Goal: Task Accomplishment & Management: Manage account settings

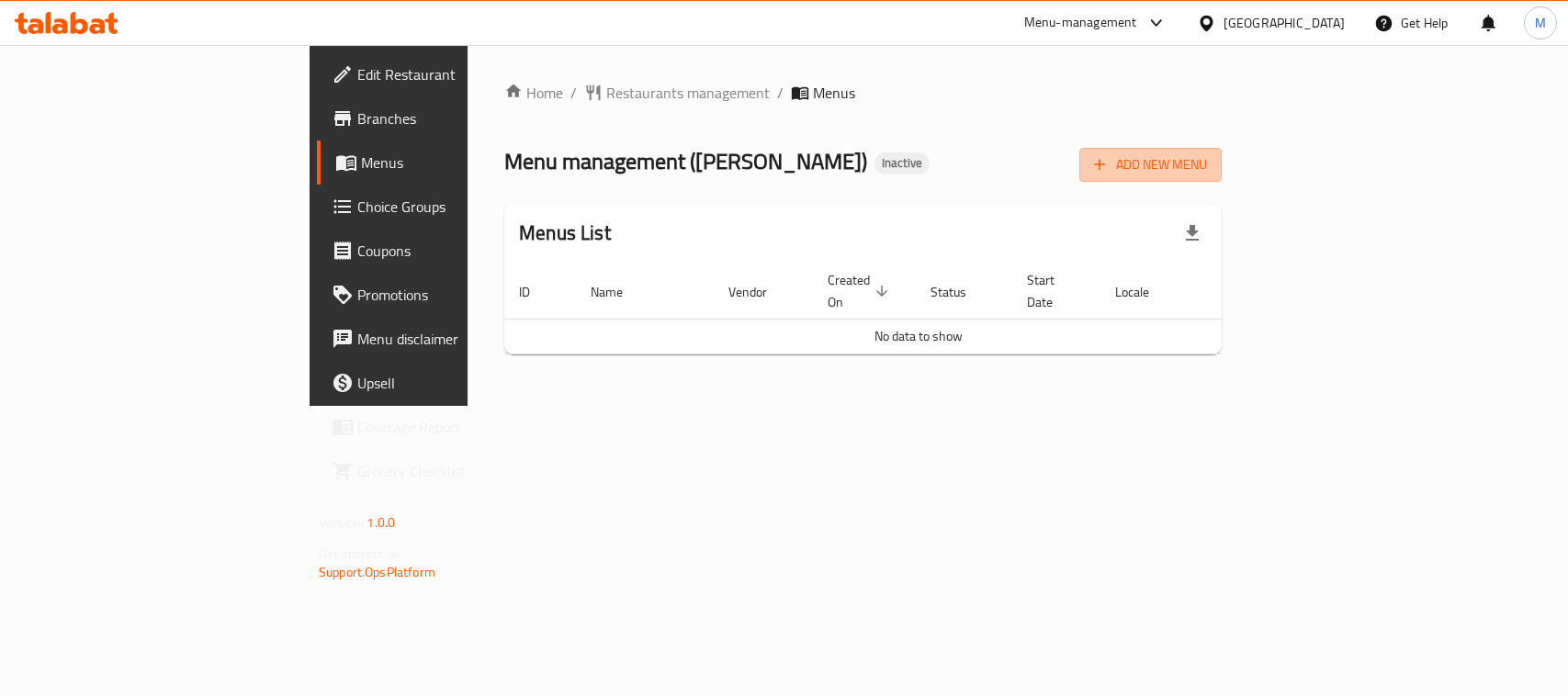
click at [1207, 164] on span "Add New Menu" at bounding box center [1150, 164] width 113 height 23
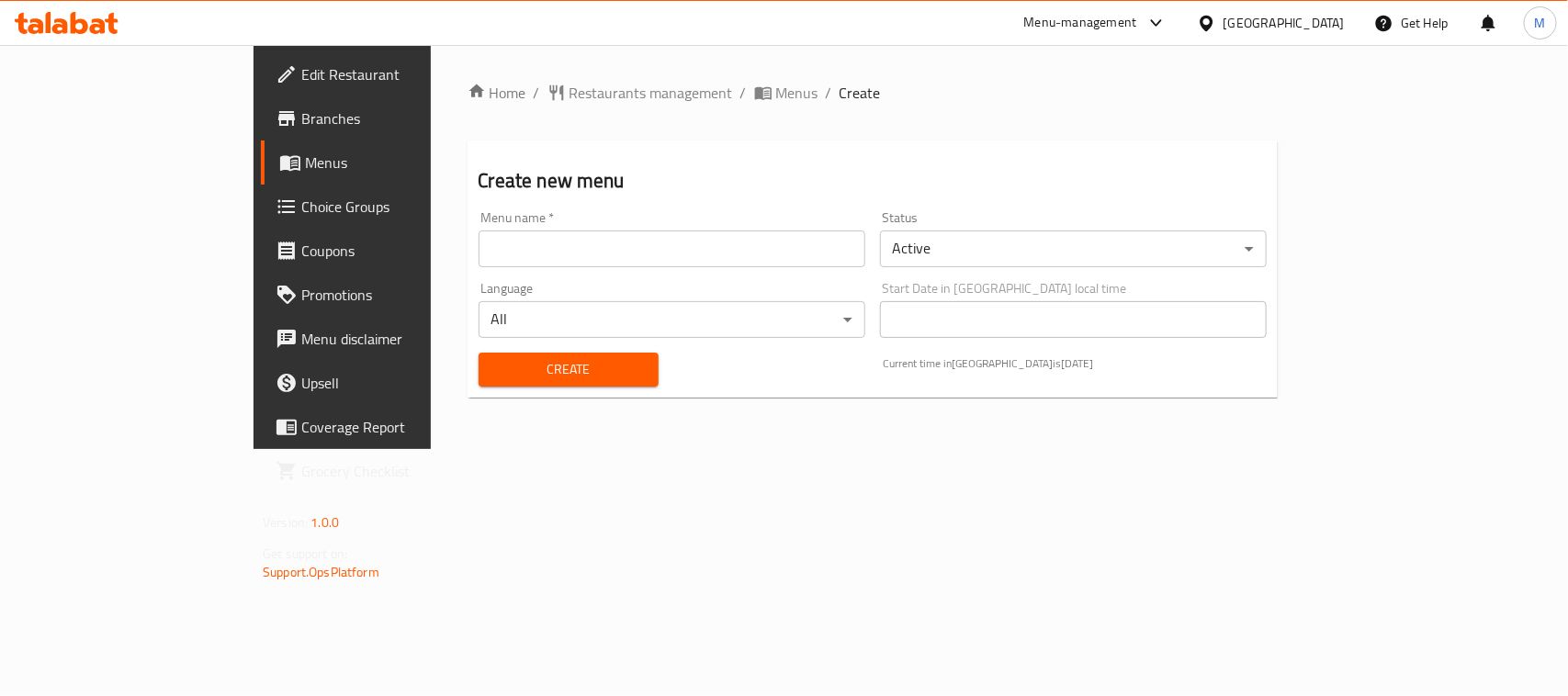
click at [591, 238] on input "text" at bounding box center [671, 248] width 386 height 37
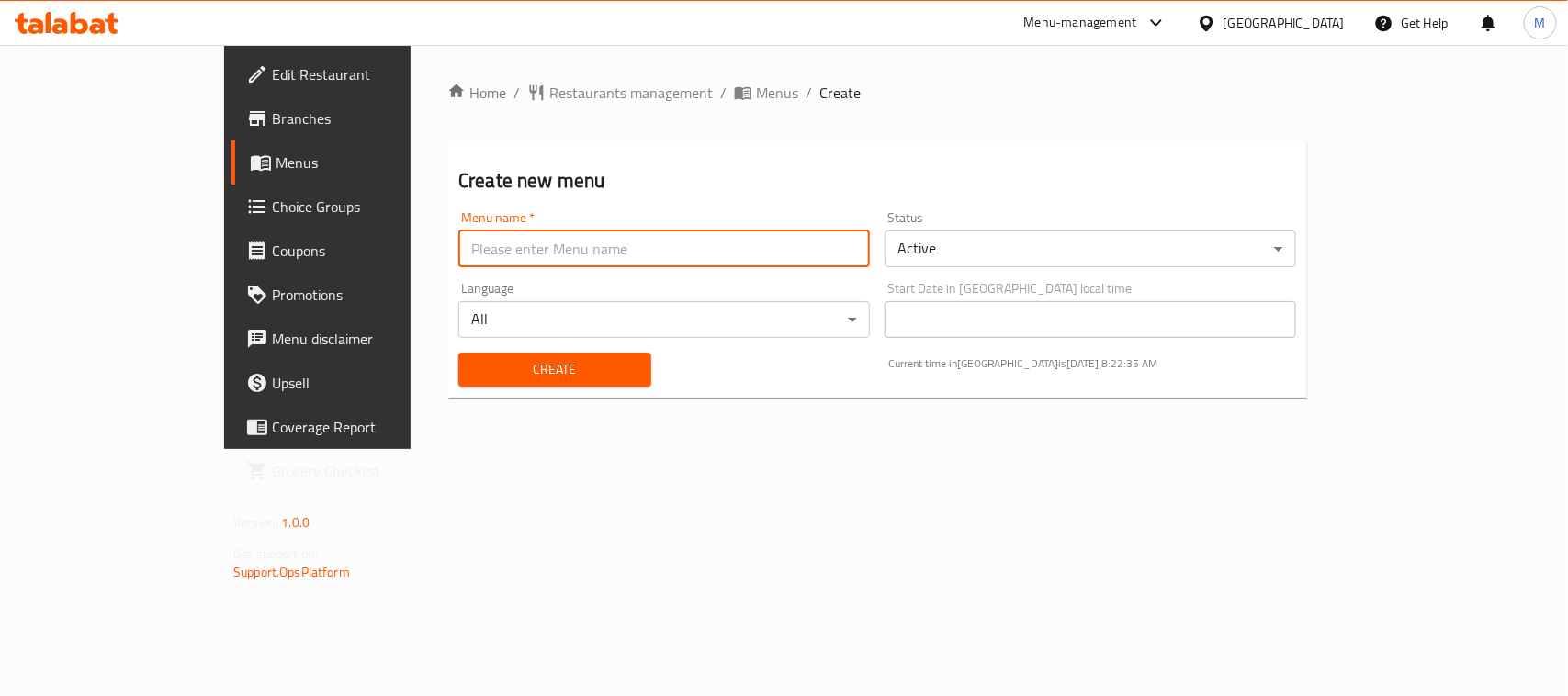
type input "New"
click at [473, 365] on span "Create" at bounding box center [554, 369] width 164 height 23
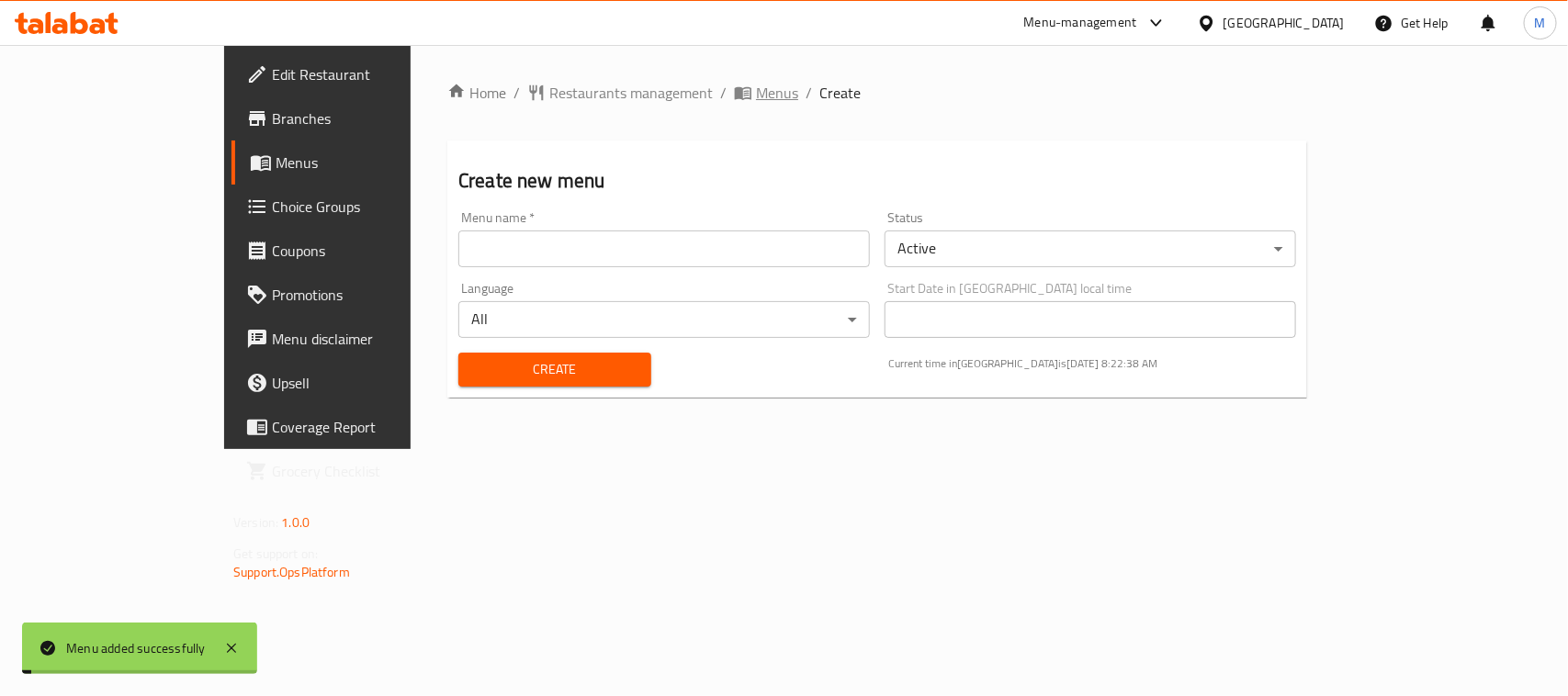
click at [756, 97] on span "Menus" at bounding box center [777, 92] width 43 height 22
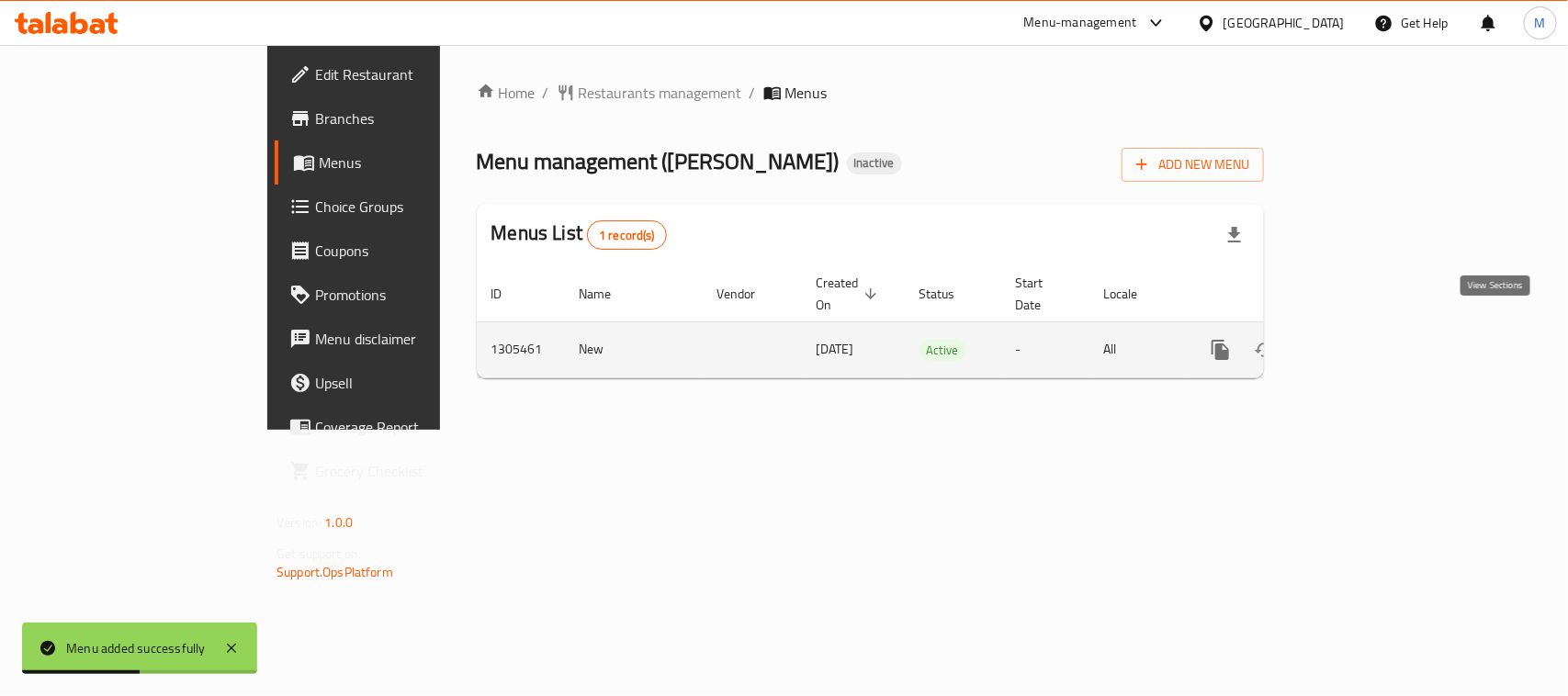
click at [1363, 339] on icon "enhanced table" at bounding box center [1353, 349] width 22 height 22
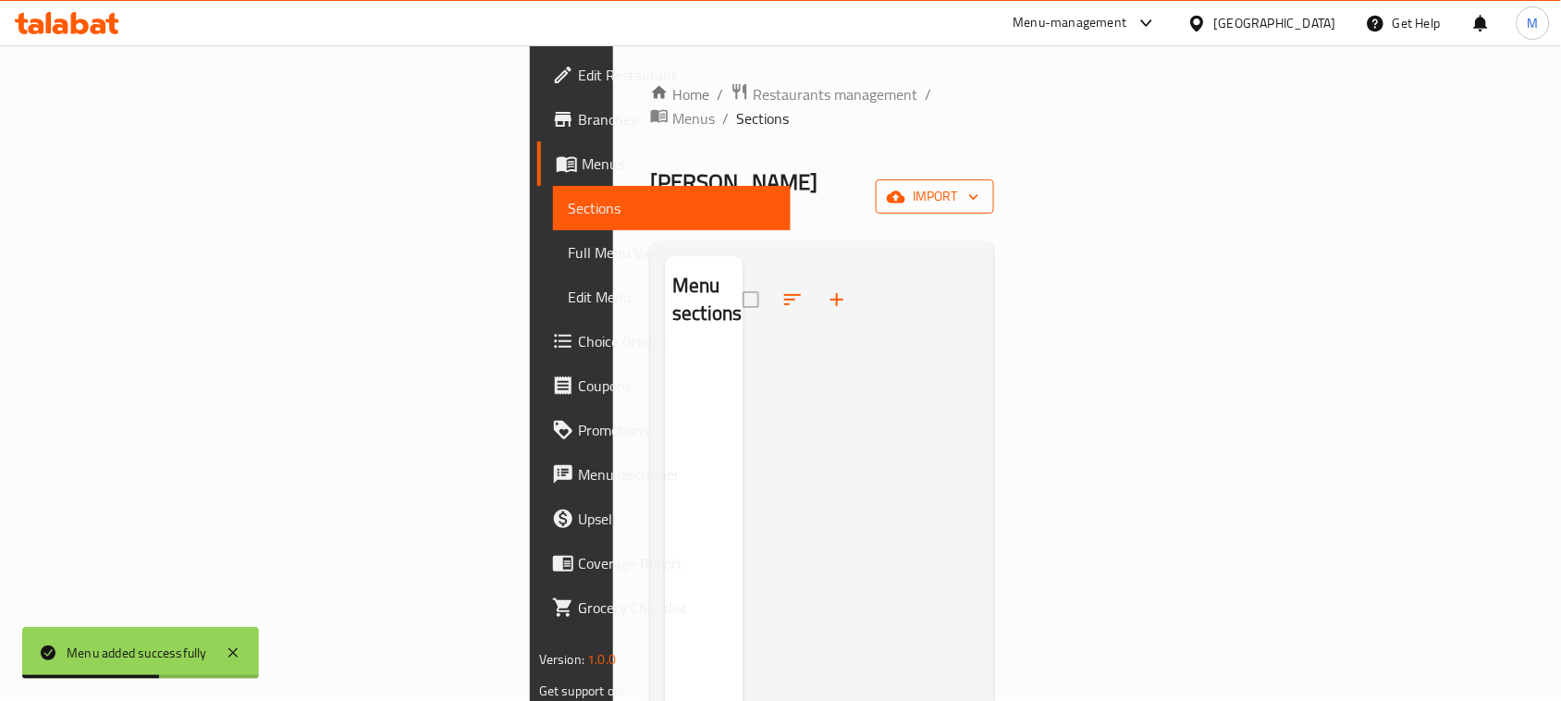
click at [979, 185] on span "import" at bounding box center [935, 196] width 89 height 23
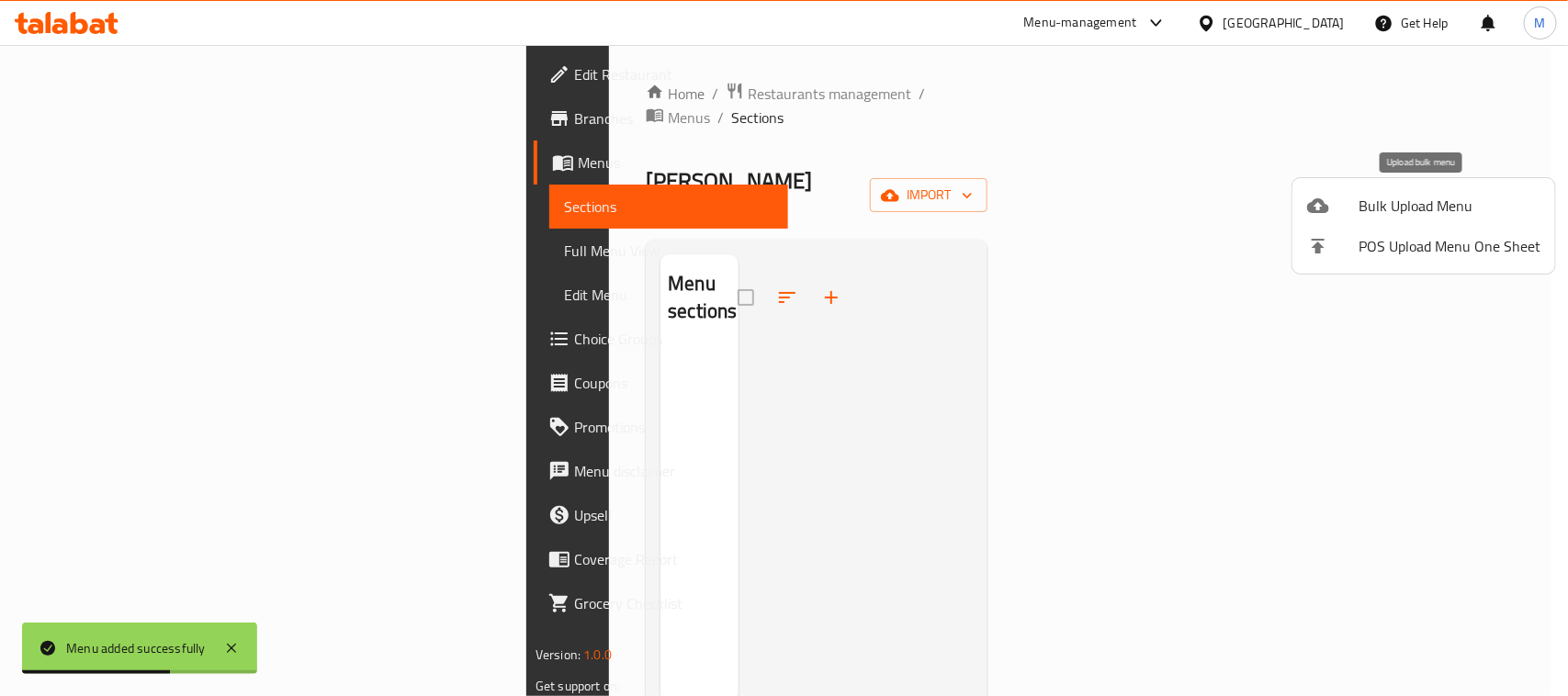
click at [1458, 215] on span "Bulk Upload Menu" at bounding box center [1449, 206] width 182 height 22
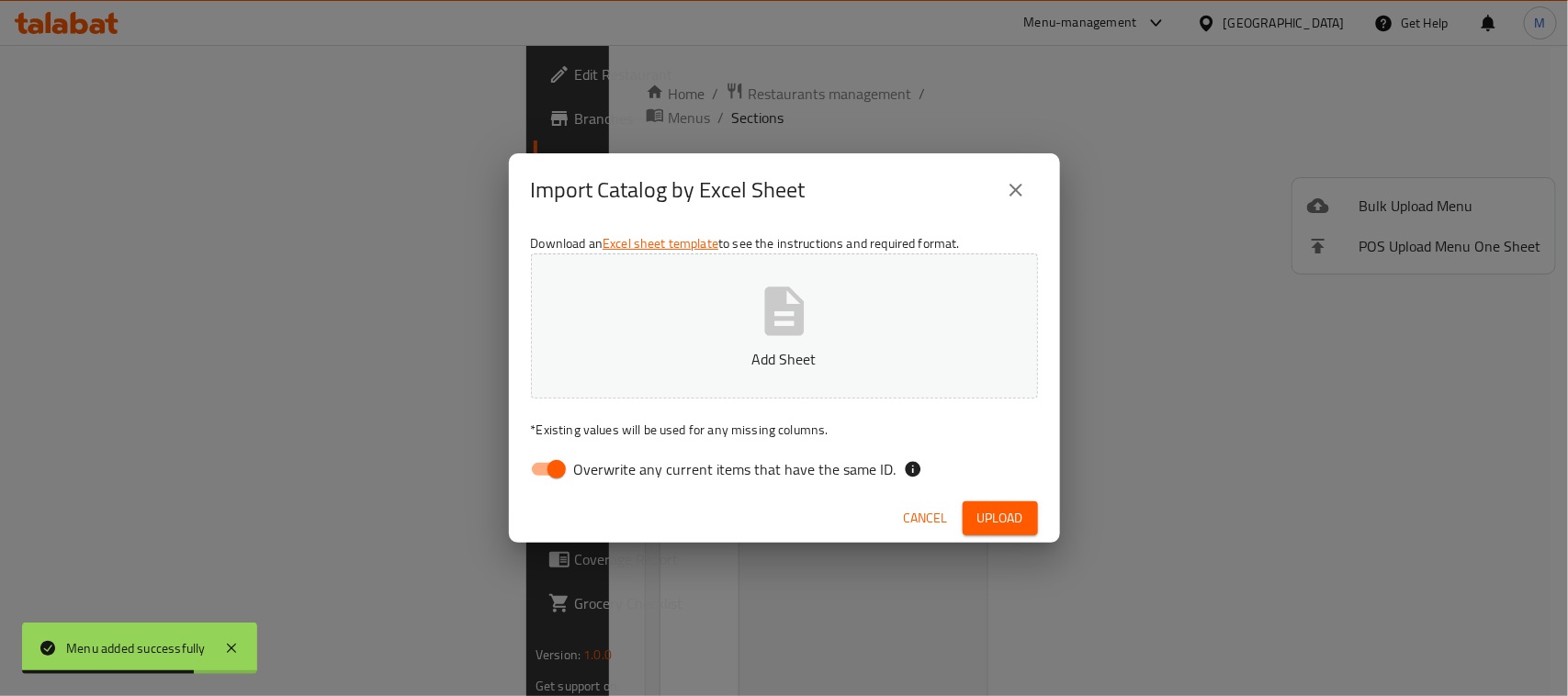
click at [553, 474] on input "Overwrite any current items that have the same ID." at bounding box center [556, 469] width 104 height 35
checkbox input "false"
drag, startPoint x: 905, startPoint y: 177, endPoint x: 971, endPoint y: 461, distance: 291.6
click at [905, 179] on div "Import Catalog by Excel Sheet" at bounding box center [784, 190] width 506 height 44
click at [997, 520] on span "Upload" at bounding box center [1000, 517] width 46 height 23
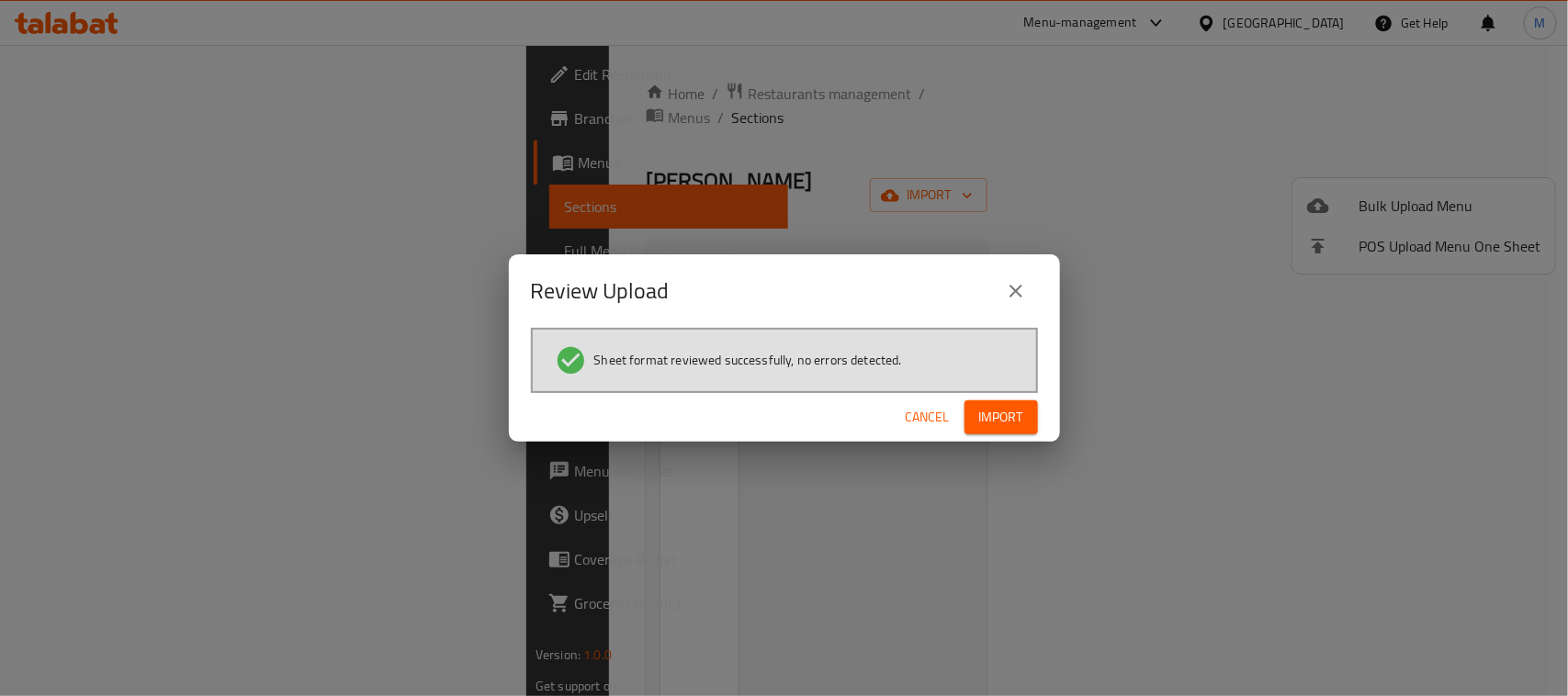
click at [916, 415] on span "Cancel" at bounding box center [927, 417] width 44 height 23
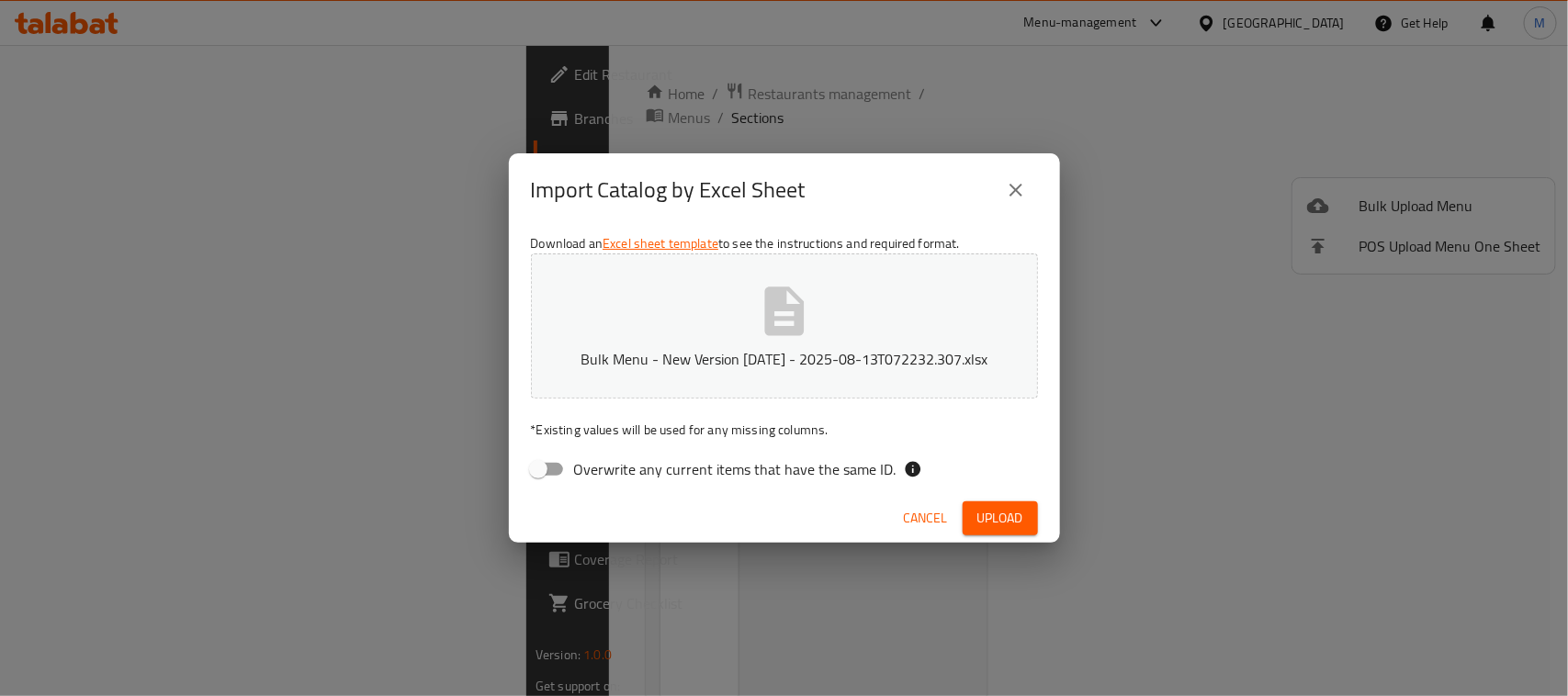
click at [930, 529] on span "Cancel" at bounding box center [926, 517] width 44 height 23
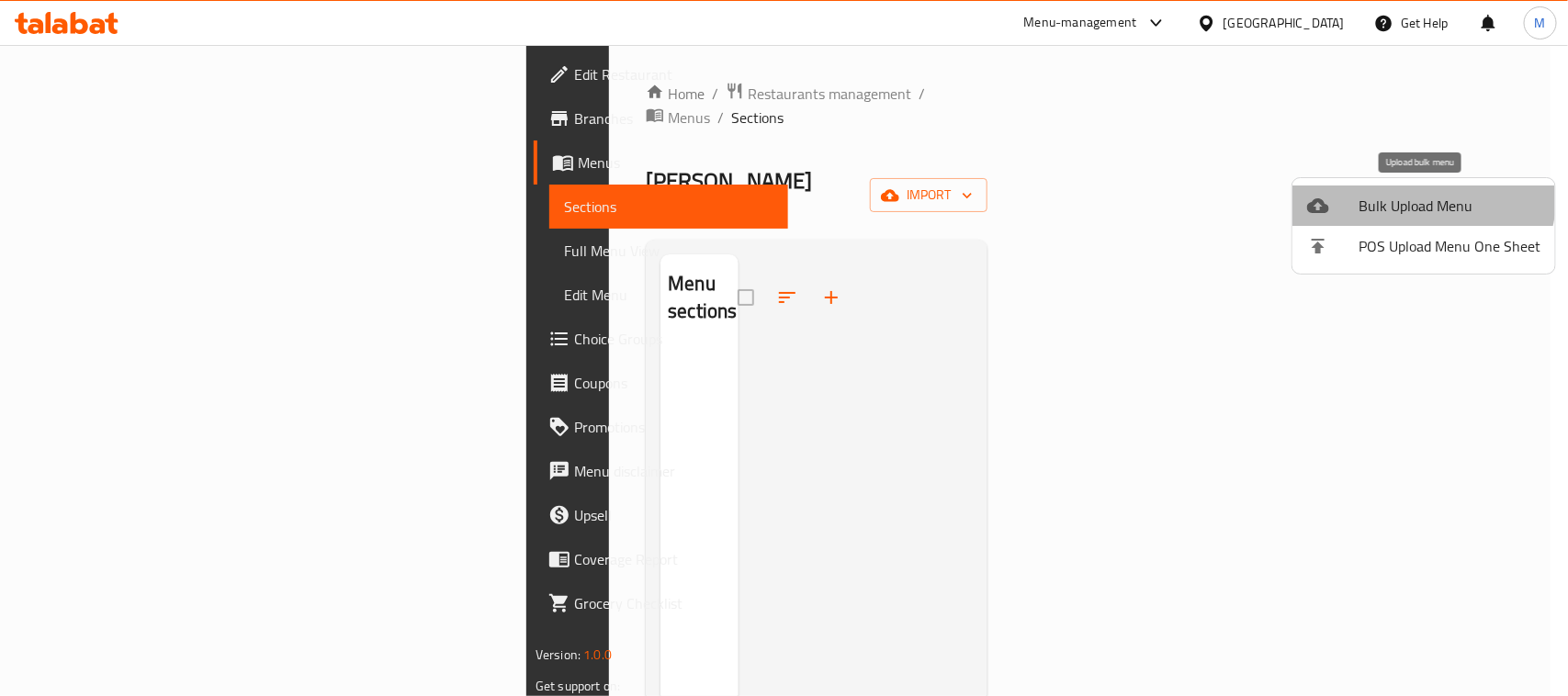
click at [1401, 195] on span "Bulk Upload Menu" at bounding box center [1449, 206] width 182 height 22
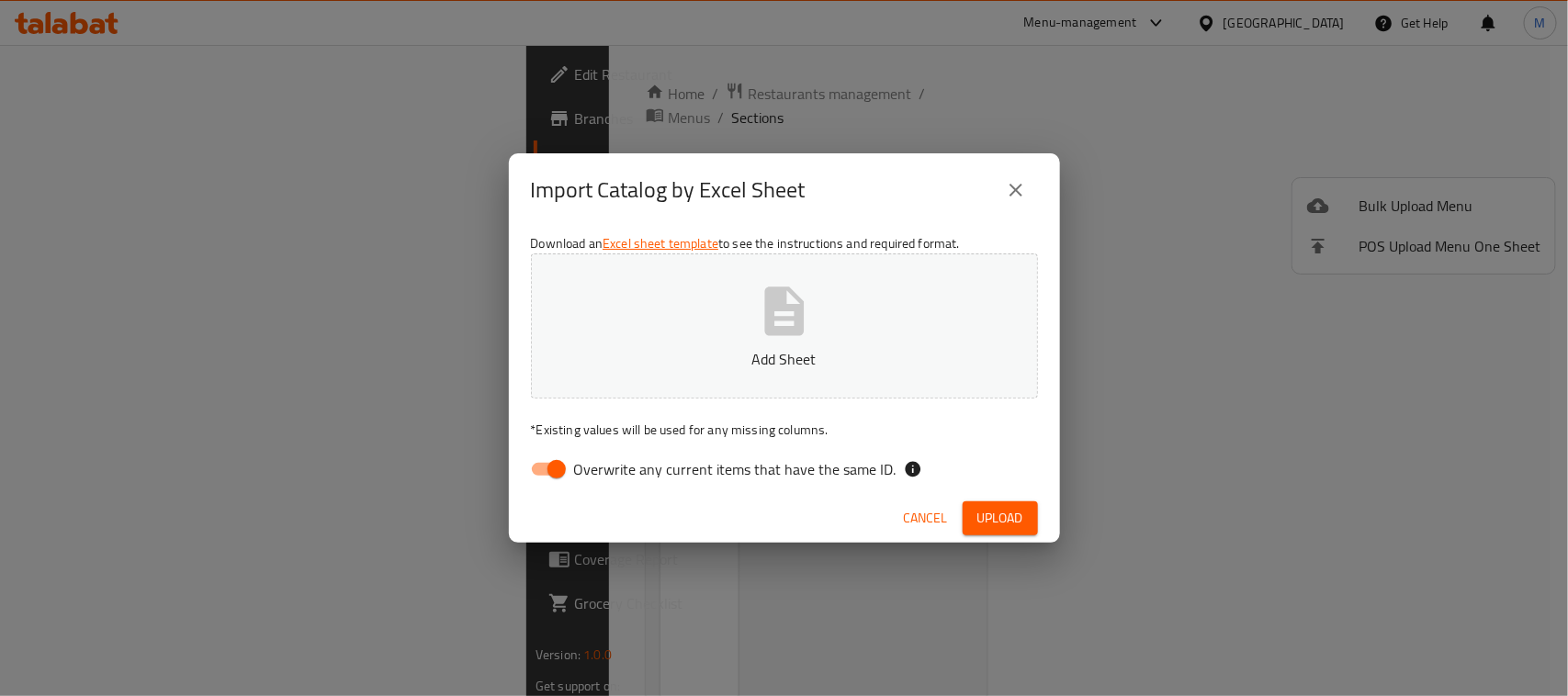
click at [537, 461] on input "Overwrite any current items that have the same ID." at bounding box center [556, 469] width 104 height 35
checkbox input "false"
click at [1008, 526] on span "Upload" at bounding box center [1000, 517] width 46 height 23
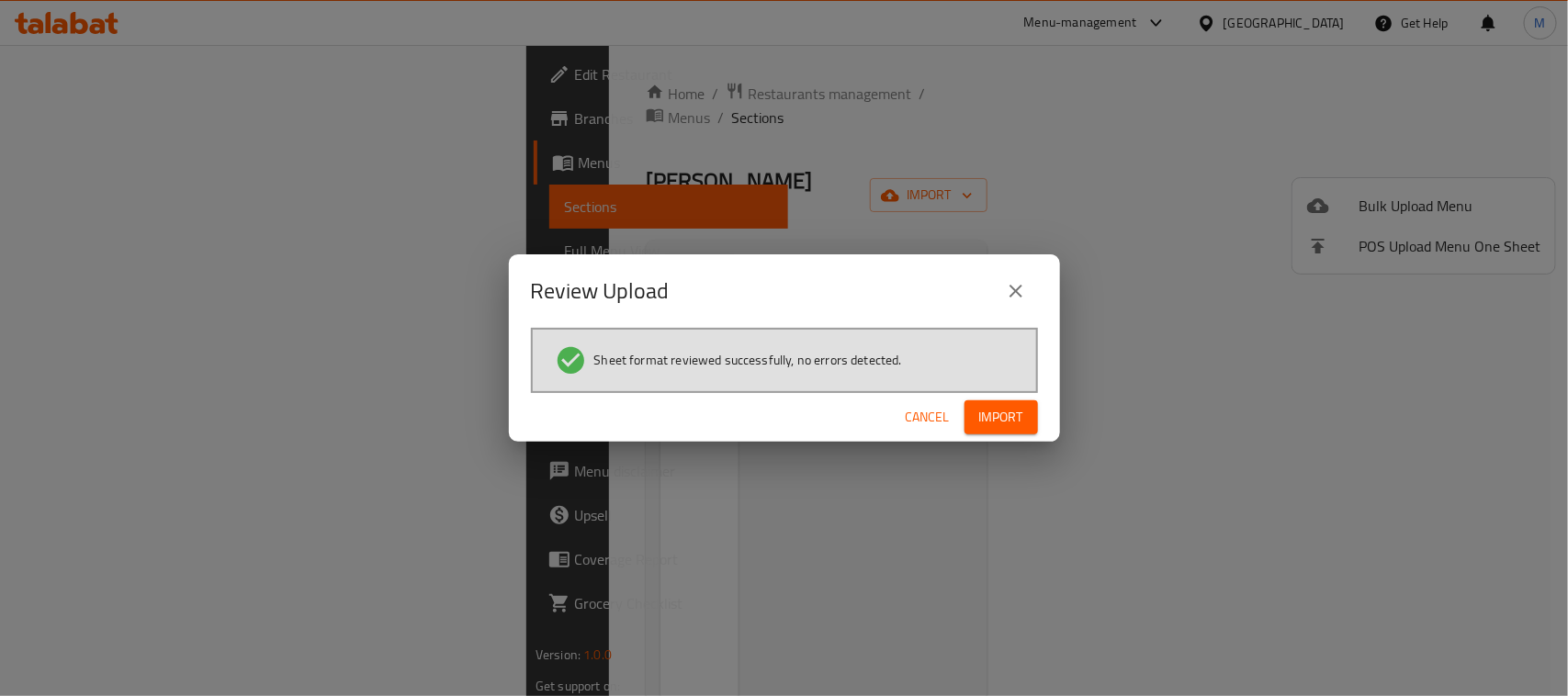
click at [1020, 407] on span "Import" at bounding box center [1001, 417] width 44 height 23
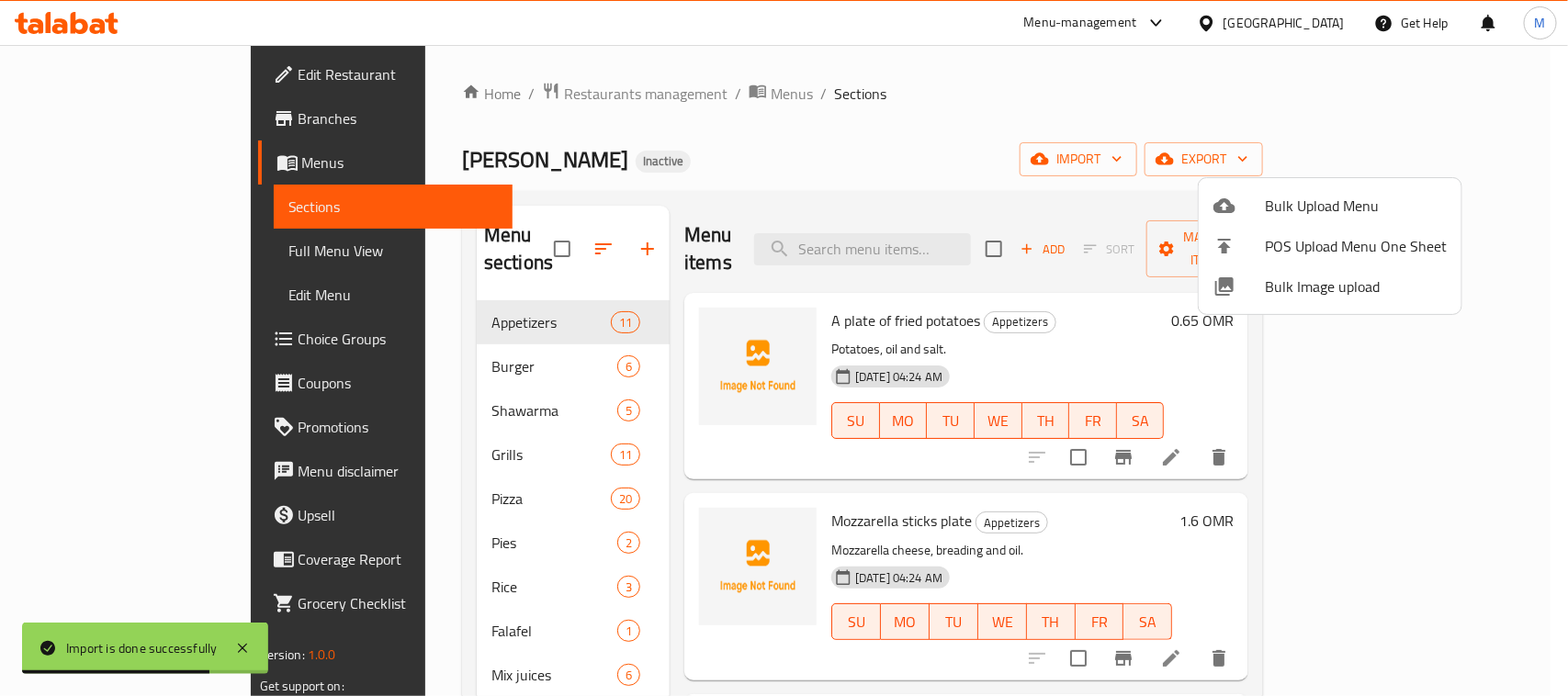
click at [136, 66] on div at bounding box center [784, 348] width 1568 height 696
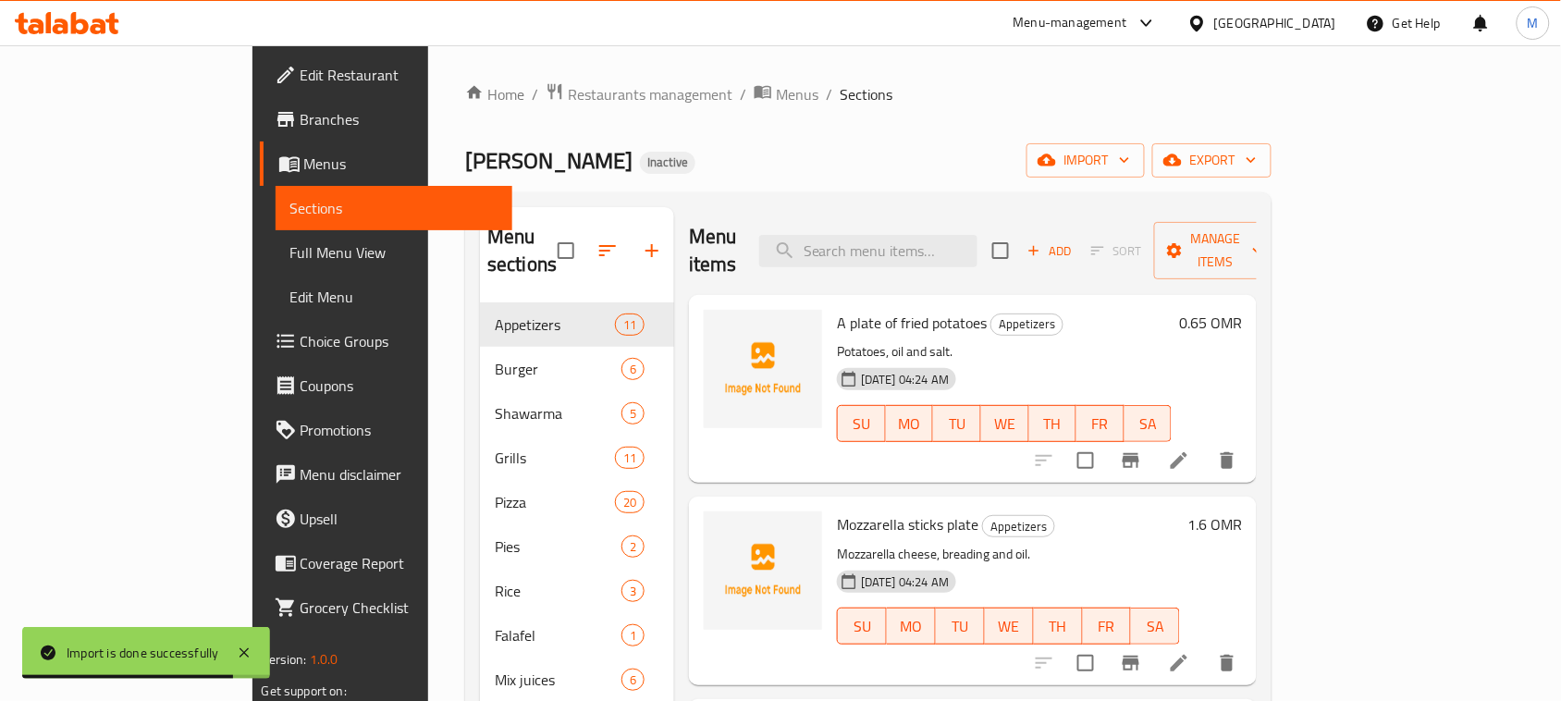
click at [301, 69] on span "Edit Restaurant" at bounding box center [400, 75] width 198 height 22
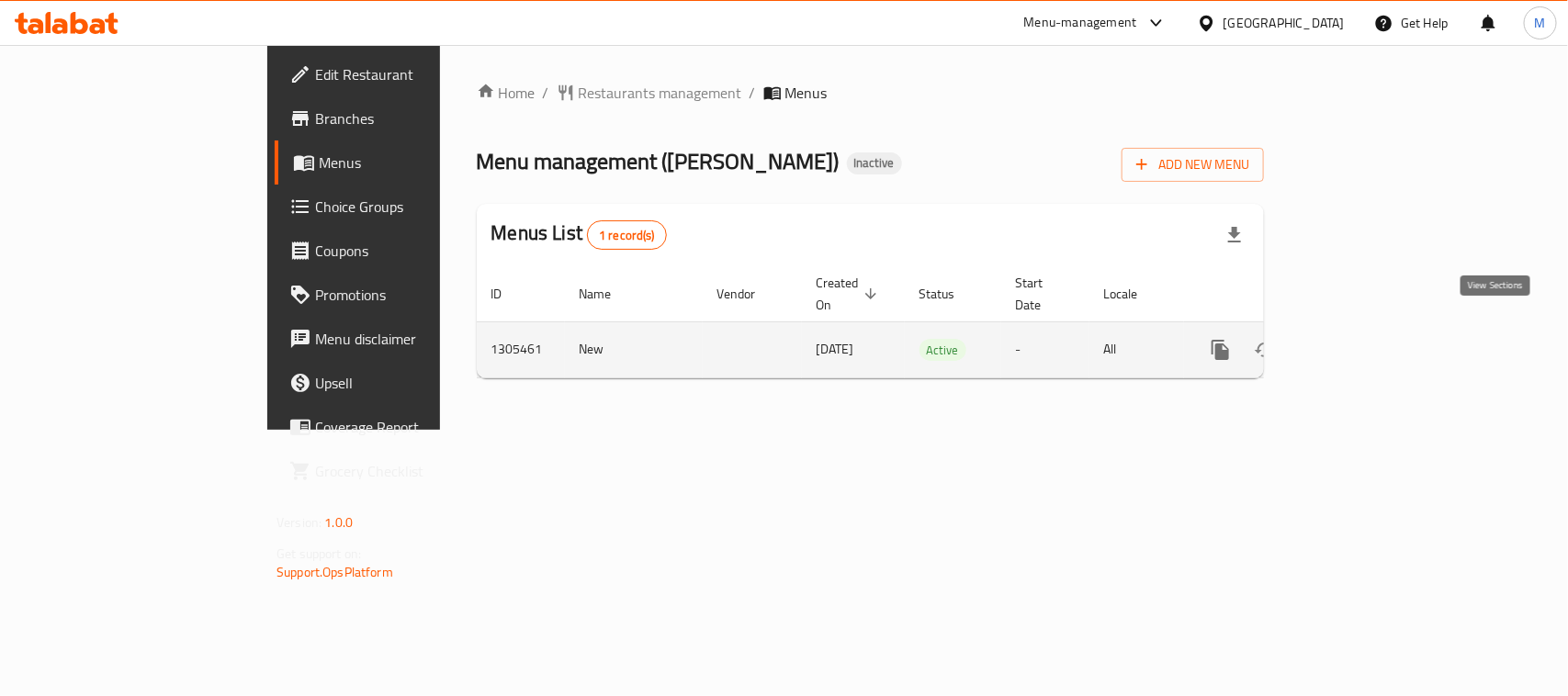
click at [1363, 339] on icon "enhanced table" at bounding box center [1353, 349] width 22 height 22
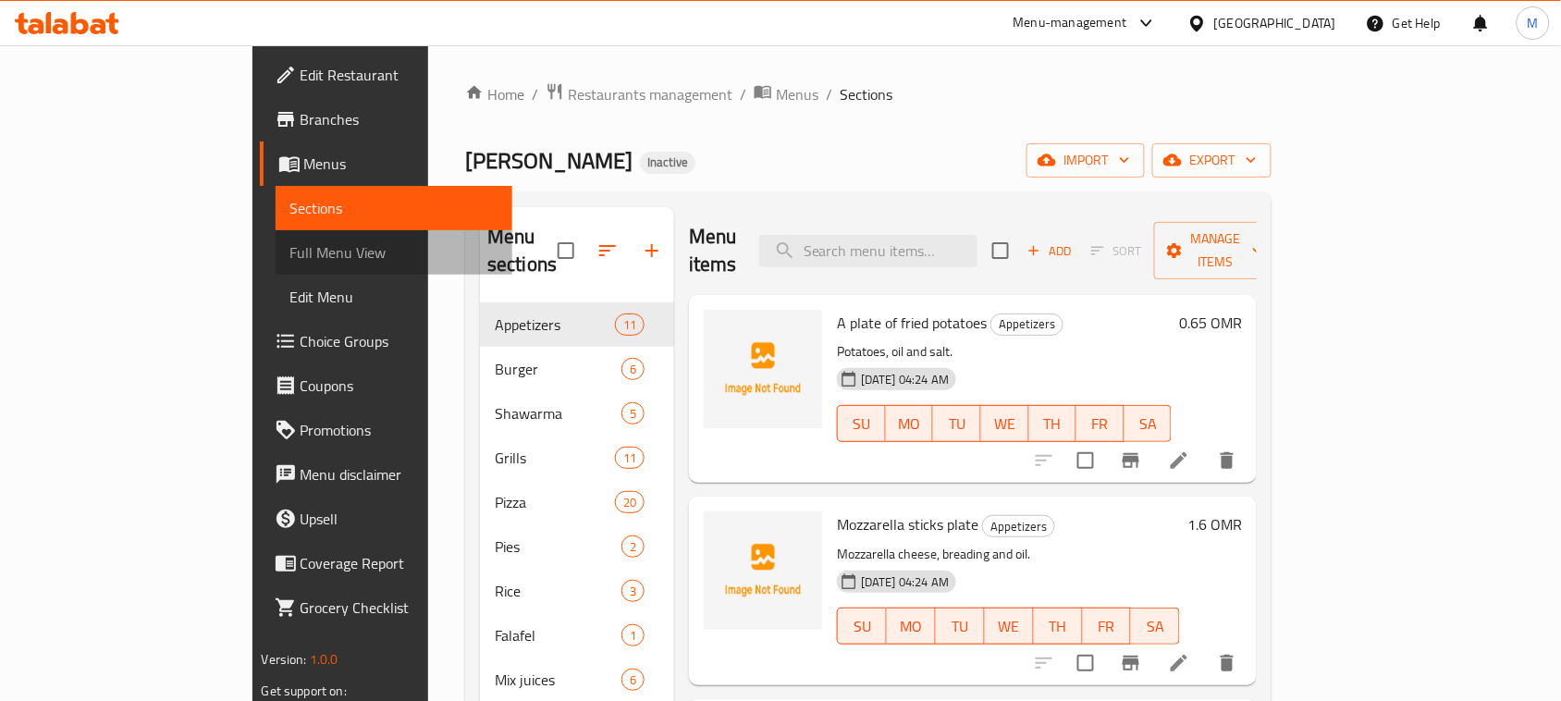
click at [290, 241] on span "Full Menu View" at bounding box center [394, 252] width 208 height 22
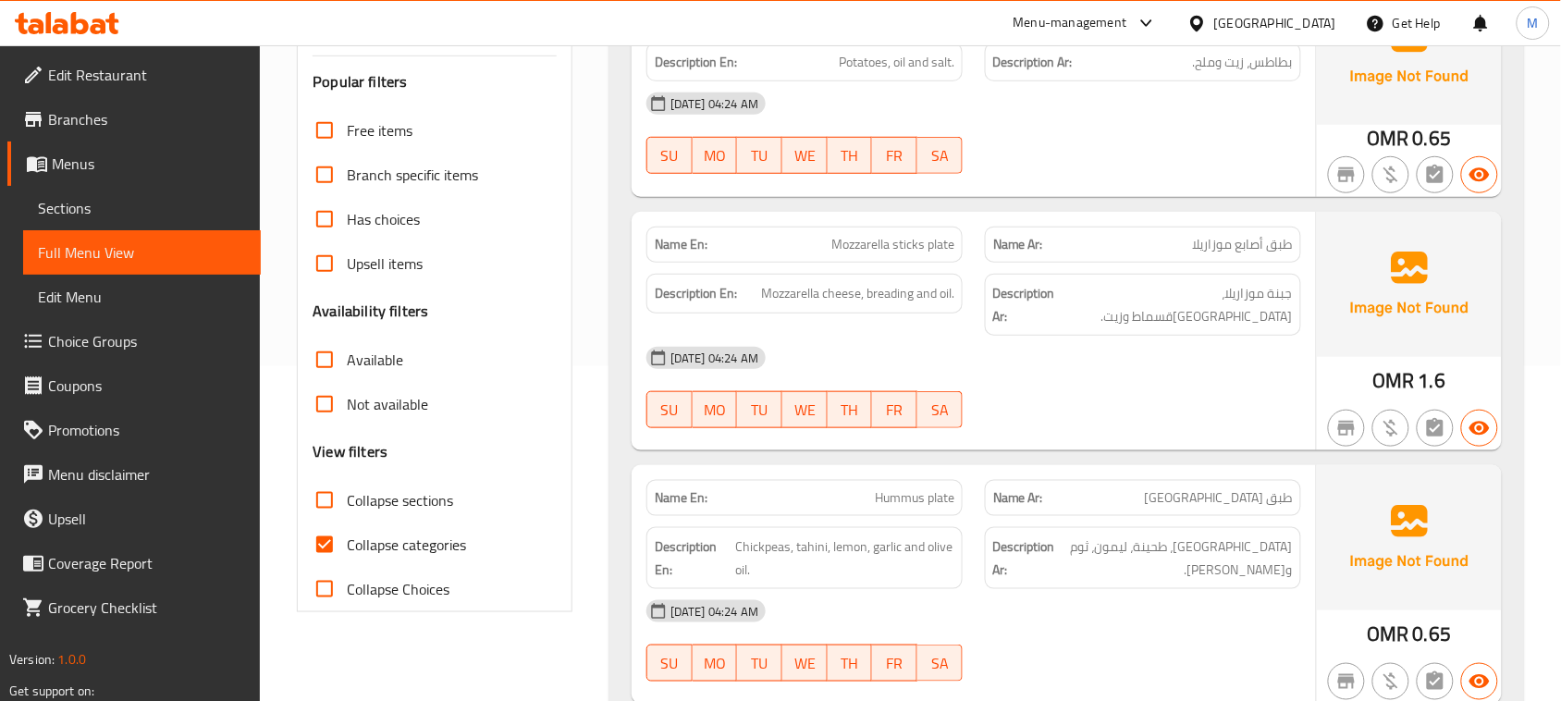
scroll to position [347, 0]
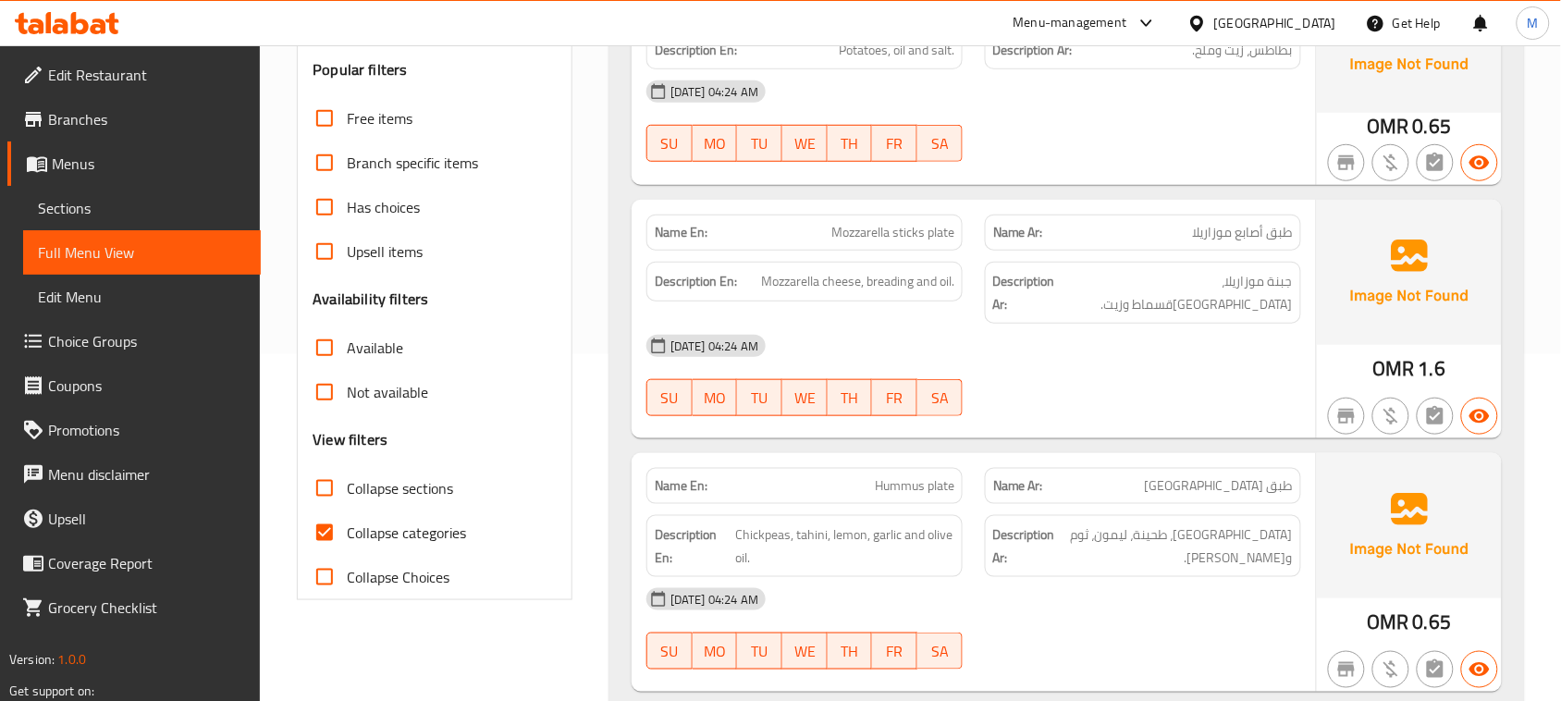
click at [344, 537] on input "Collapse categories" at bounding box center [324, 532] width 44 height 44
checkbox input "false"
click at [1214, 23] on div at bounding box center [1200, 23] width 27 height 20
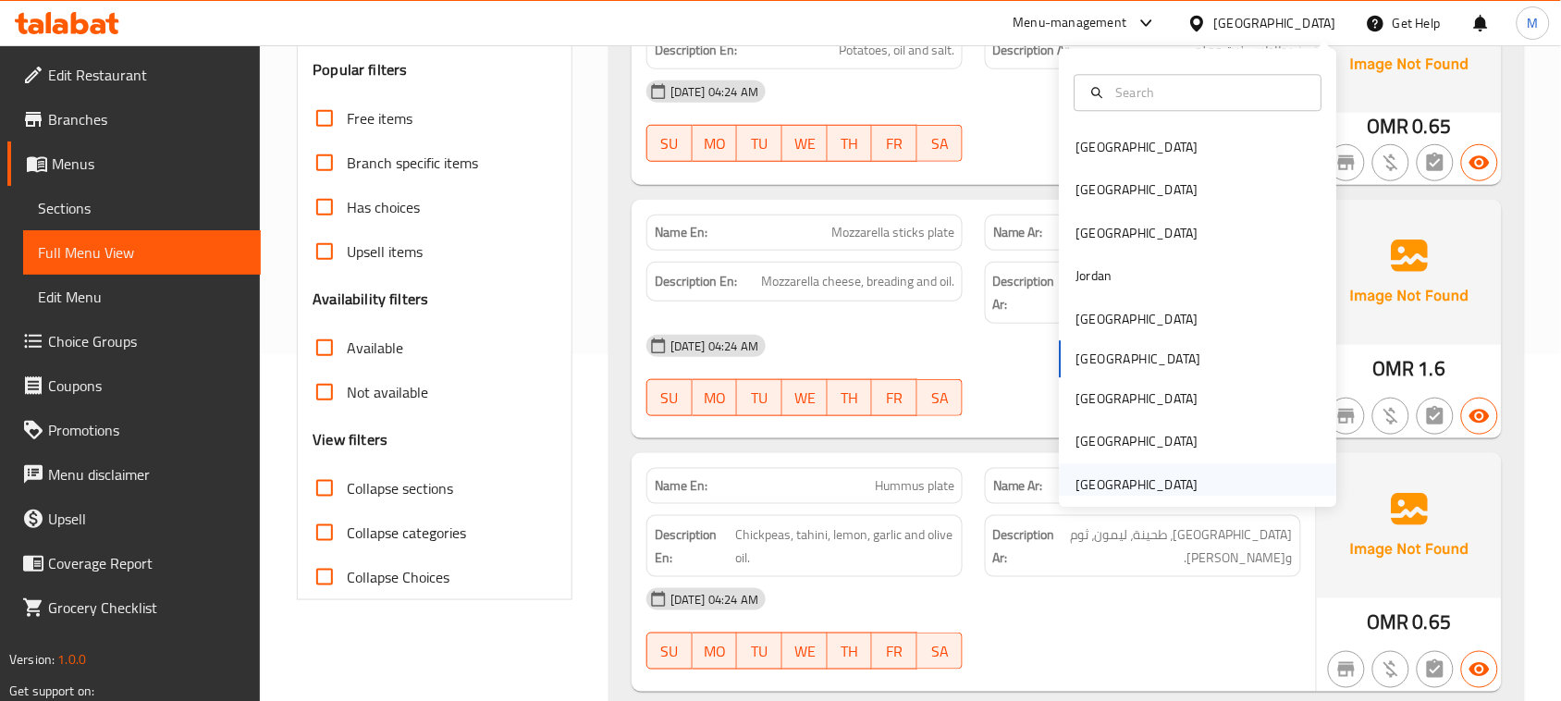
click at [1134, 486] on div "United Arab Emirates" at bounding box center [1137, 484] width 122 height 20
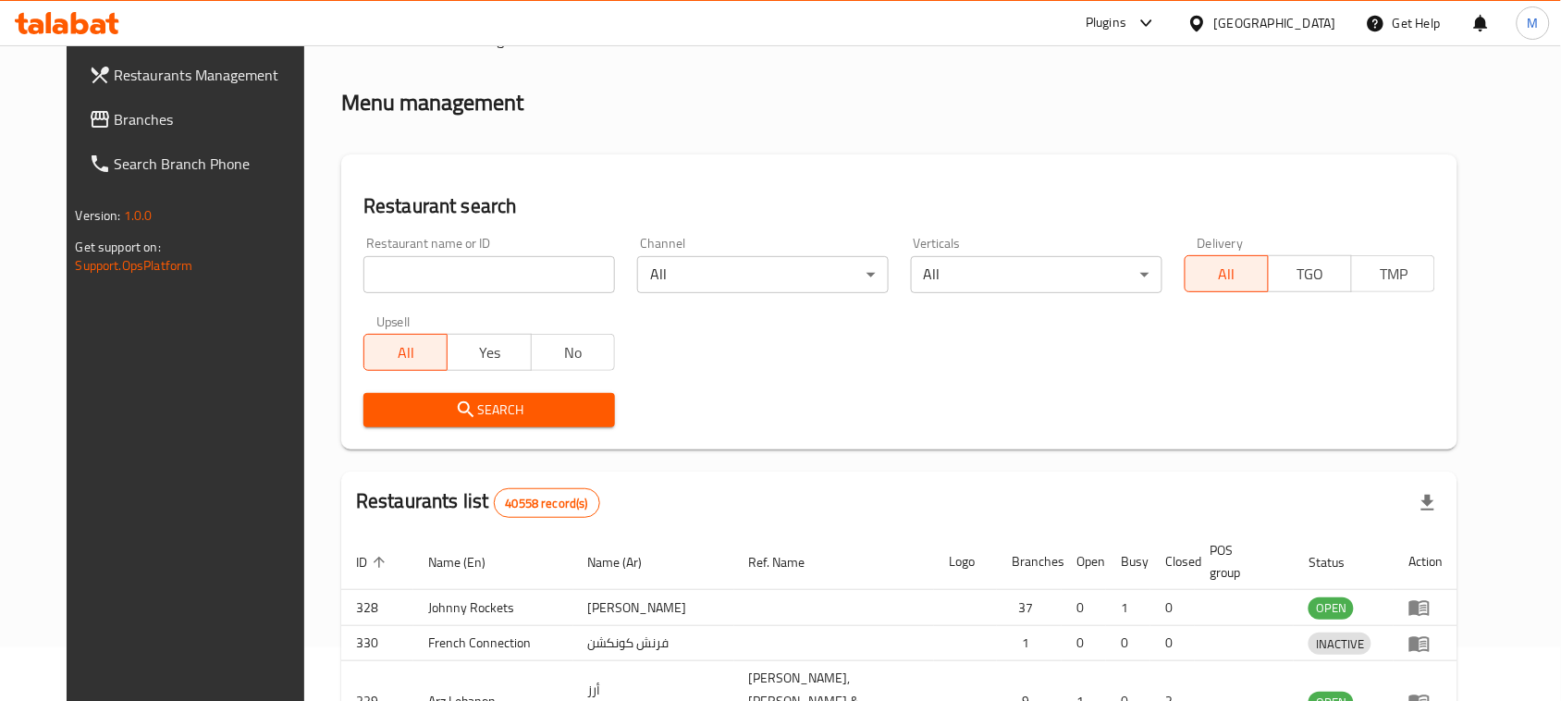
scroll to position [347, 0]
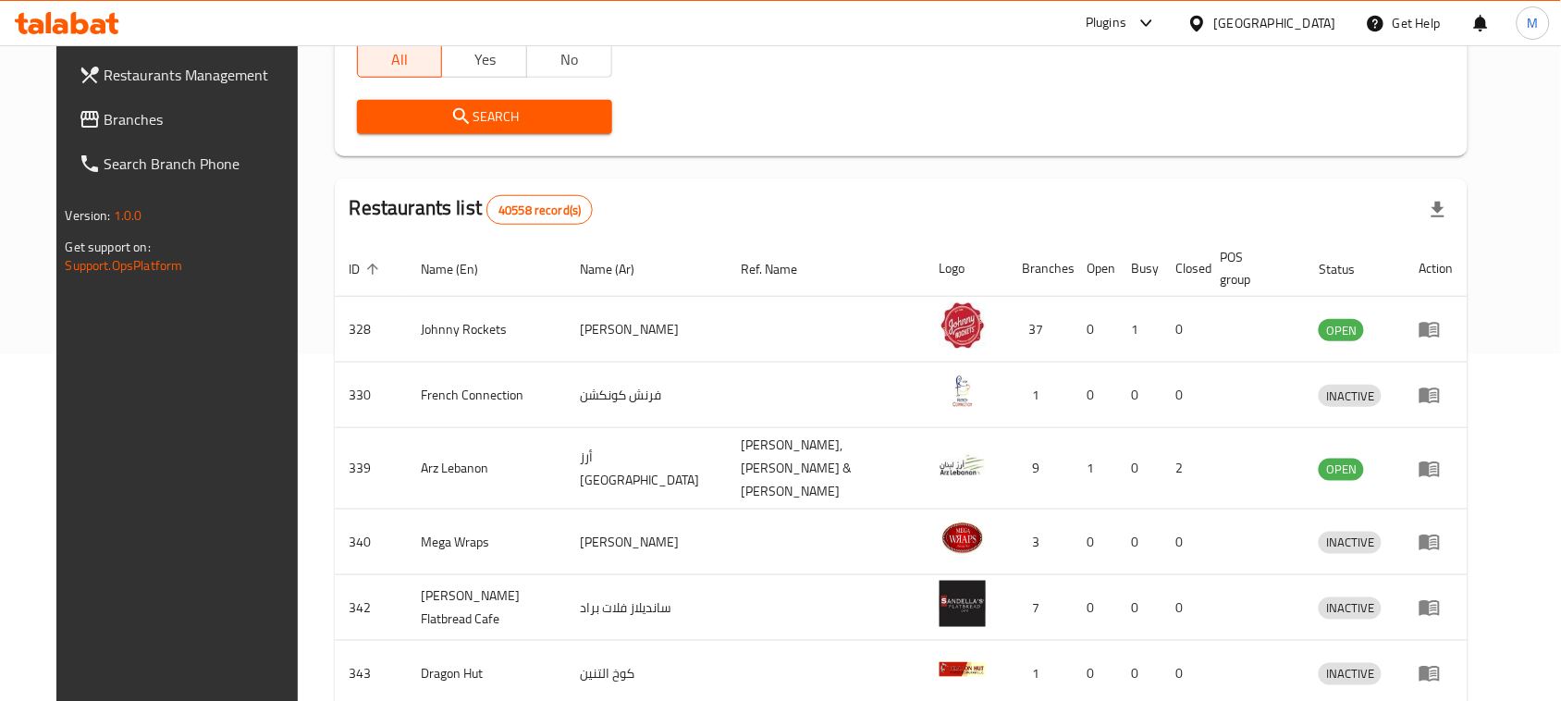
click at [208, 90] on link "Restaurants Management" at bounding box center [190, 75] width 253 height 44
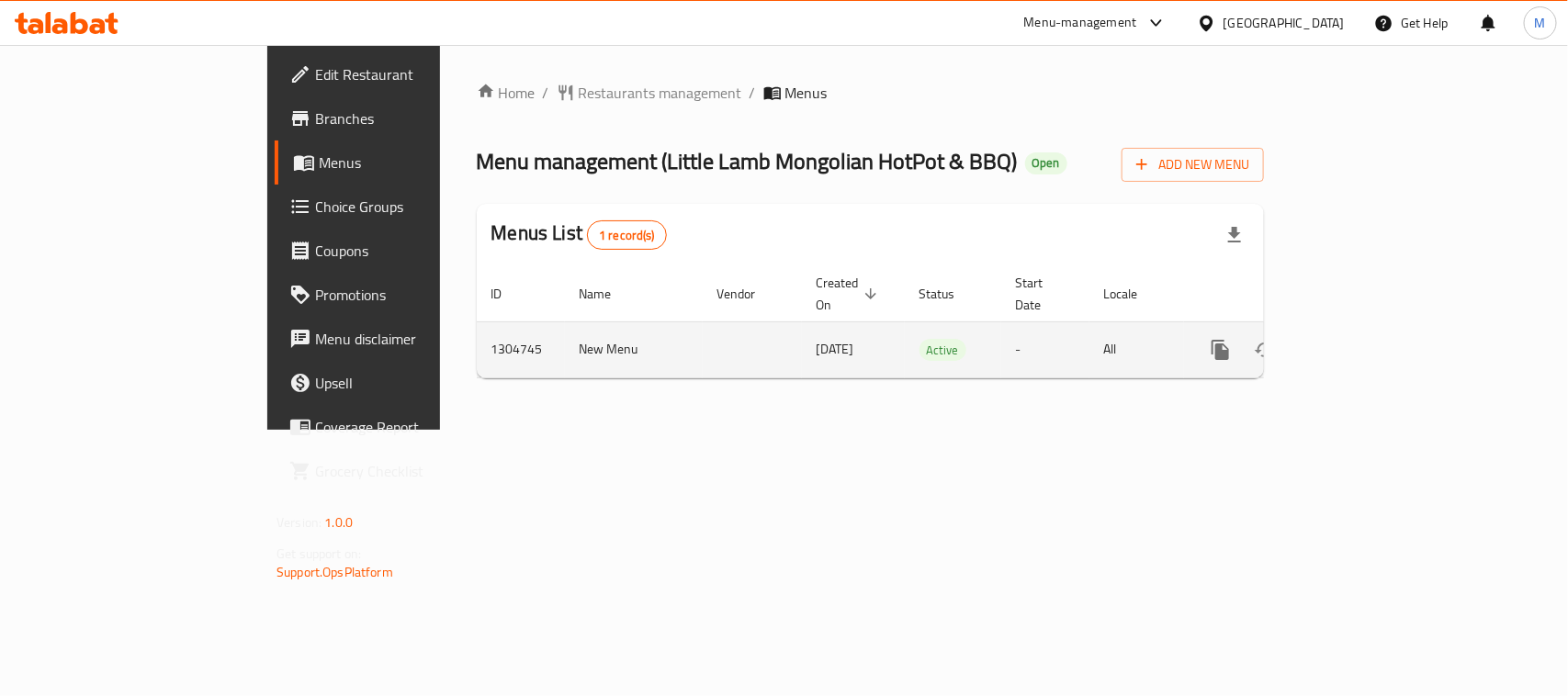
click at [1374, 343] on link "enhanced table" at bounding box center [1353, 349] width 44 height 44
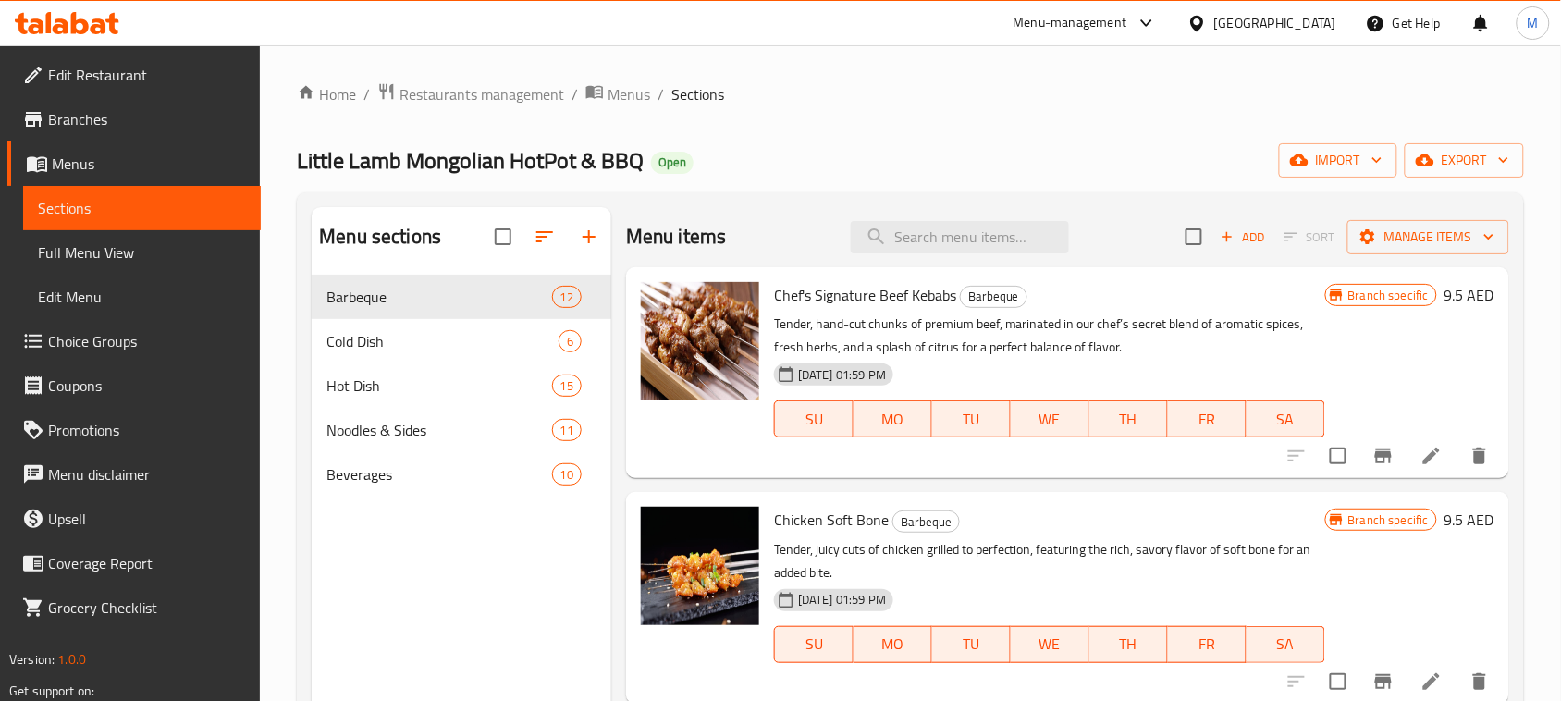
click at [1361, 468] on button "Branch-specific-item" at bounding box center [1383, 456] width 44 height 44
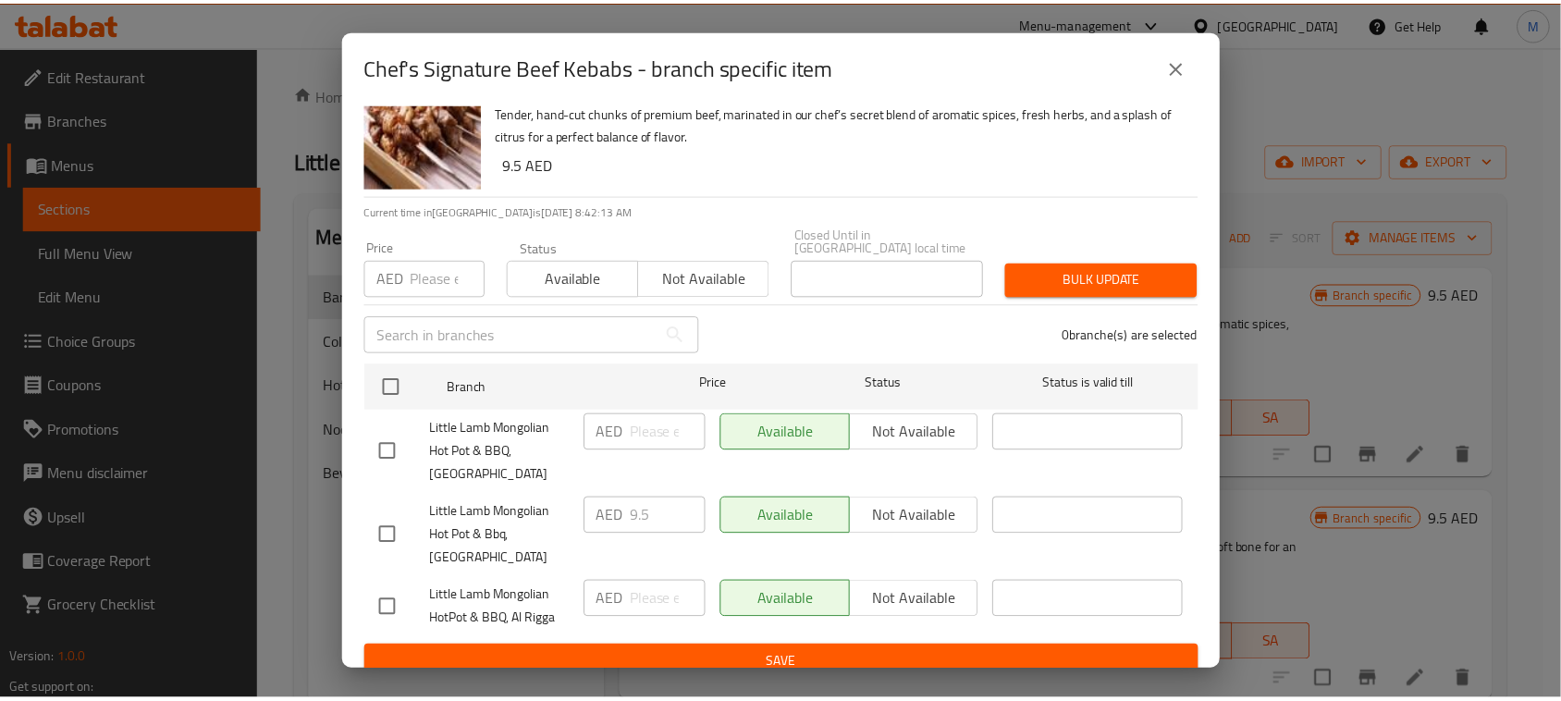
scroll to position [57, 0]
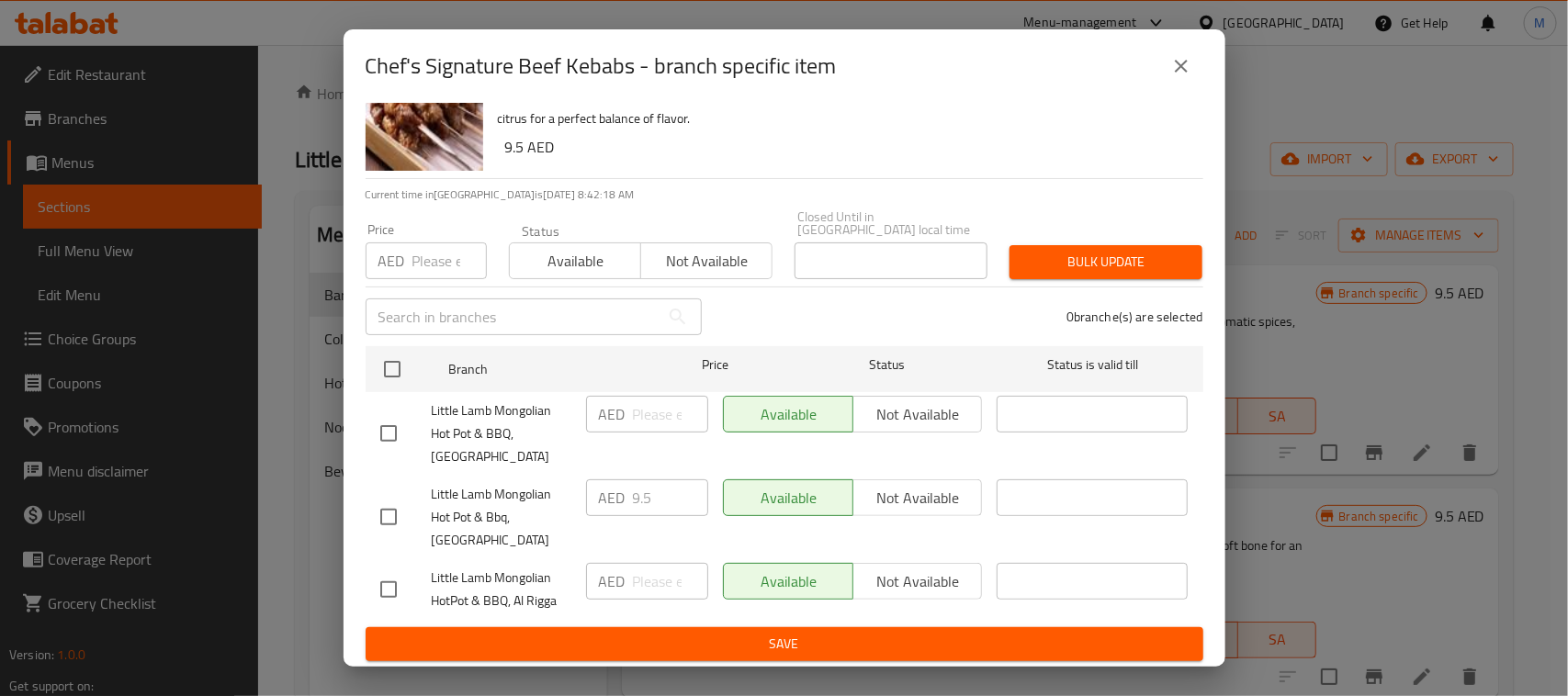
click at [386, 590] on input "checkbox" at bounding box center [388, 589] width 39 height 39
checkbox input "true"
click at [653, 591] on input "number" at bounding box center [670, 581] width 75 height 37
type input "9.5"
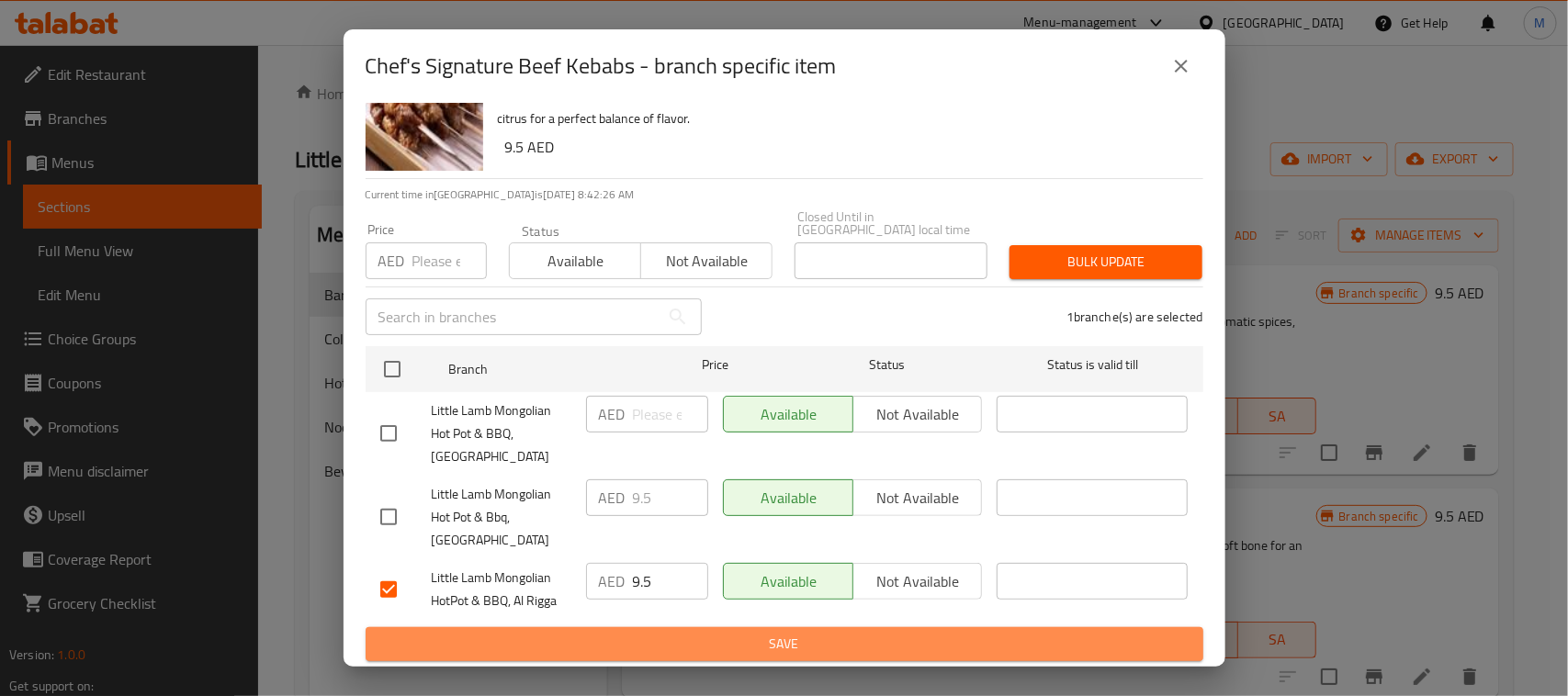
click at [796, 644] on span "Save" at bounding box center [784, 643] width 808 height 23
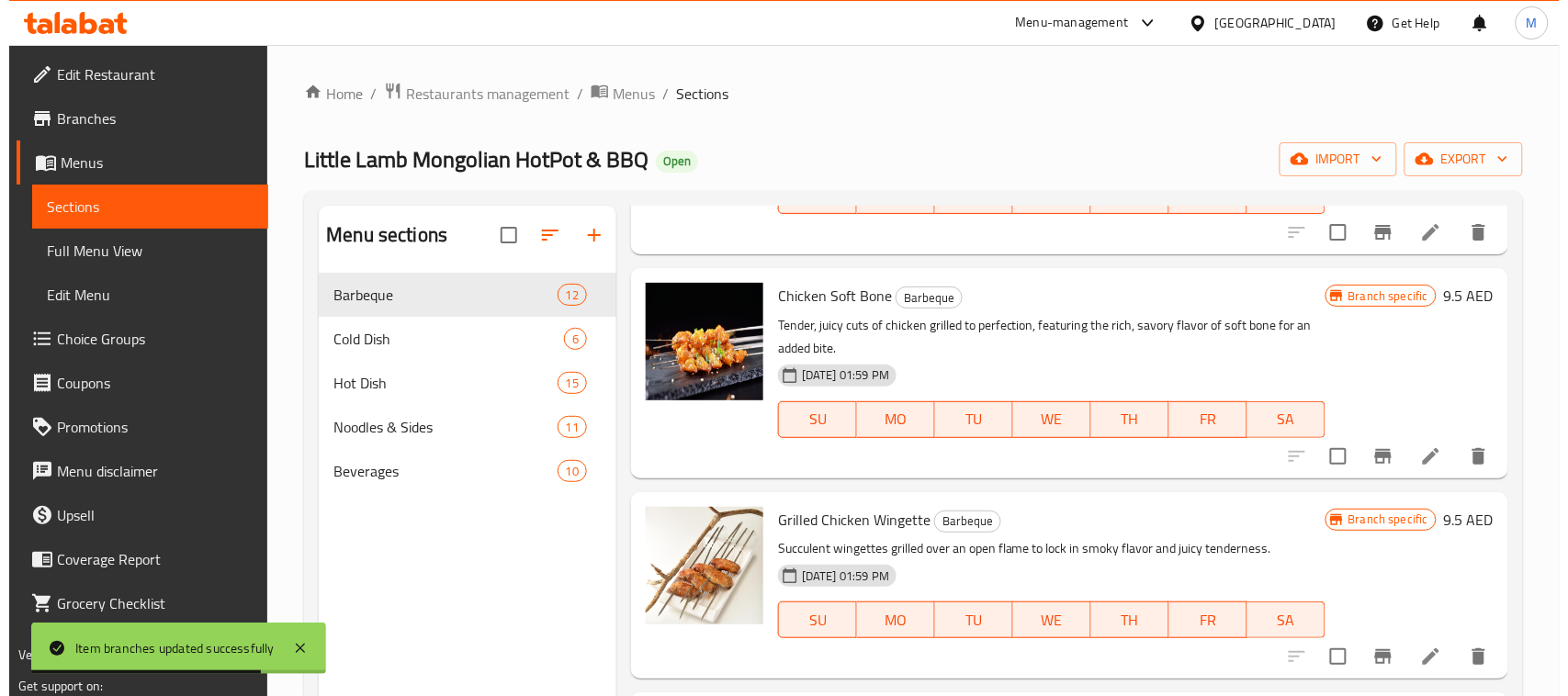
scroll to position [229, 0]
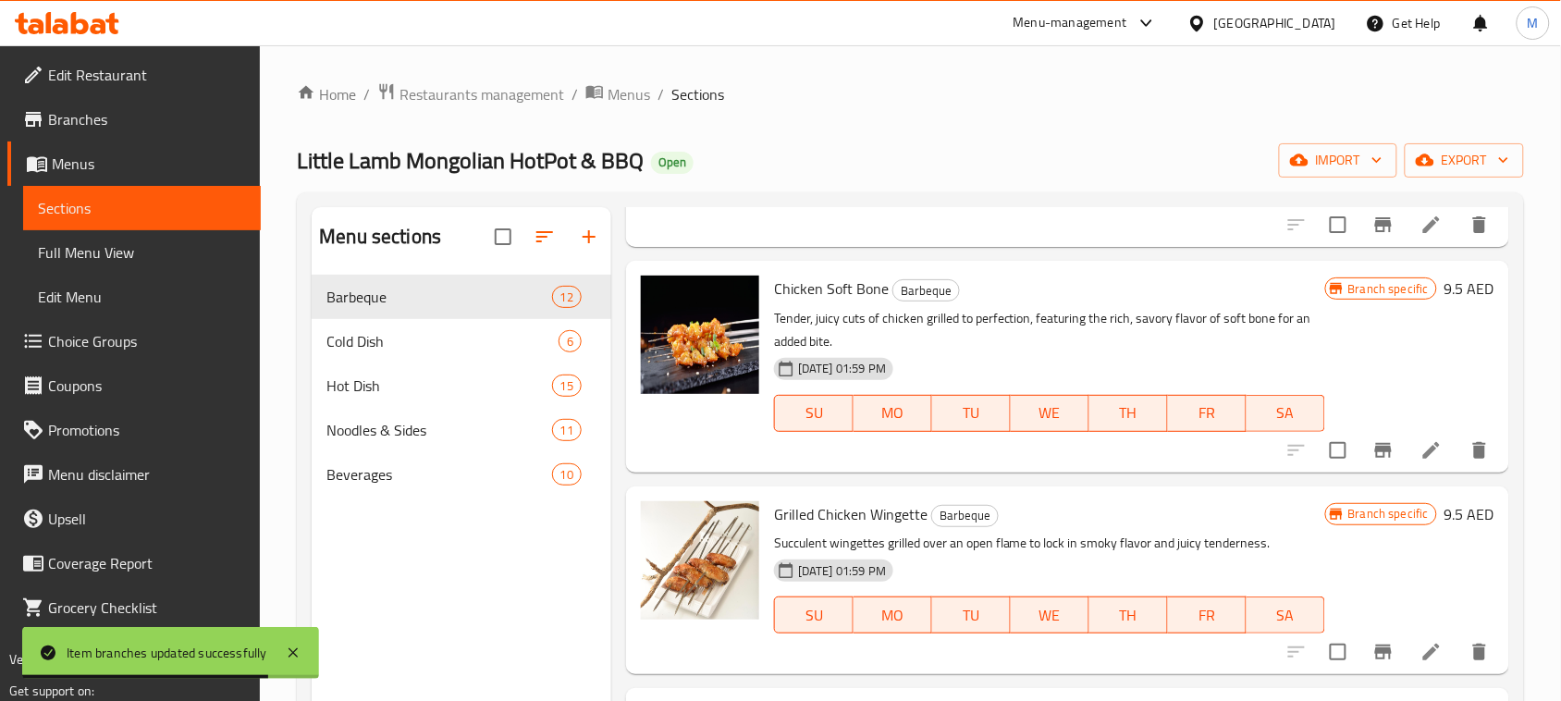
click at [1375, 449] on icon "Branch-specific-item" at bounding box center [1383, 450] width 17 height 15
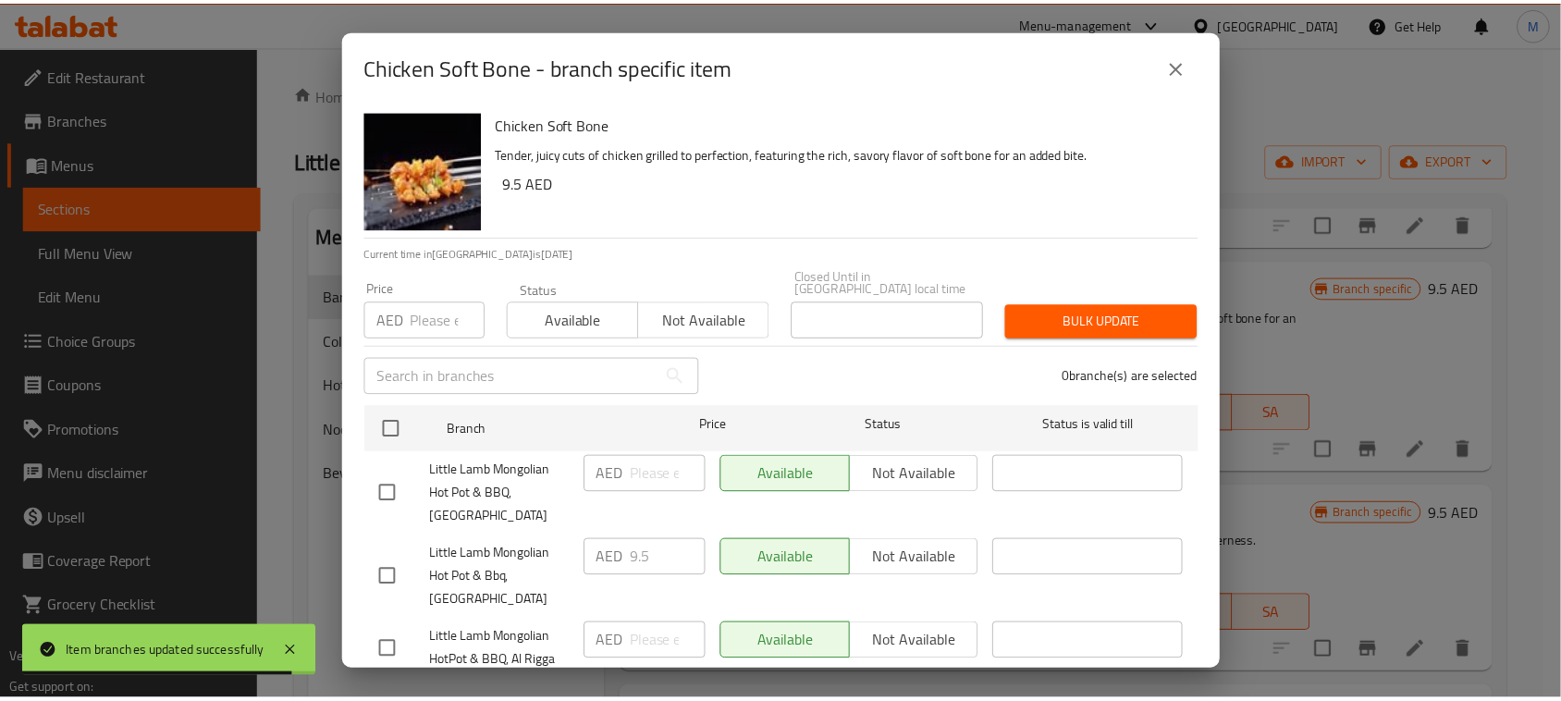
scroll to position [57, 0]
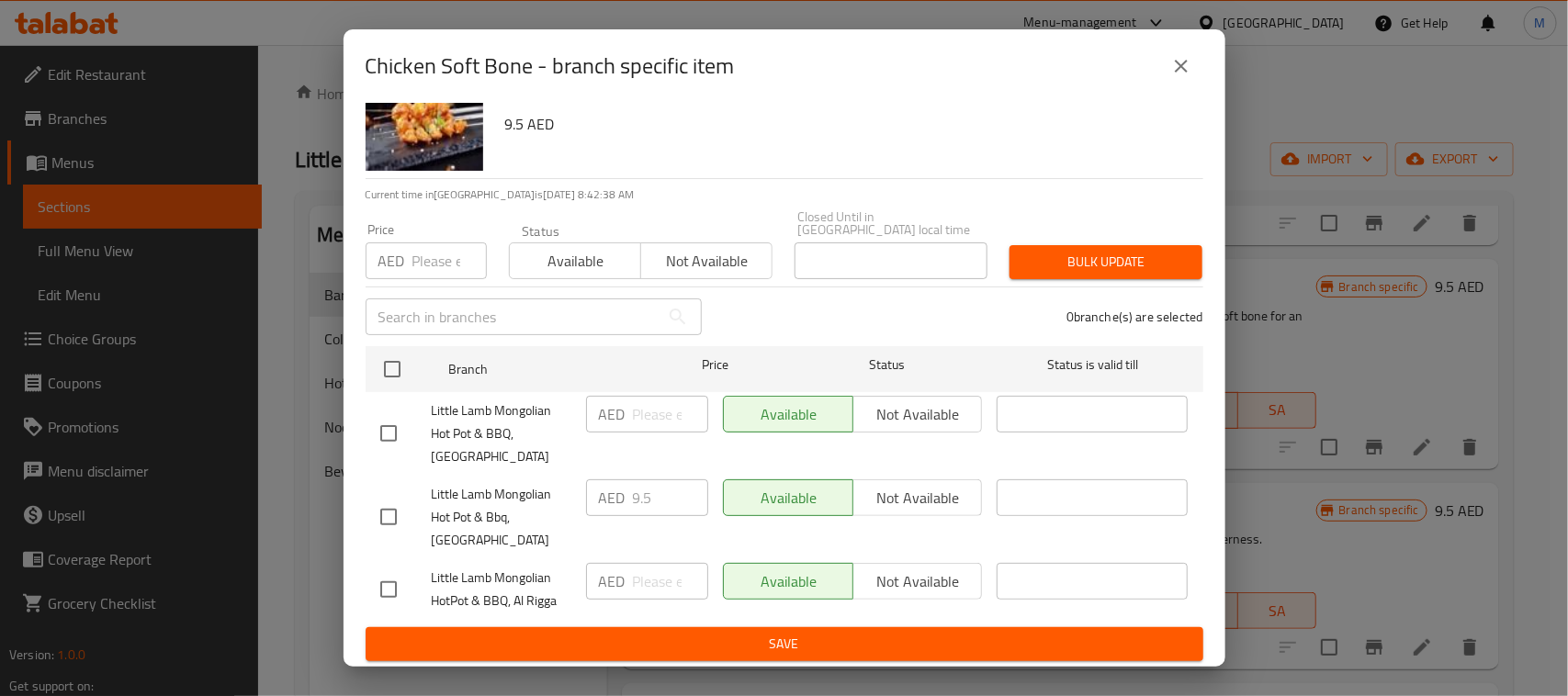
click at [381, 586] on input "checkbox" at bounding box center [388, 589] width 39 height 39
checkbox input "true"
click at [670, 588] on input "number" at bounding box center [670, 581] width 75 height 37
type input "9.5"
click at [869, 628] on button "Save" at bounding box center [784, 644] width 837 height 34
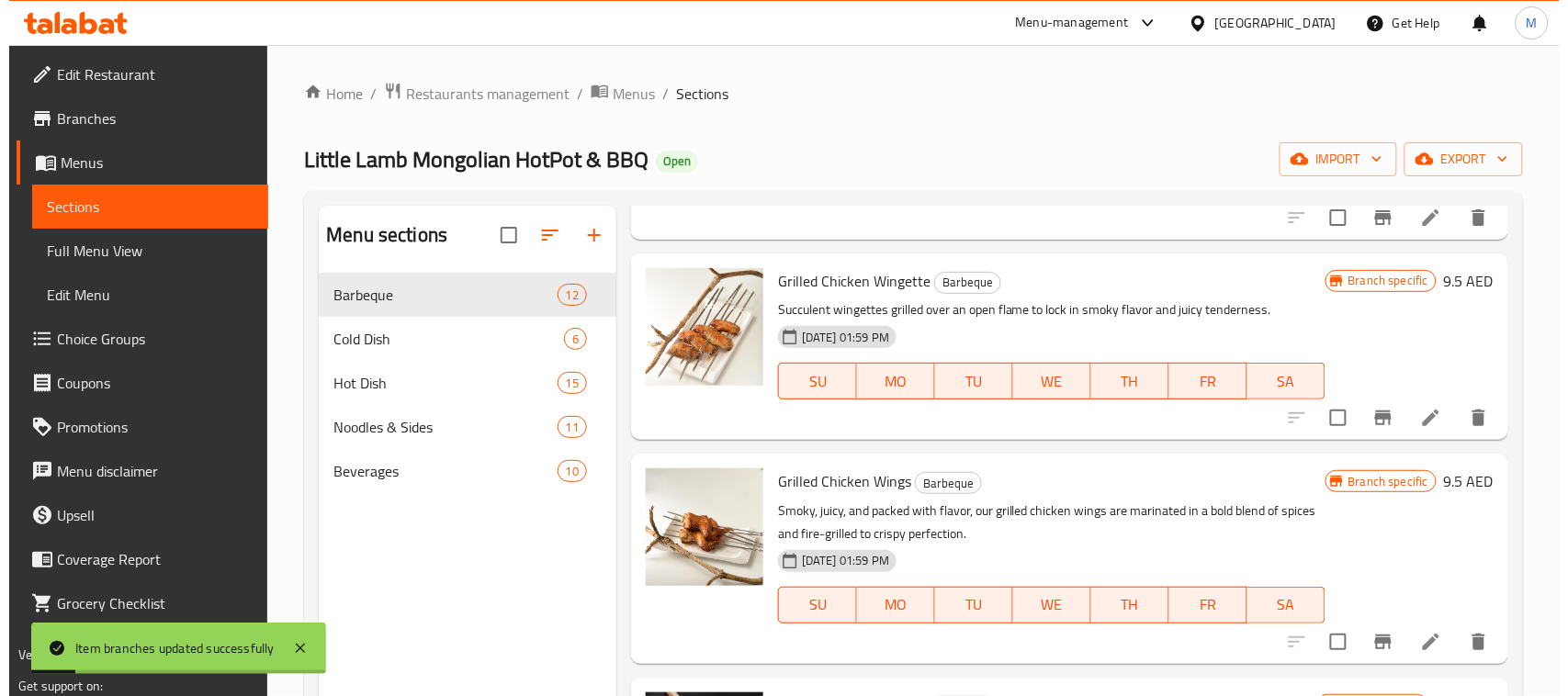
scroll to position [345, 0]
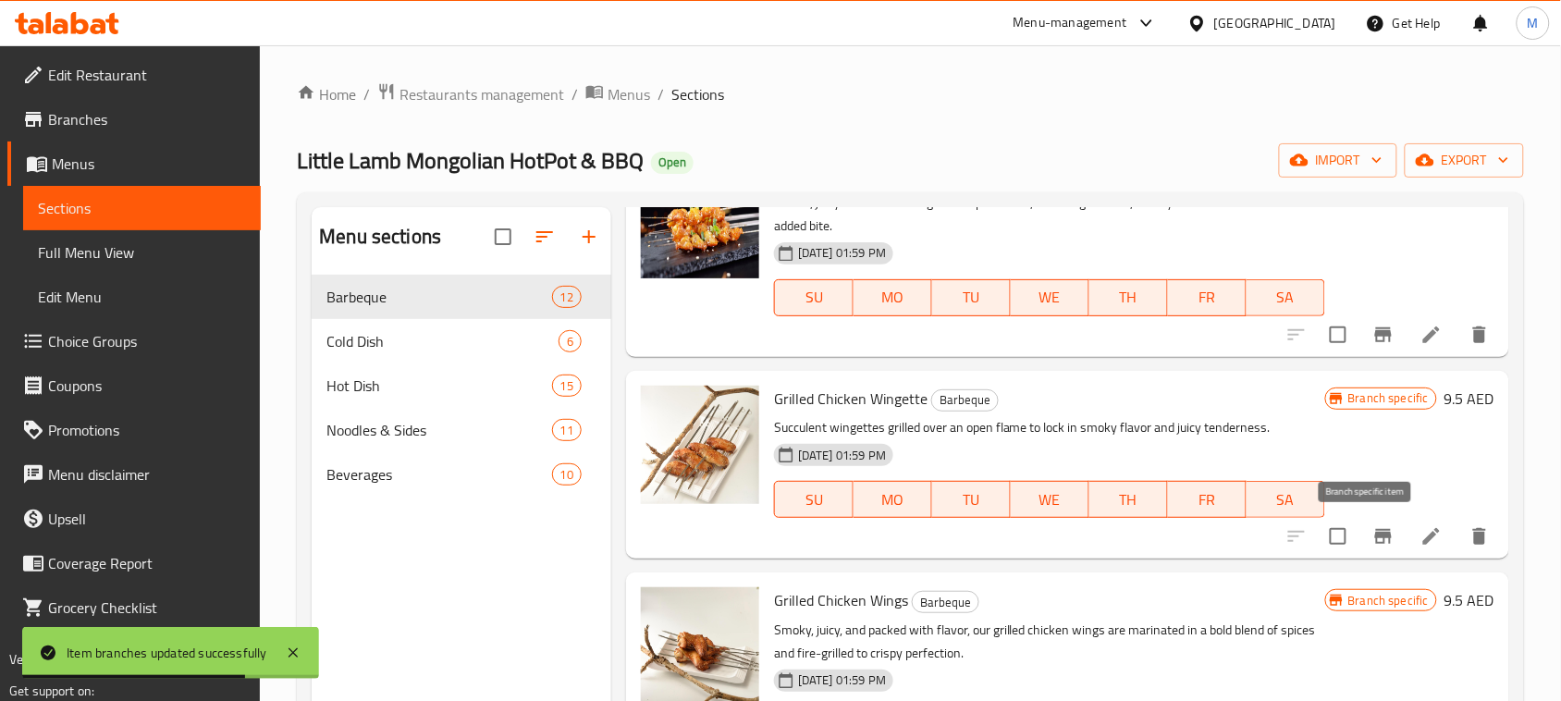
click at [1372, 532] on icon "Branch-specific-item" at bounding box center [1383, 536] width 22 height 22
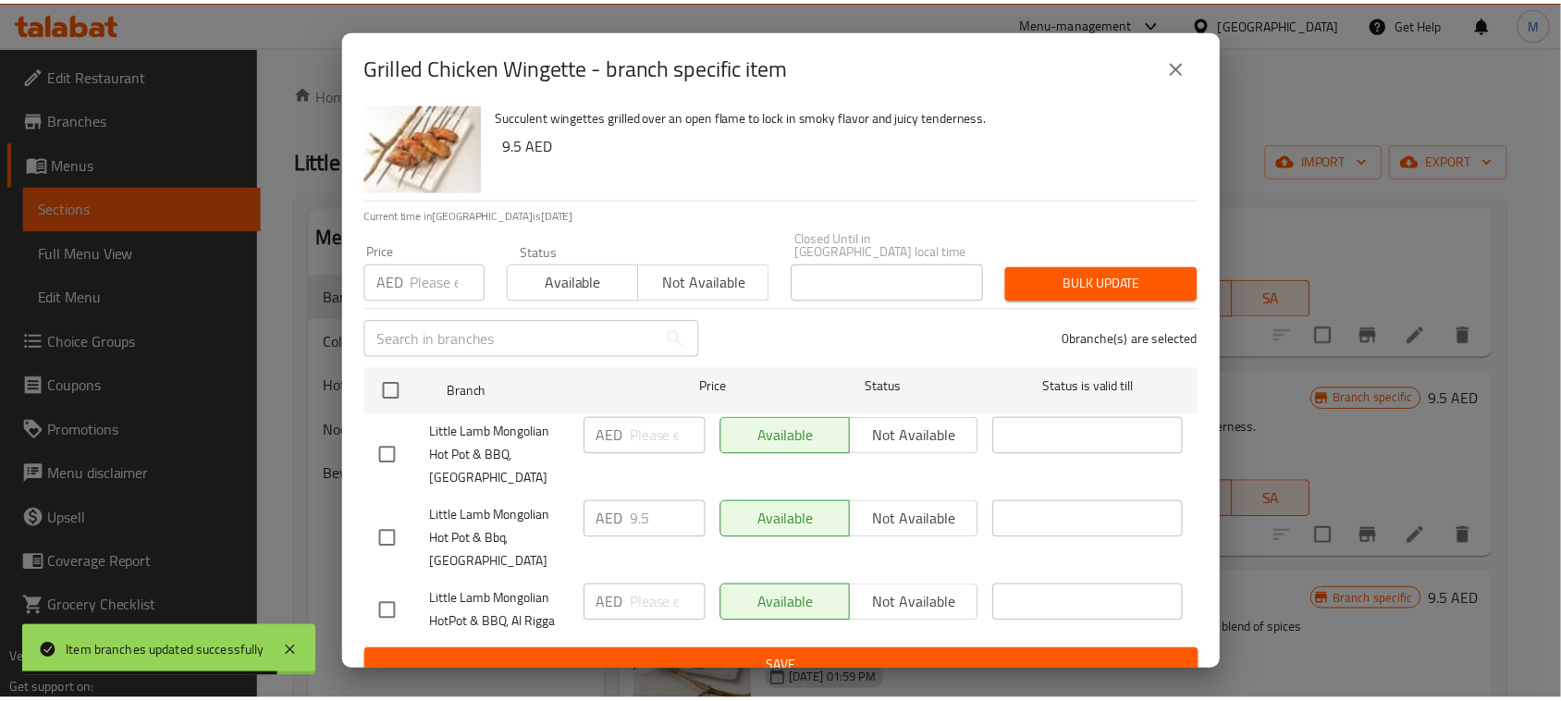
scroll to position [57, 0]
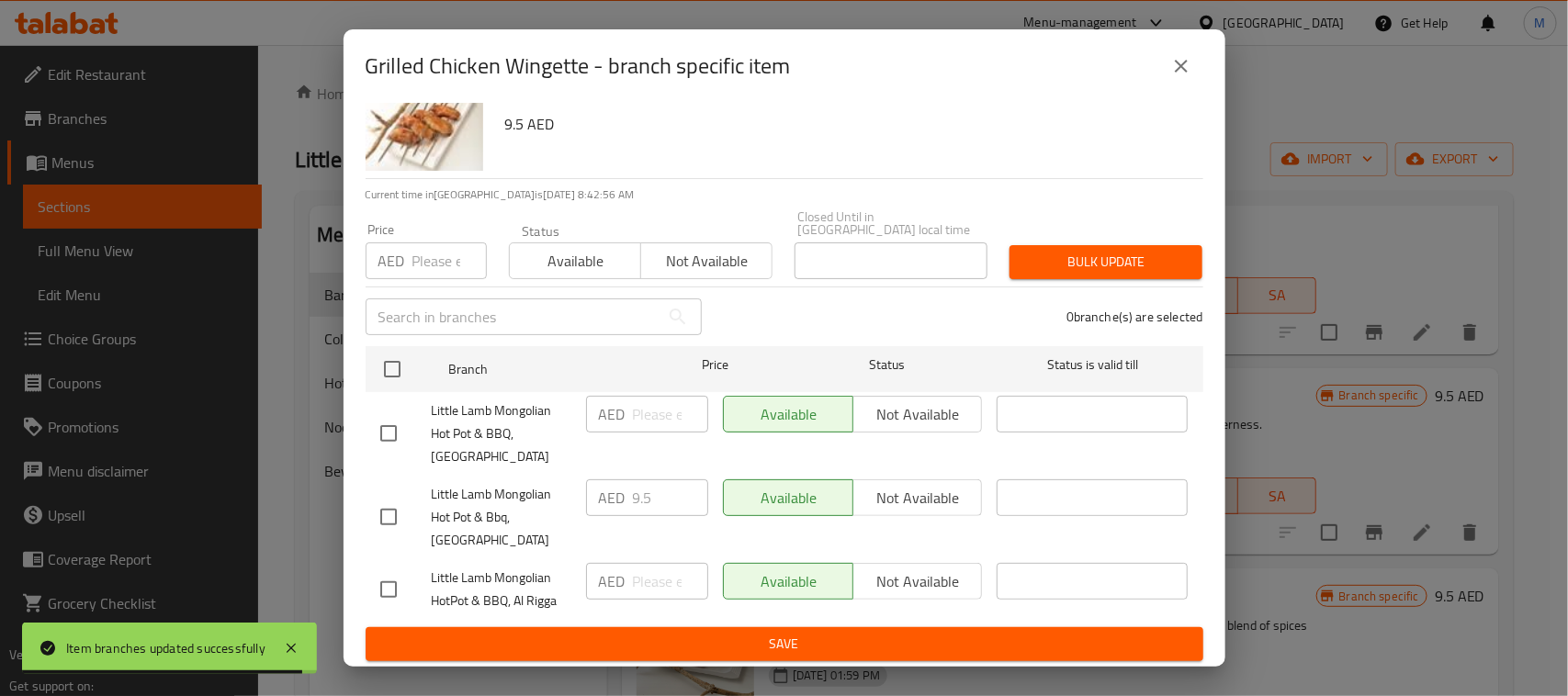
click at [401, 589] on input "checkbox" at bounding box center [388, 589] width 39 height 39
checkbox input "true"
click at [643, 585] on input "number" at bounding box center [670, 581] width 75 height 37
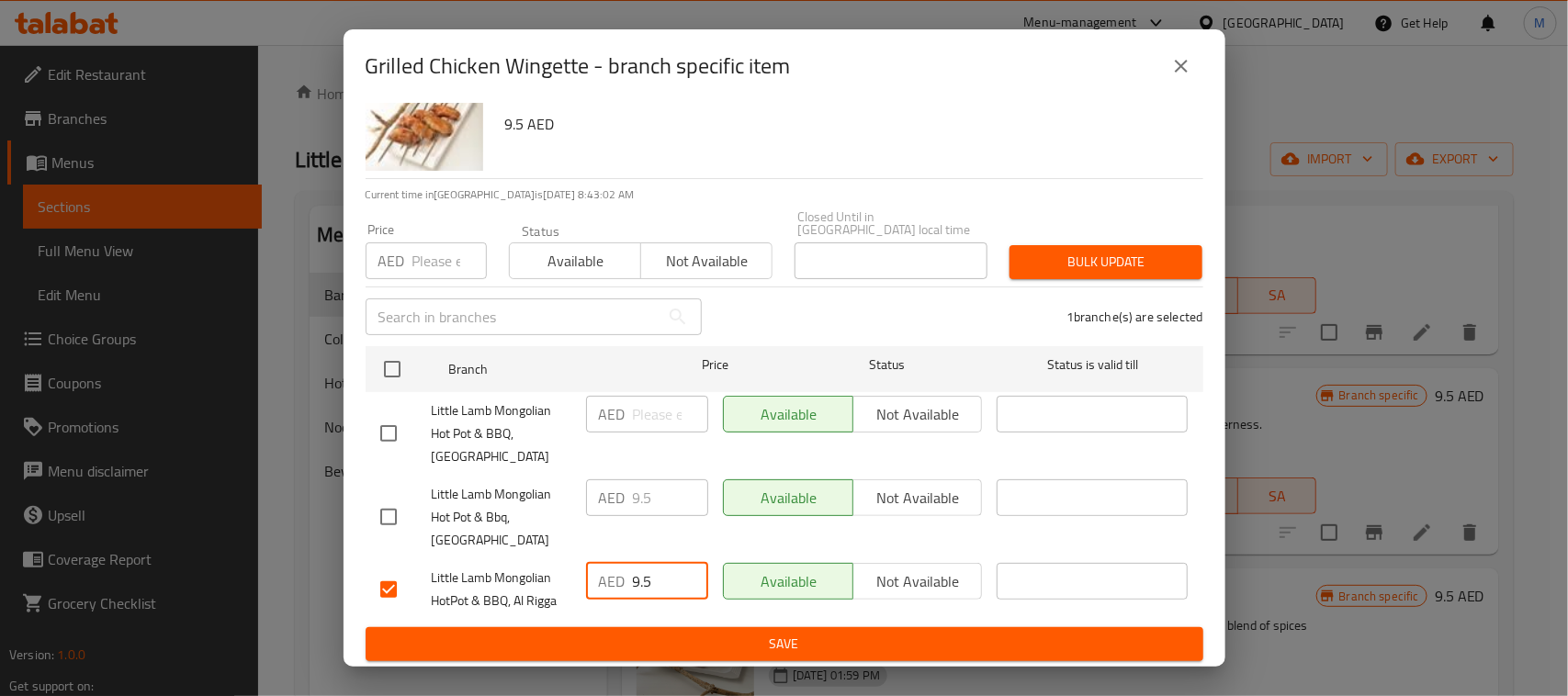
type input "9.5"
click at [827, 652] on span "Save" at bounding box center [784, 643] width 808 height 23
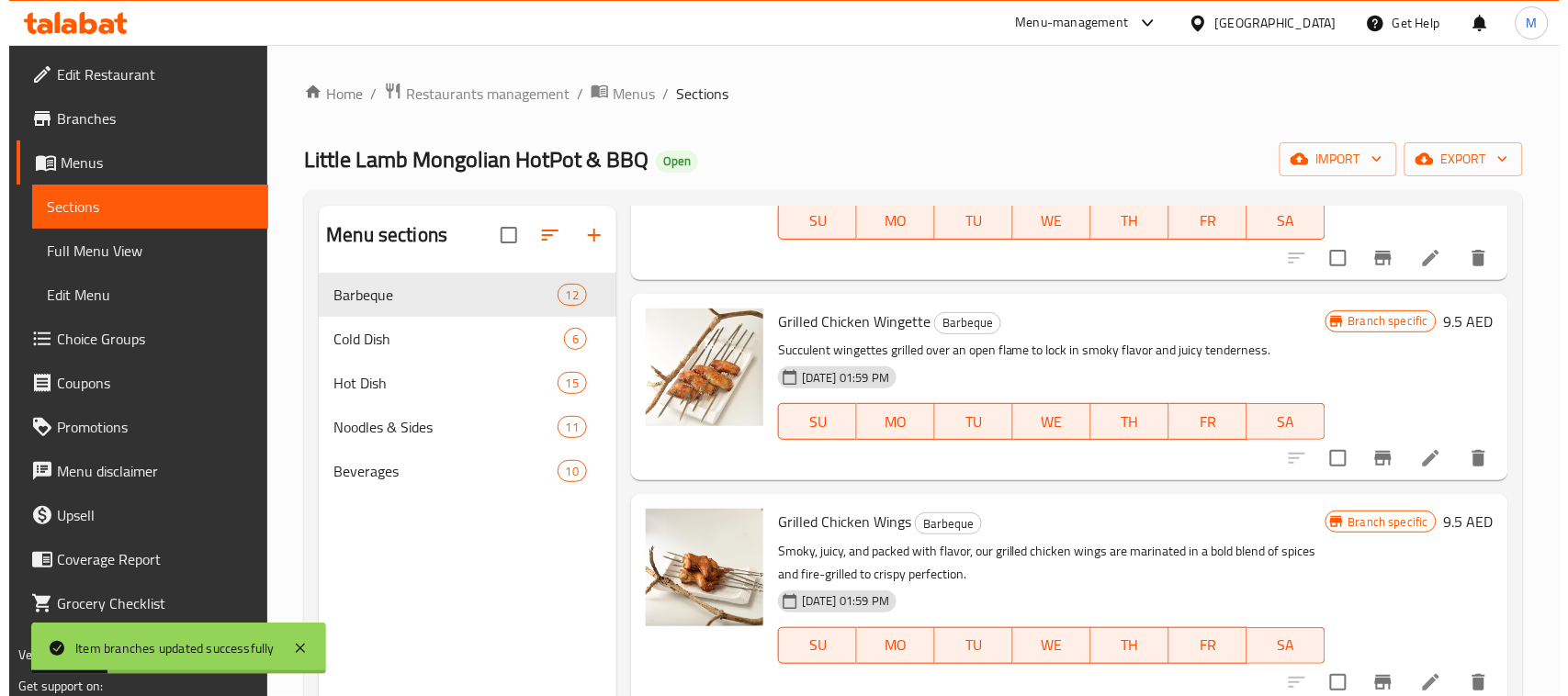
scroll to position [459, 0]
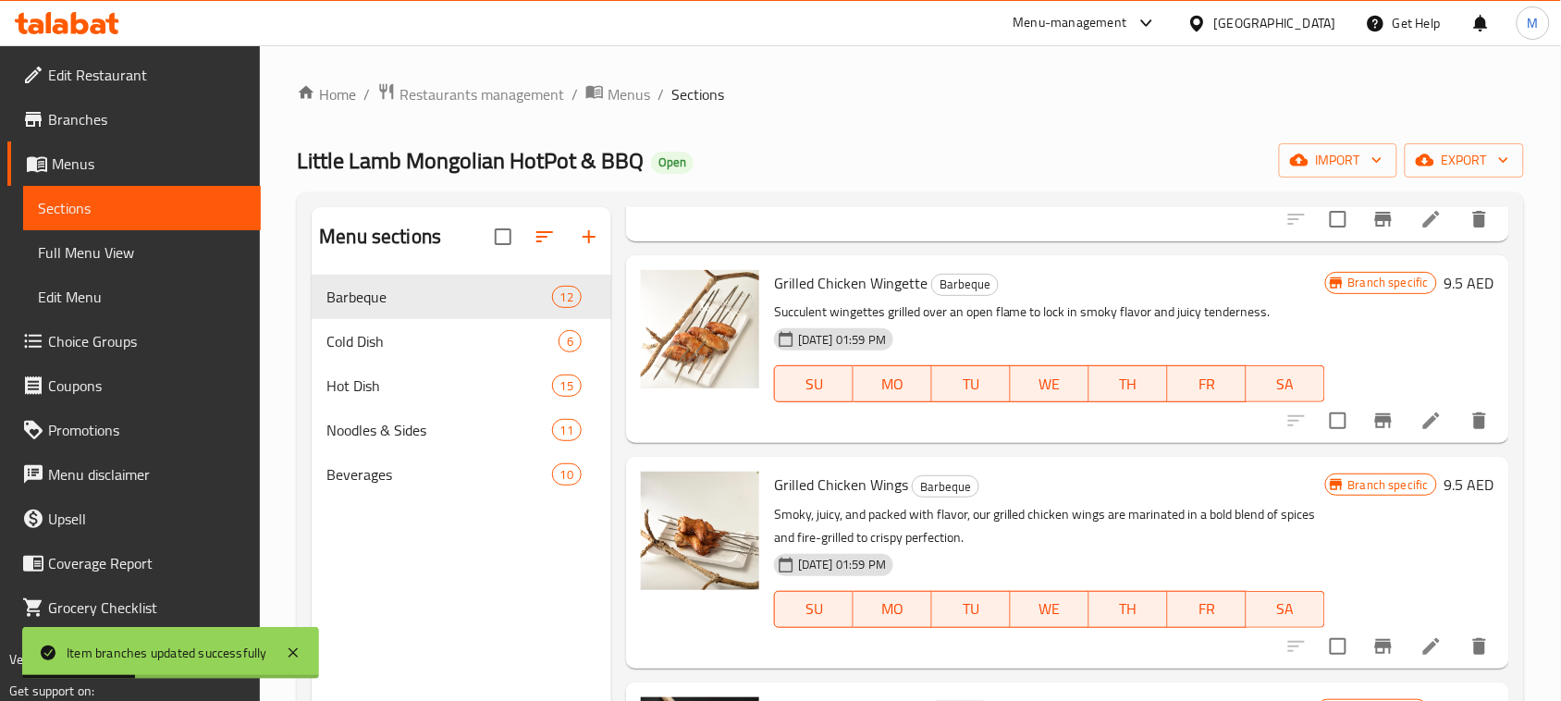
click at [1372, 648] on icon "Branch-specific-item" at bounding box center [1383, 646] width 22 height 22
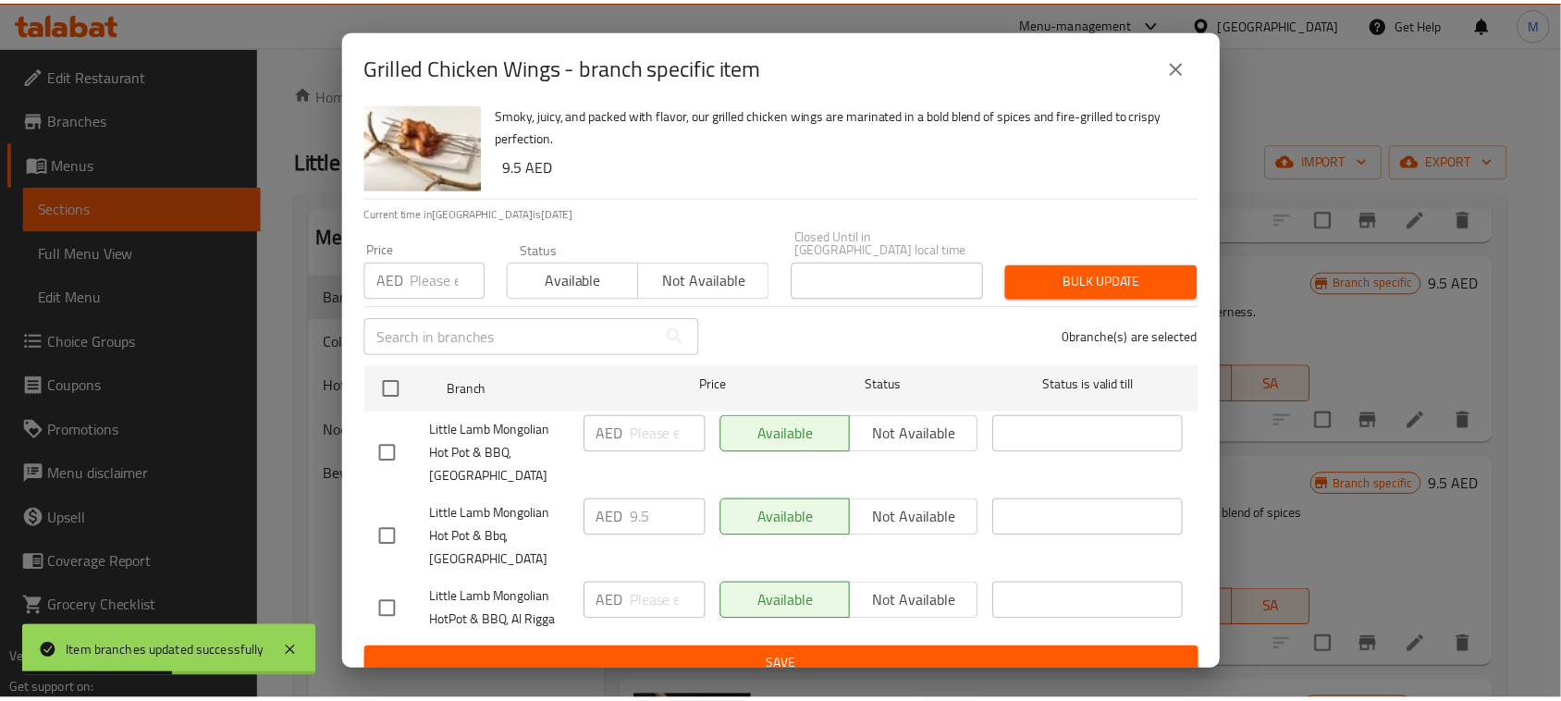
scroll to position [57, 0]
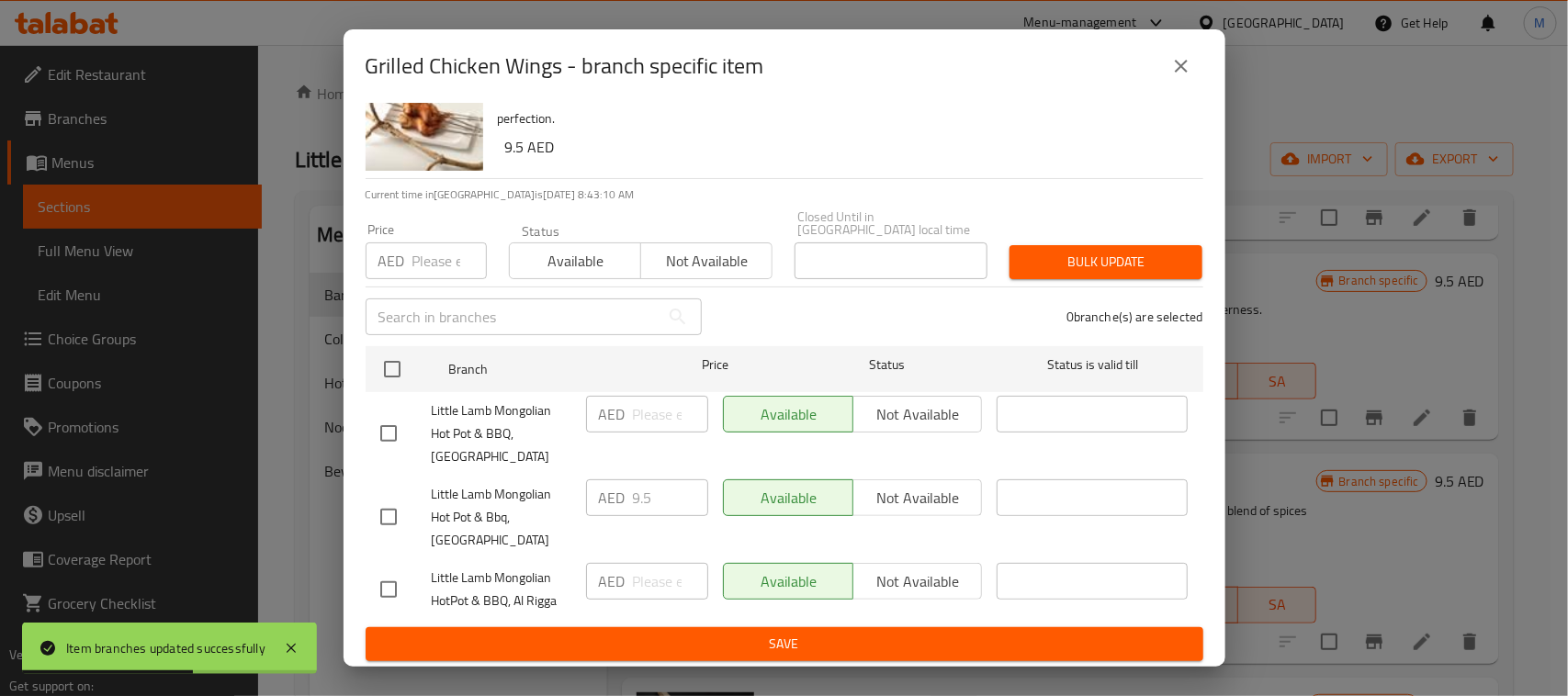
click at [384, 586] on input "checkbox" at bounding box center [388, 589] width 39 height 39
checkbox input "true"
click at [637, 591] on input "number" at bounding box center [670, 581] width 75 height 37
paste input "9.5"
type input "9.5"
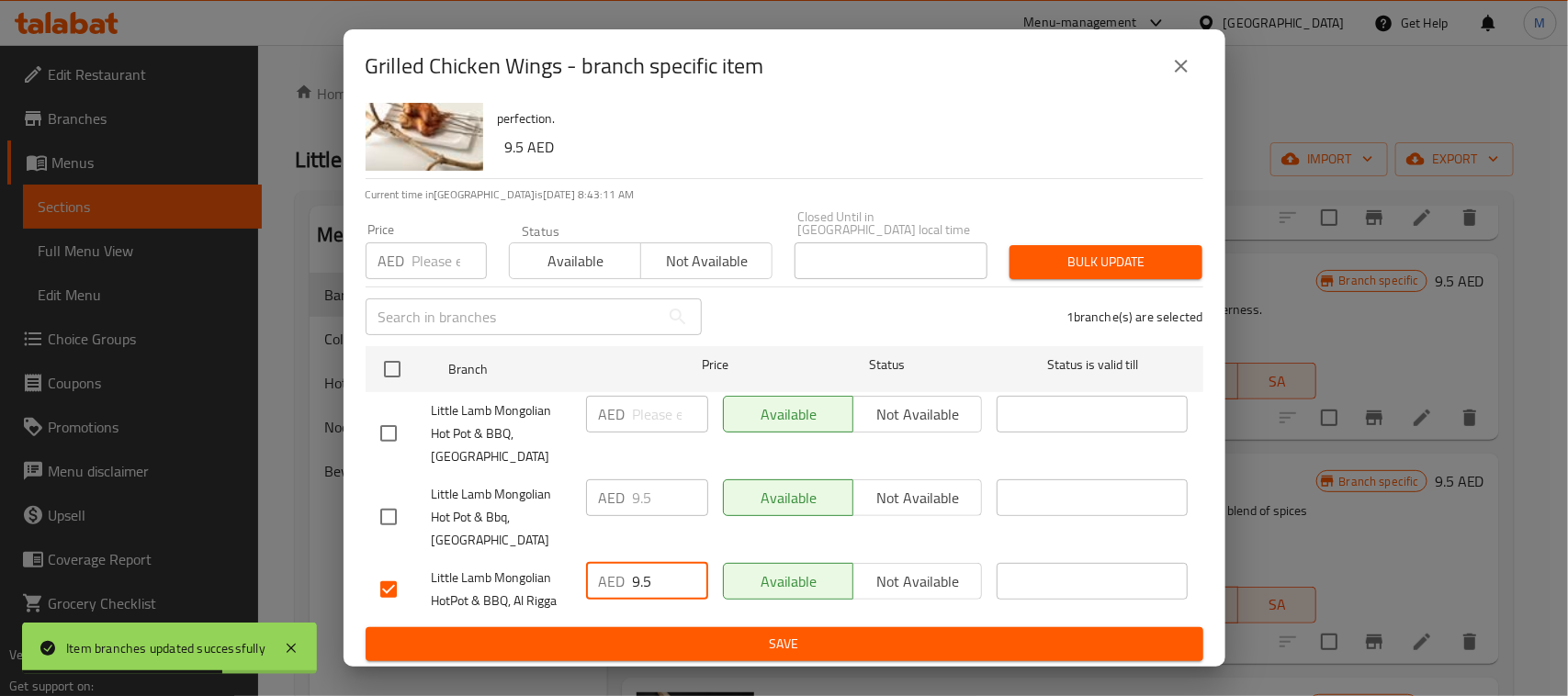
click at [694, 641] on span "Save" at bounding box center [784, 643] width 808 height 23
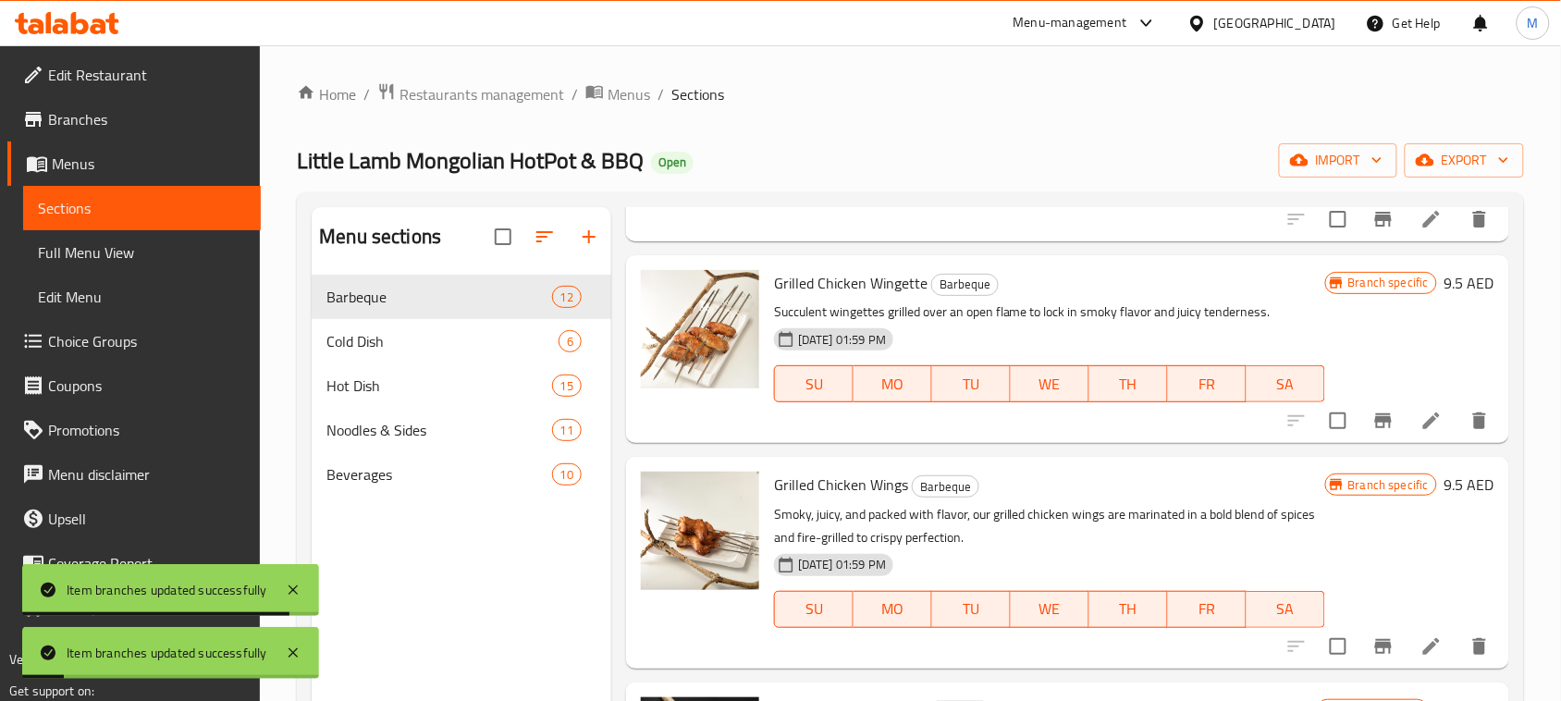
click at [1126, 500] on div "Grilled Chicken Wings Barbeque Smoky, juicy, and packed with flavor, our grille…" at bounding box center [1050, 562] width 566 height 196
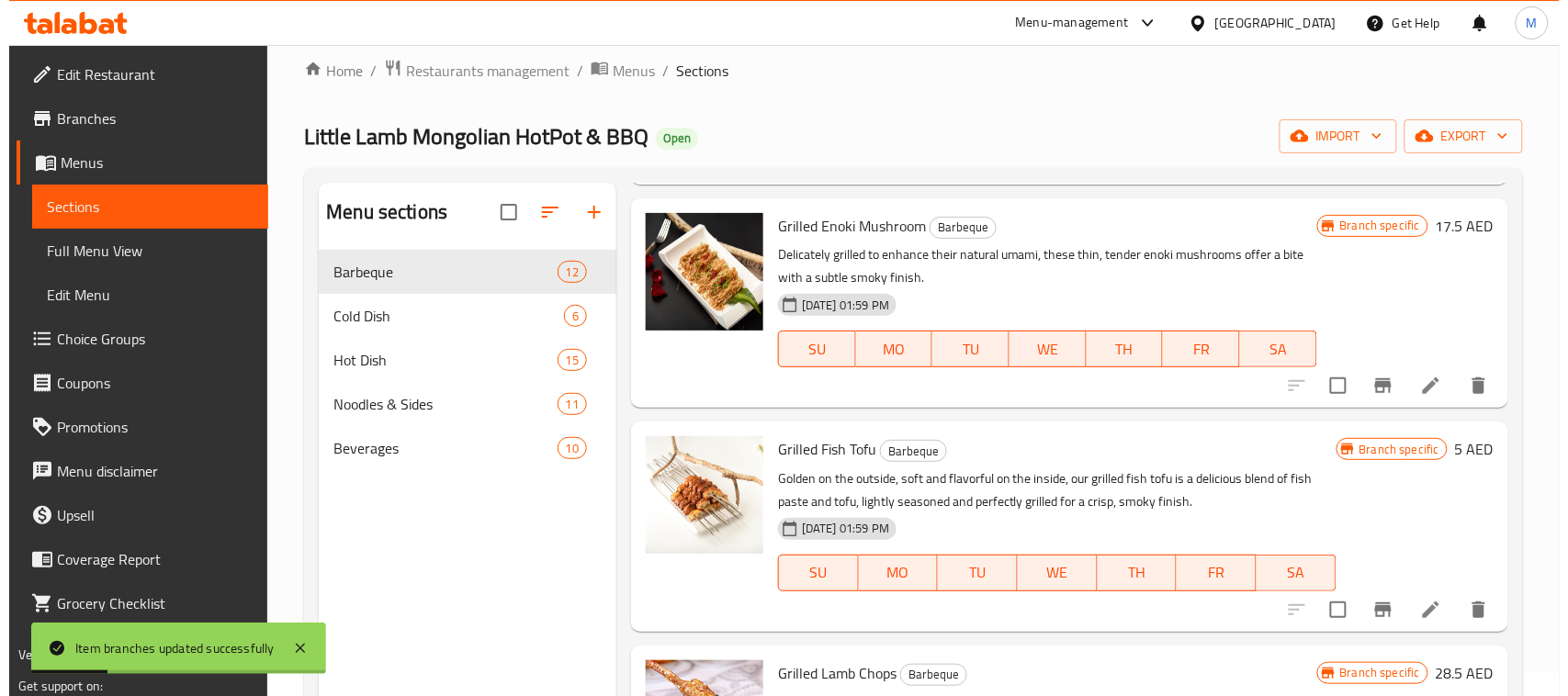
scroll to position [918, 0]
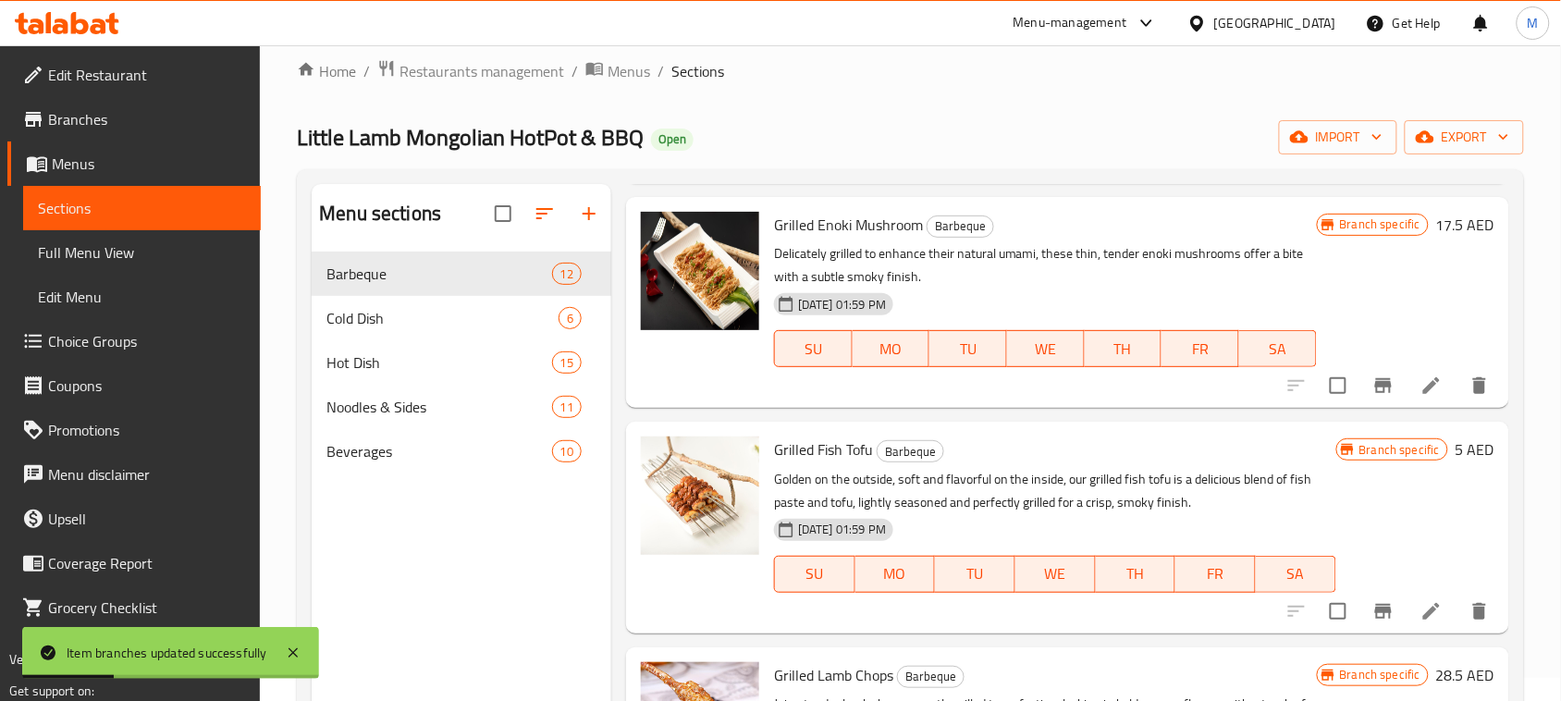
click at [1375, 391] on icon "Branch-specific-item" at bounding box center [1383, 385] width 17 height 15
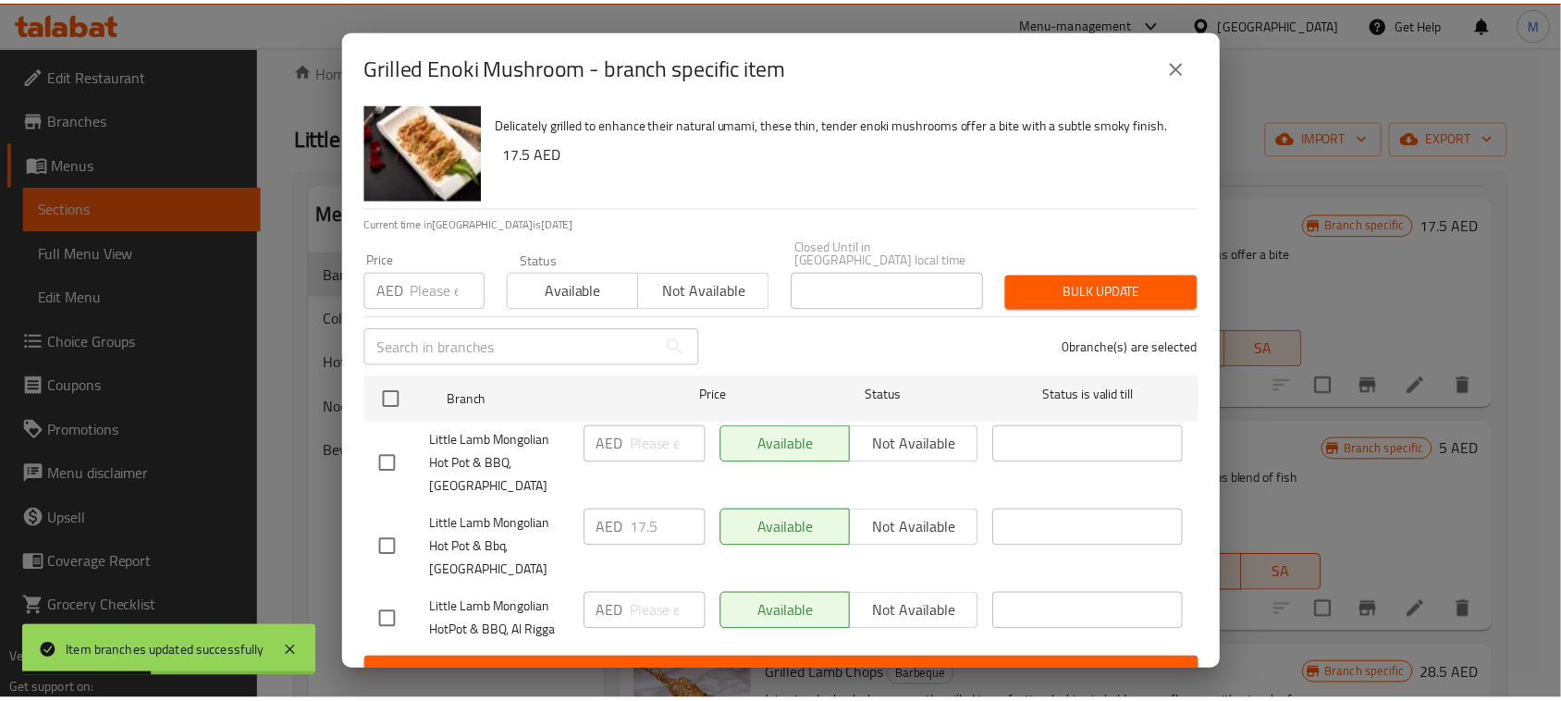
scroll to position [57, 0]
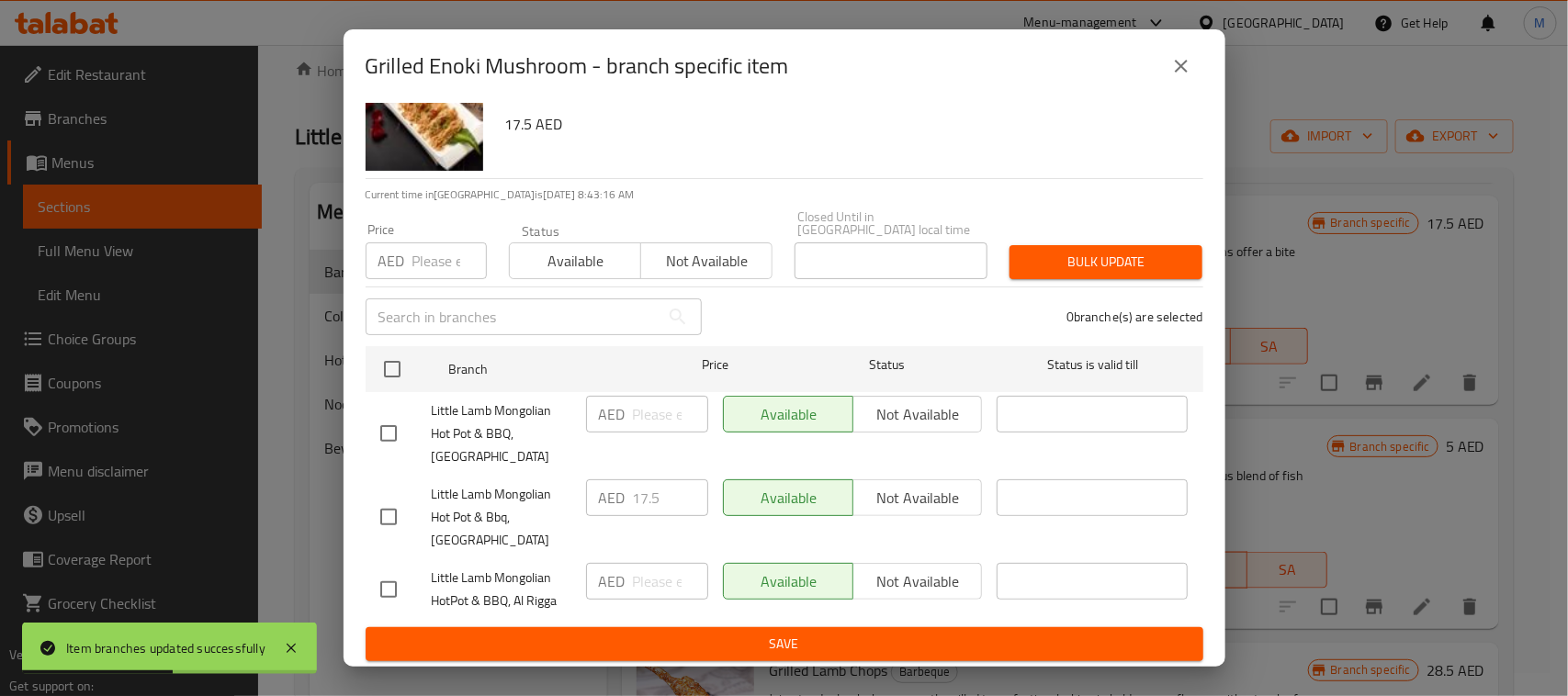
click at [390, 584] on input "checkbox" at bounding box center [388, 589] width 39 height 39
checkbox input "true"
click at [641, 574] on input "number" at bounding box center [670, 581] width 75 height 37
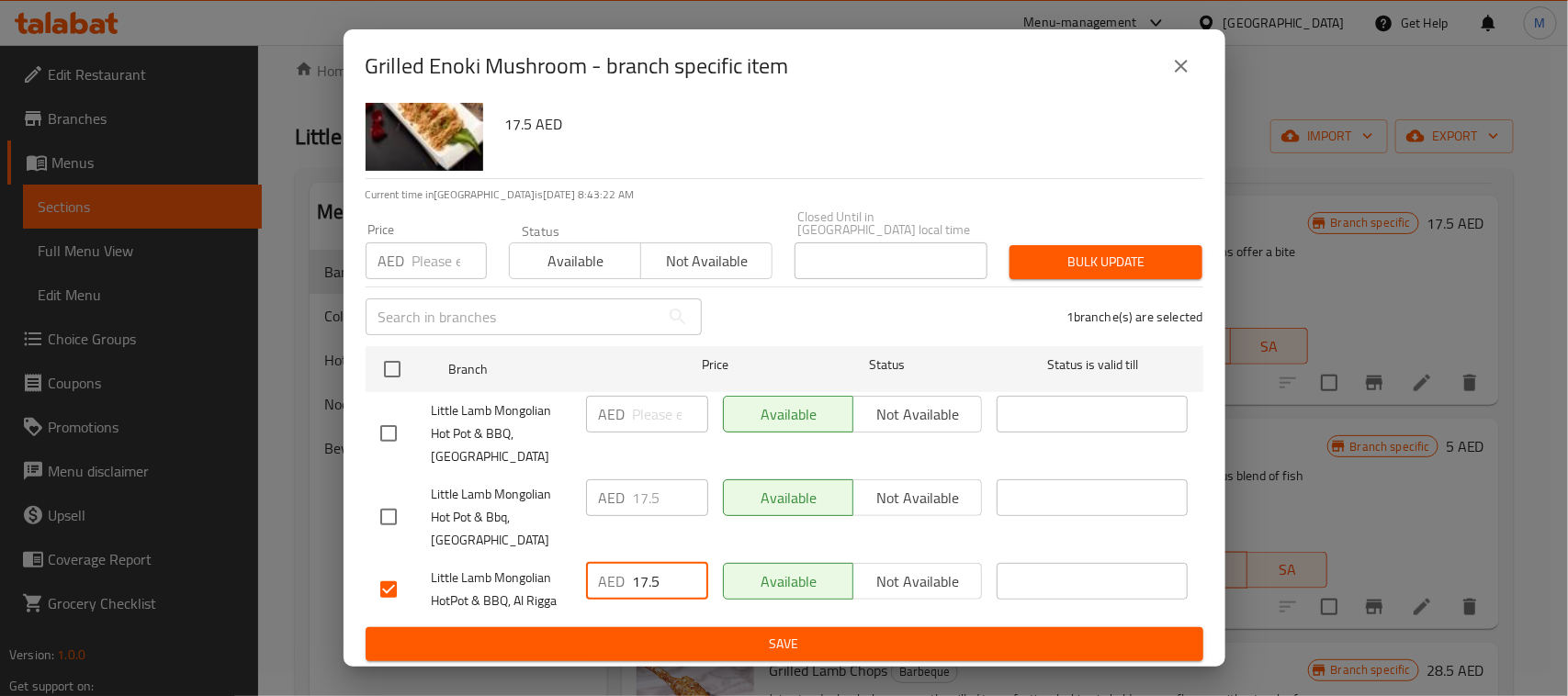
type input "17.5"
click at [708, 632] on span "Save" at bounding box center [784, 643] width 808 height 23
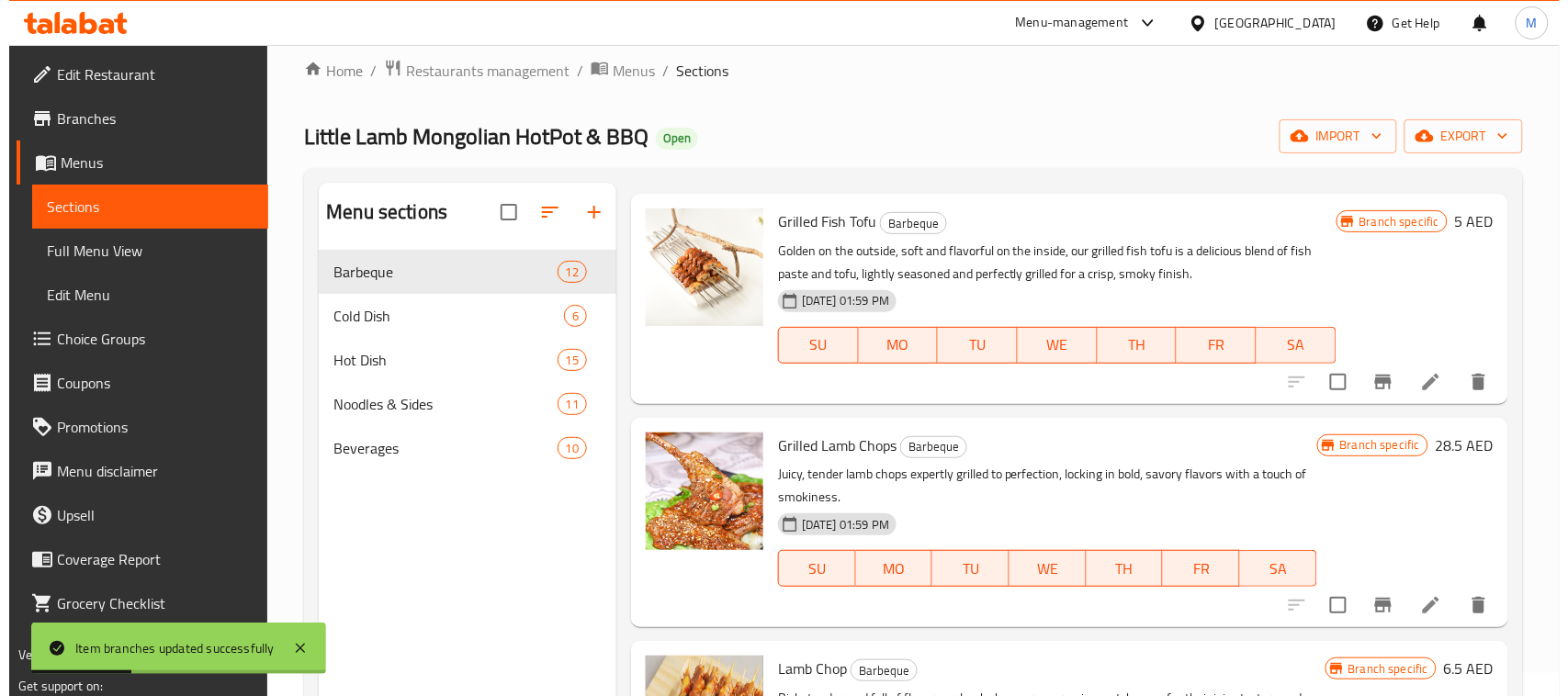
scroll to position [1148, 0]
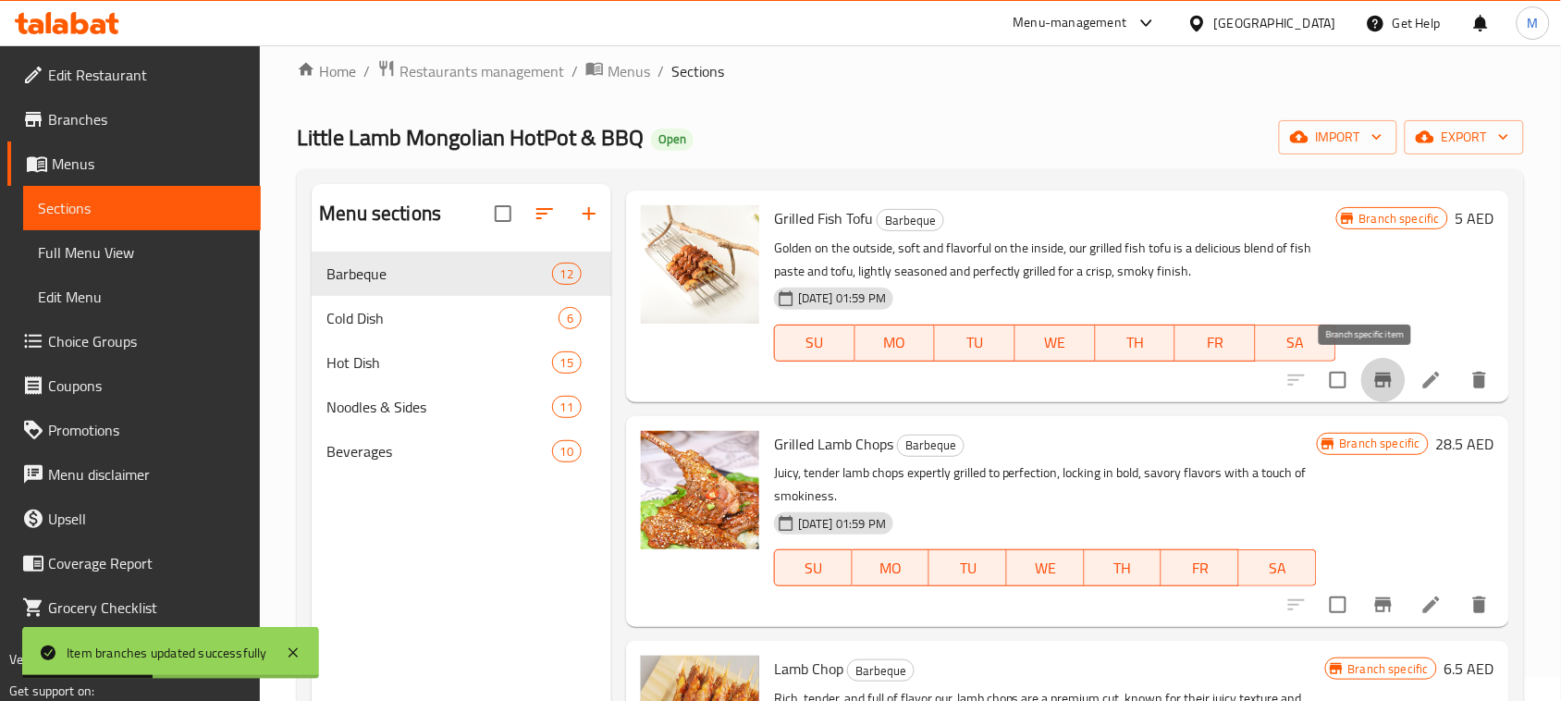
click at [1375, 379] on icon "Branch-specific-item" at bounding box center [1383, 380] width 17 height 15
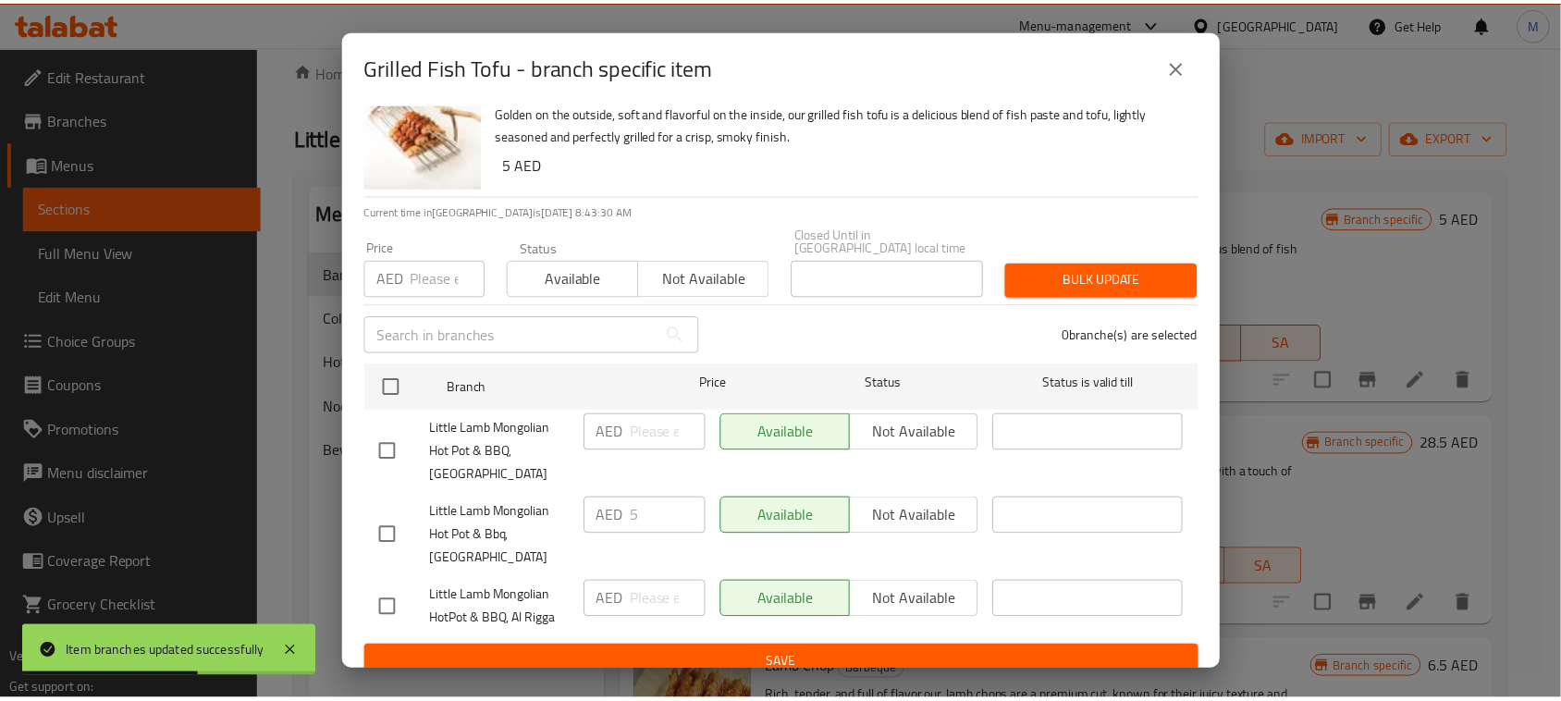
scroll to position [57, 0]
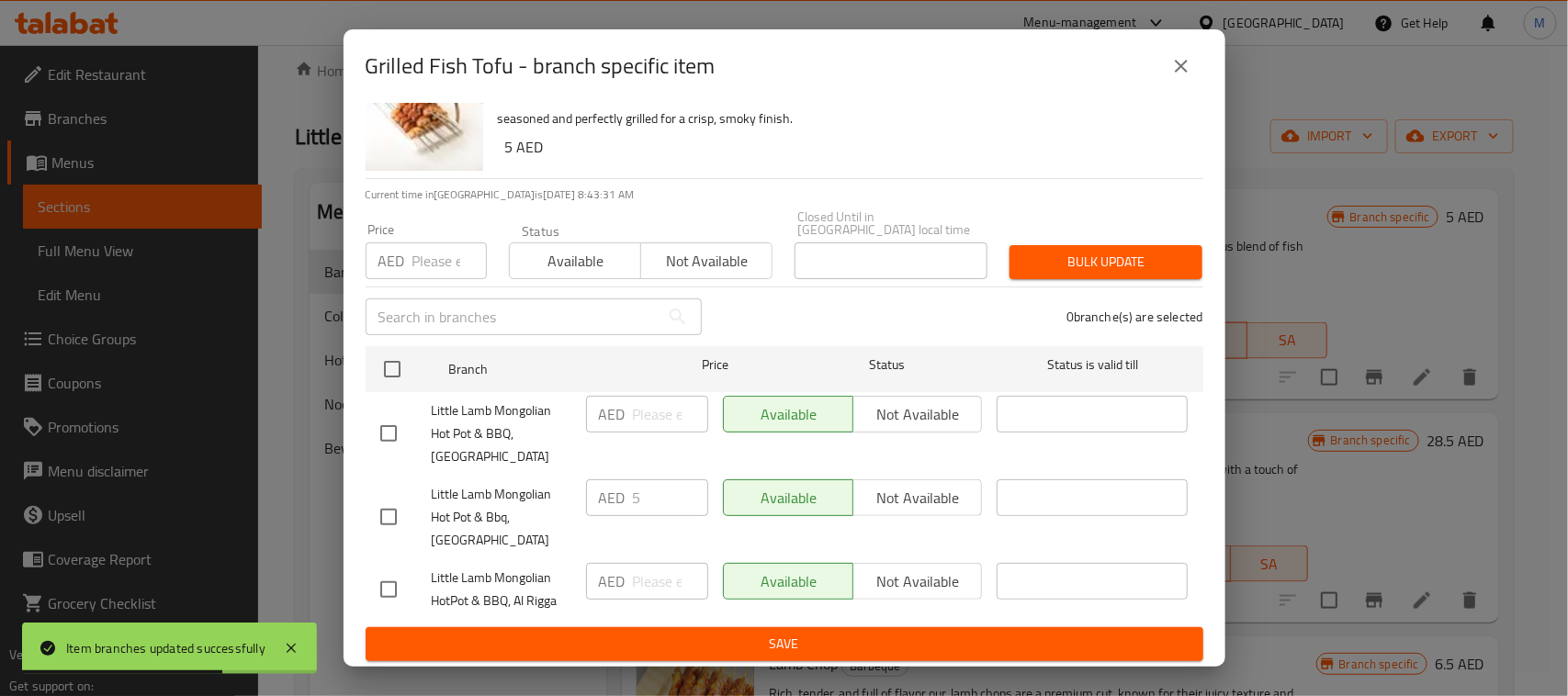
click at [393, 594] on input "checkbox" at bounding box center [388, 589] width 39 height 39
checkbox input "true"
click at [625, 591] on div "AED ​" at bounding box center [646, 581] width 122 height 37
type input "5"
click at [625, 627] on button "Save" at bounding box center [784, 644] width 837 height 34
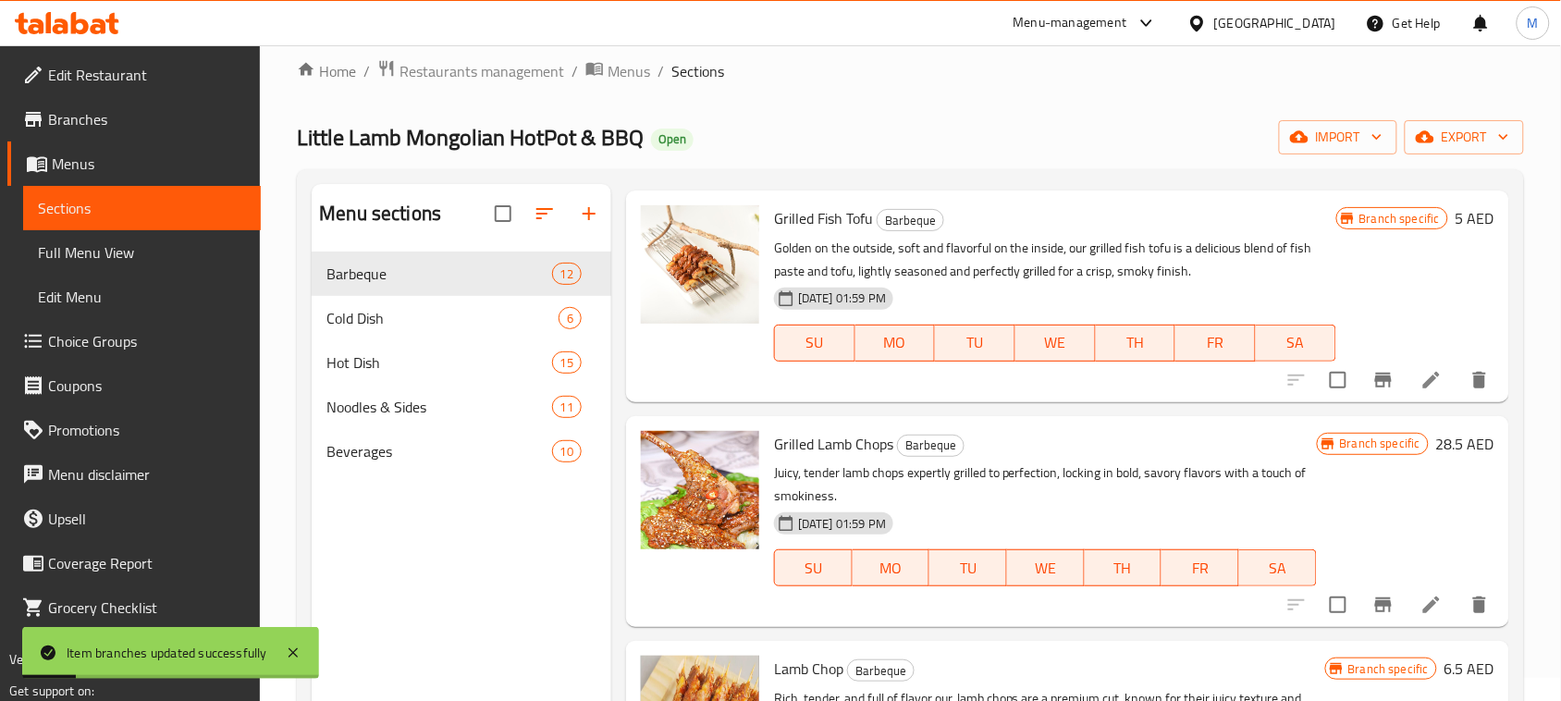
click at [893, 387] on div "Grilled Fish Tofu Barbeque Golden on the outside, soft and flavorful on the ins…" at bounding box center [1055, 296] width 577 height 196
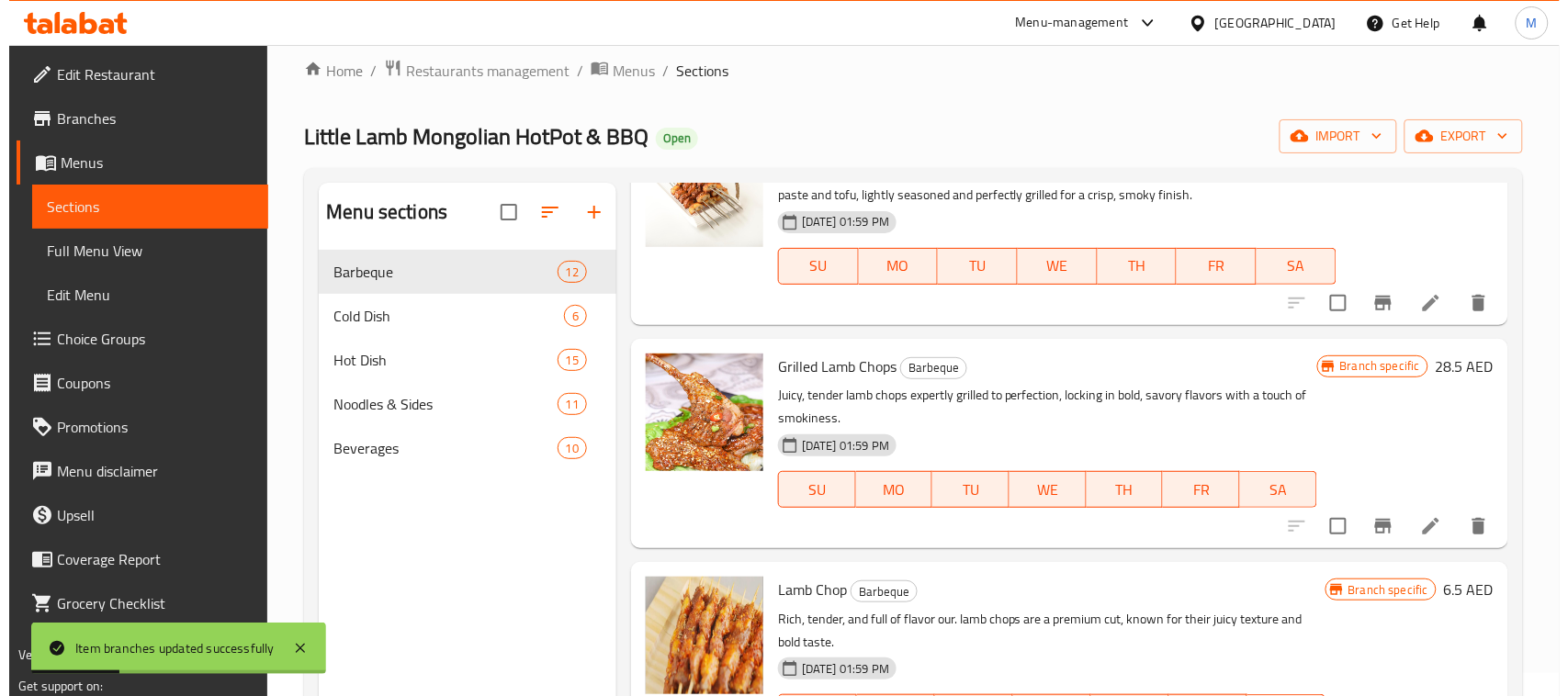
scroll to position [1263, 0]
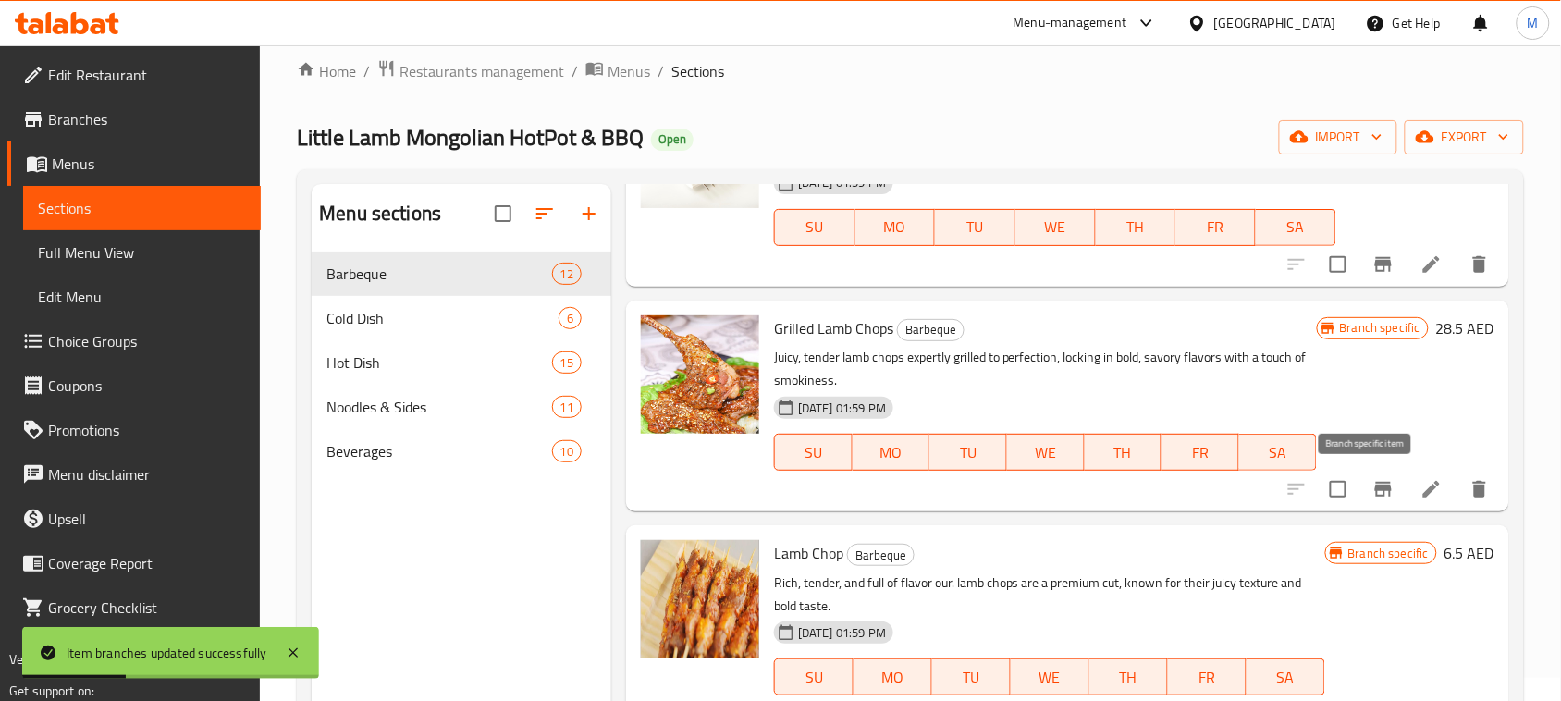
click at [1375, 488] on icon "Branch-specific-item" at bounding box center [1383, 489] width 22 height 22
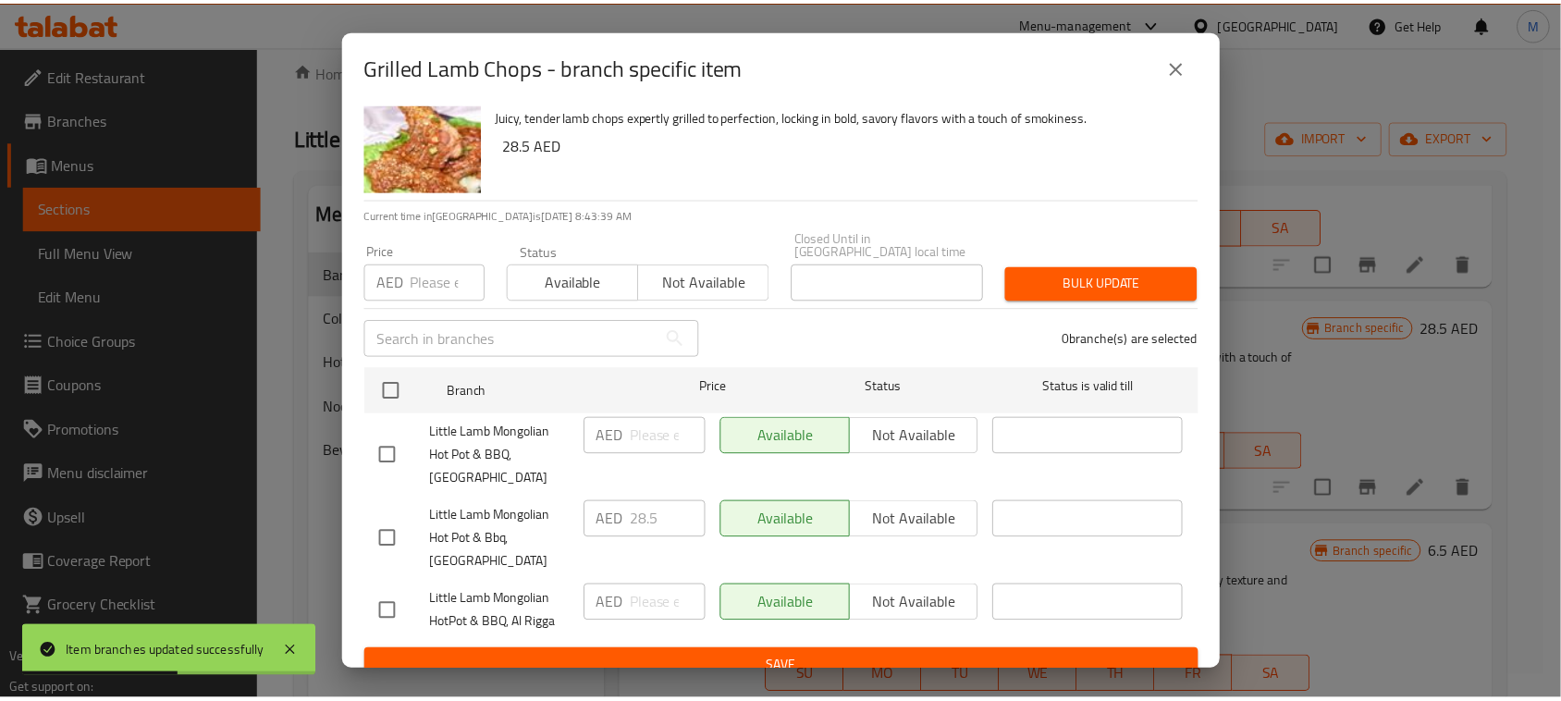
scroll to position [57, 0]
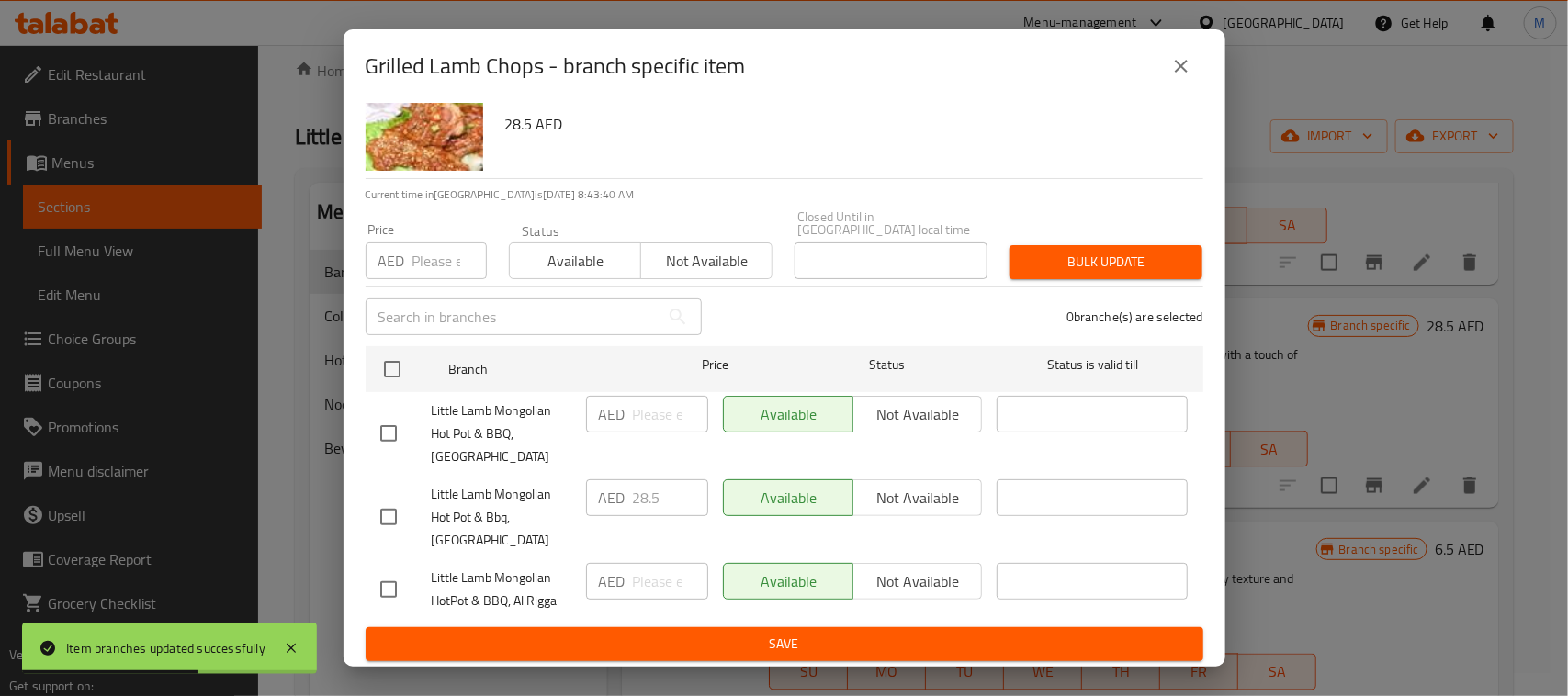
click at [391, 584] on input "checkbox" at bounding box center [388, 589] width 39 height 39
checkbox input "true"
click at [636, 591] on input "number" at bounding box center [670, 581] width 75 height 37
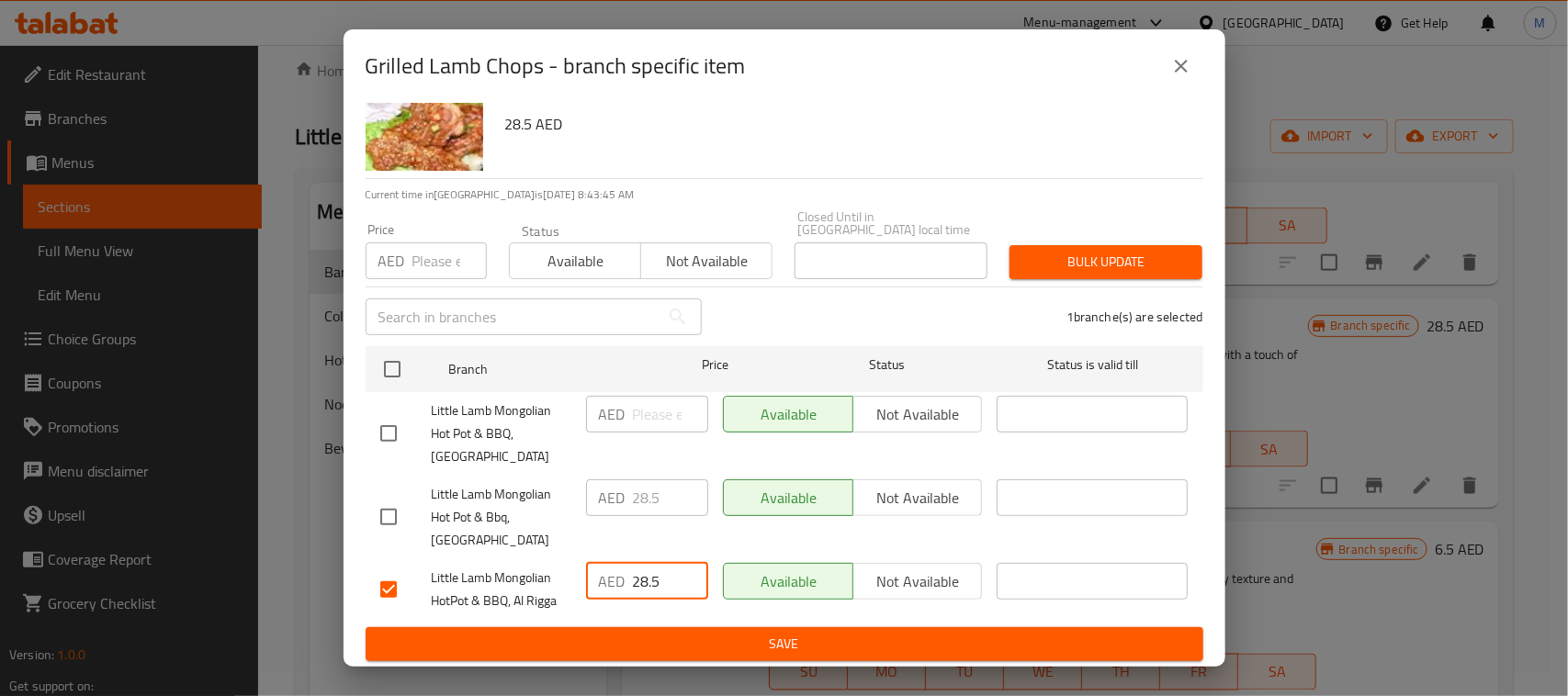
type input "28.5"
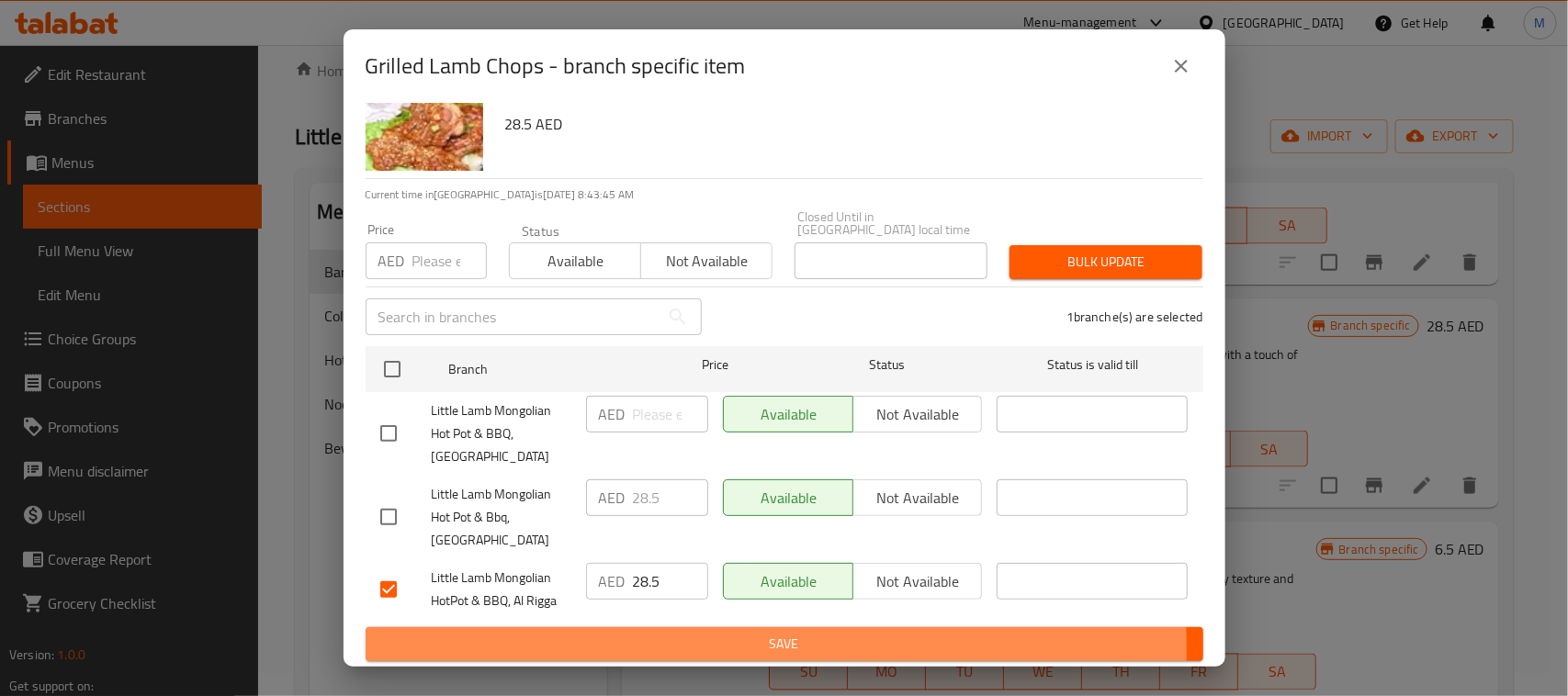
click at [703, 648] on span "Save" at bounding box center [784, 643] width 808 height 23
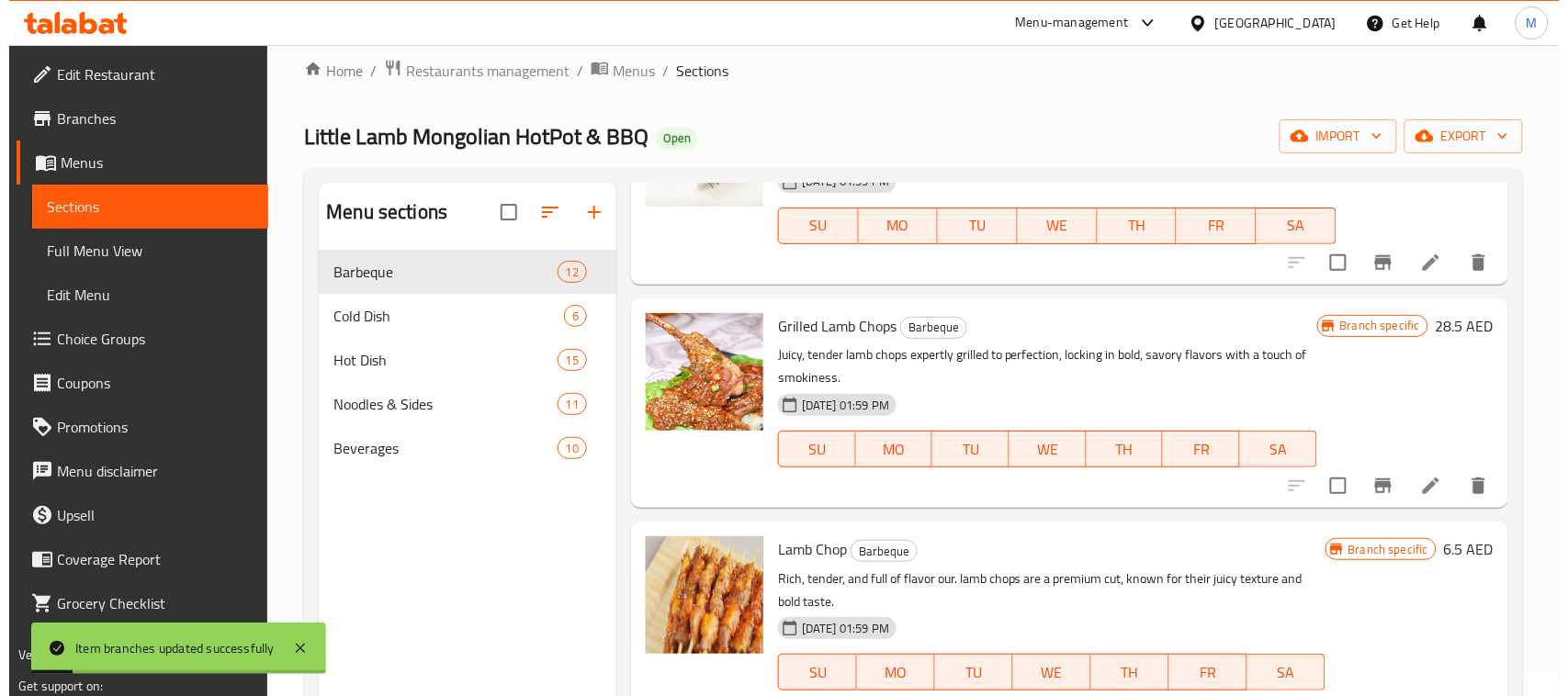
scroll to position [1377, 0]
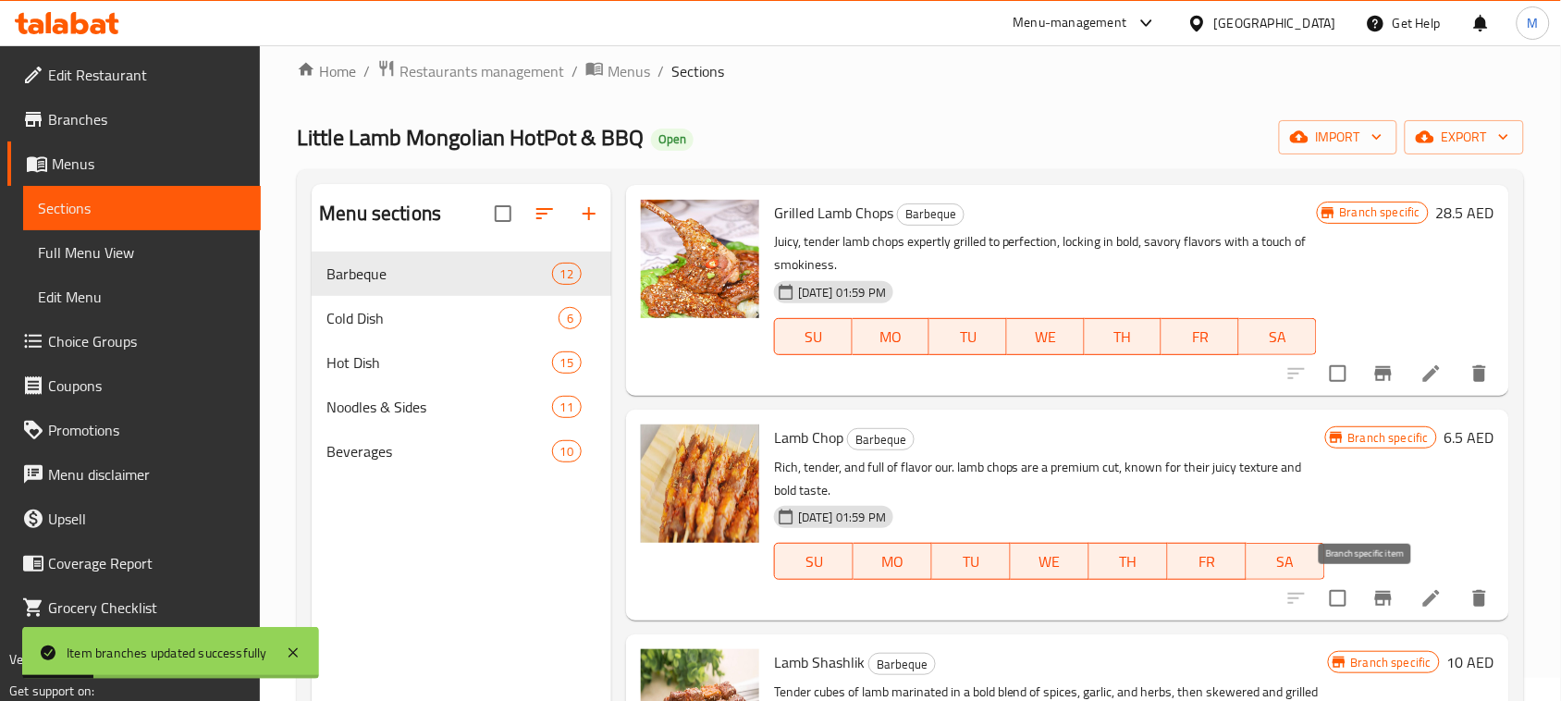
click at [1372, 590] on icon "Branch-specific-item" at bounding box center [1383, 598] width 22 height 22
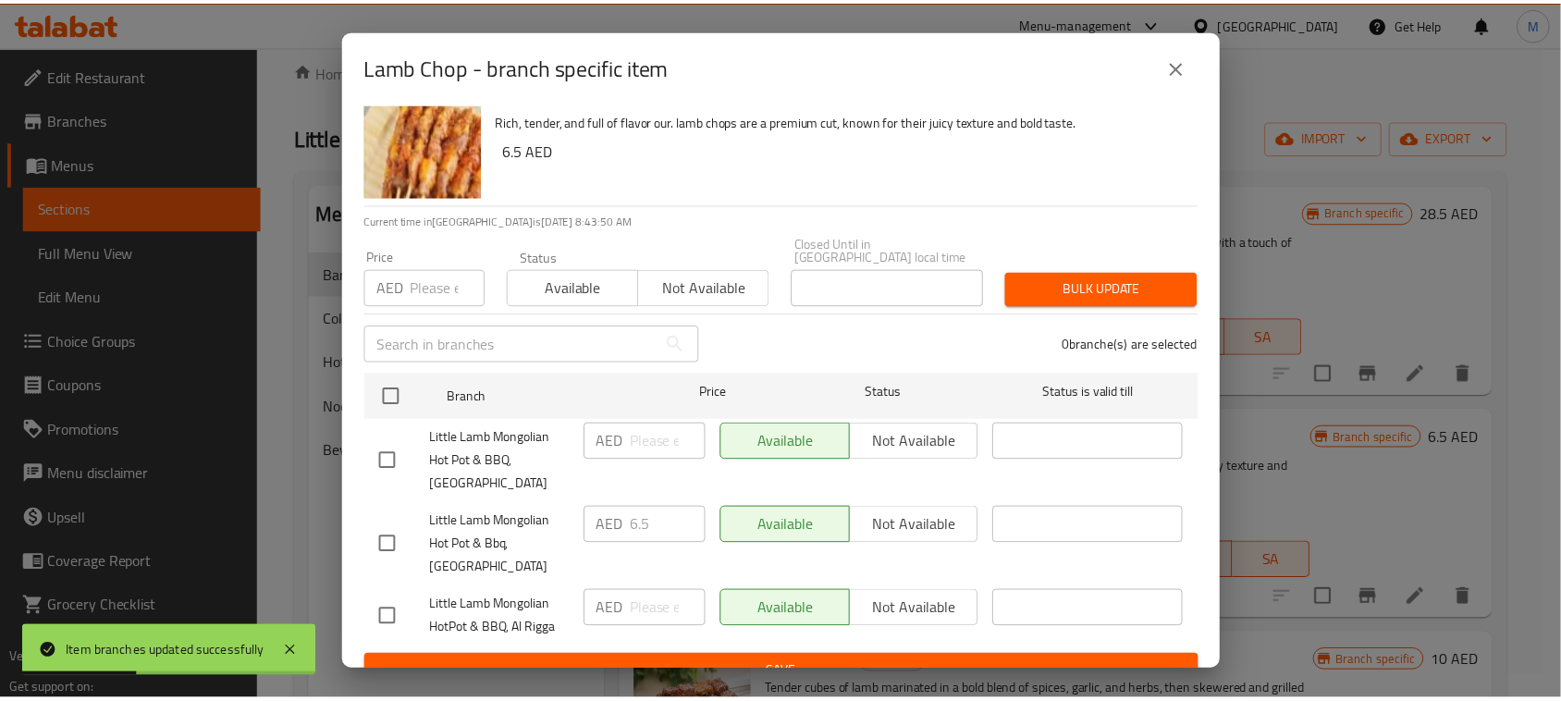
scroll to position [57, 0]
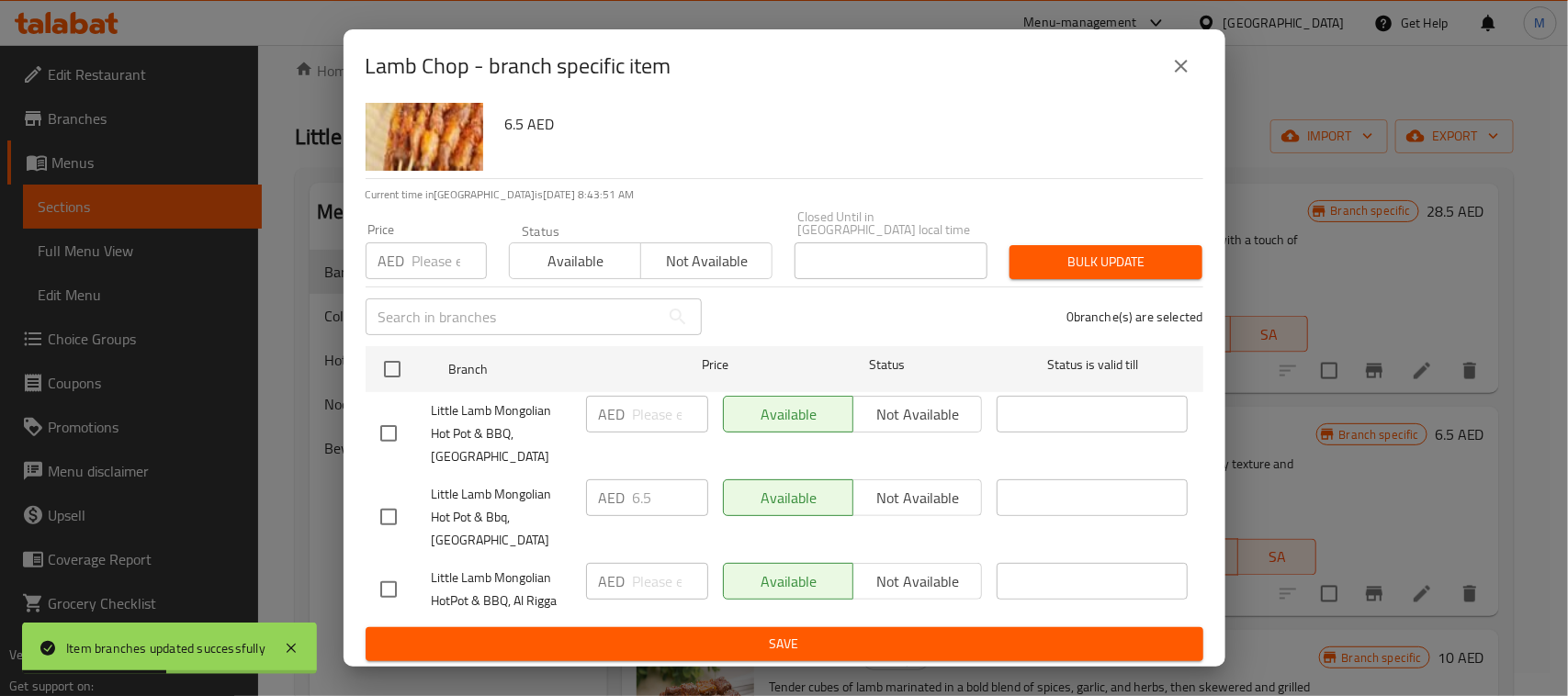
click at [399, 592] on input "checkbox" at bounding box center [388, 589] width 39 height 39
checkbox input "true"
click at [664, 594] on input "number" at bounding box center [670, 581] width 75 height 37
type input "6.5"
click at [699, 629] on button "Save" at bounding box center [784, 644] width 837 height 34
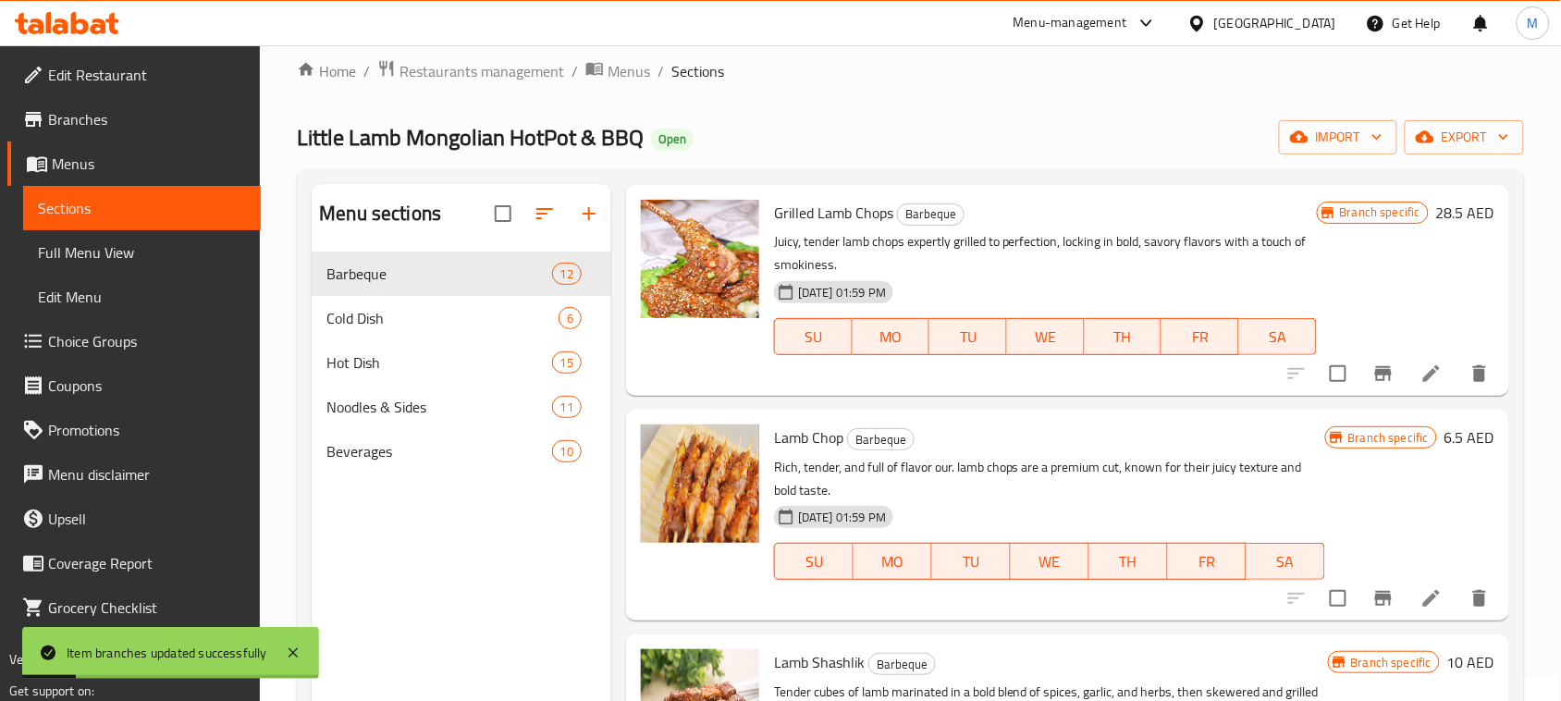
click at [1136, 398] on div "Menu items Add Sort Manage items Chef's Signature Beef Kebabs Barbeque Tender, …" at bounding box center [1060, 534] width 898 height 701
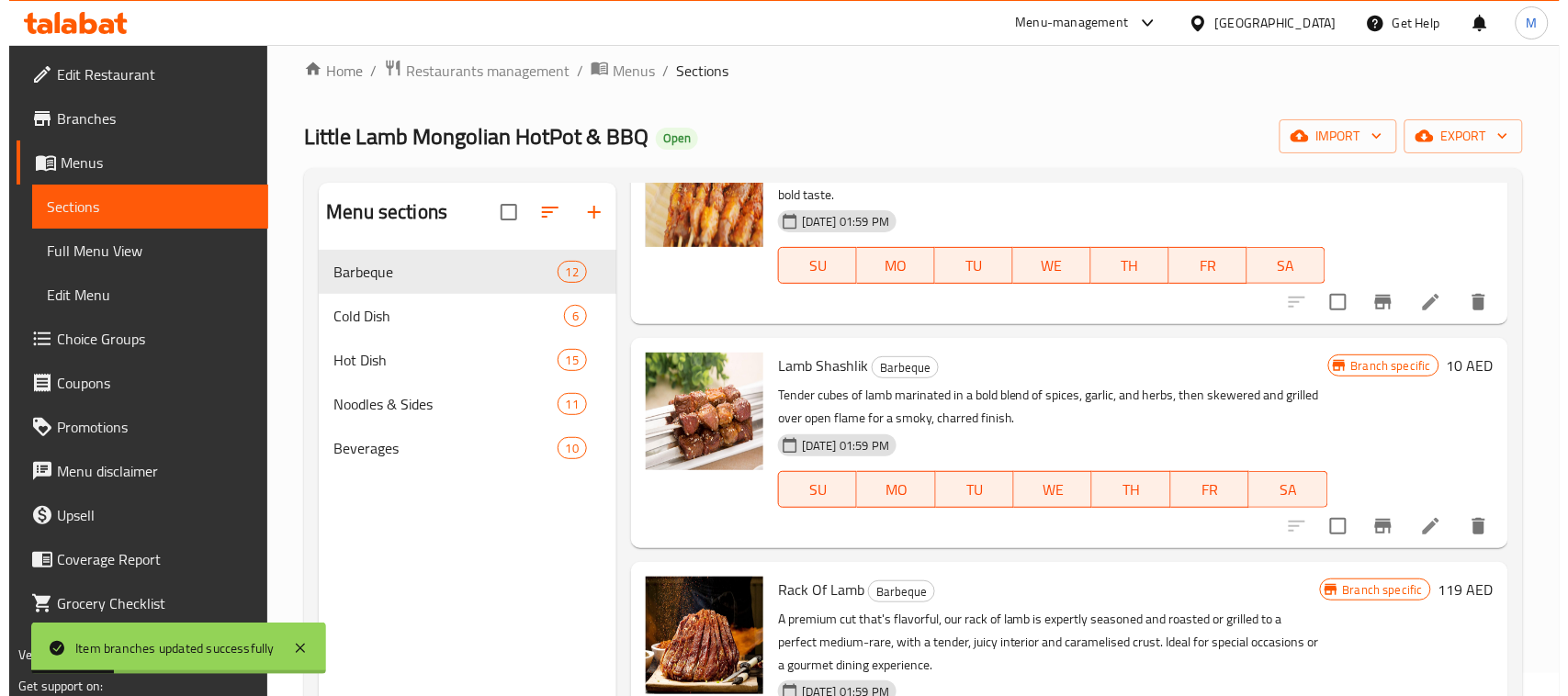
scroll to position [1722, 0]
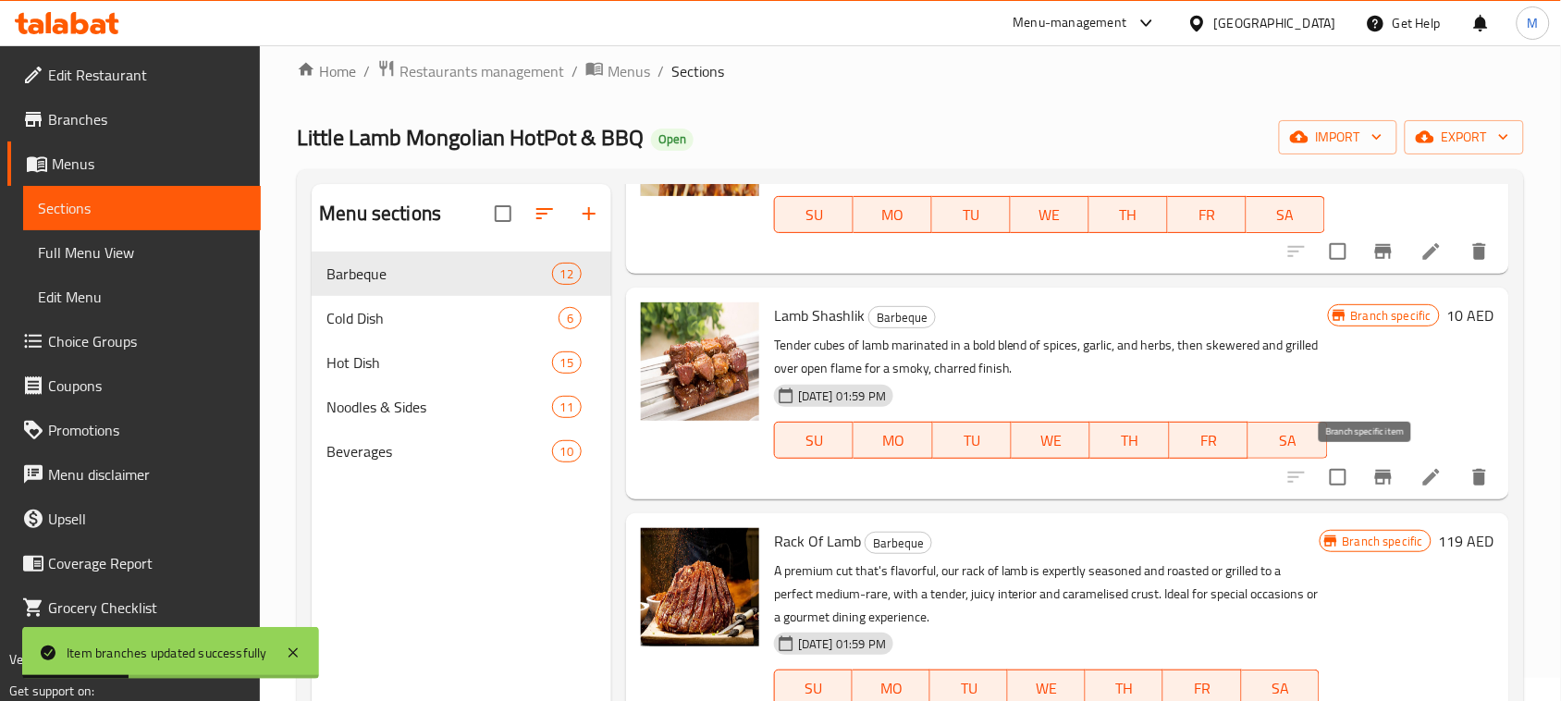
click at [1375, 476] on icon "Branch-specific-item" at bounding box center [1383, 477] width 17 height 15
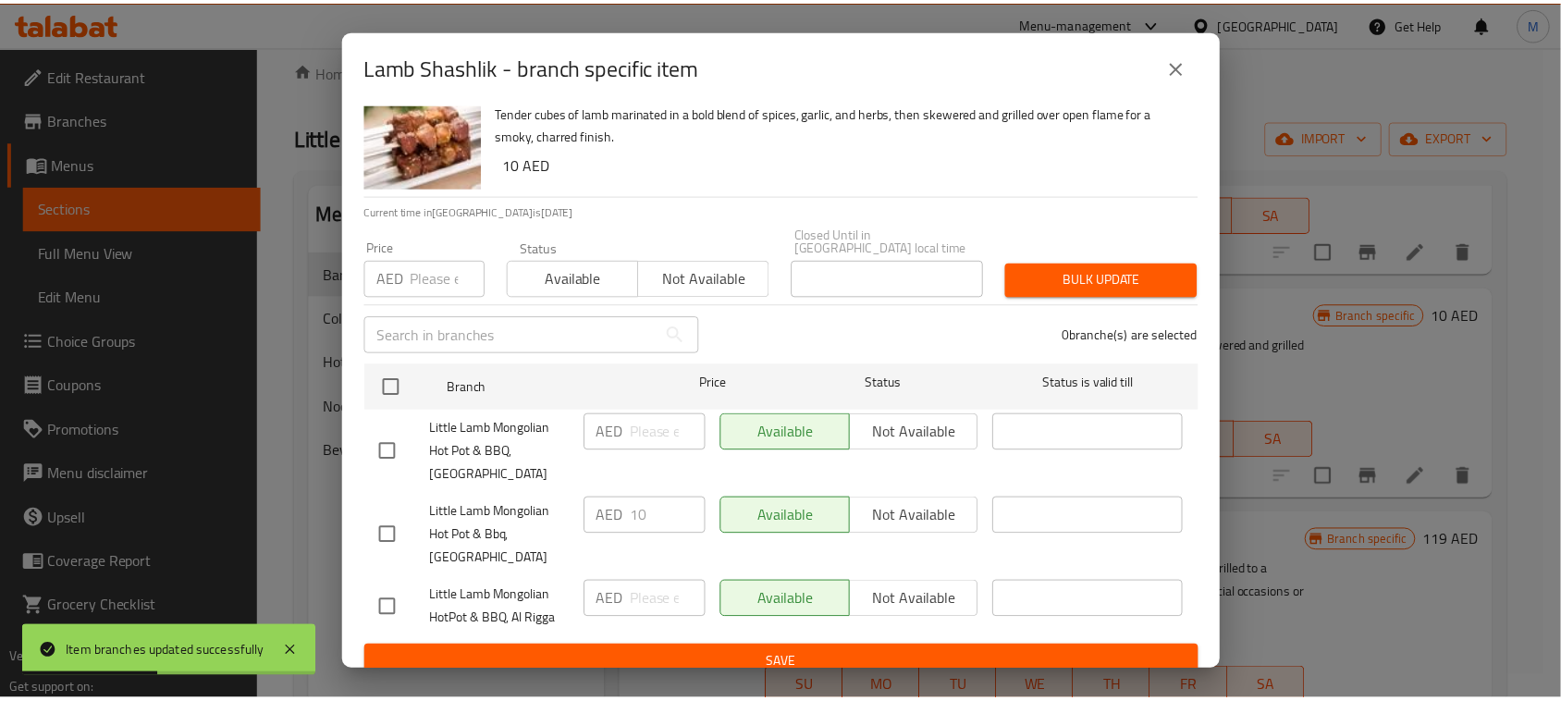
scroll to position [57, 0]
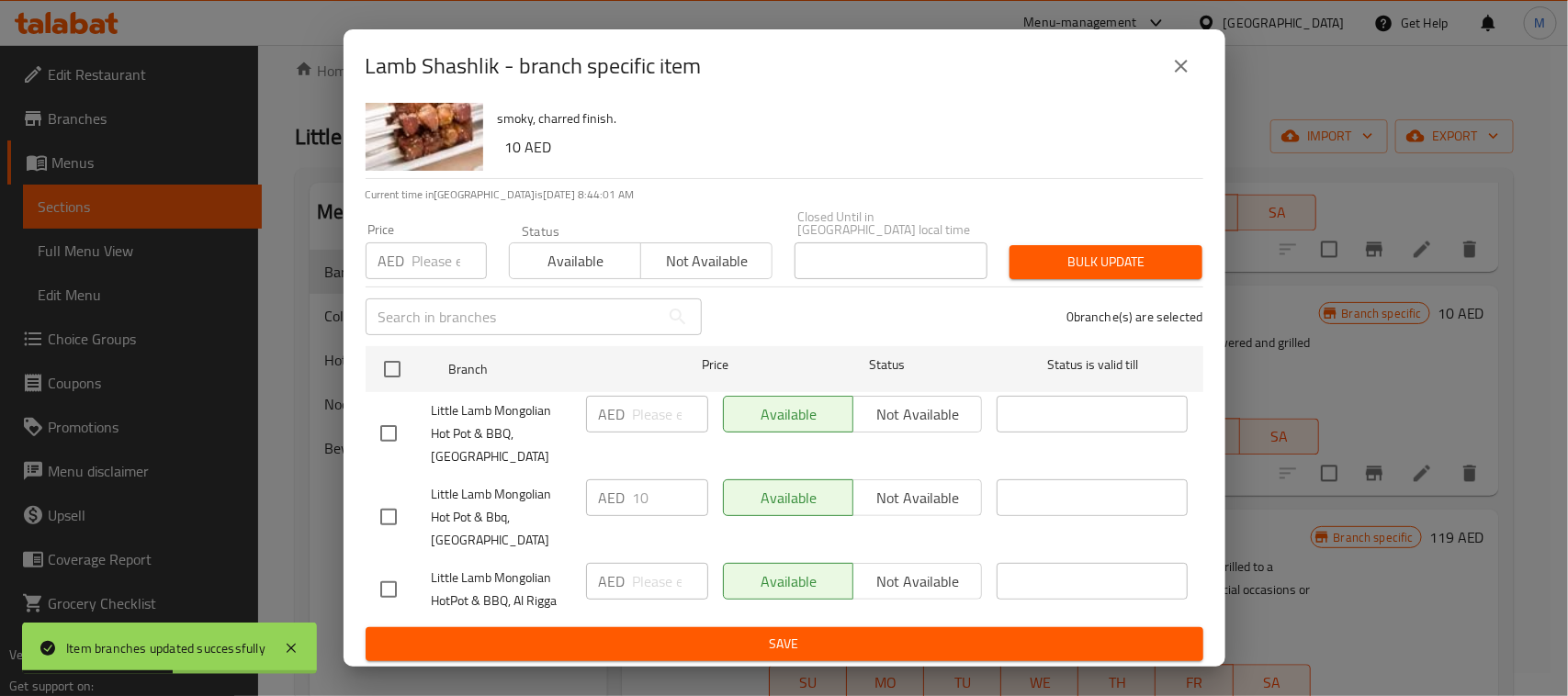
click at [383, 590] on input "checkbox" at bounding box center [388, 589] width 39 height 39
checkbox input "true"
click at [643, 592] on input "number" at bounding box center [670, 581] width 75 height 37
type input "10"
click at [696, 649] on span "Save" at bounding box center [784, 643] width 808 height 23
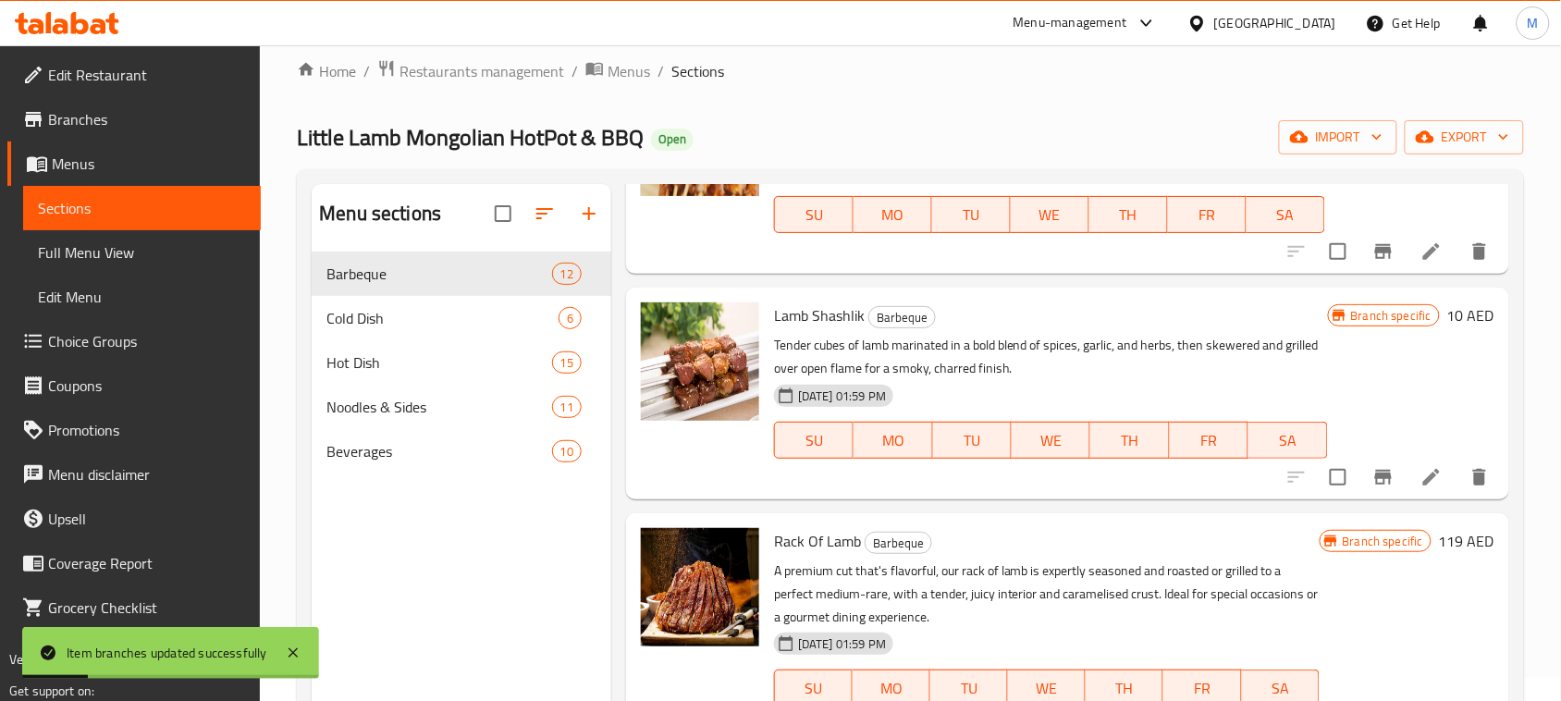
click at [1120, 484] on div "Lamb Shashlik Barbeque Tender cubes of lamb marinated in a bold blend of spices…" at bounding box center [1051, 393] width 569 height 196
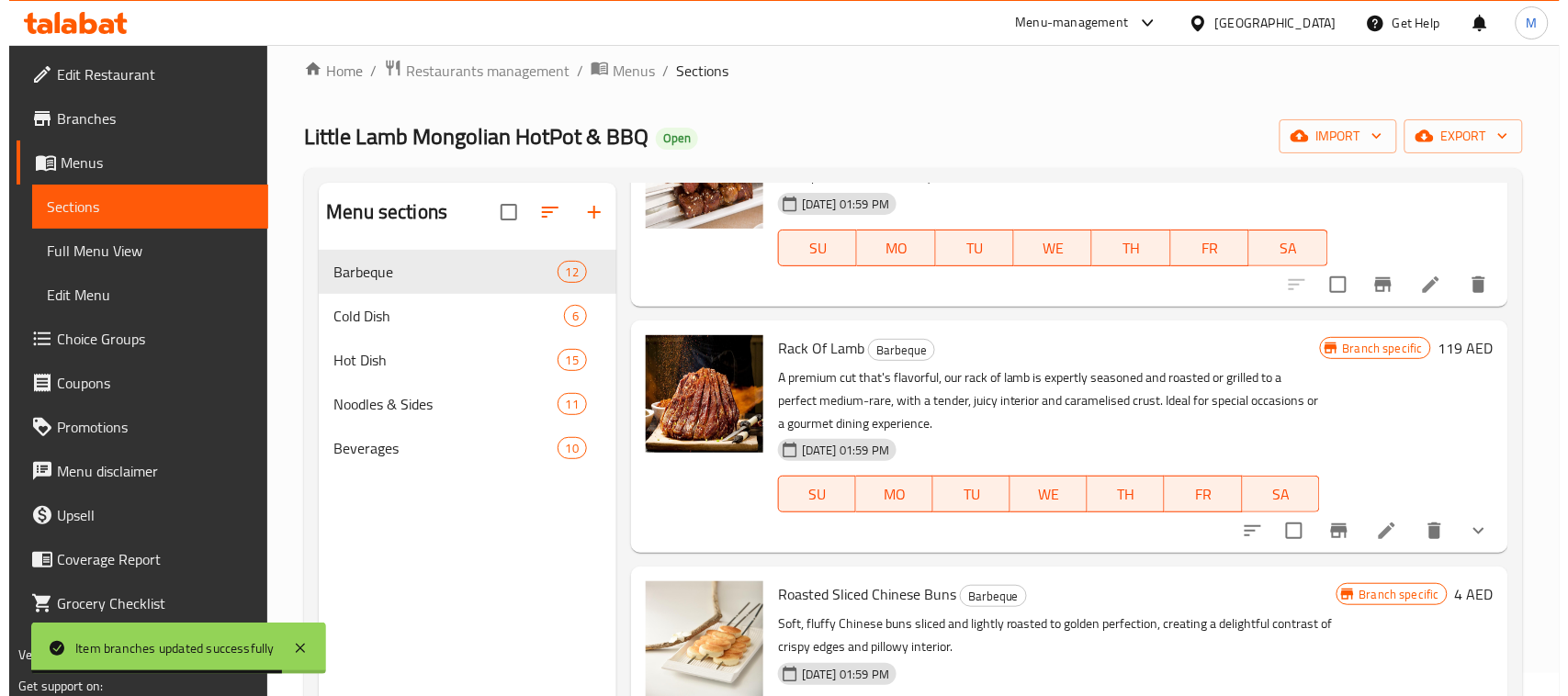
scroll to position [1951, 0]
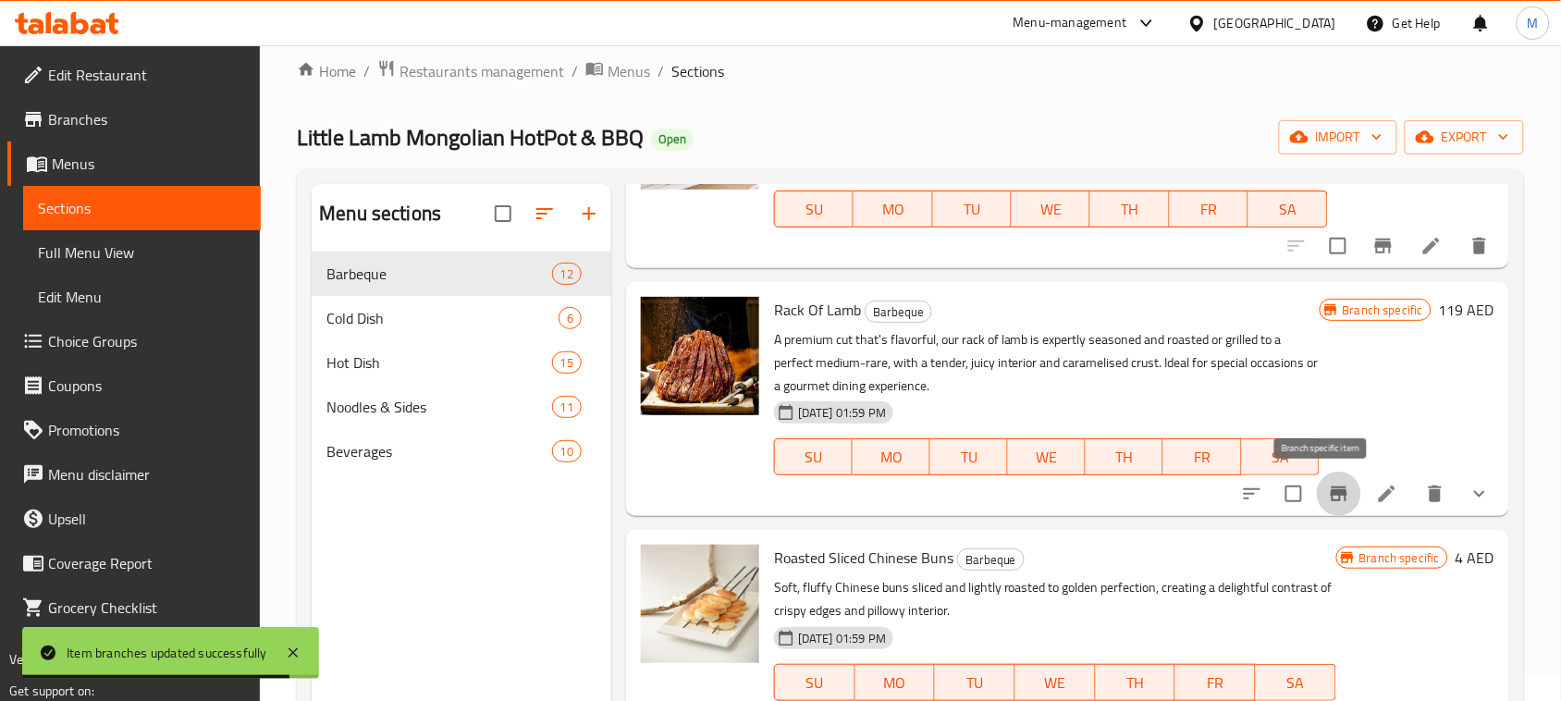
click at [1328, 496] on icon "Branch-specific-item" at bounding box center [1339, 494] width 22 height 22
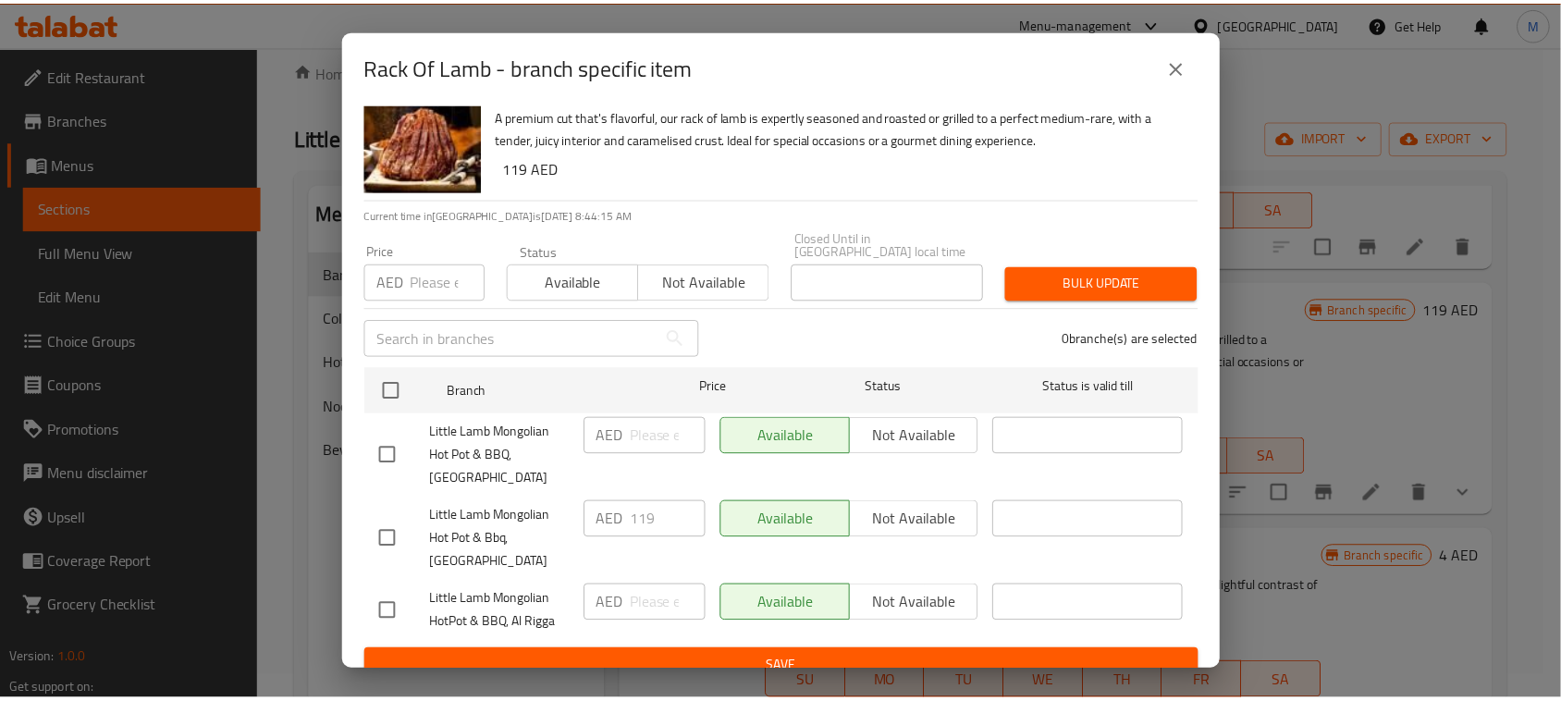
scroll to position [57, 0]
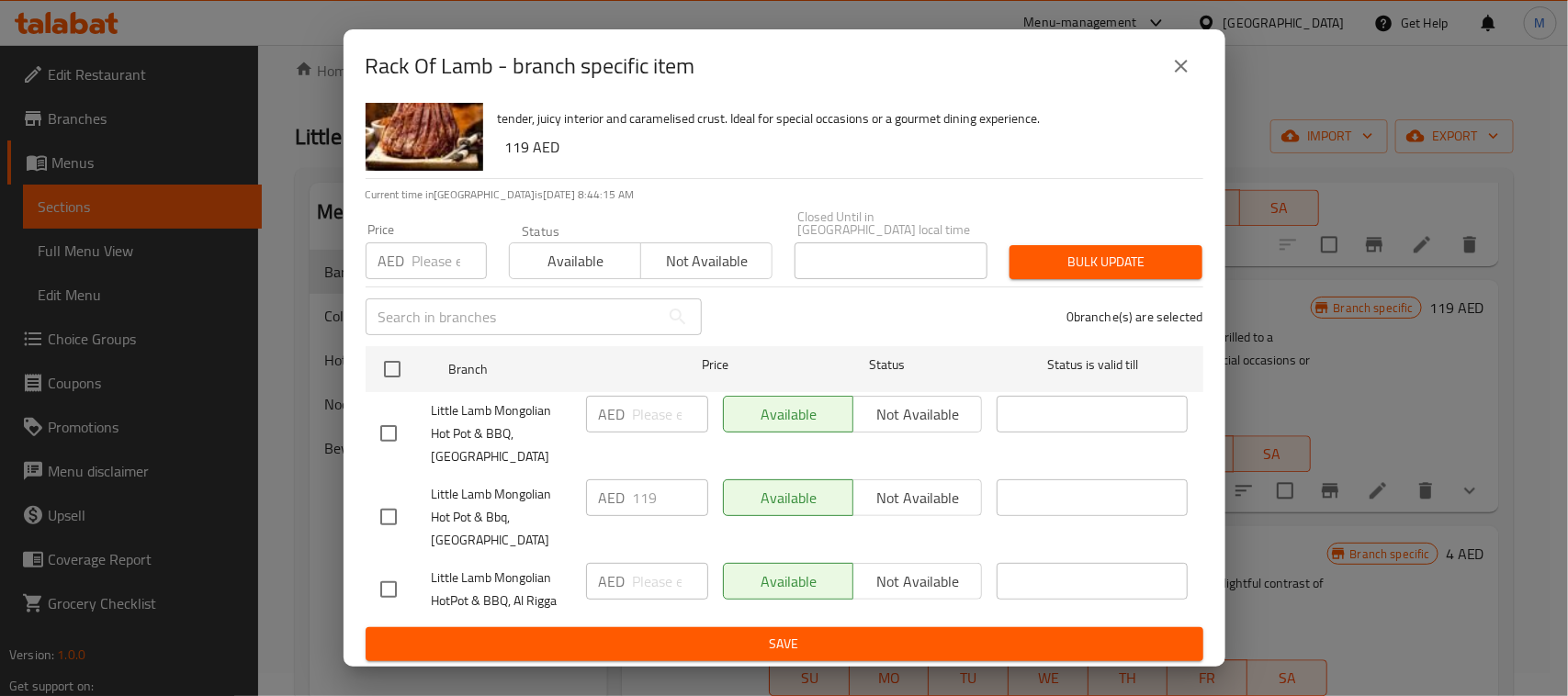
click at [397, 586] on input "checkbox" at bounding box center [388, 589] width 39 height 39
checkbox input "true"
click at [653, 585] on input "number" at bounding box center [670, 581] width 75 height 37
type input "119"
click at [750, 625] on ul "Branch Price Status Status is valid till Little Lamb Mongolian Hot Pot & BBQ, I…" at bounding box center [784, 483] width 837 height 288
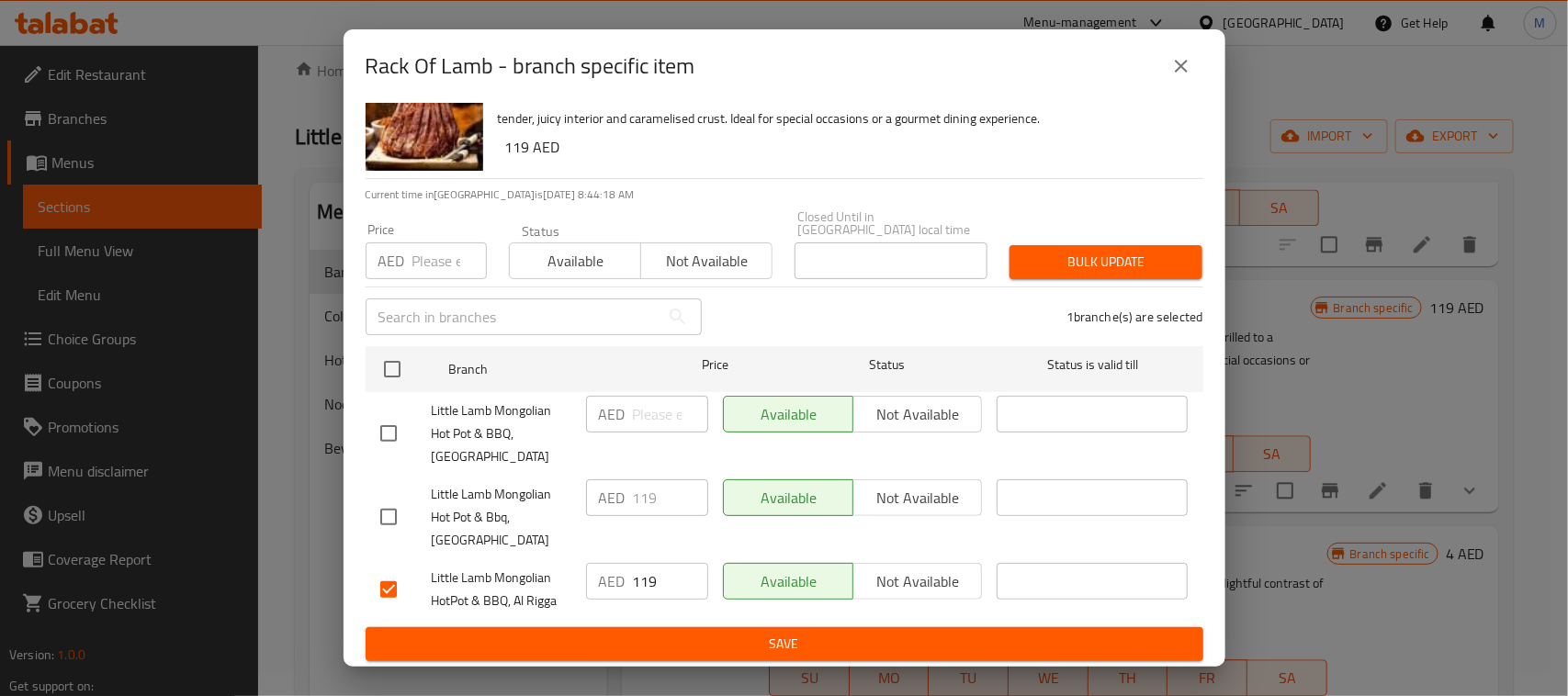
click at [755, 629] on button "Save" at bounding box center [784, 644] width 837 height 34
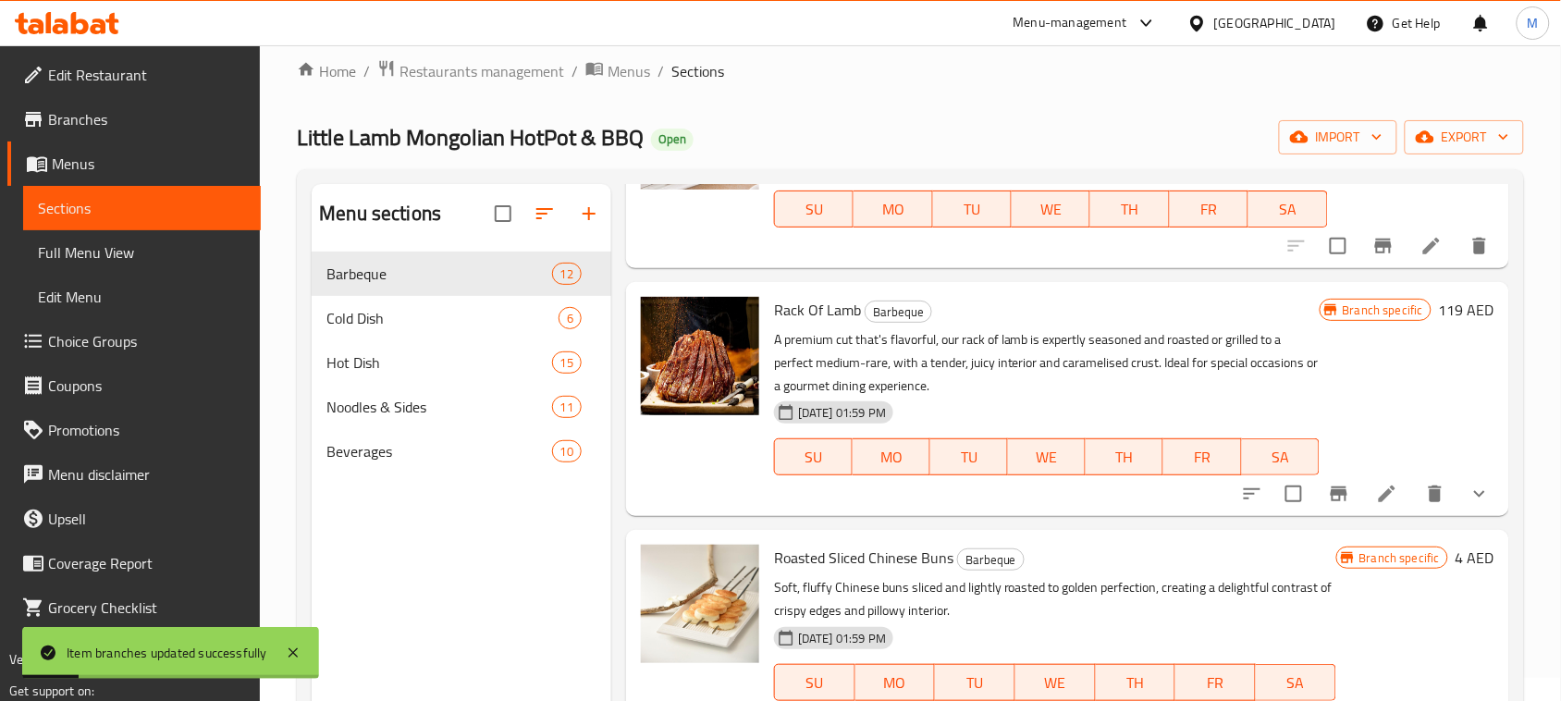
click at [860, 515] on div "Rack Of Lamb Barbeque A premium cut that's flavorful, our rack of lamb is exper…" at bounding box center [1067, 399] width 883 height 234
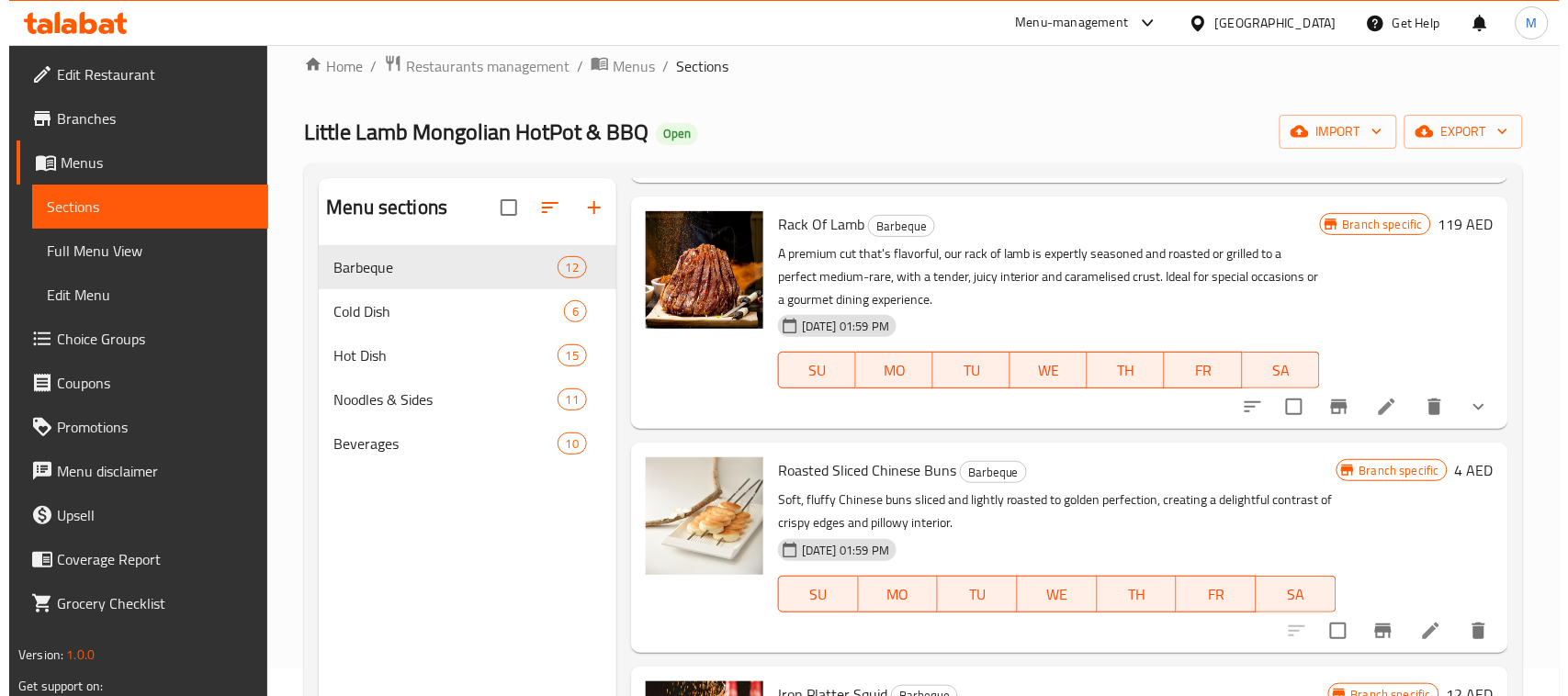
scroll to position [115, 0]
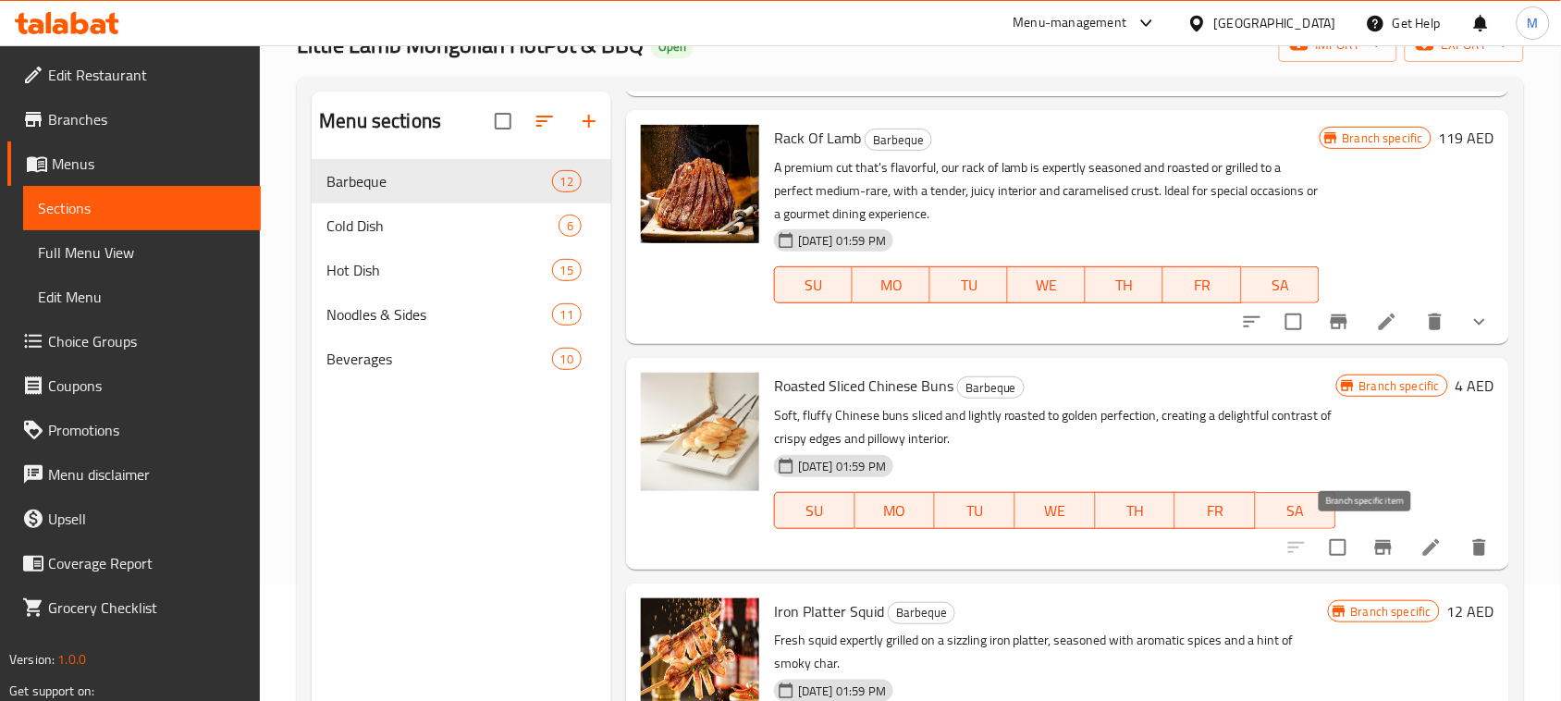
click at [1375, 547] on icon "Branch-specific-item" at bounding box center [1383, 547] width 17 height 15
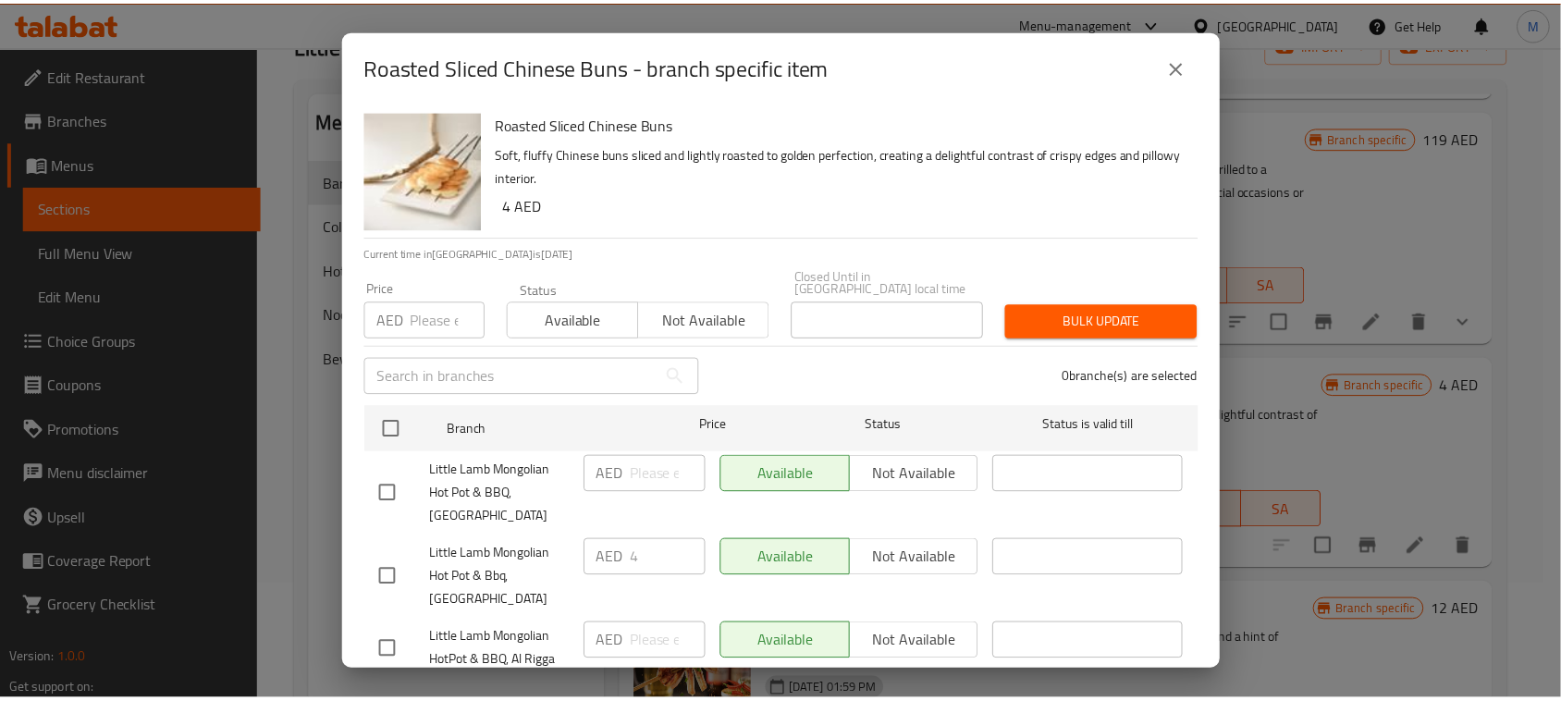
scroll to position [57, 0]
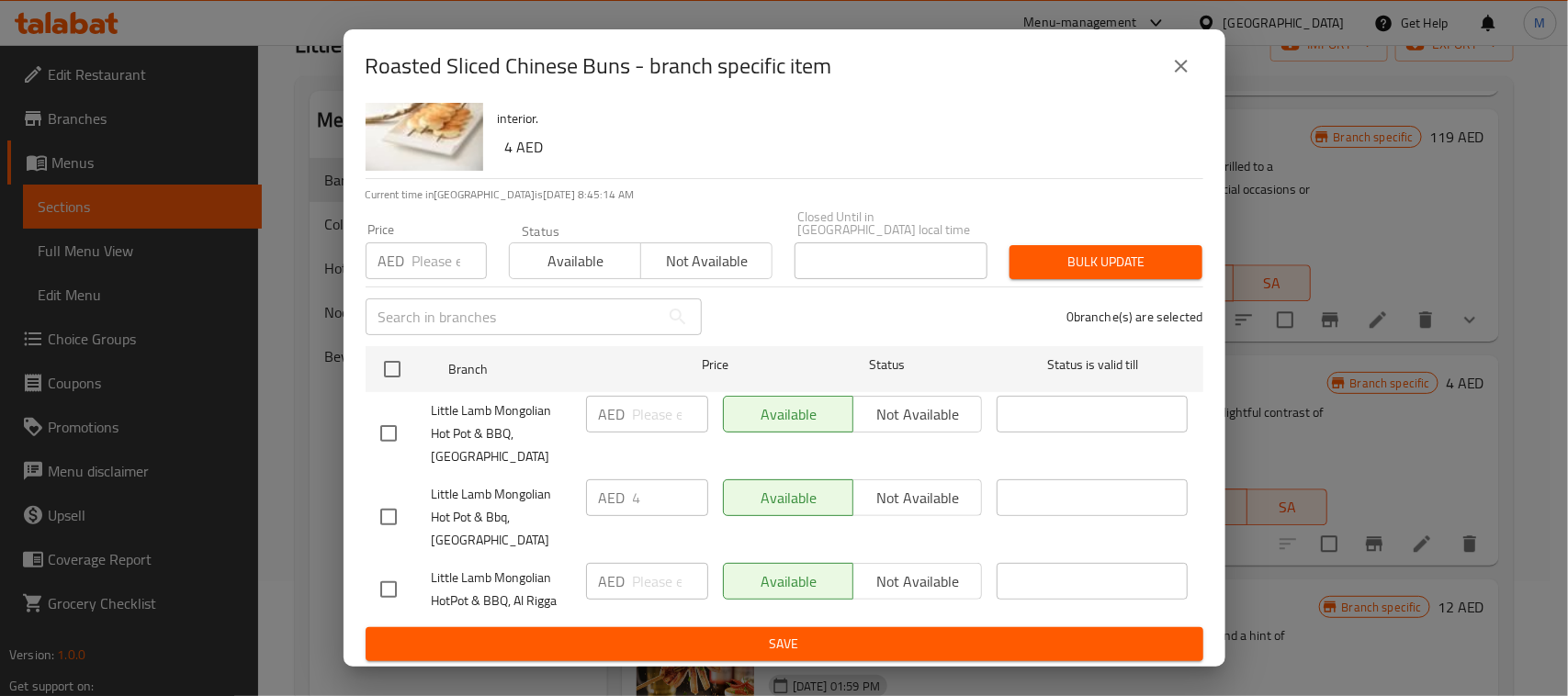
click at [400, 585] on input "checkbox" at bounding box center [388, 589] width 39 height 39
checkbox input "true"
type input "1"
click at [682, 575] on input "1" at bounding box center [670, 581] width 75 height 37
type input "4"
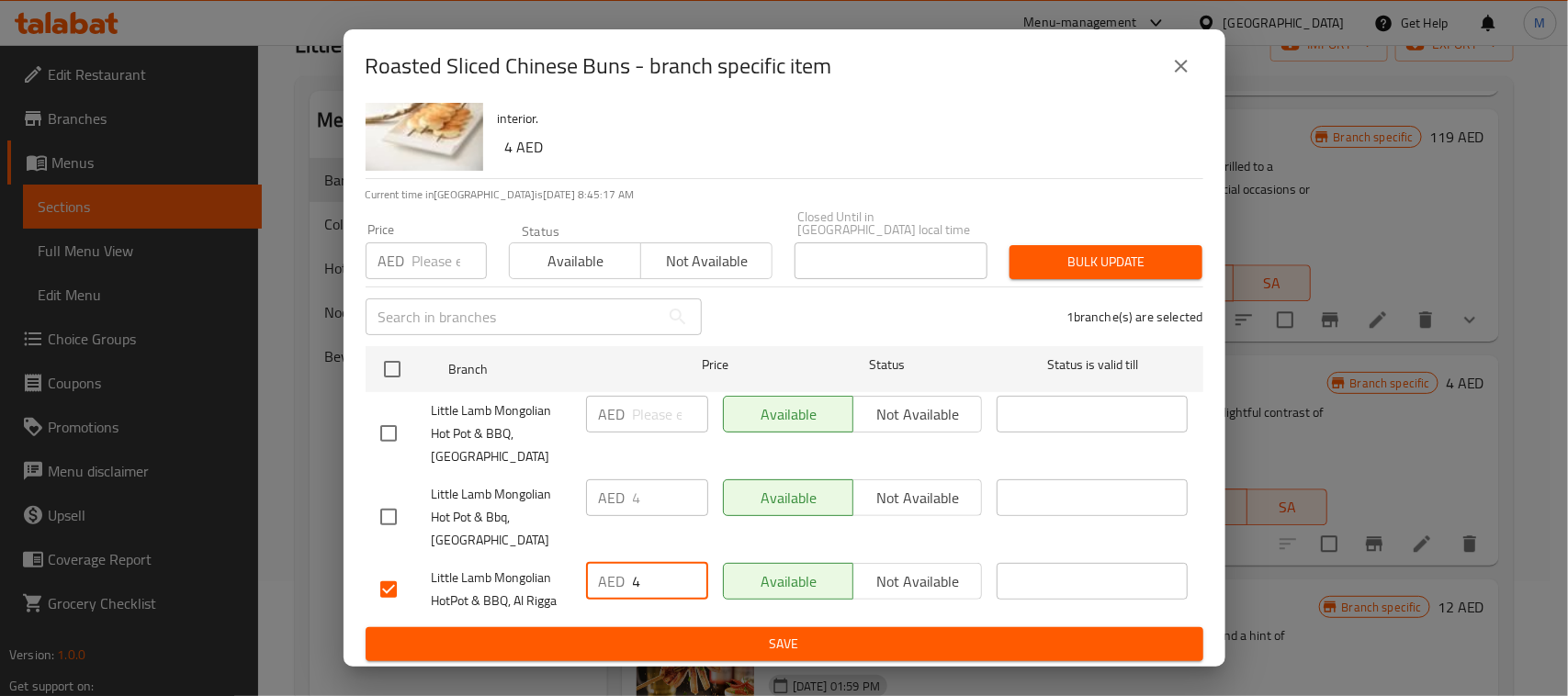
click at [735, 643] on span "Save" at bounding box center [784, 643] width 808 height 23
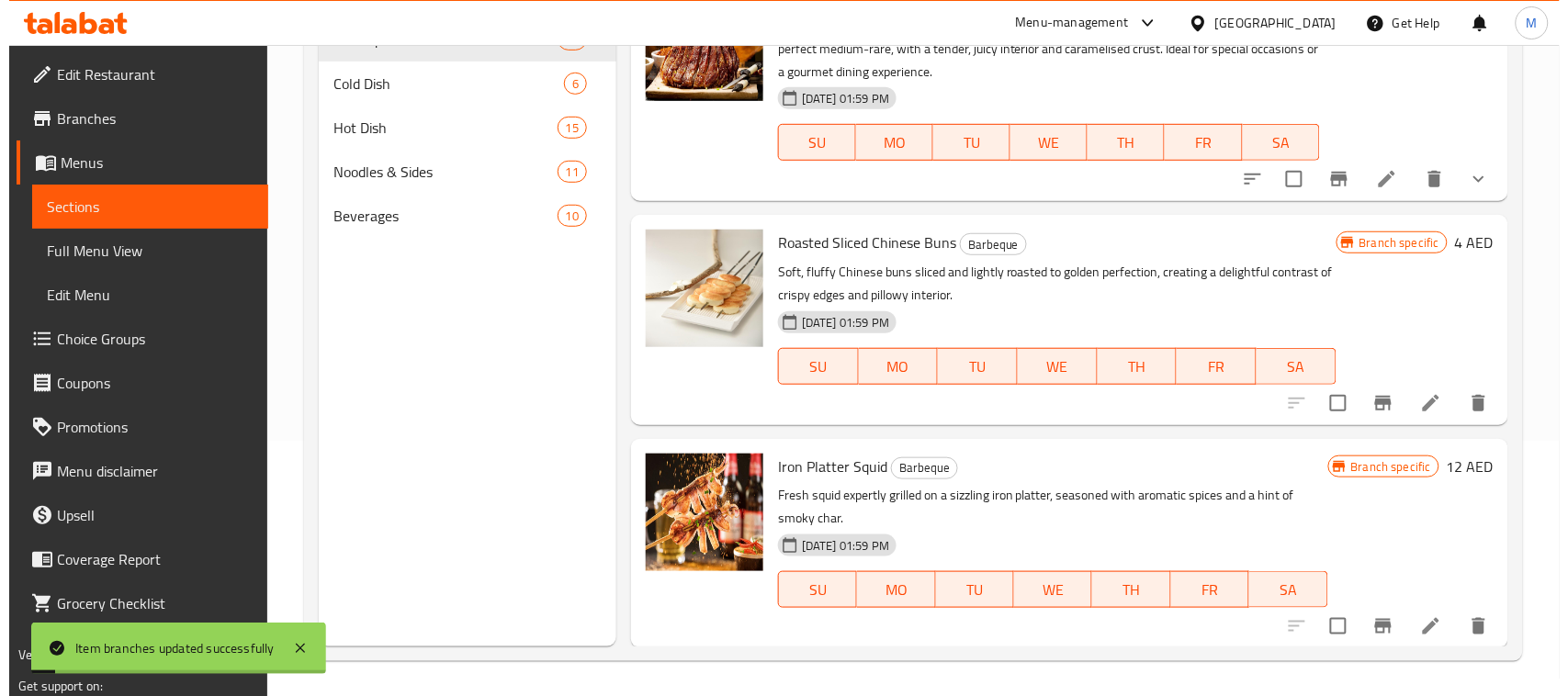
scroll to position [258, 0]
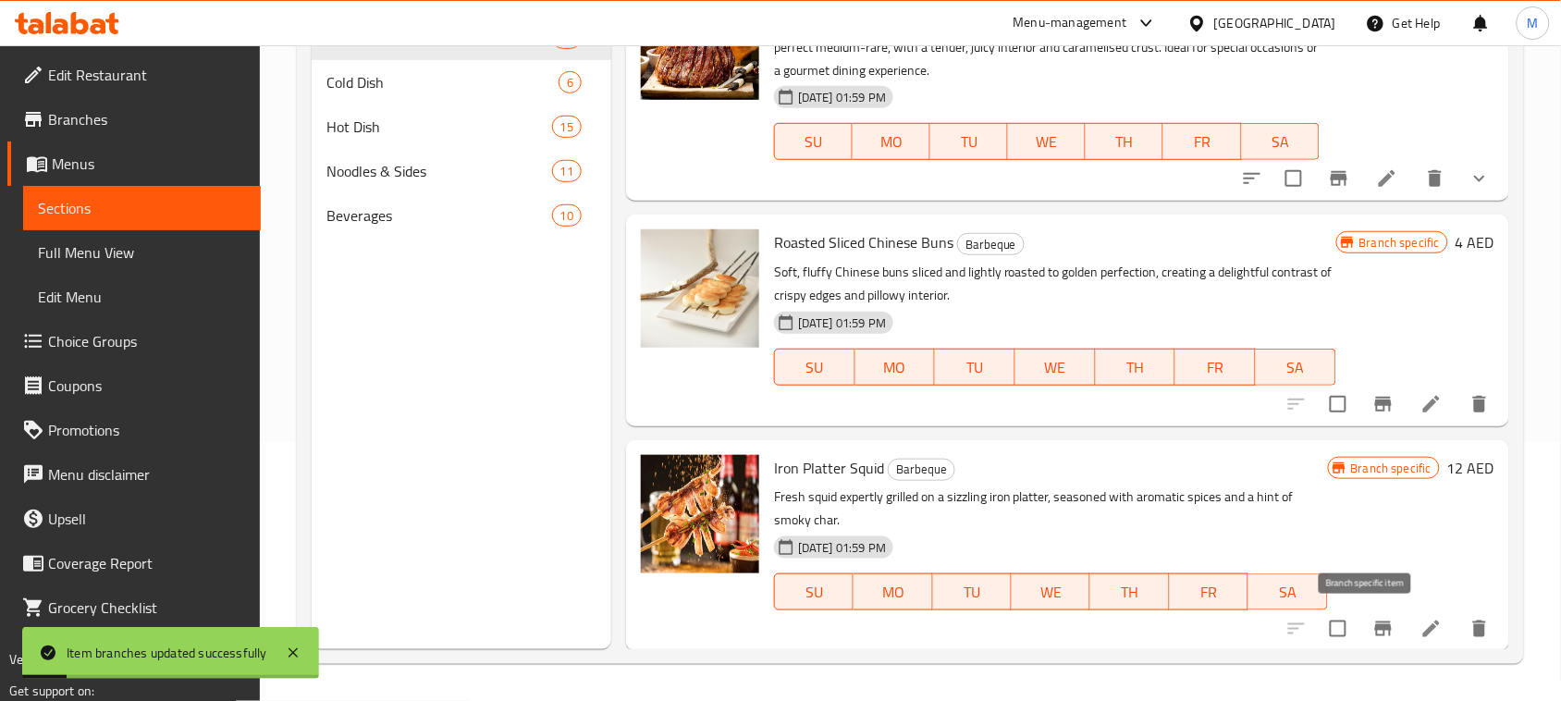
click at [1375, 626] on icon "Branch-specific-item" at bounding box center [1383, 628] width 17 height 15
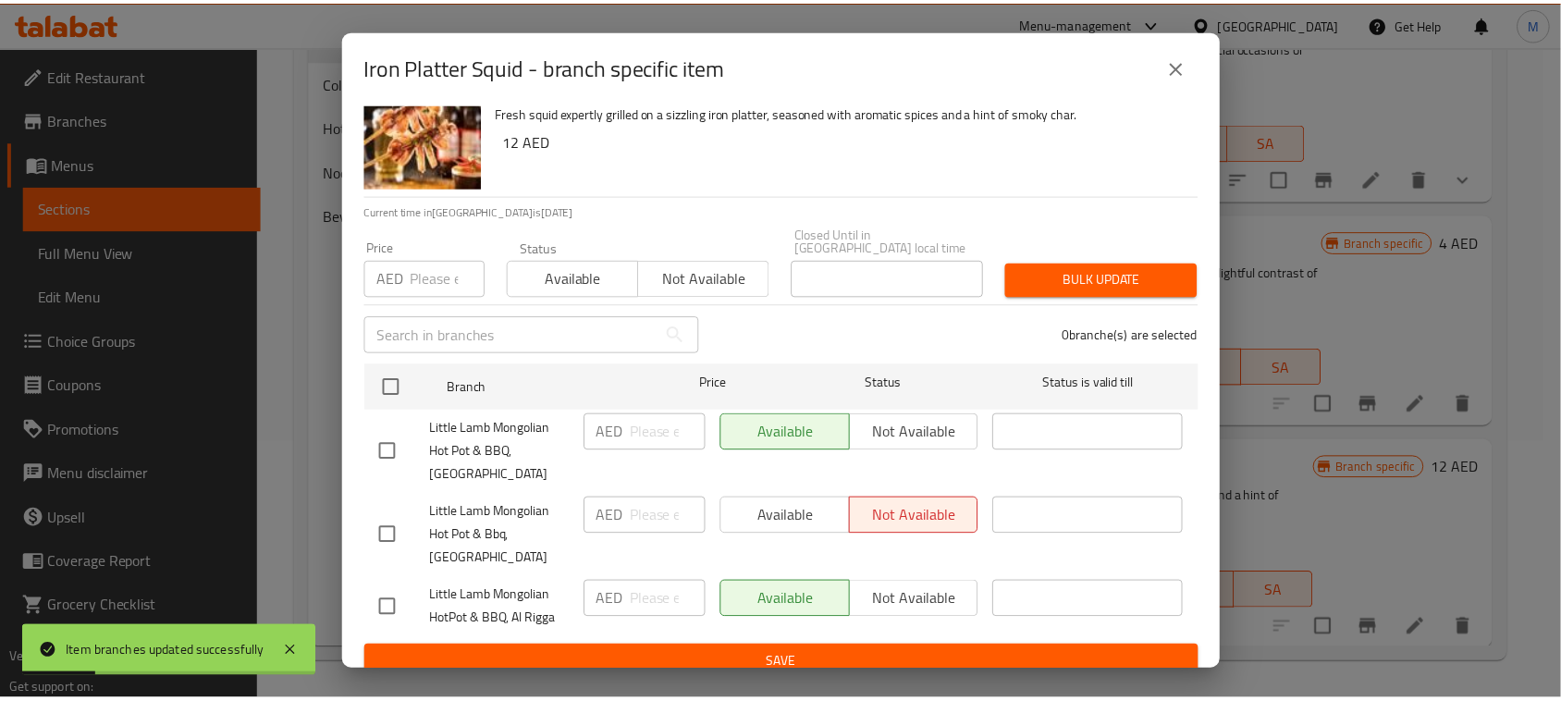
scroll to position [57, 0]
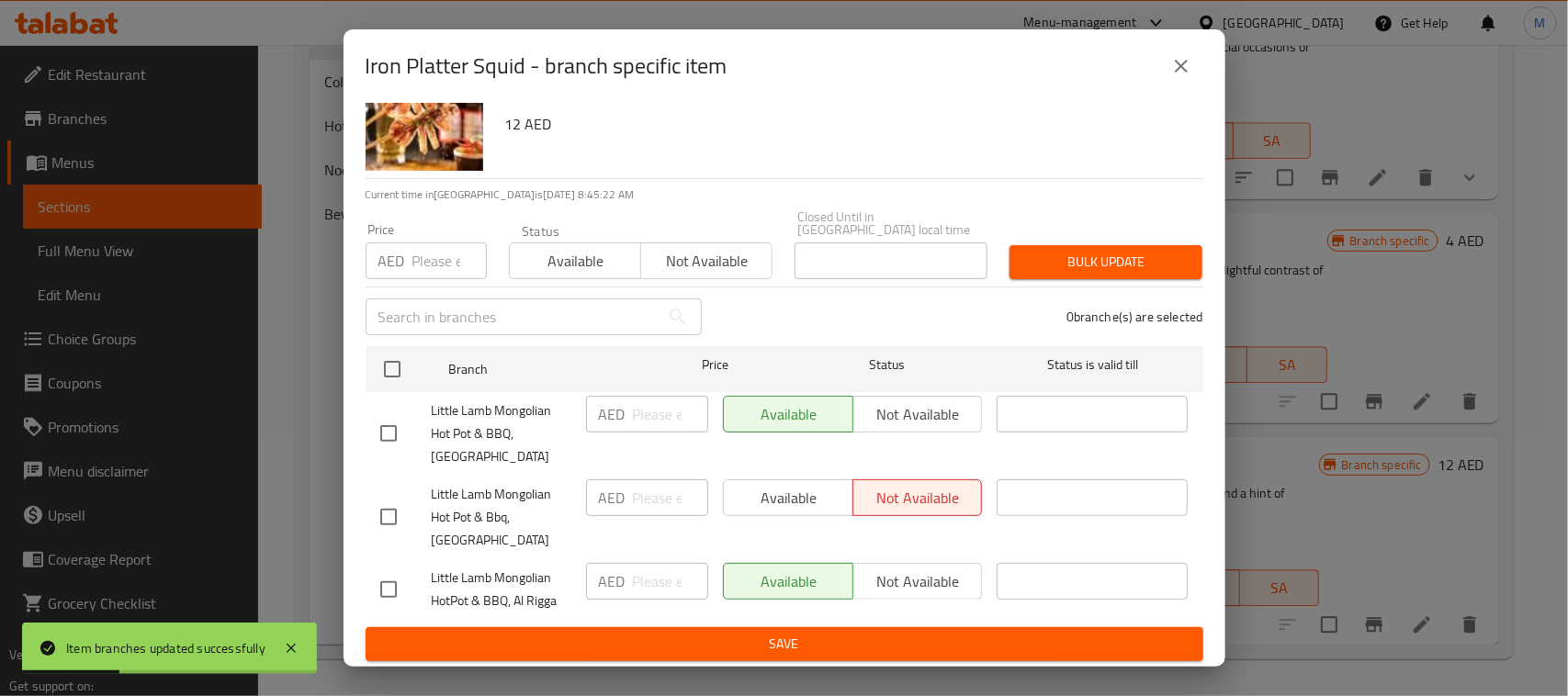
click at [396, 592] on input "checkbox" at bounding box center [388, 589] width 39 height 39
checkbox input "true"
click at [640, 583] on input "number" at bounding box center [670, 581] width 75 height 37
type input "12"
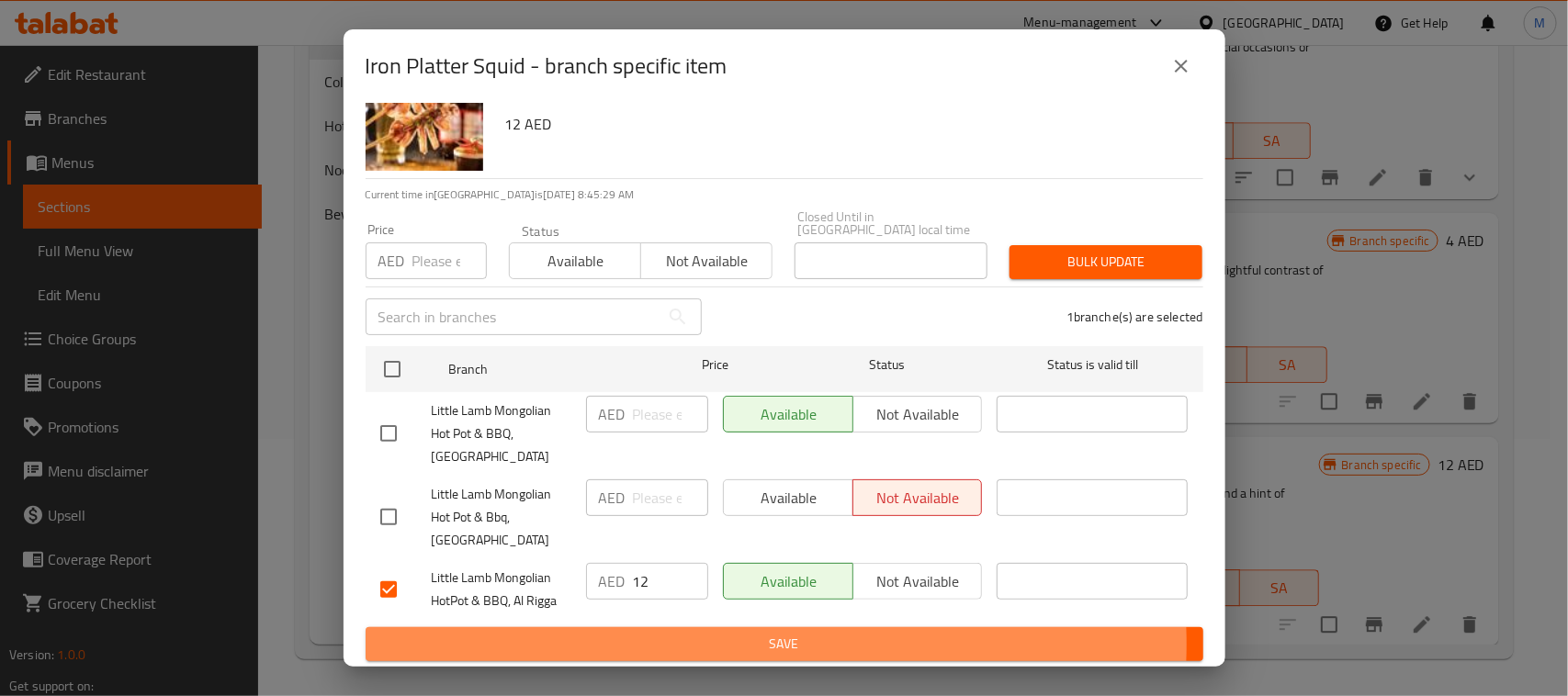
click at [738, 643] on span "Save" at bounding box center [784, 643] width 808 height 23
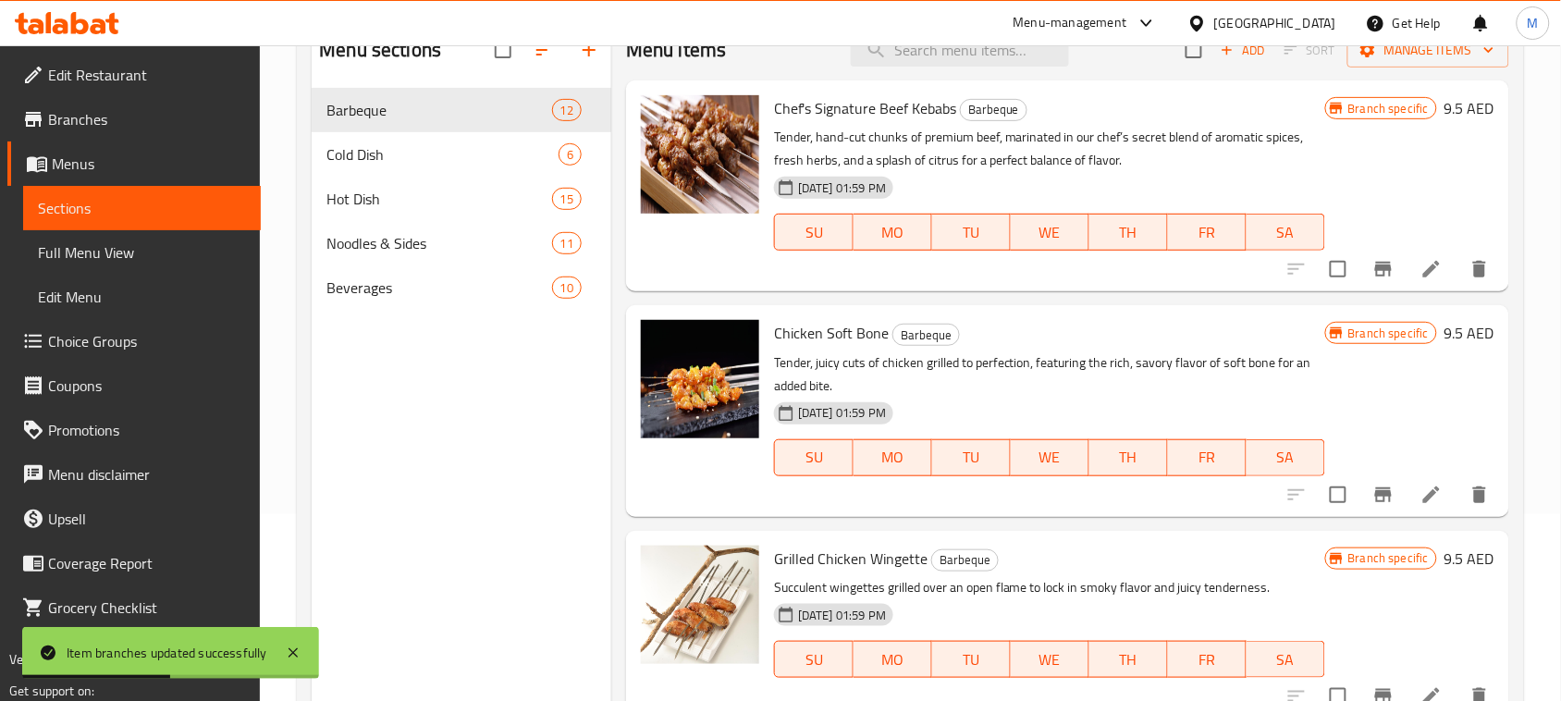
scroll to position [0, 0]
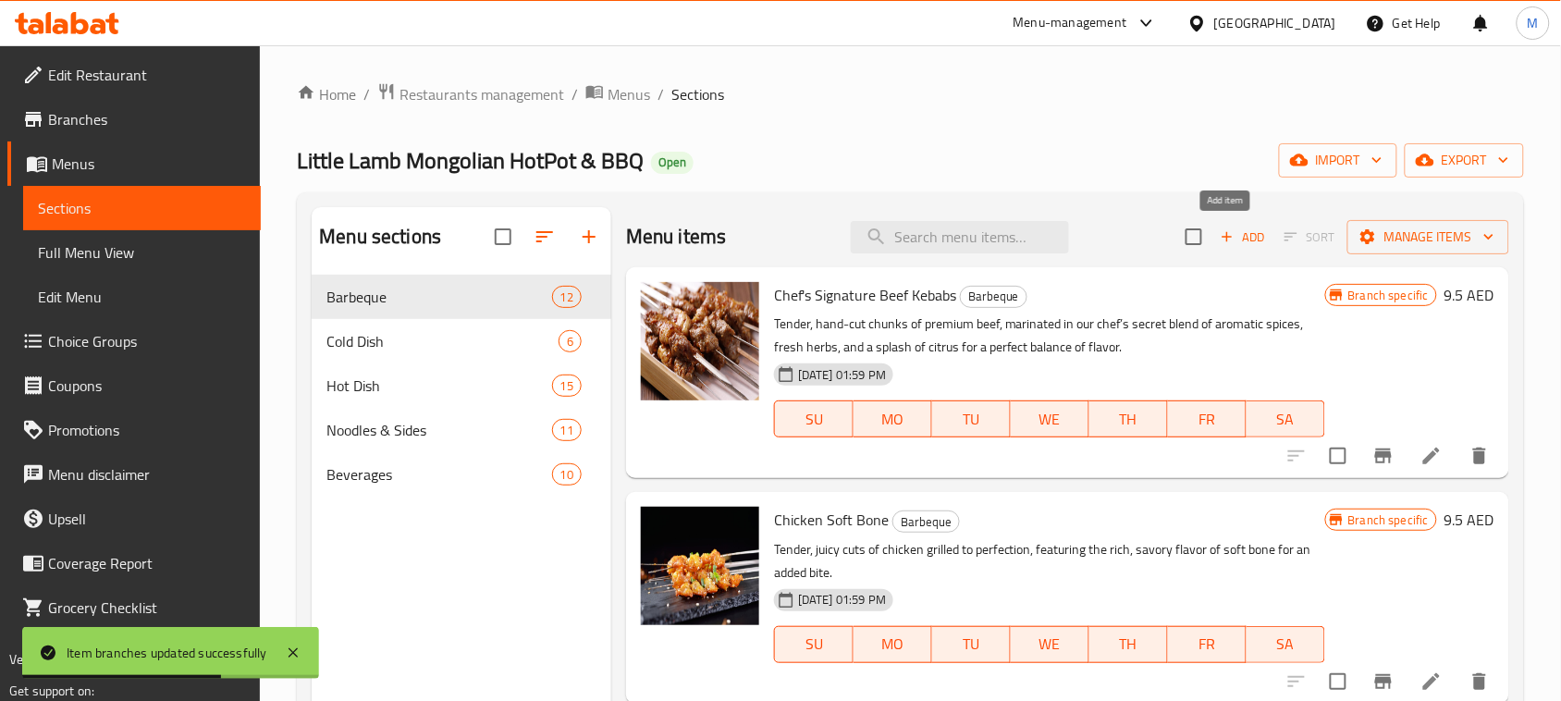
click at [1240, 239] on span "Add" at bounding box center [1243, 237] width 50 height 21
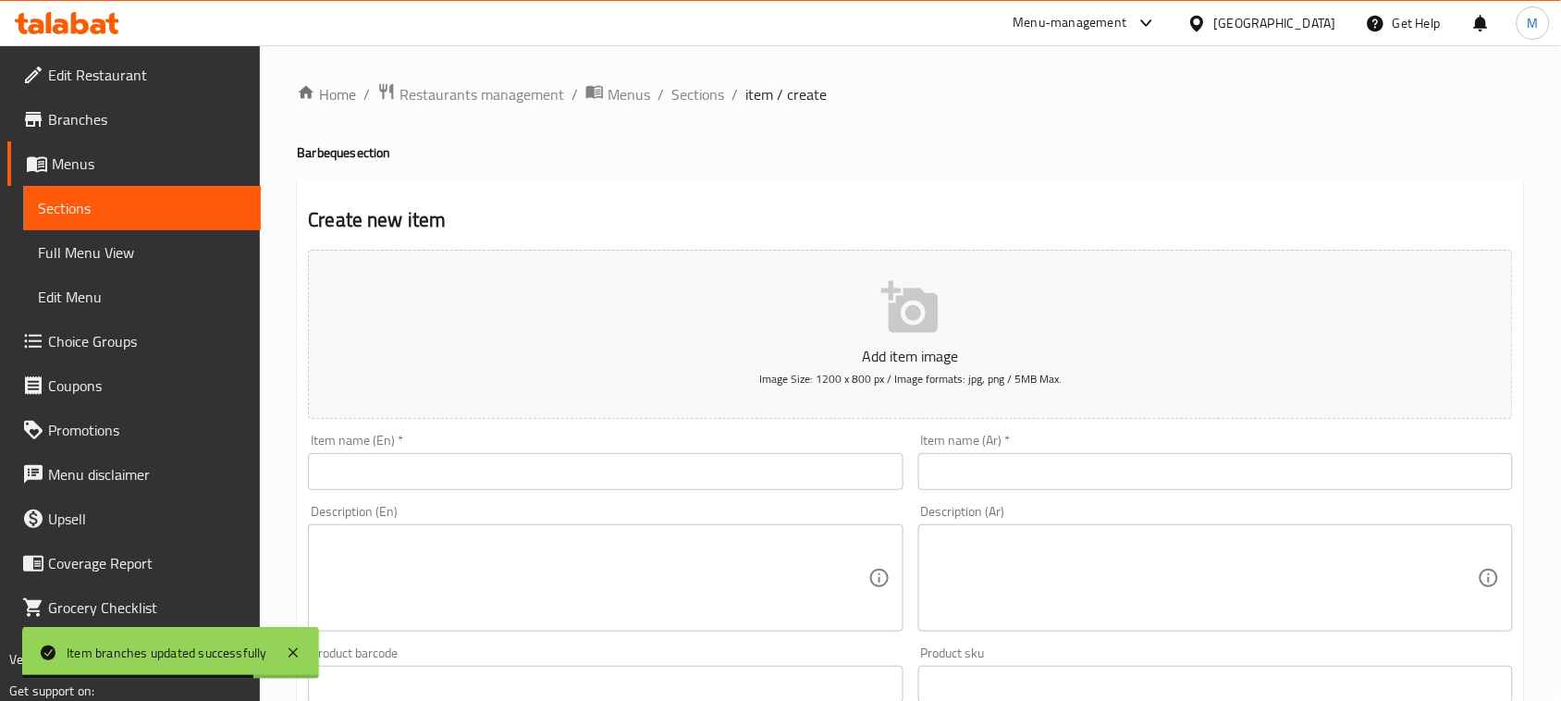
click at [488, 477] on input "text" at bounding box center [605, 471] width 595 height 37
paste input "Grilled Lamb Shank"
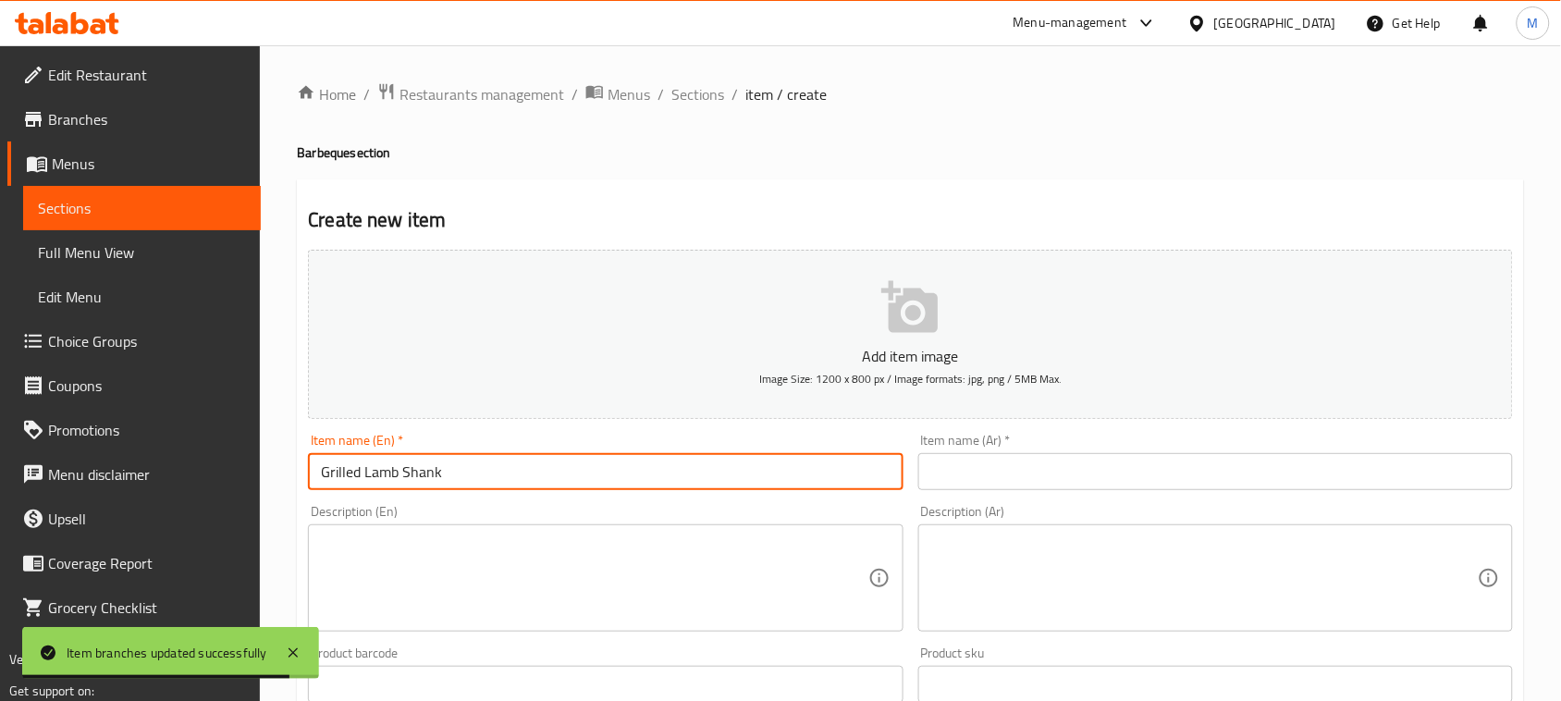
type input "Grilled Lamb Shank"
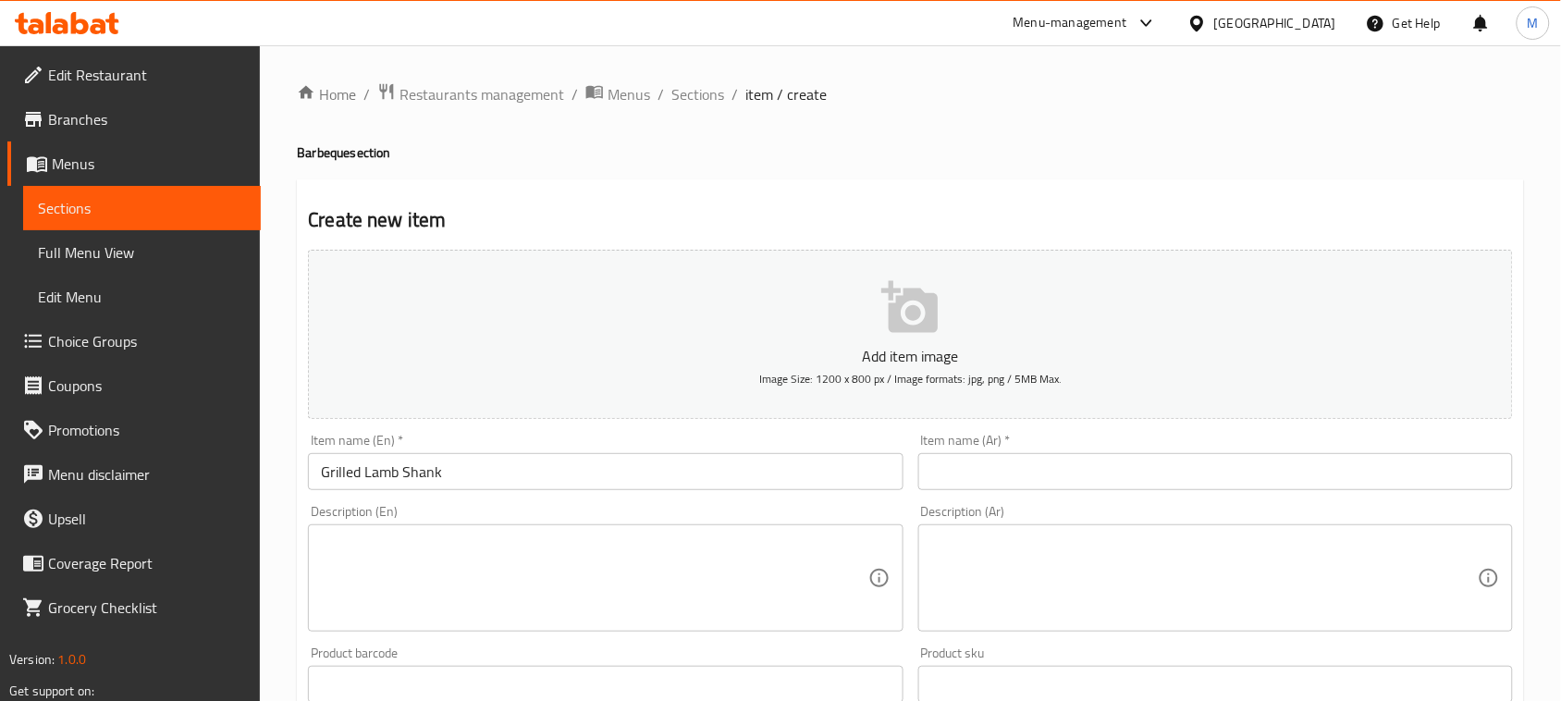
click at [1069, 551] on textarea at bounding box center [1204, 579] width 547 height 88
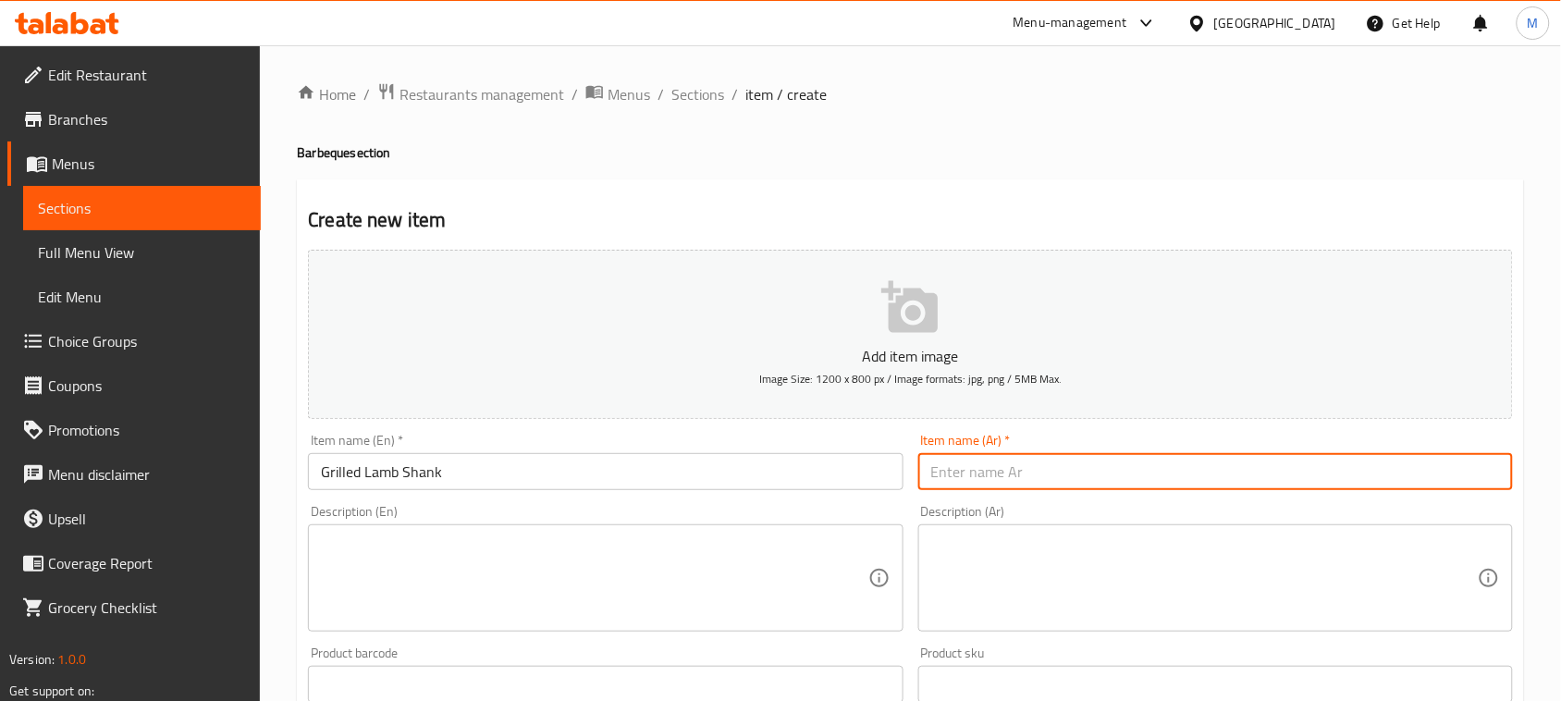
click at [1077, 486] on input "text" at bounding box center [1215, 471] width 595 height 37
paste input "ساق لحم ضأن مشوي"
click at [1045, 473] on input "ساق لحم ضأن مشوي" at bounding box center [1215, 471] width 595 height 37
type input "موزة لحم ضأن مشوي"
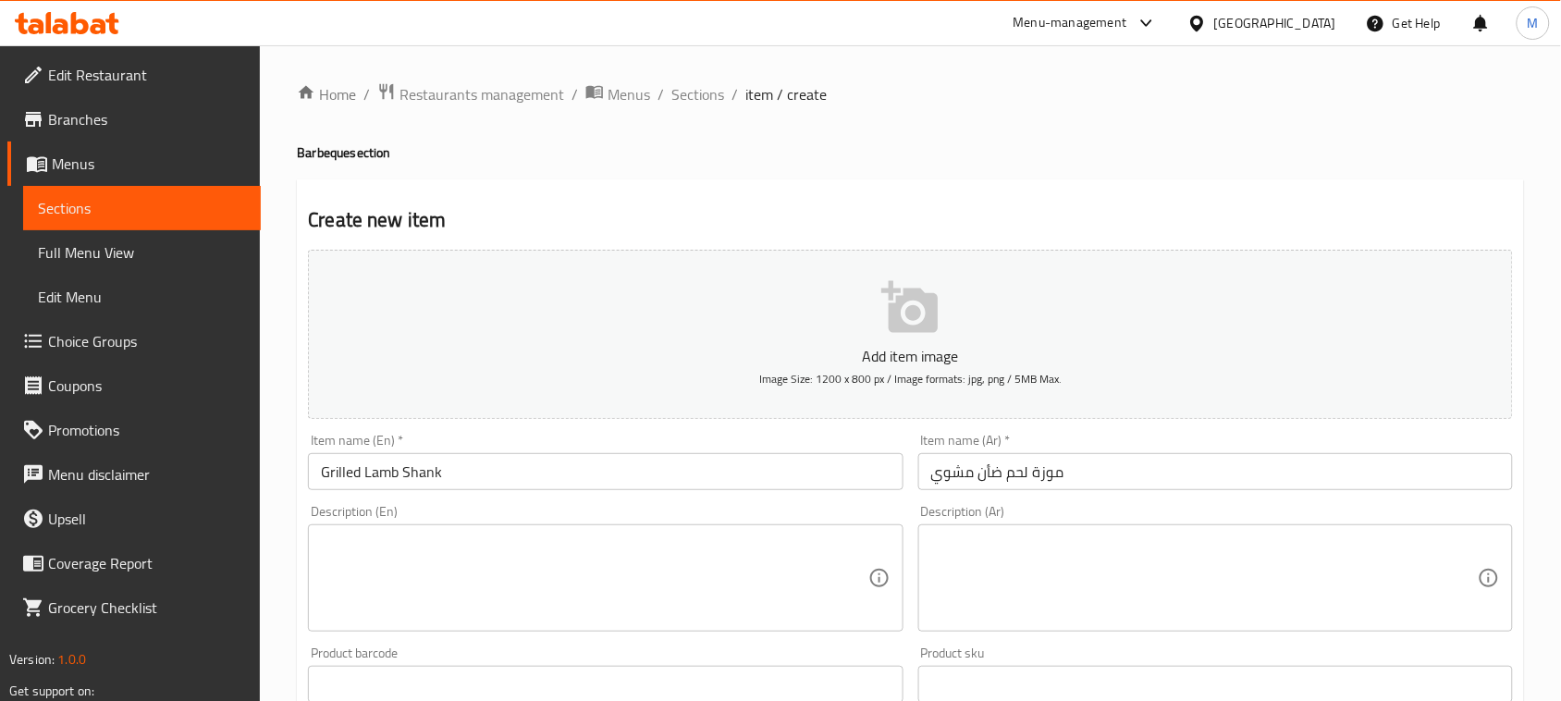
click at [497, 562] on textarea at bounding box center [594, 579] width 547 height 88
paste textarea "Slow-grilled to perfection, this lamb shank is tender, juicy and infused with d…"
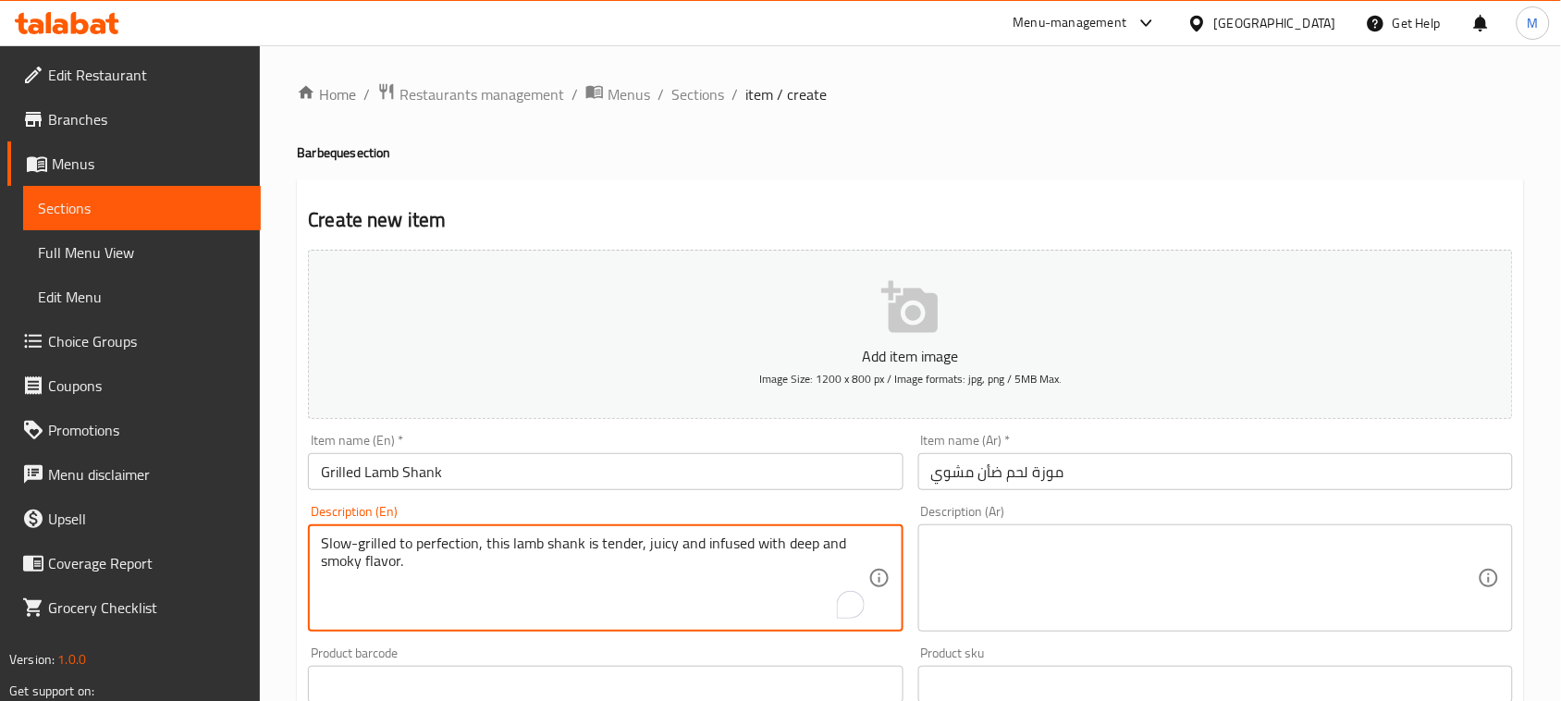
type textarea "Slow-grilled to perfection, this lamb shank is tender, juicy and infused with d…"
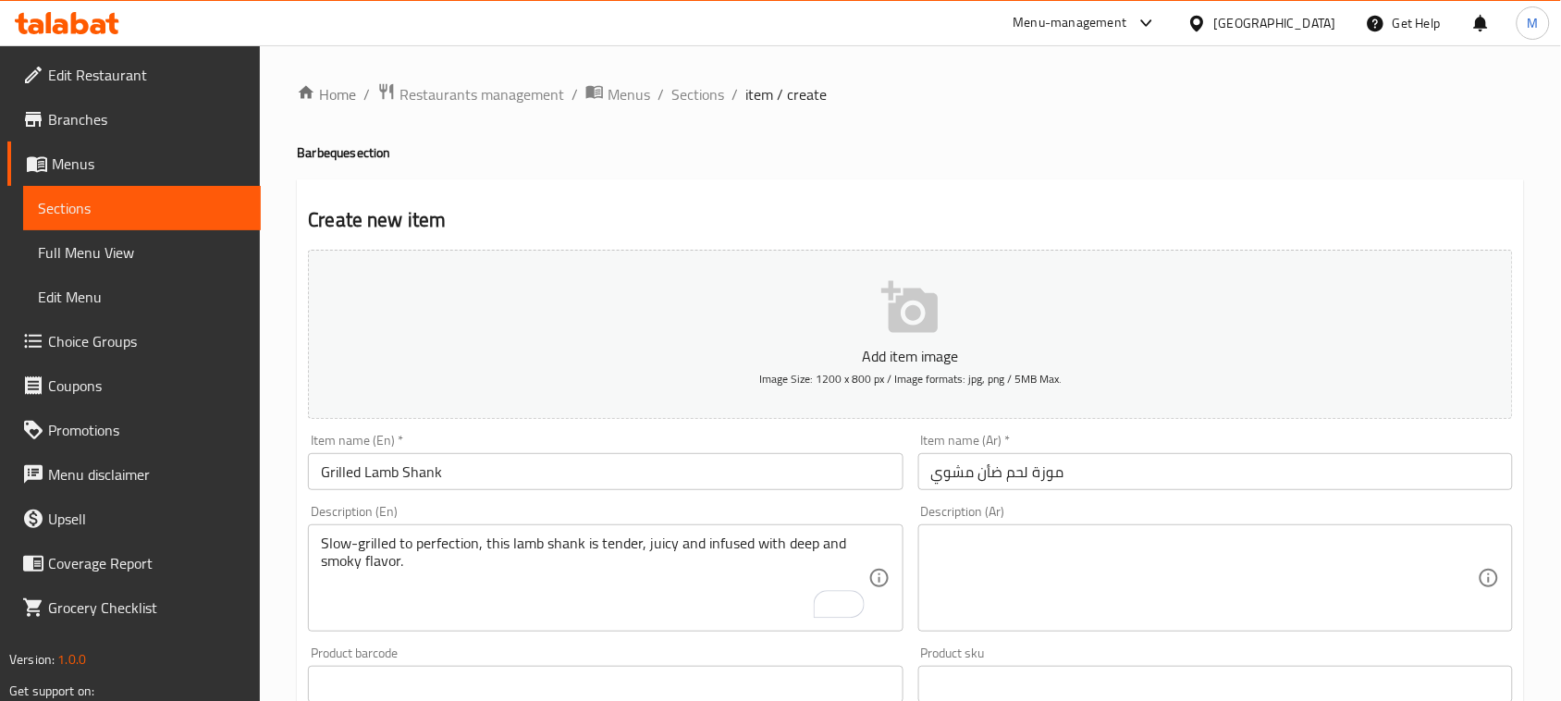
click at [1261, 574] on textarea at bounding box center [1204, 579] width 547 height 88
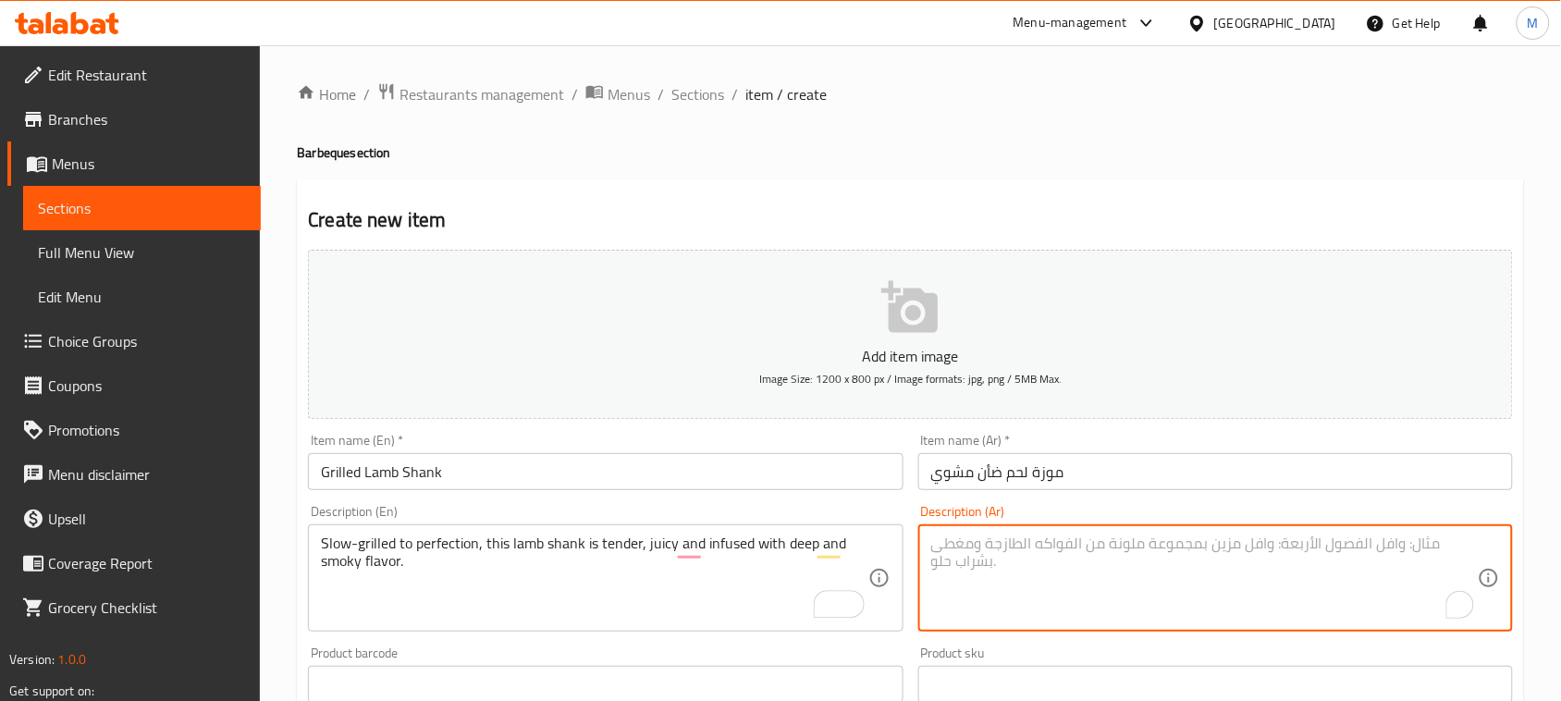
paste textarea "يتم شويها ببطء حتى تصل إلى درجة الكمال، حيث تكون ساق لحم الضأن طرية وعصيرة ومشب…"
drag, startPoint x: 1374, startPoint y: 547, endPoint x: 1498, endPoint y: 536, distance: 124.3
click at [1498, 536] on div "يتم شويها ببطء حتى تصل إلى درجة الكمال، حيث تكون ساق لحم الضأن طرية وعصيرة ومشب…" at bounding box center [1215, 577] width 595 height 107
click at [1420, 548] on textarea "يتم شويها ببطء حتى تصل إلى درجة الكمال، حيث تكون ساق لحم الضأن طرية وعصيرة ومشب…" at bounding box center [1204, 579] width 547 height 88
drag, startPoint x: 1375, startPoint y: 538, endPoint x: 1439, endPoint y: 541, distance: 63.9
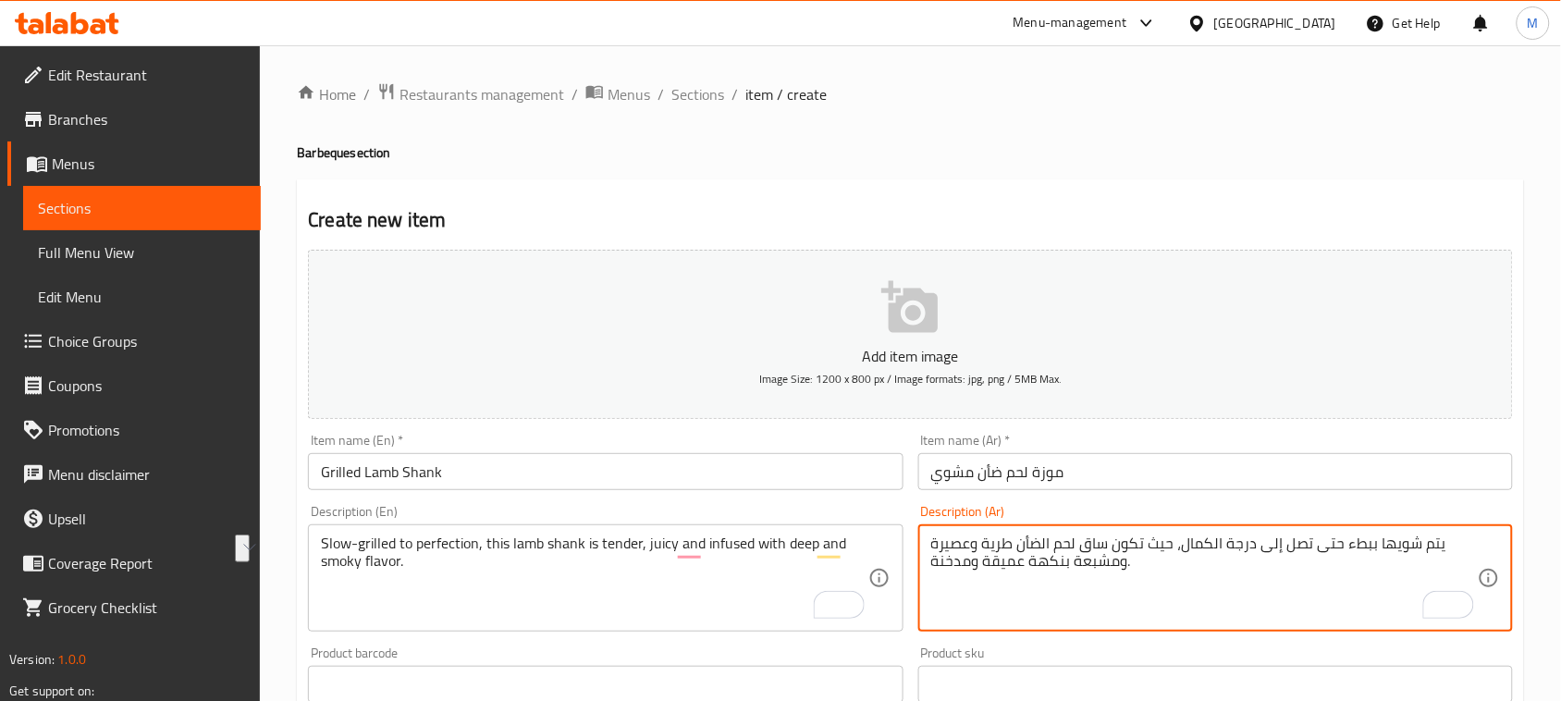
click at [1439, 541] on textarea "يتم شويها ببطء حتى تصل إلى درجة الكمال، حيث تكون ساق لحم الضأن طرية وعصيرة ومشب…" at bounding box center [1204, 579] width 547 height 88
drag, startPoint x: 1440, startPoint y: 541, endPoint x: 1420, endPoint y: 541, distance: 19.4
click at [1420, 541] on textarea "يتم شويها ببطء حتى تصل إلى درجة الكمال، حيث تكون ساق لحم الضأن طرية وعصيرة ومشب…" at bounding box center [1204, 579] width 547 height 88
click at [1404, 547] on textarea "يتم شويها ببطء حتى تصل إلى درجة الكمال، حيث تكون ساق لحم الضأن طرية وعصيرة ومشب…" at bounding box center [1204, 579] width 547 height 88
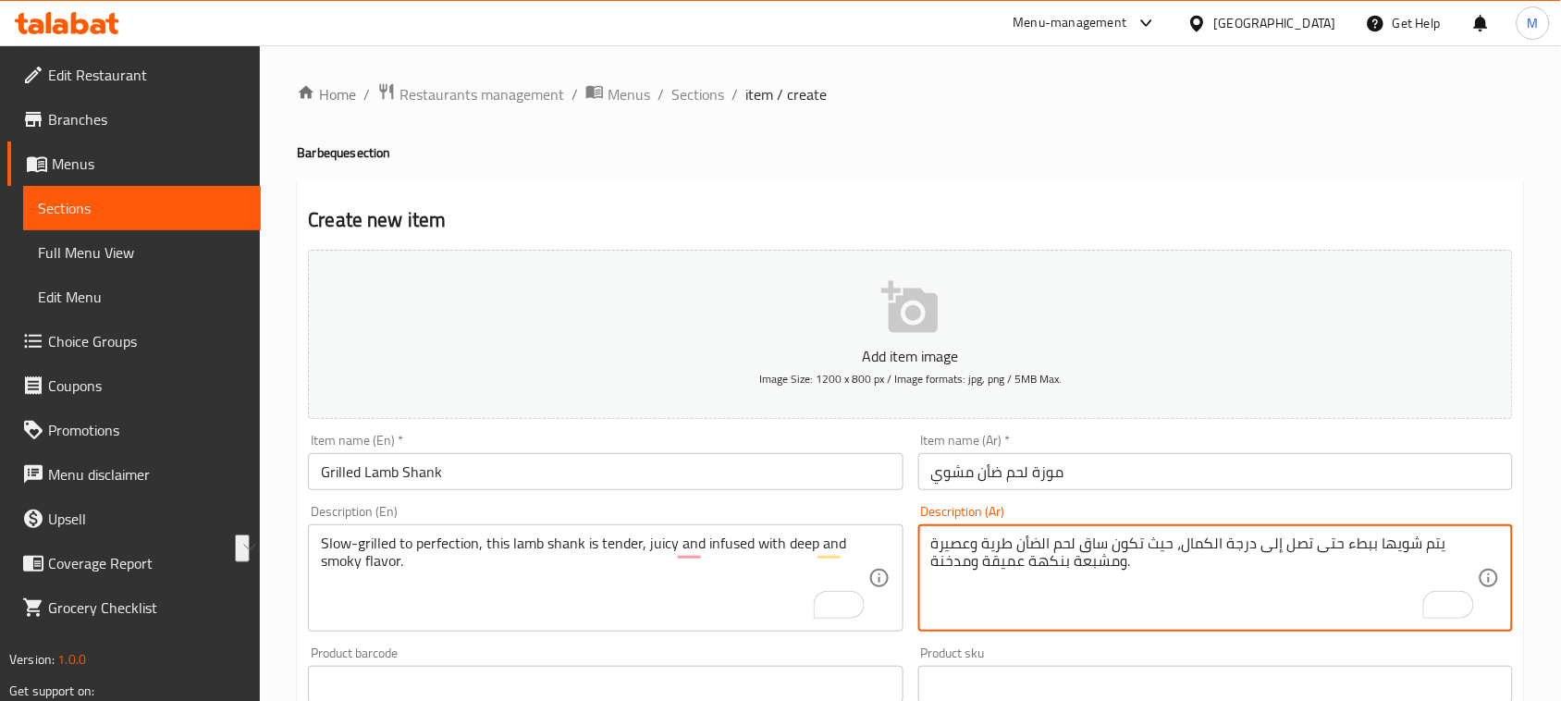
drag, startPoint x: 1373, startPoint y: 542, endPoint x: 1436, endPoint y: 538, distance: 63.0
click at [1436, 538] on textarea "يتم شويها ببطء حتى تصل إلى درجة الكمال، حيث تكون ساق لحم الضأن طرية وعصيرة ومشب…" at bounding box center [1204, 579] width 547 height 88
type textarea "مشوية ببطء حتى الكمال، هذه الموزة لحم ضأن تندر، جوسي ومملوءة بنكهة عميقة ومدخنة."
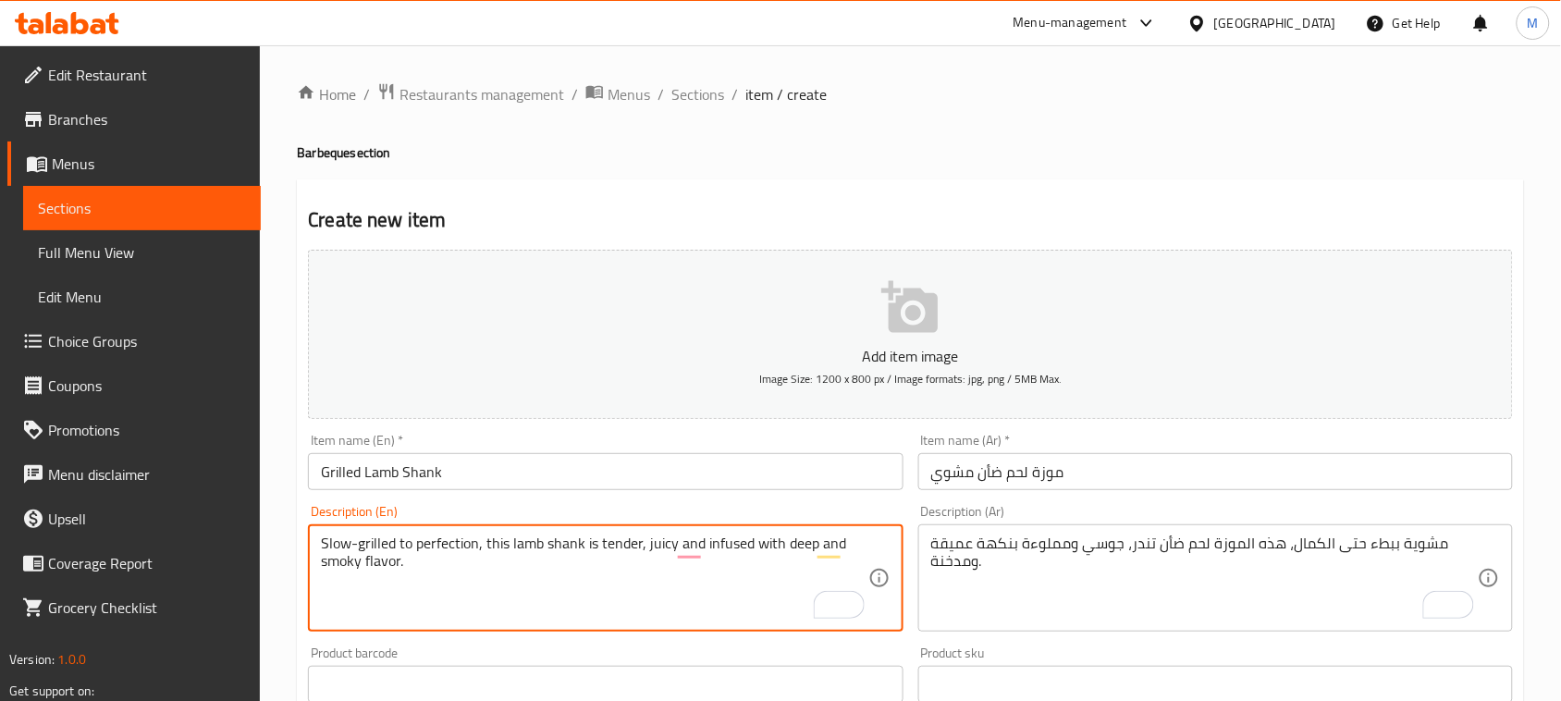
click at [571, 550] on textarea "Slow-grilled to perfection, this lamb shank is tender, juicy and infused with d…" at bounding box center [594, 579] width 547 height 88
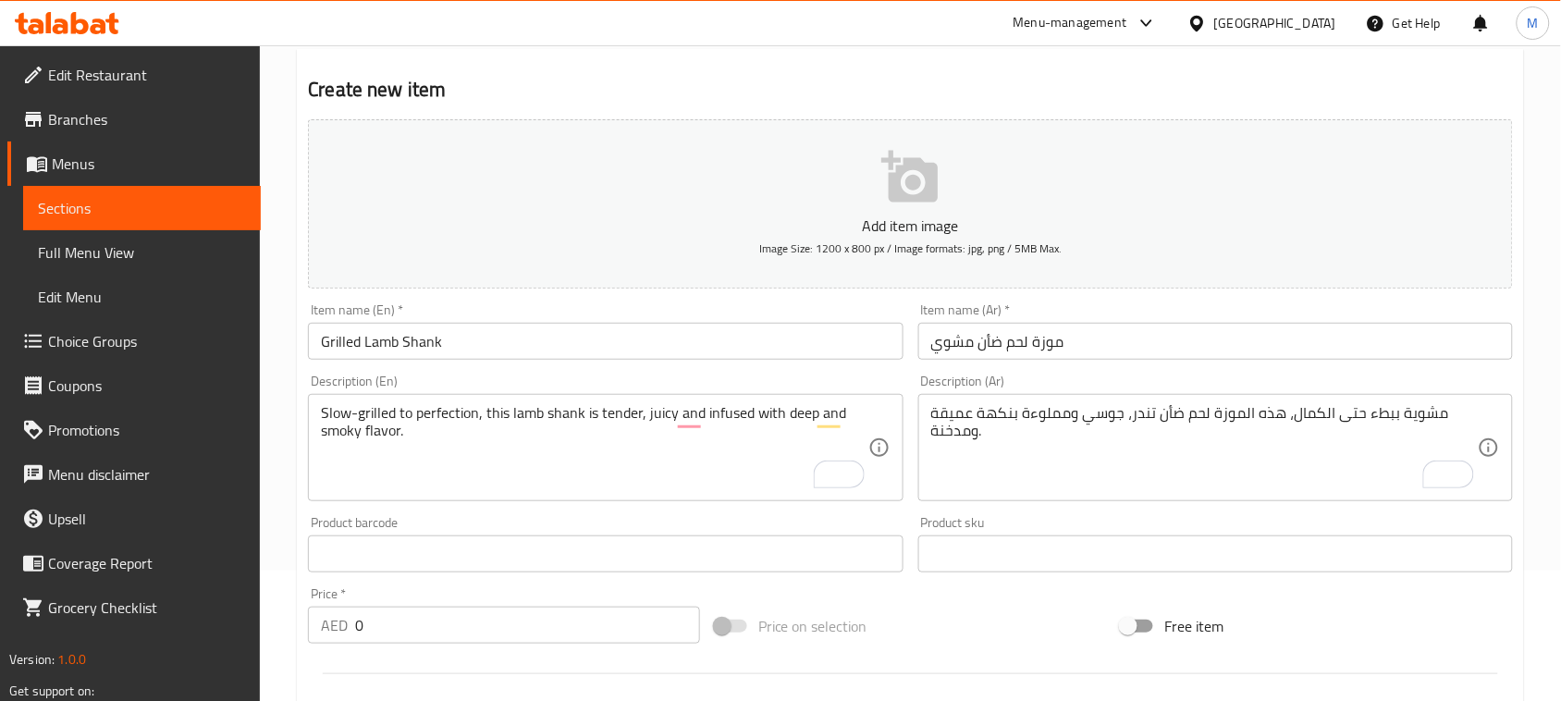
scroll to position [347, 0]
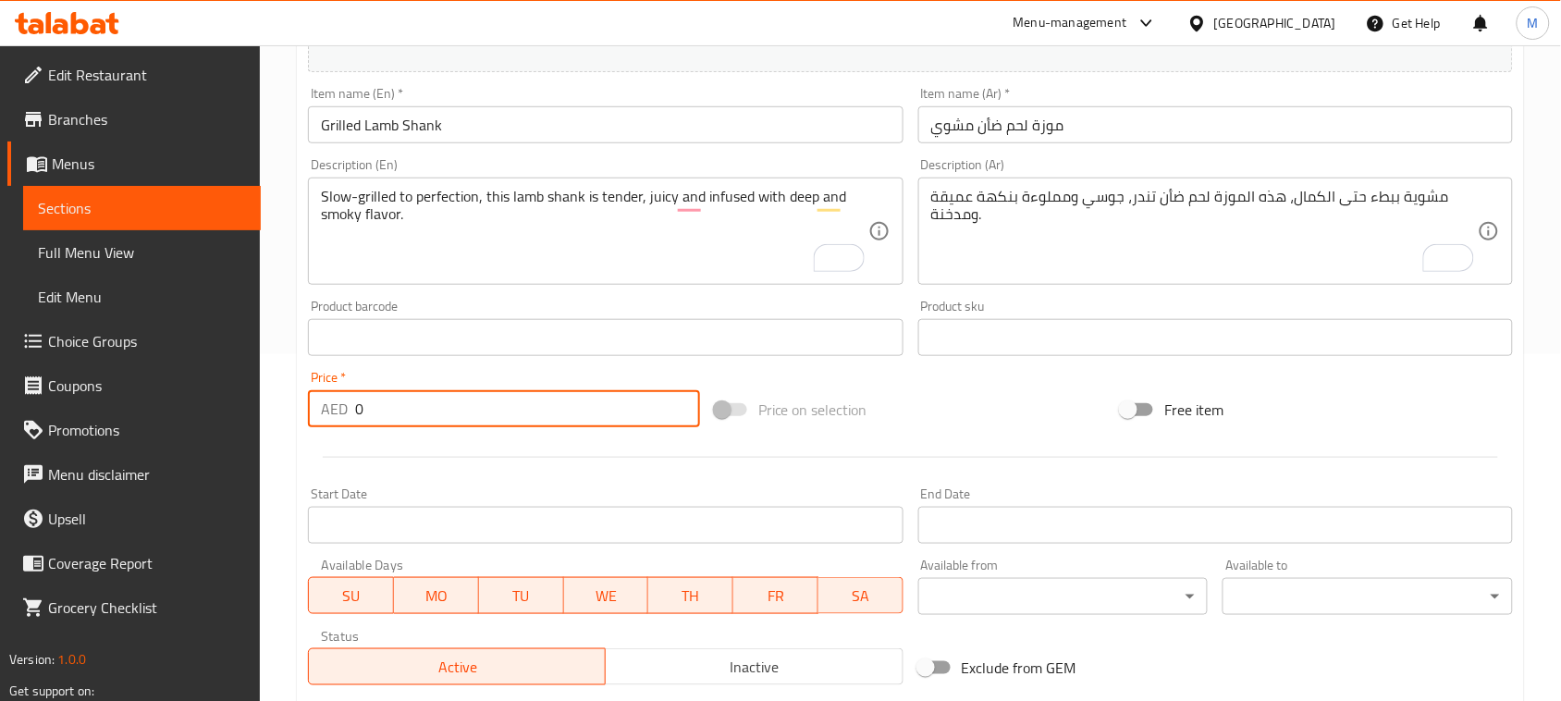
click at [405, 404] on input "0" at bounding box center [527, 408] width 345 height 37
click at [405, 403] on input "0" at bounding box center [527, 408] width 345 height 37
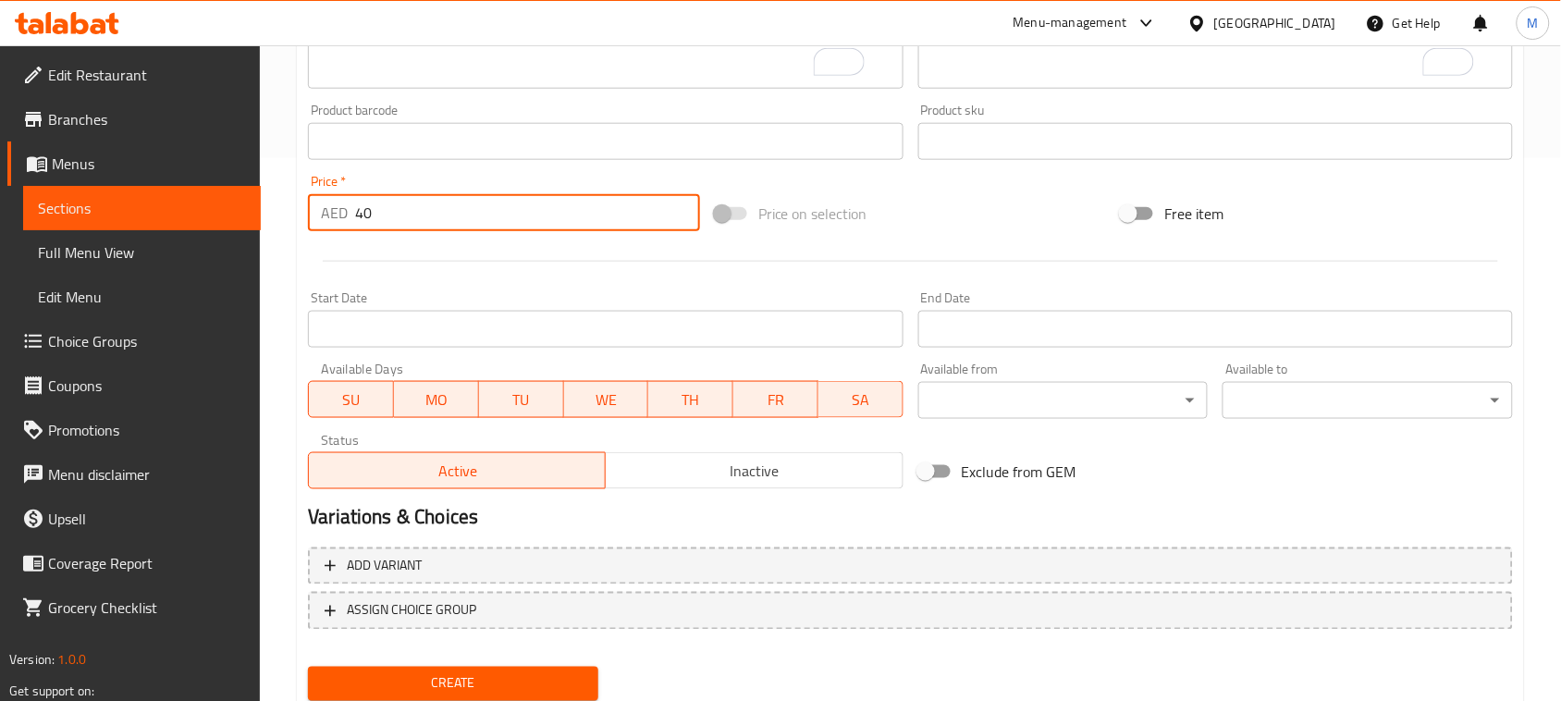
scroll to position [602, 0]
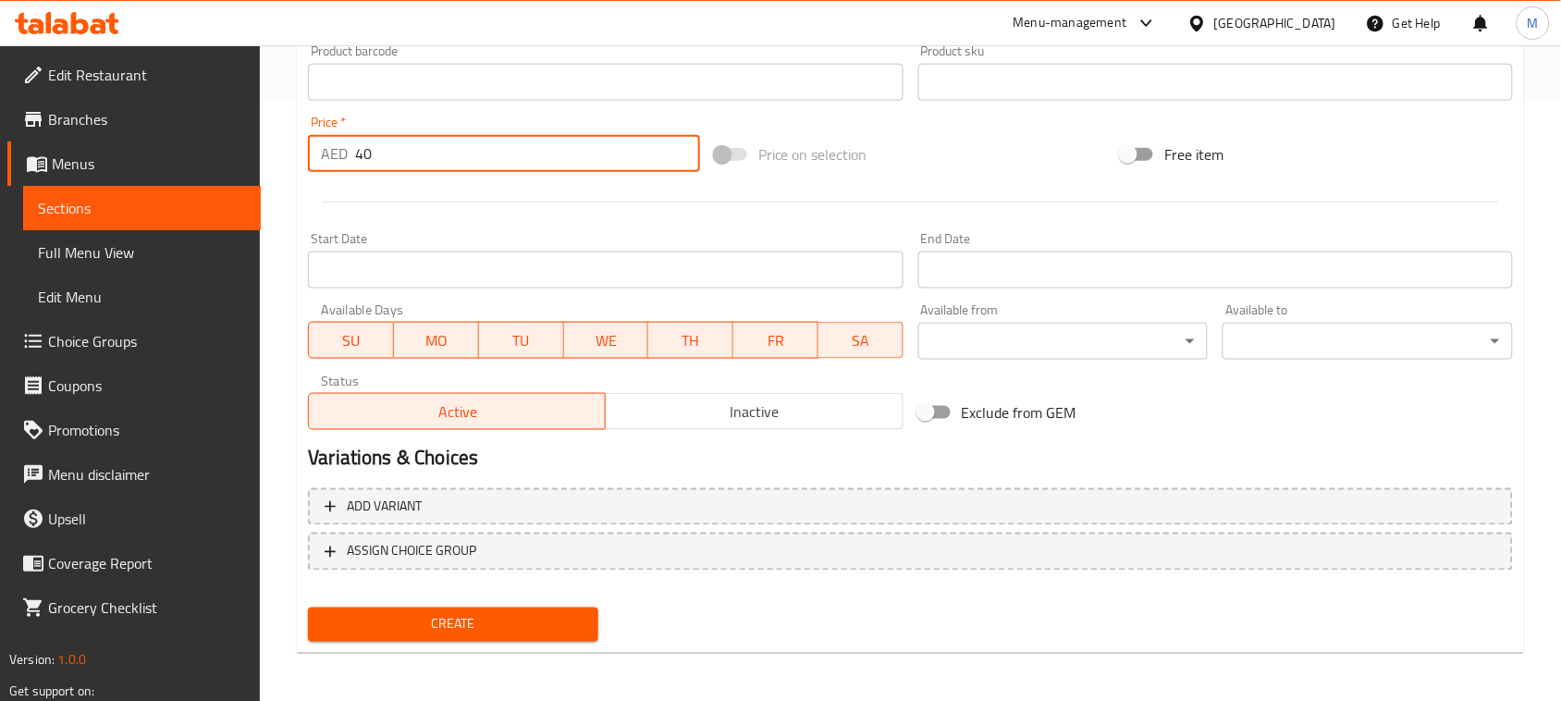
type input "40"
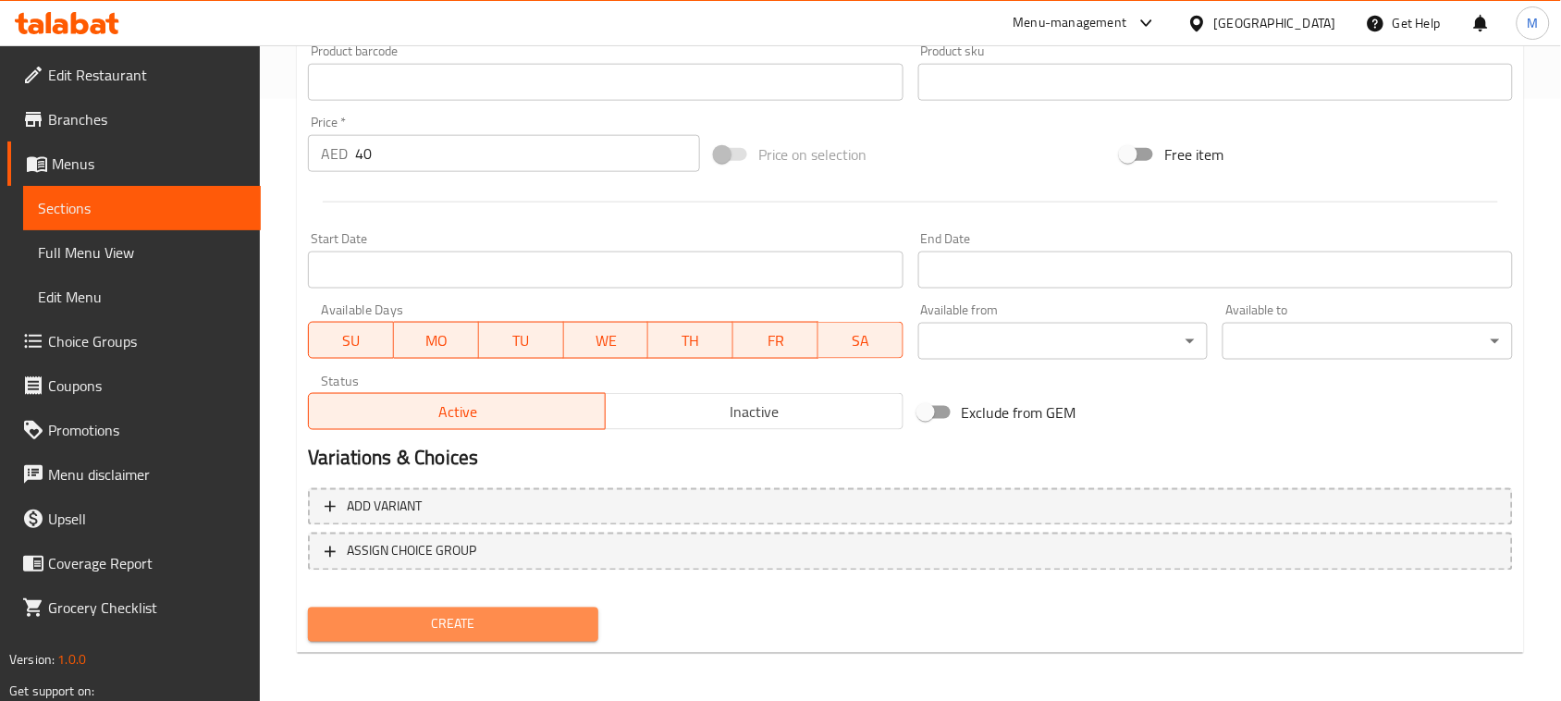
click at [506, 629] on span "Create" at bounding box center [453, 624] width 261 height 23
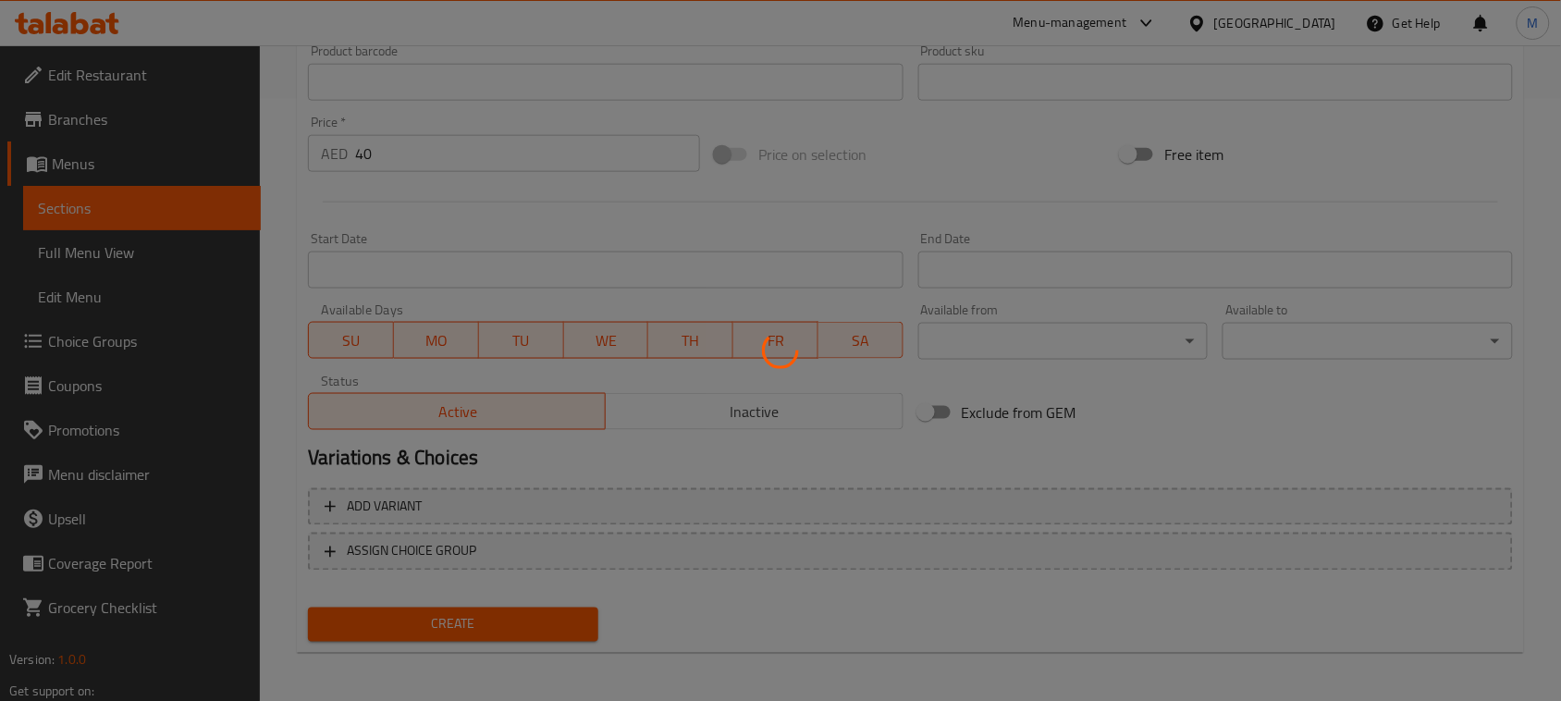
type input "0"
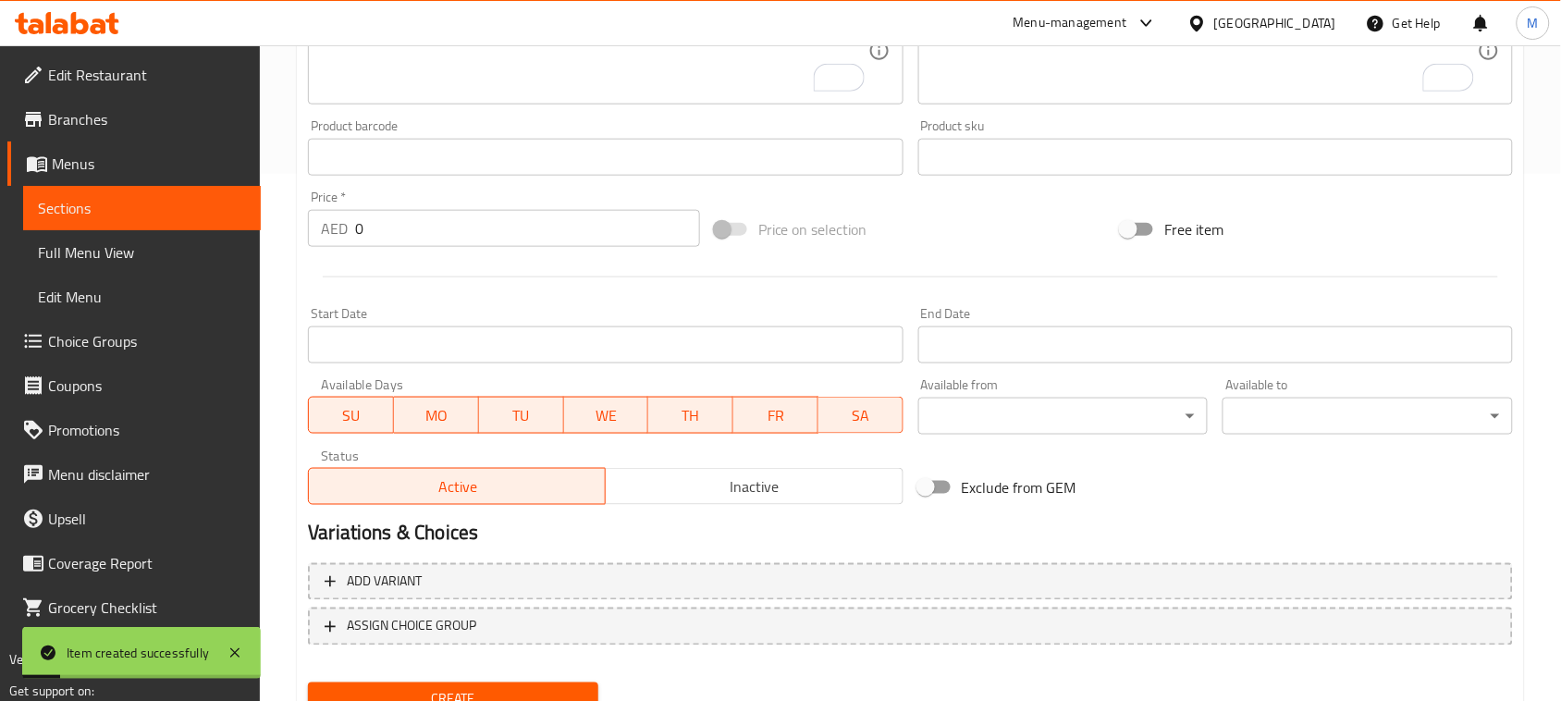
scroll to position [0, 0]
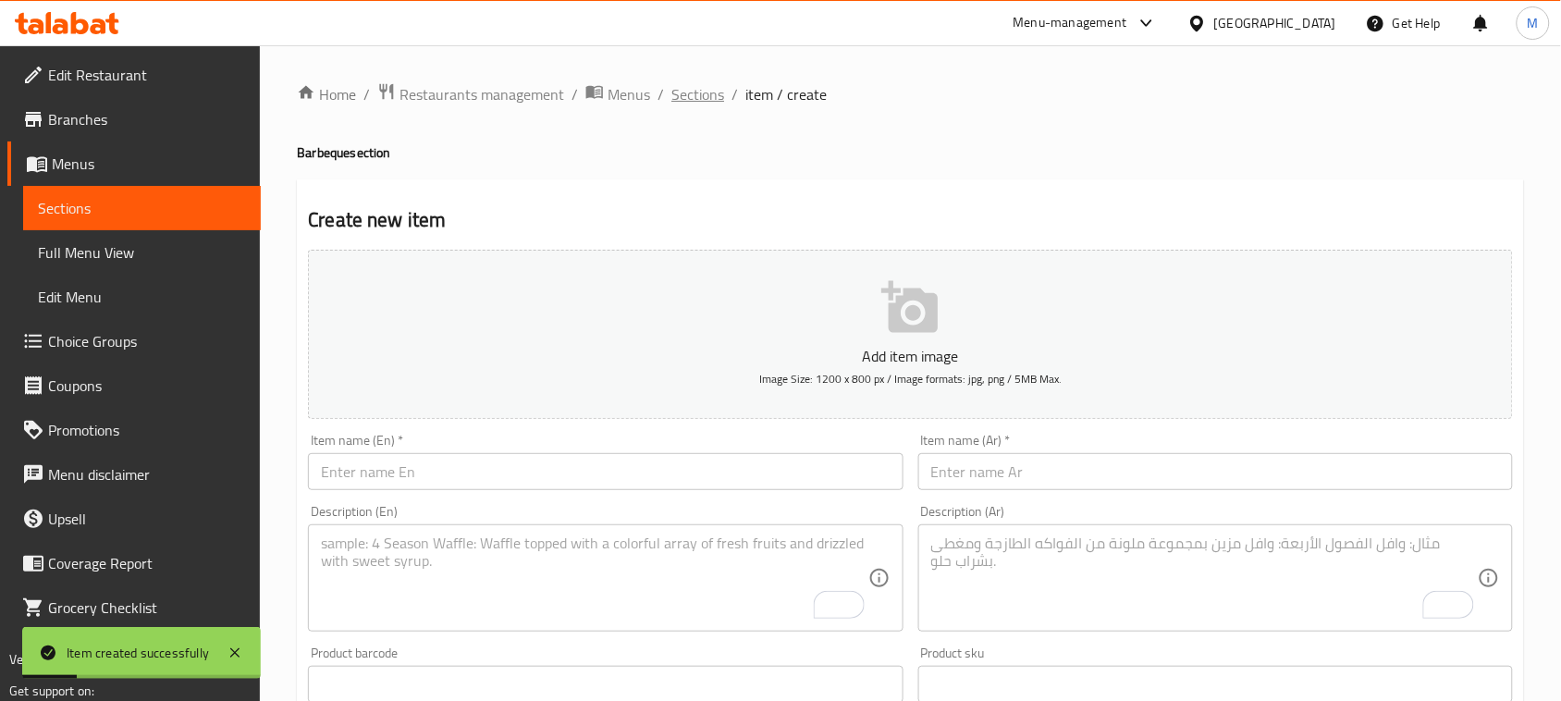
click at [710, 92] on span "Sections" at bounding box center [697, 94] width 53 height 22
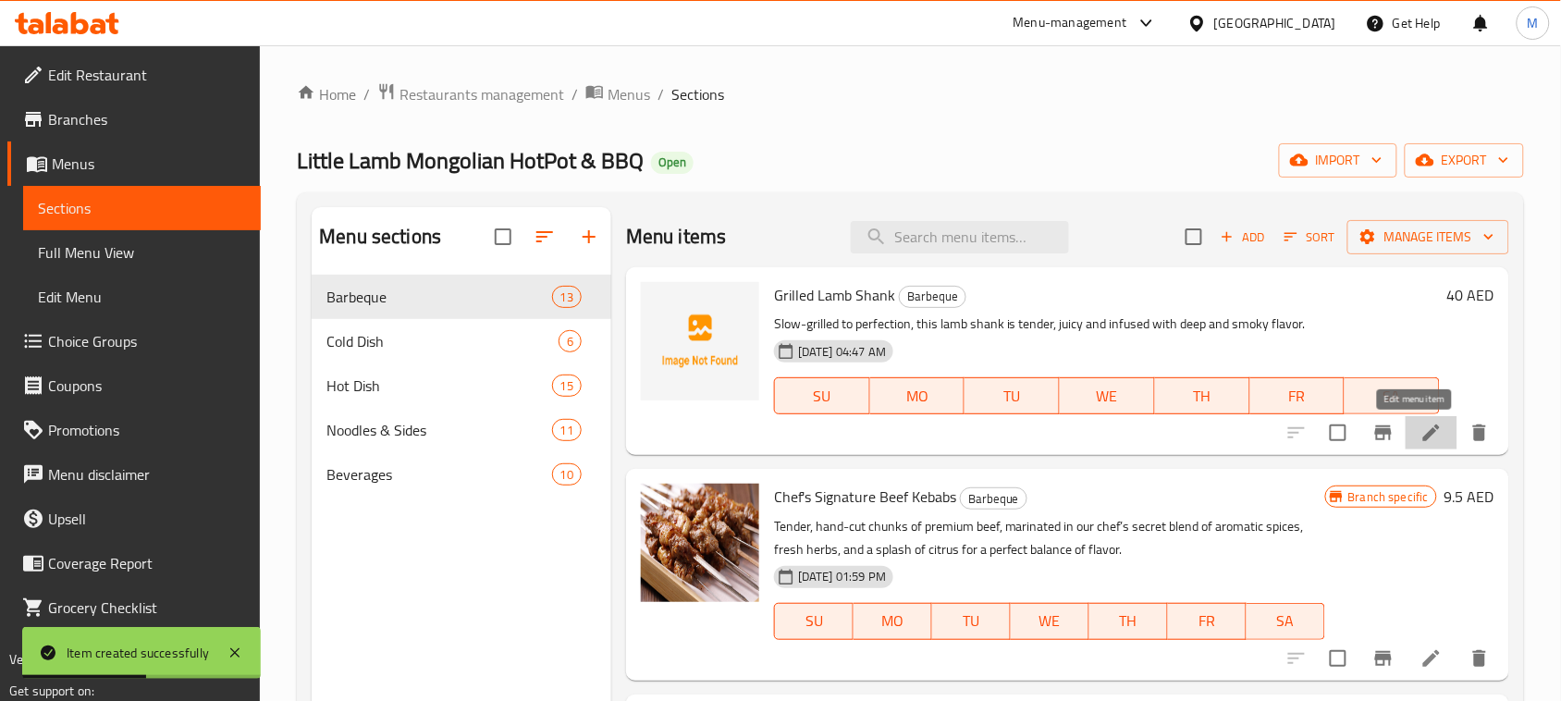
click at [1420, 431] on icon at bounding box center [1431, 433] width 22 height 22
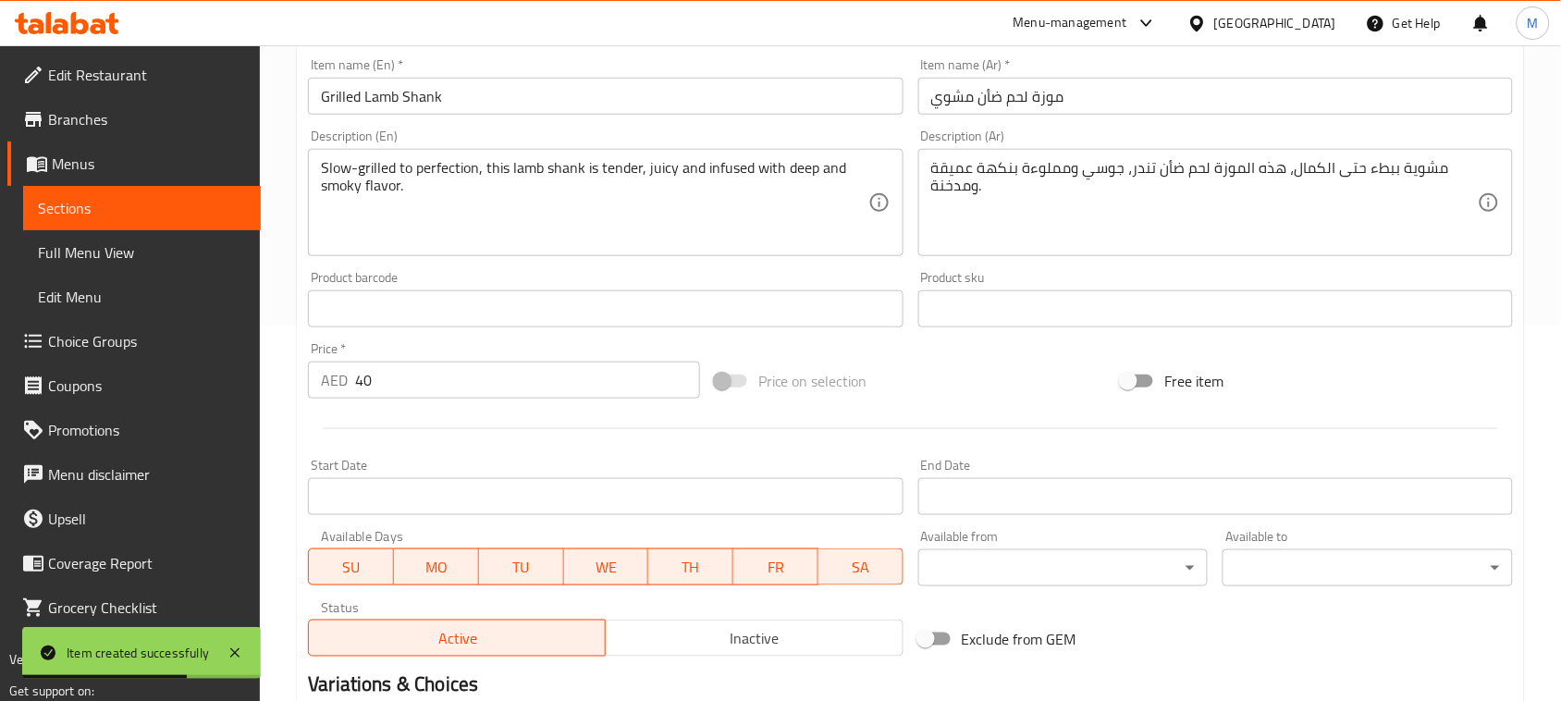
scroll to position [462, 0]
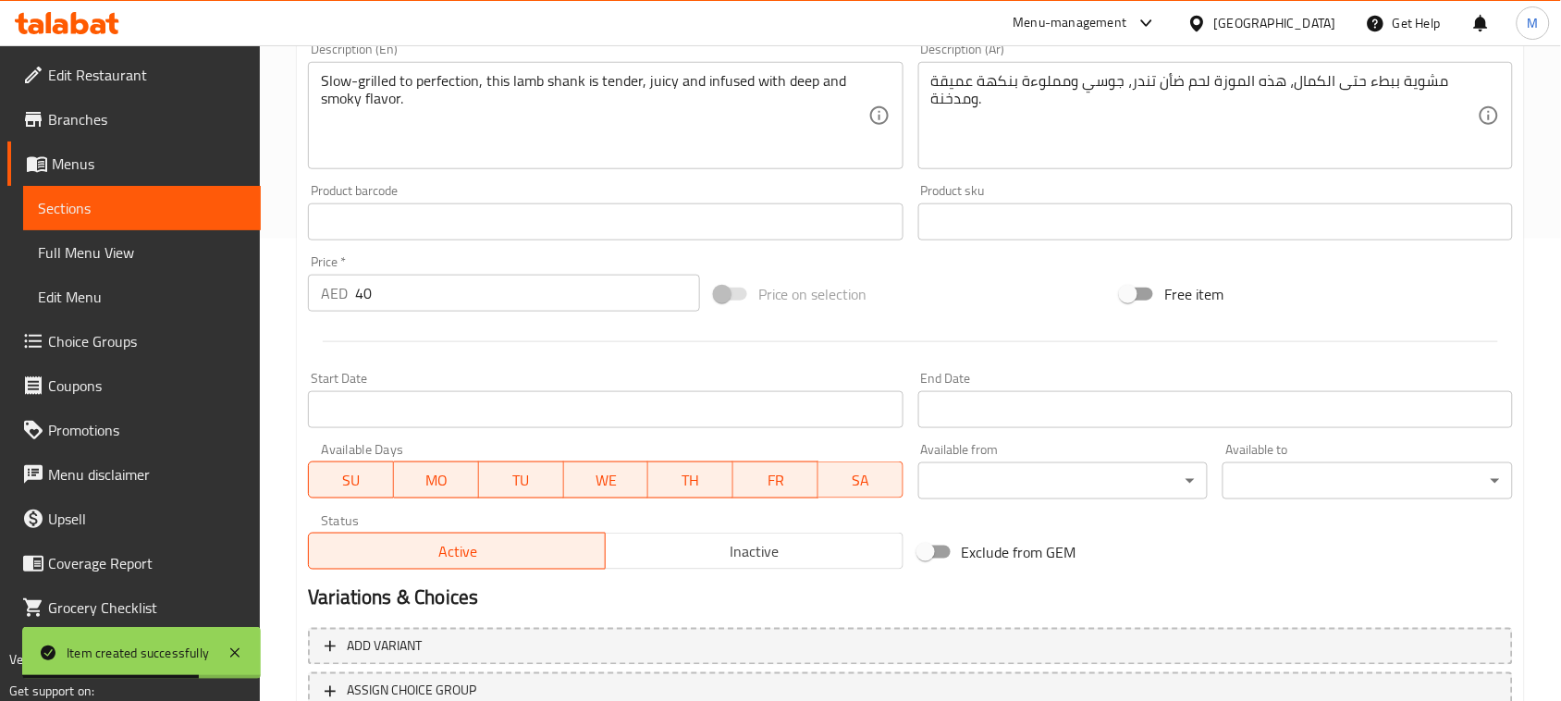
click at [437, 296] on input "40" at bounding box center [527, 293] width 345 height 37
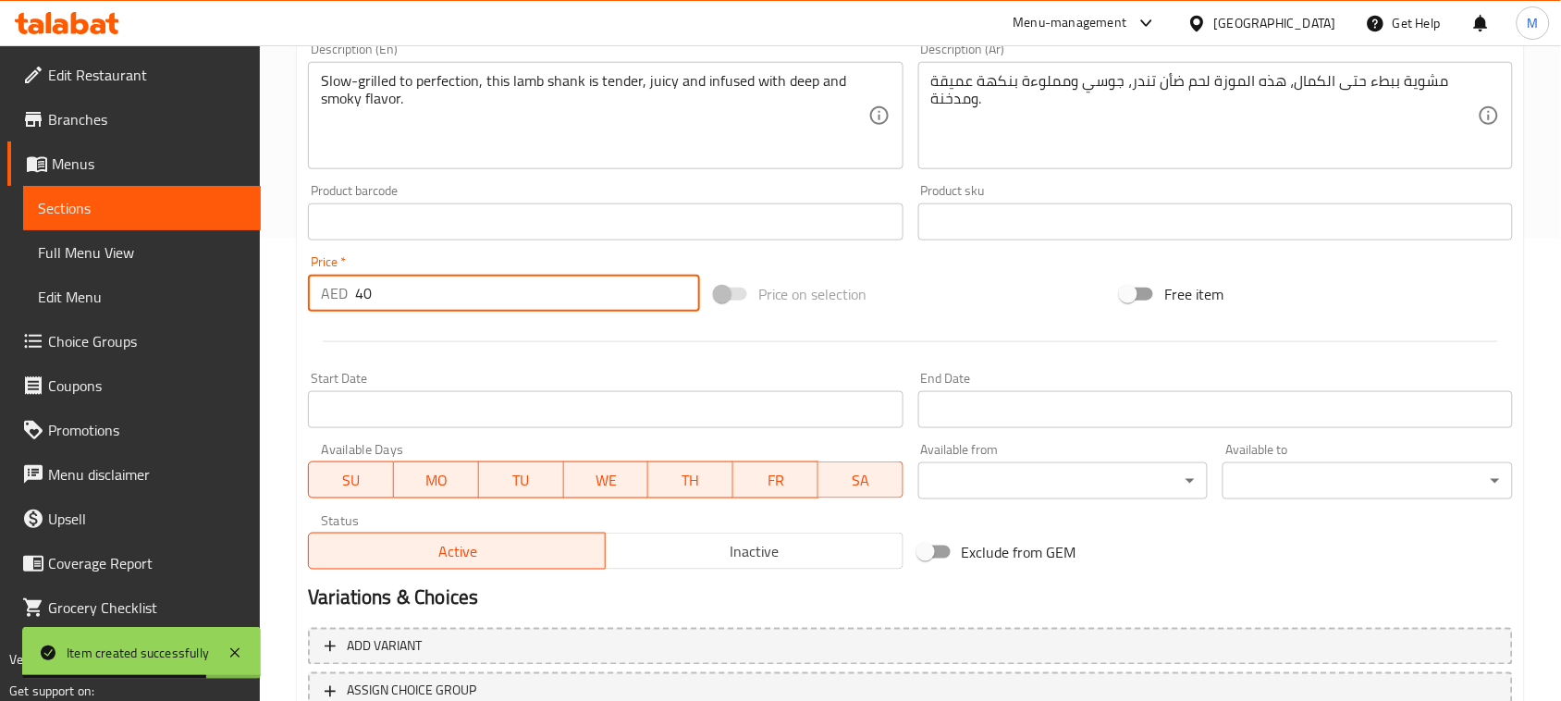
click at [437, 296] on input "40" at bounding box center [527, 293] width 345 height 37
type input "40"
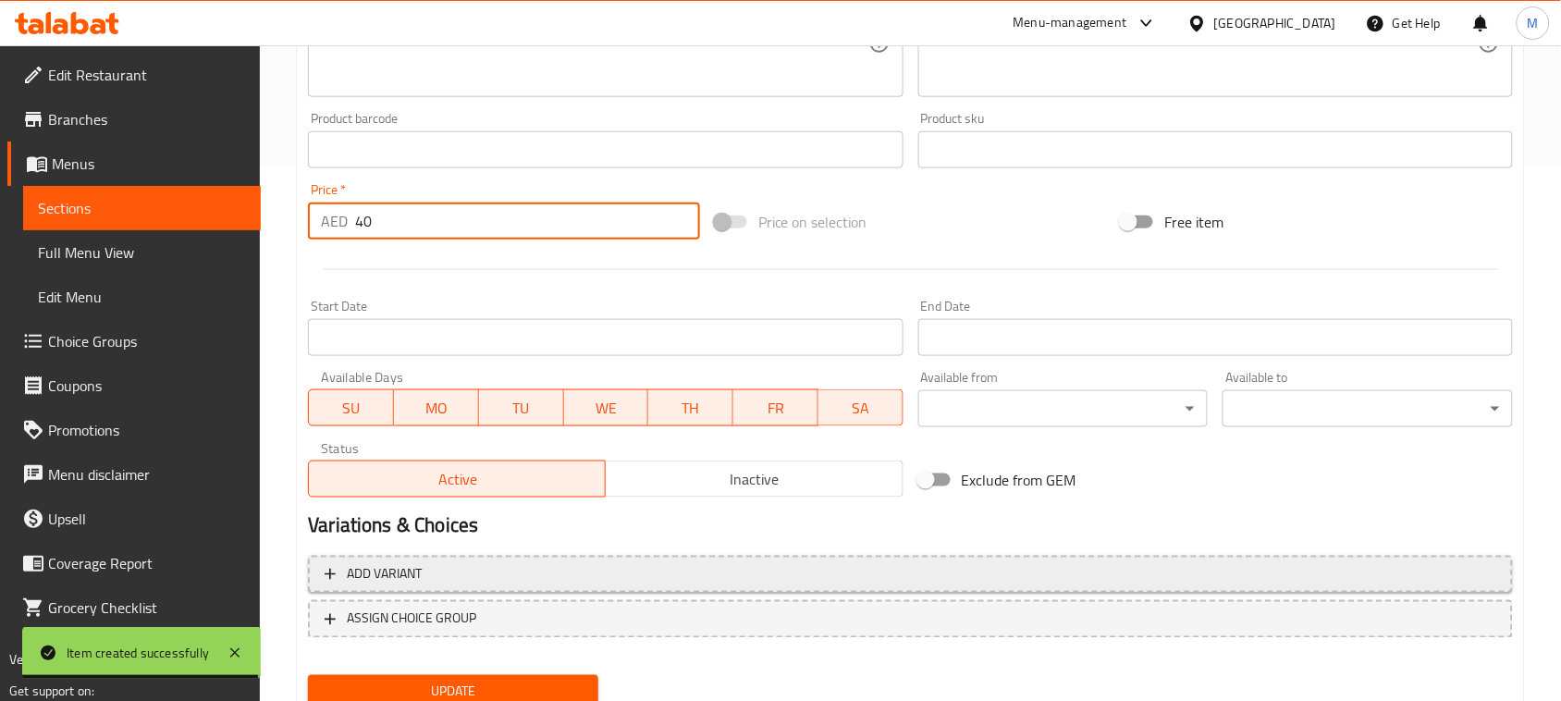
scroll to position [602, 0]
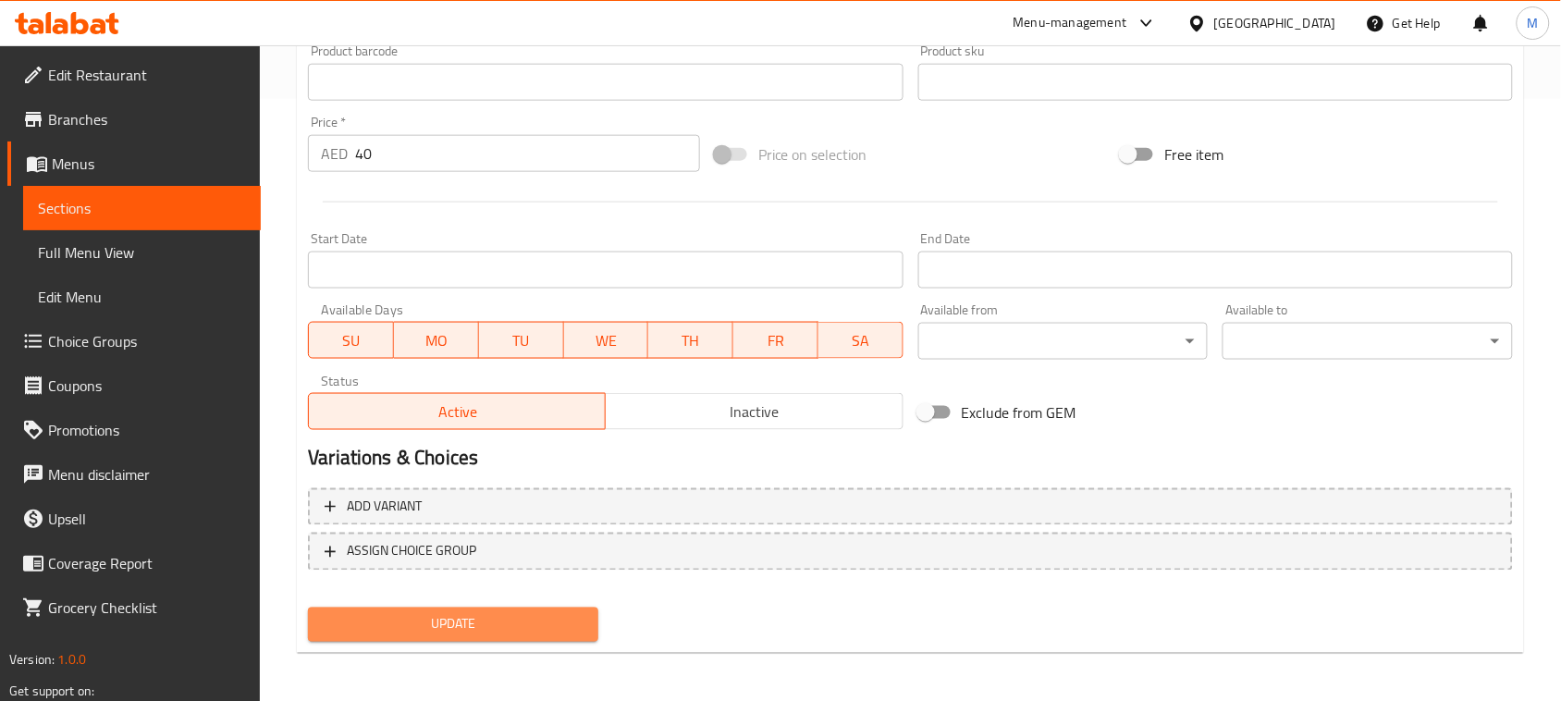
click at [537, 608] on button "Update" at bounding box center [453, 625] width 290 height 34
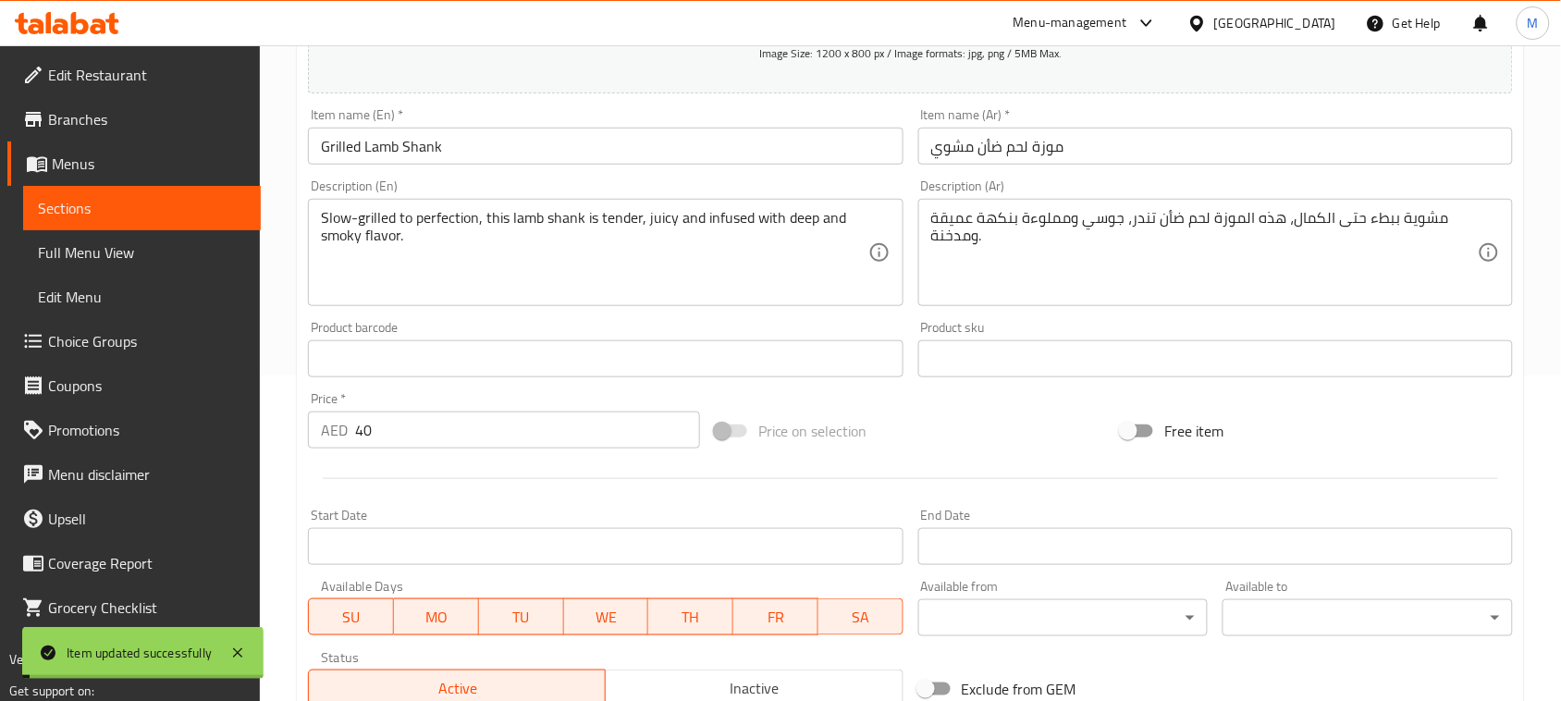
scroll to position [0, 0]
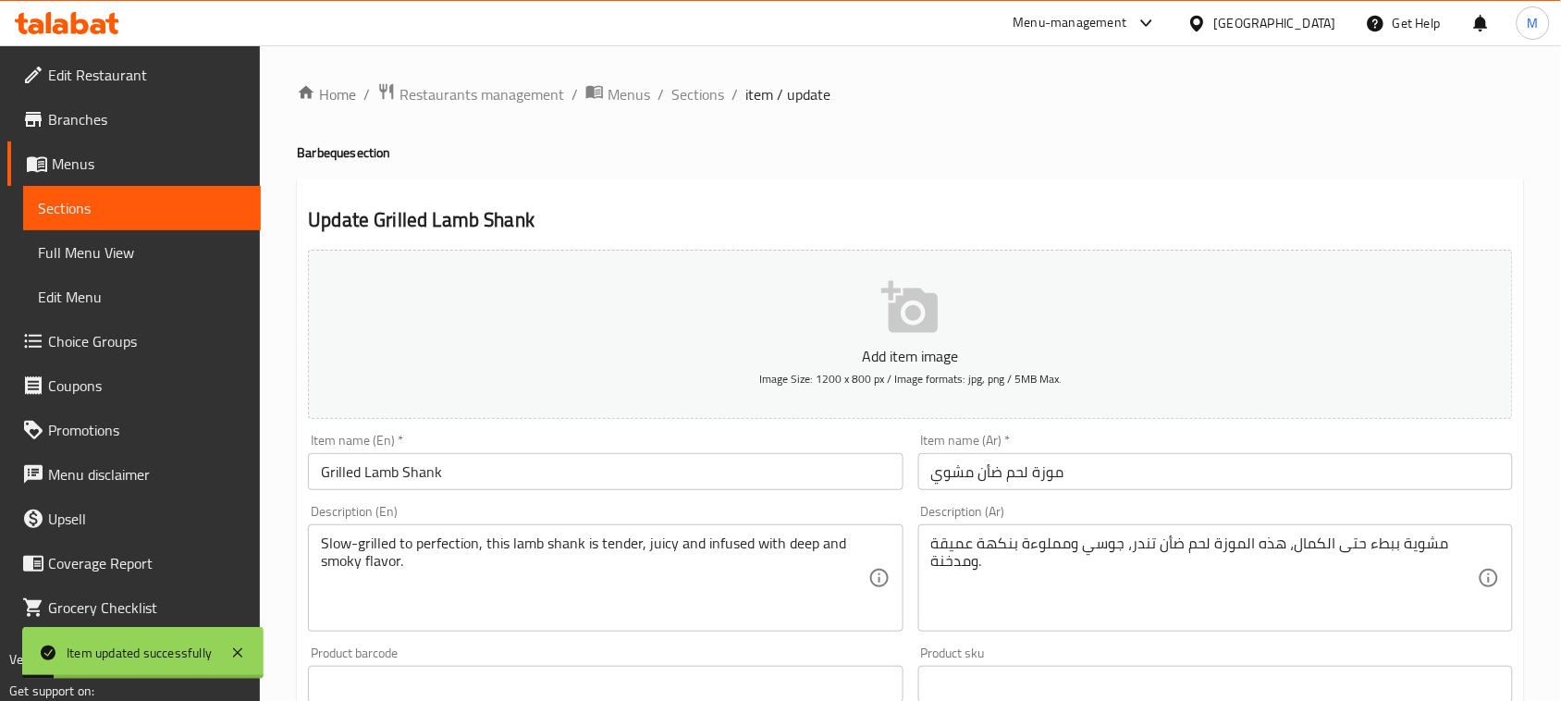
drag, startPoint x: 700, startPoint y: 86, endPoint x: 719, endPoint y: 116, distance: 34.9
click at [701, 86] on span "Sections" at bounding box center [697, 94] width 53 height 22
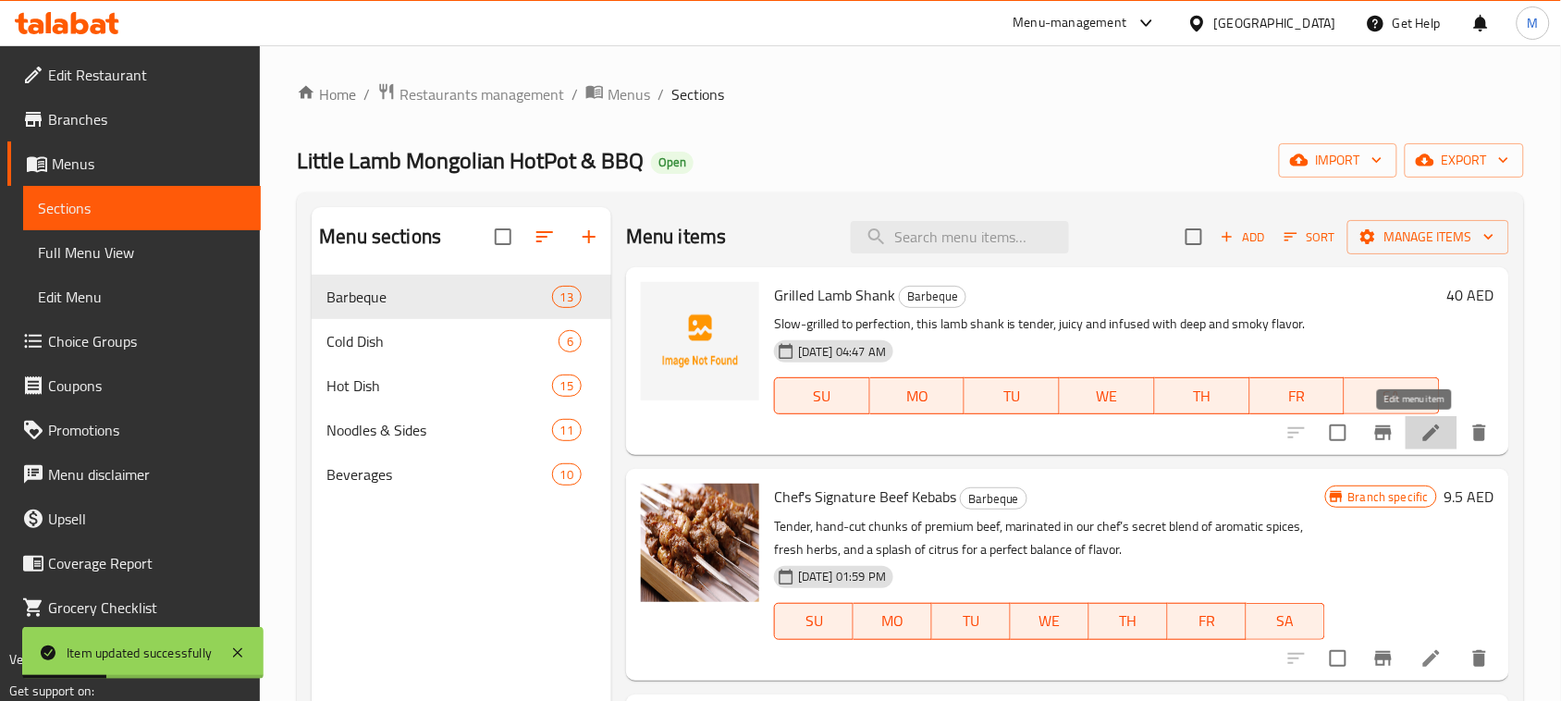
click at [1420, 442] on icon at bounding box center [1431, 433] width 22 height 22
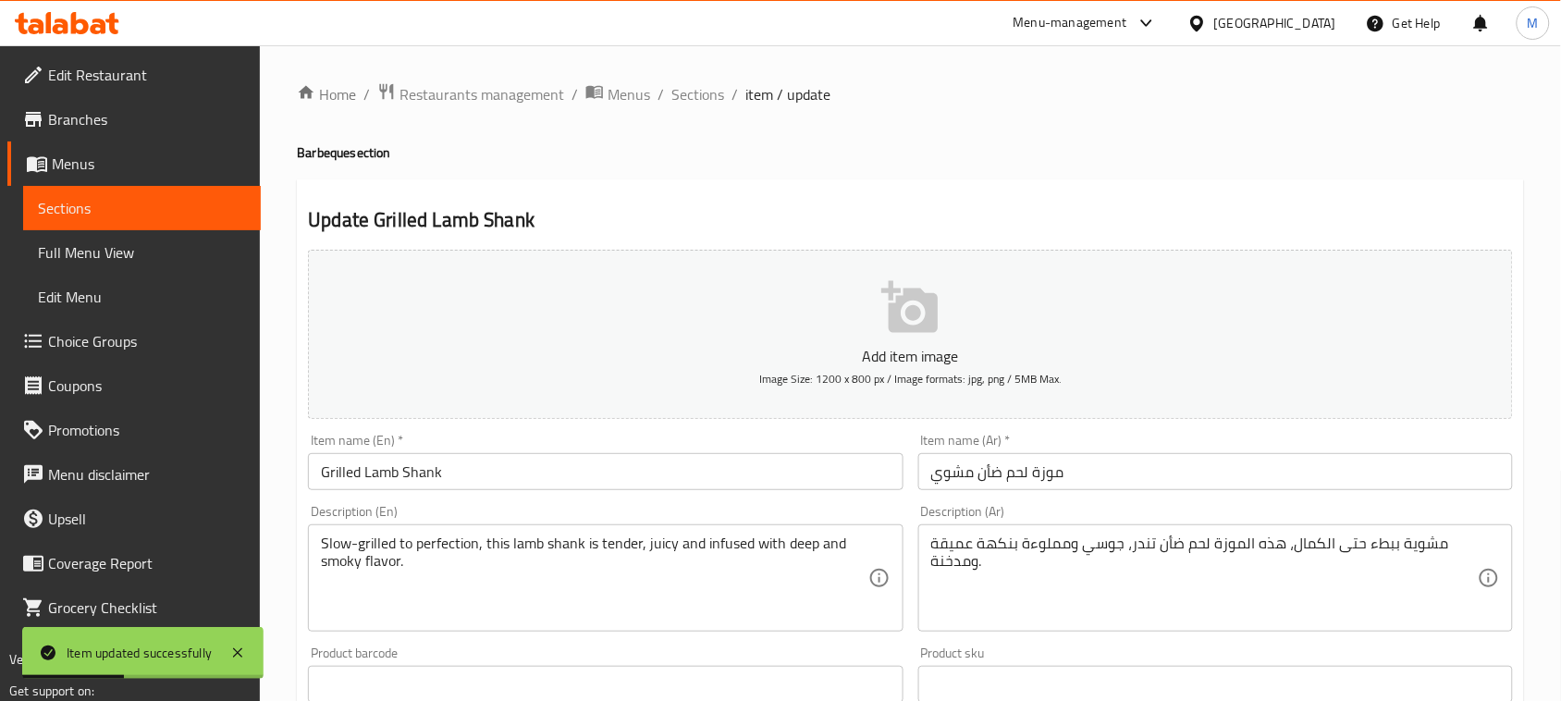
scroll to position [578, 0]
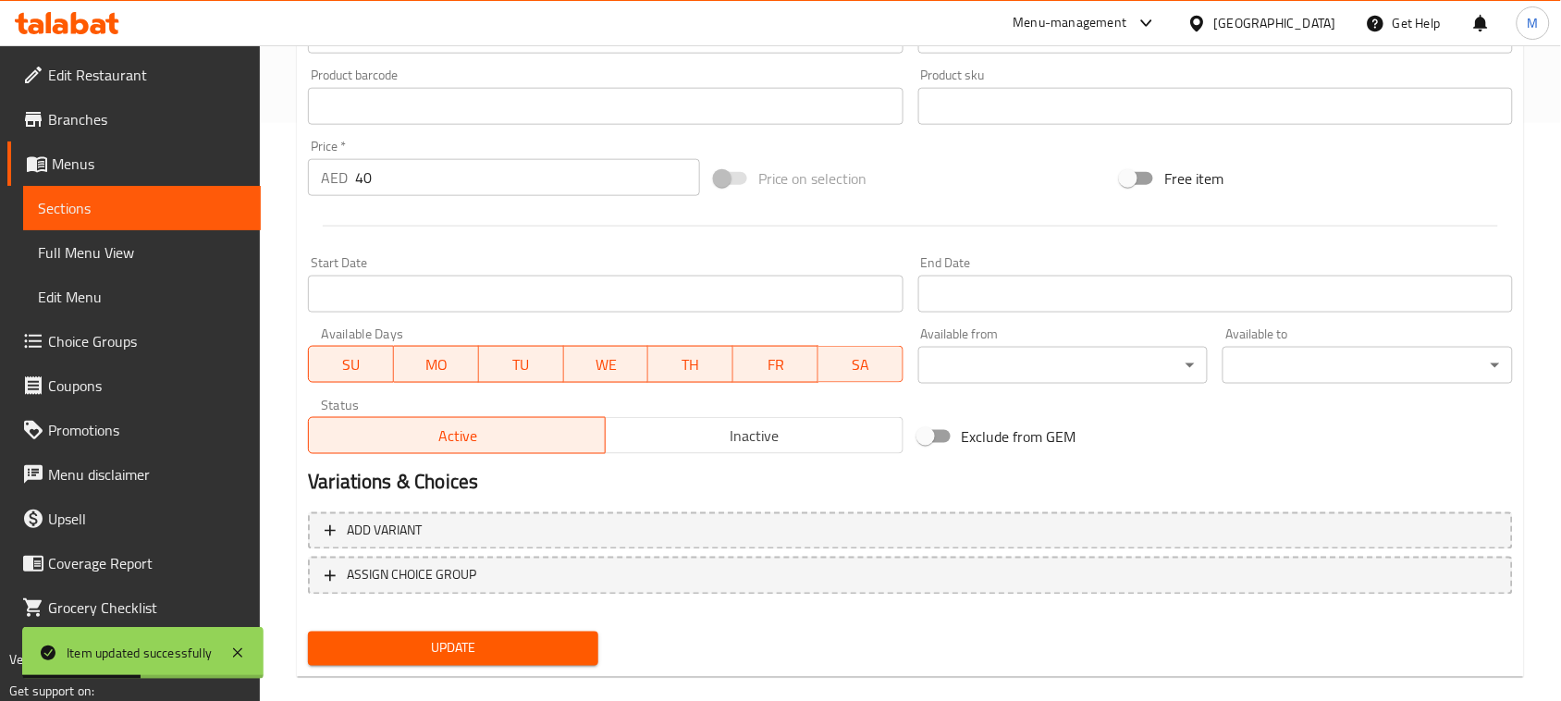
click at [412, 158] on div "Price   * AED 40 Price *" at bounding box center [504, 168] width 392 height 56
drag, startPoint x: 412, startPoint y: 158, endPoint x: 423, endPoint y: 174, distance: 19.2
click at [412, 157] on div "Price   * AED 40 Price *" at bounding box center [504, 168] width 392 height 56
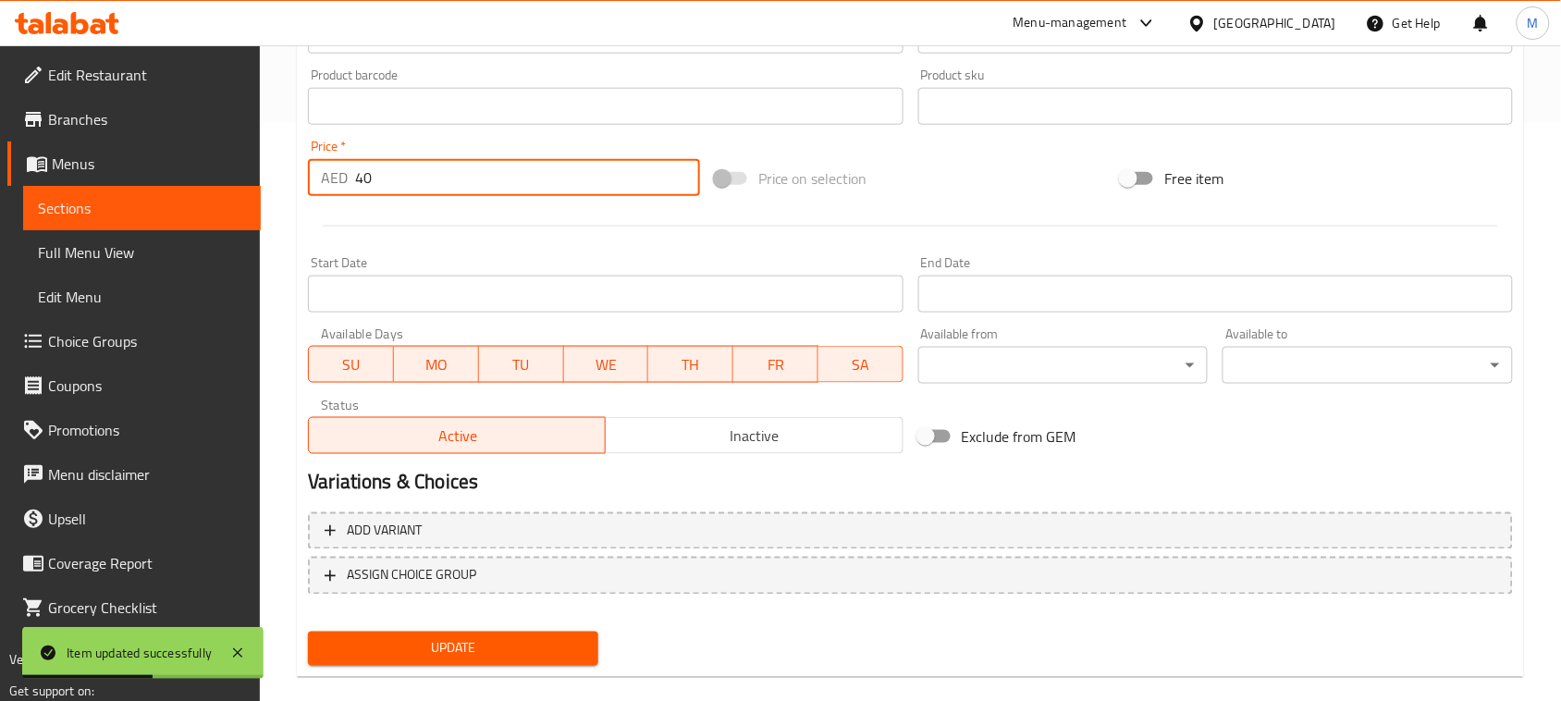
click at [423, 174] on input "40" at bounding box center [527, 177] width 345 height 37
click at [683, 169] on input "41" at bounding box center [527, 177] width 345 height 37
type input "42"
click at [683, 169] on input "42" at bounding box center [527, 177] width 345 height 37
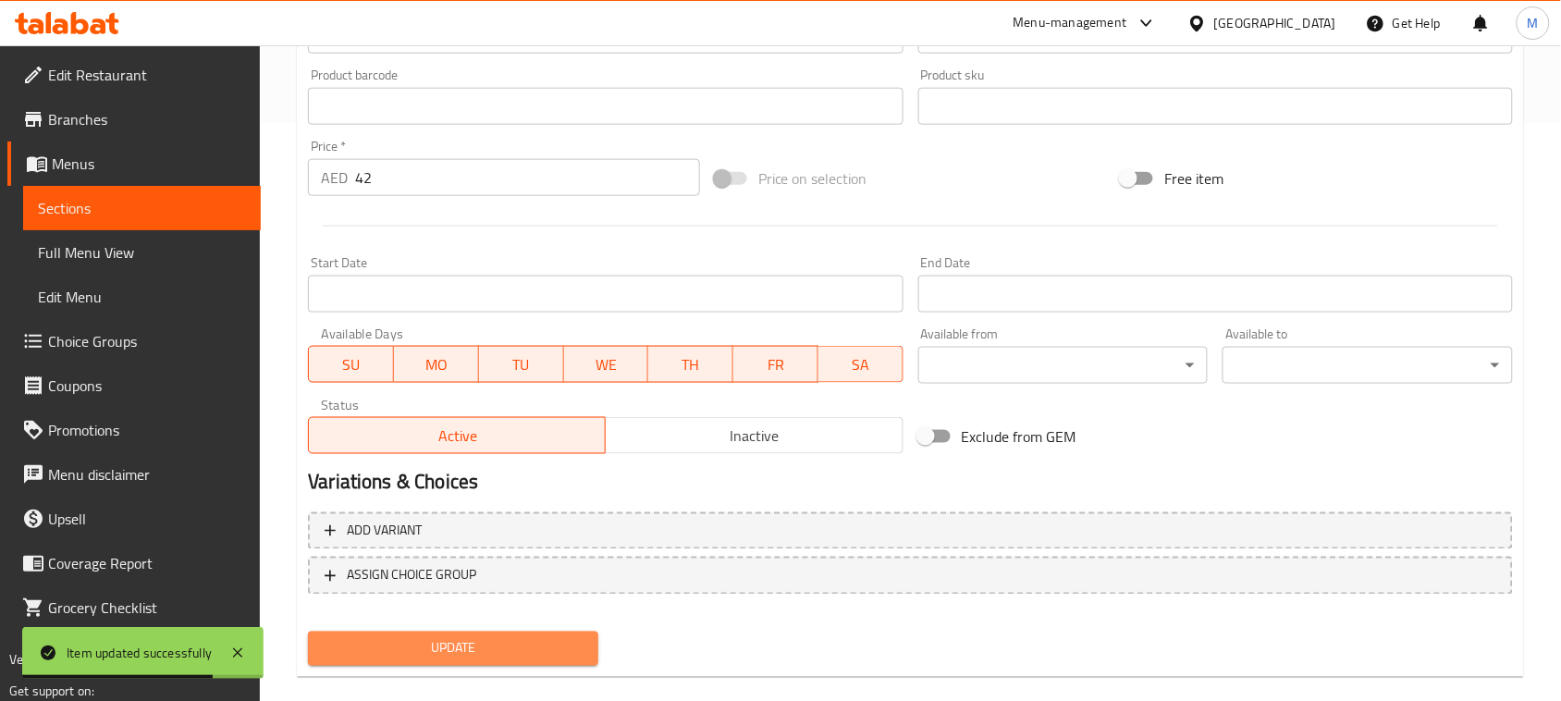
click at [504, 657] on span "Update" at bounding box center [453, 648] width 261 height 23
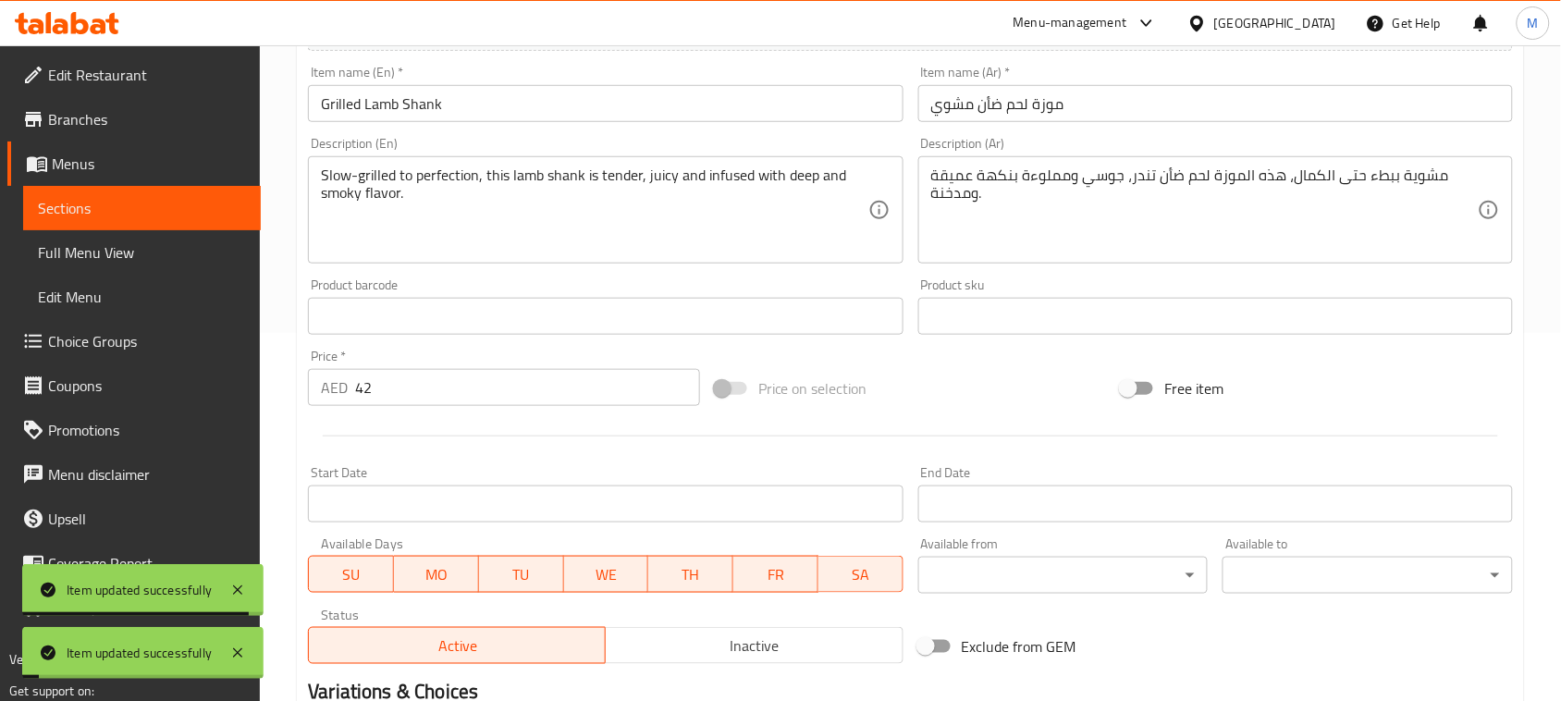
scroll to position [0, 0]
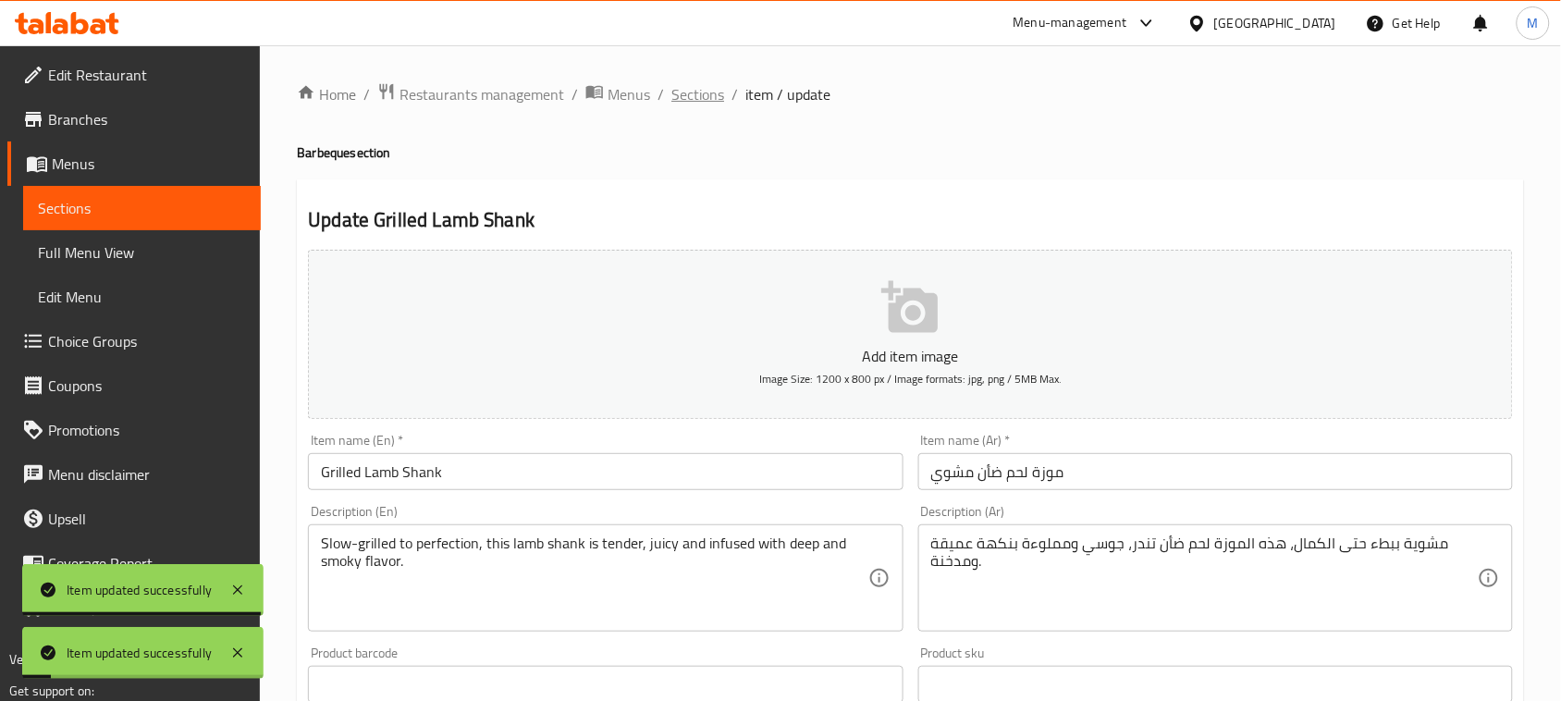
click at [684, 90] on span "Sections" at bounding box center [697, 94] width 53 height 22
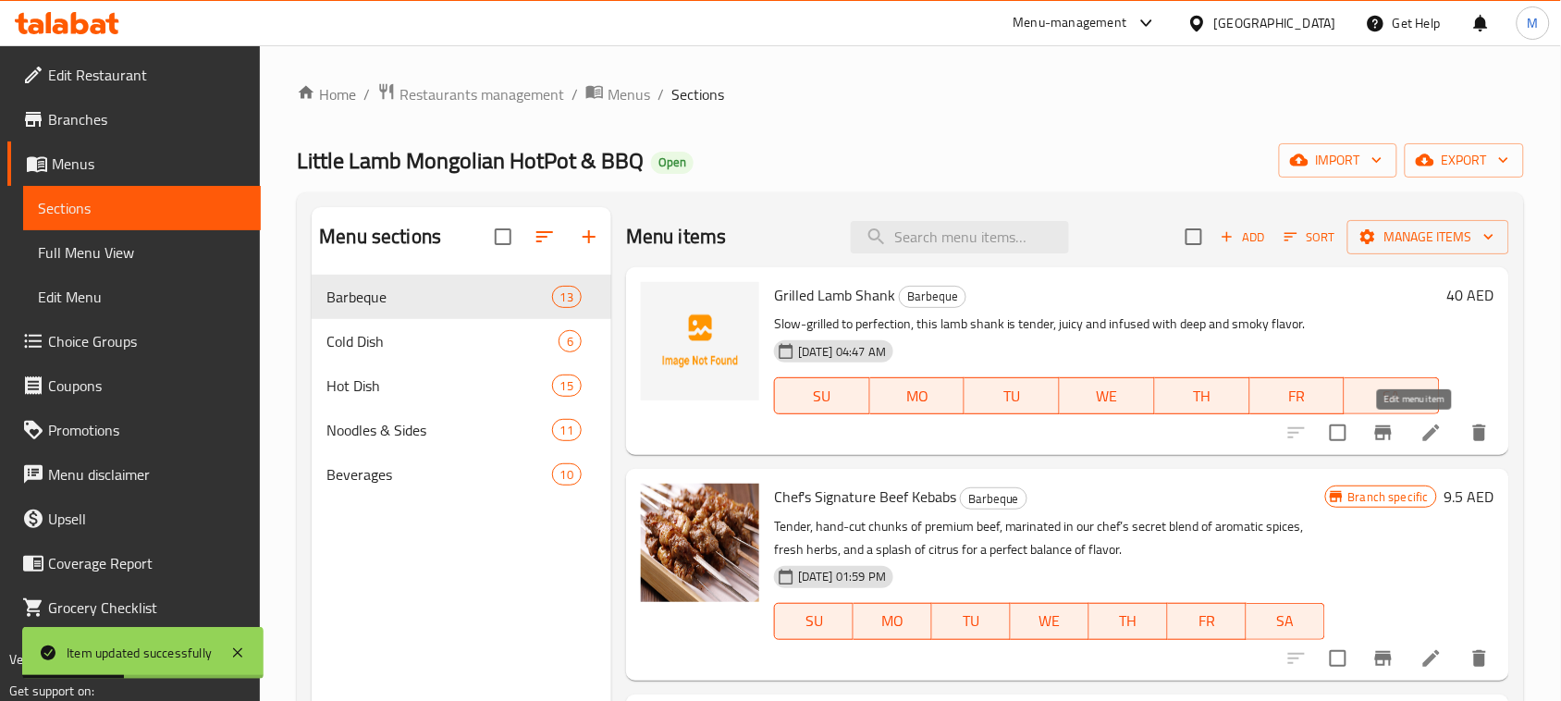
click at [1423, 432] on icon at bounding box center [1431, 432] width 17 height 17
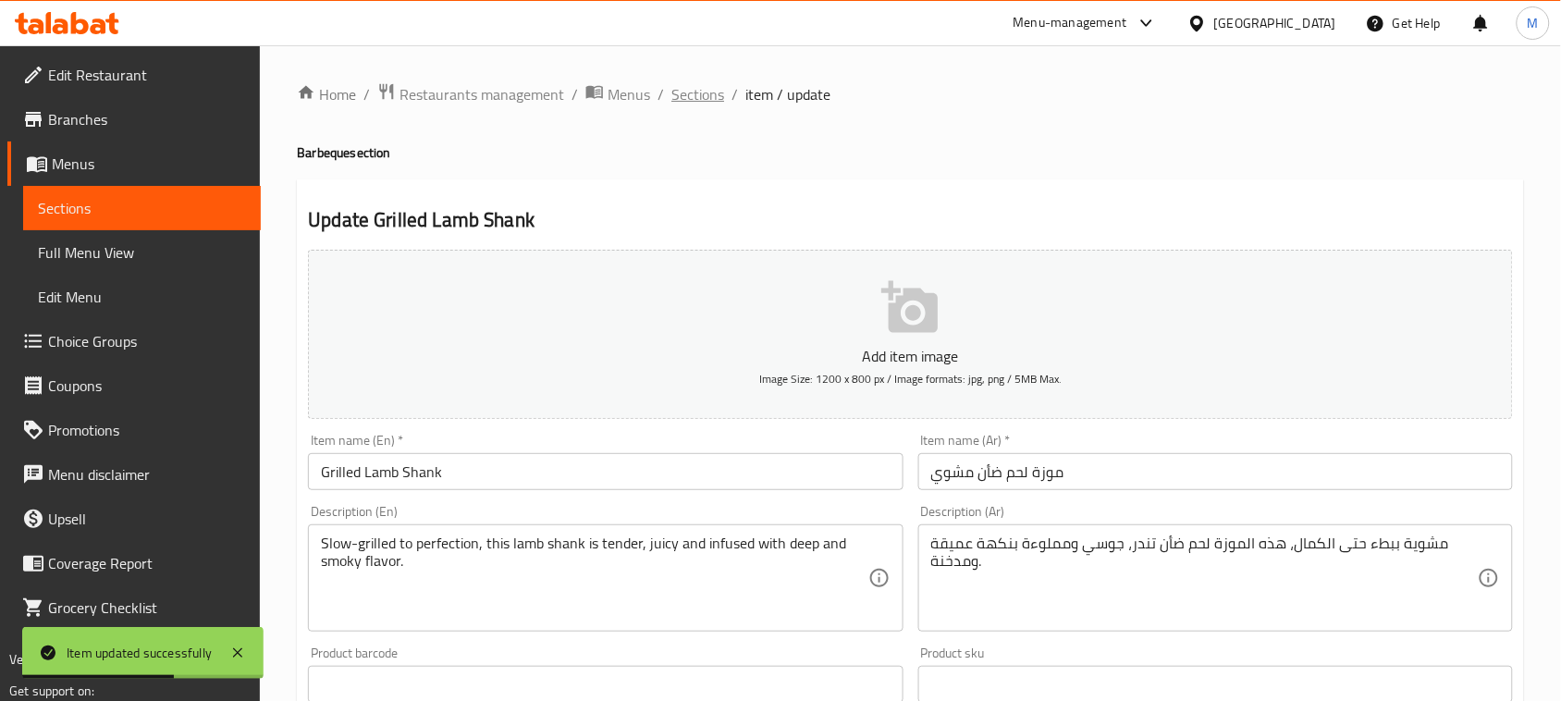
click at [710, 90] on span "Sections" at bounding box center [697, 94] width 53 height 22
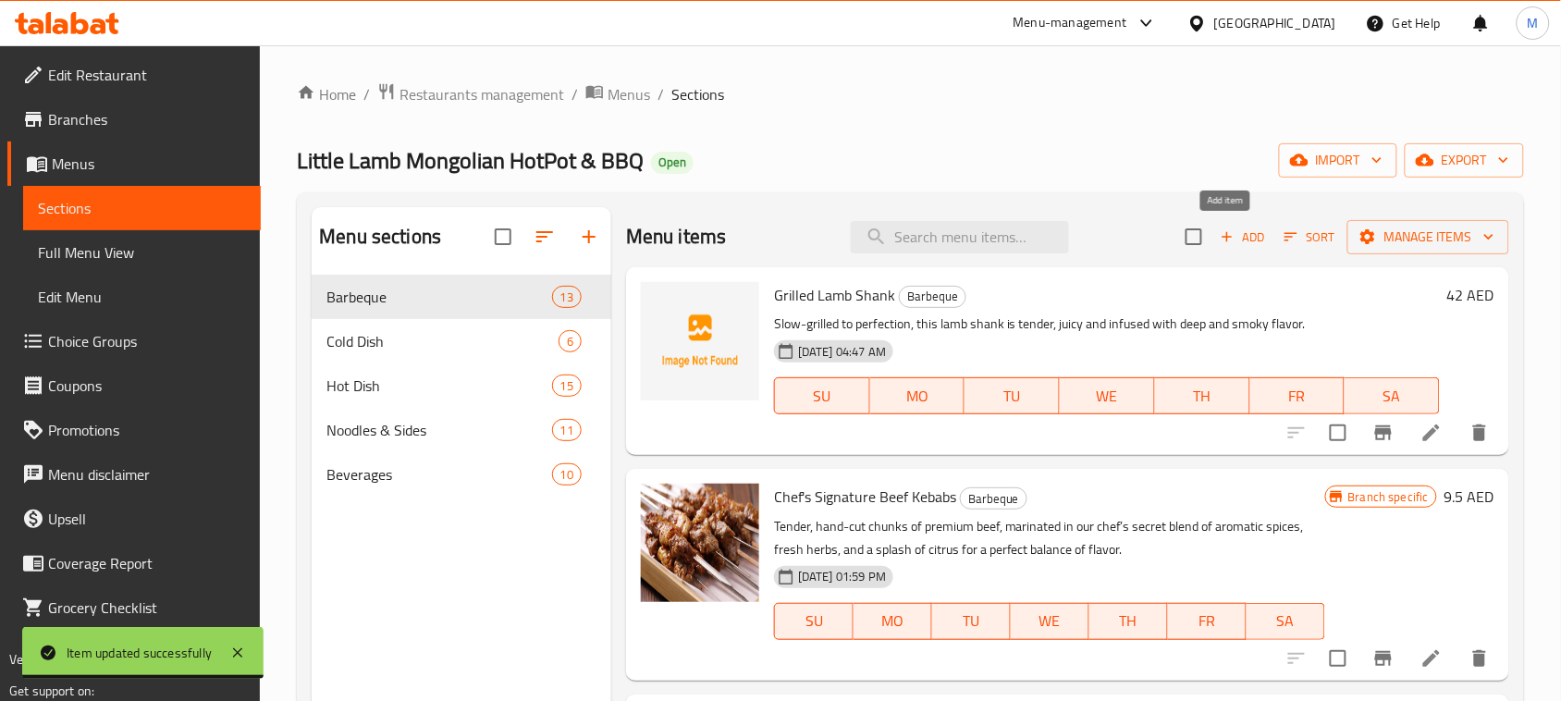
click at [1285, 238] on icon "button" at bounding box center [1291, 237] width 13 height 8
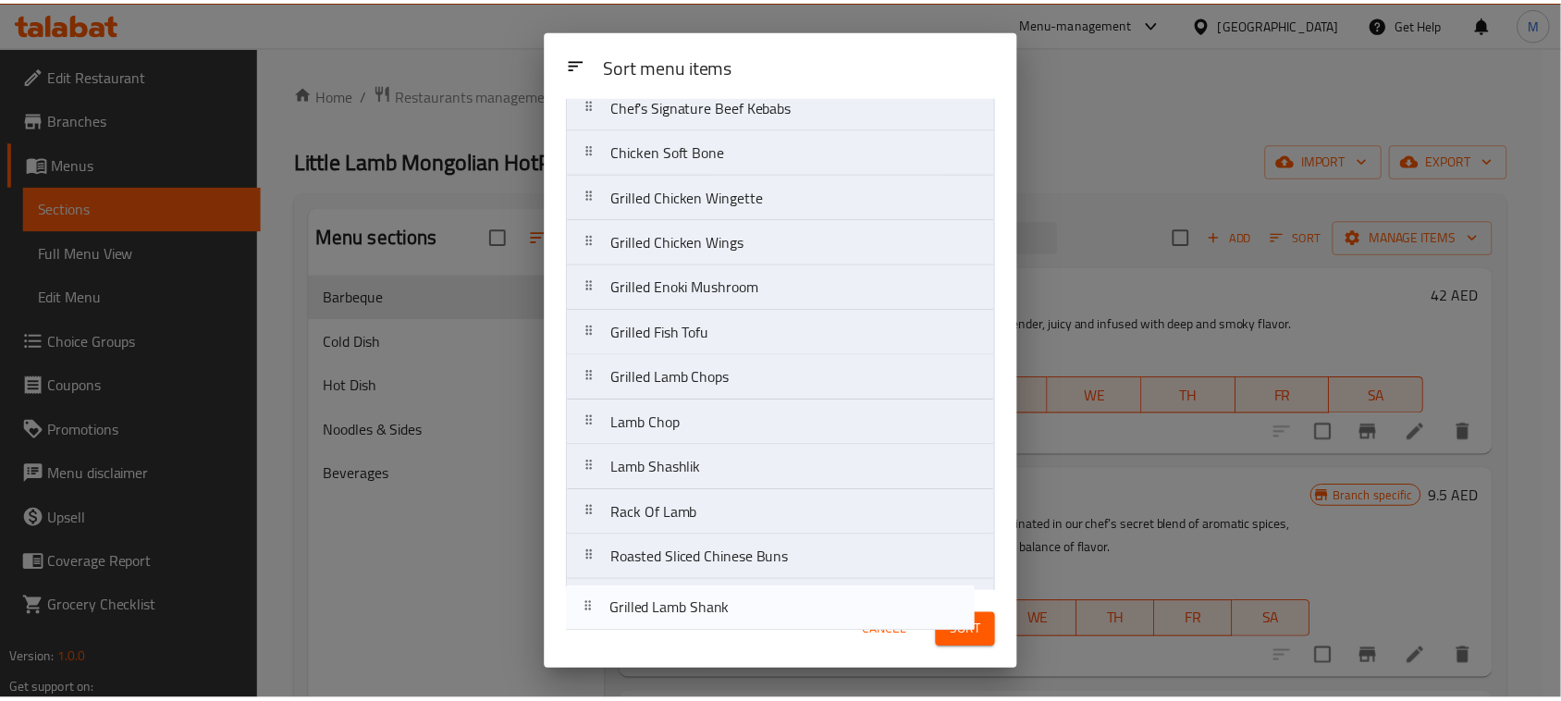
scroll to position [155, 0]
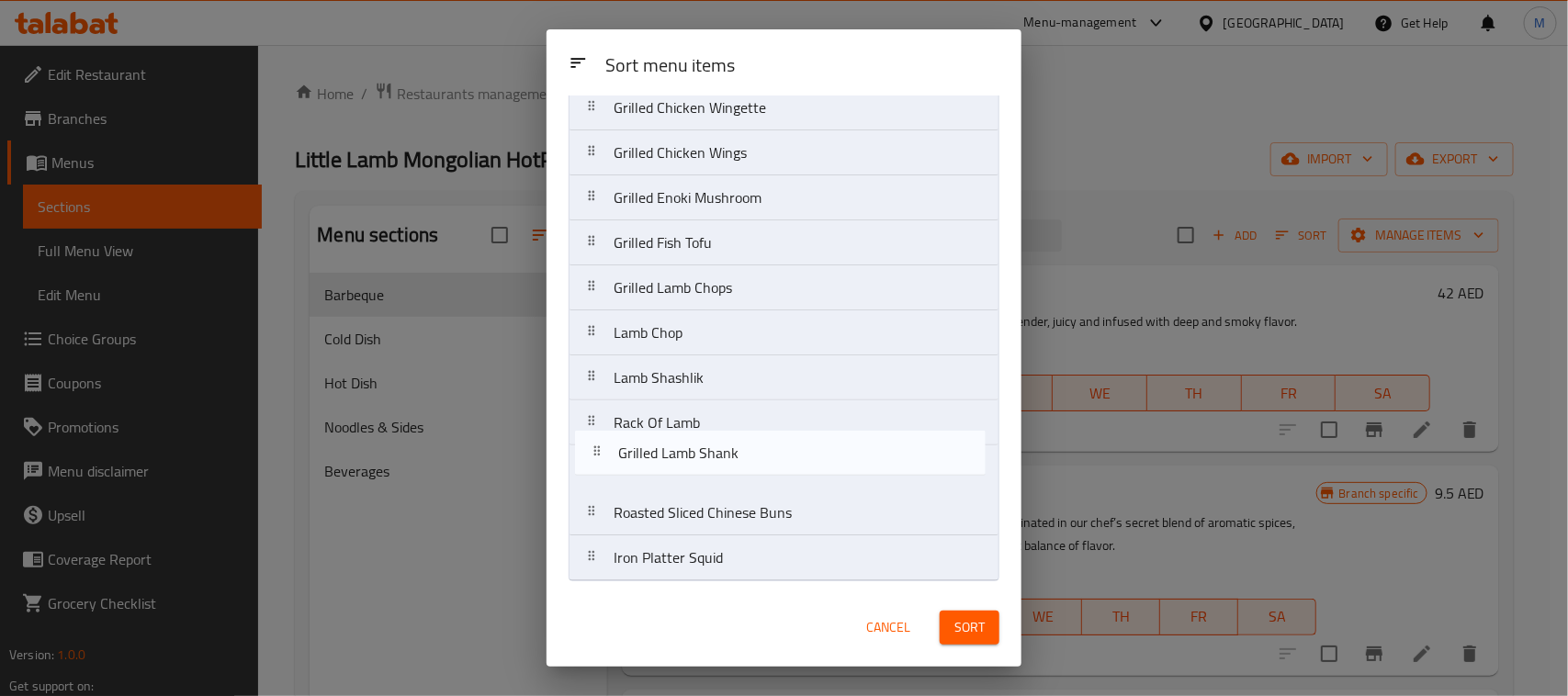
drag, startPoint x: 718, startPoint y: 186, endPoint x: 730, endPoint y: 478, distance: 292.2
click at [730, 478] on nav "Grilled Lamb Shank Chef's Signature Beef Kebabs Chicken Soft Bone Grilled Chick…" at bounding box center [784, 287] width 431 height 587
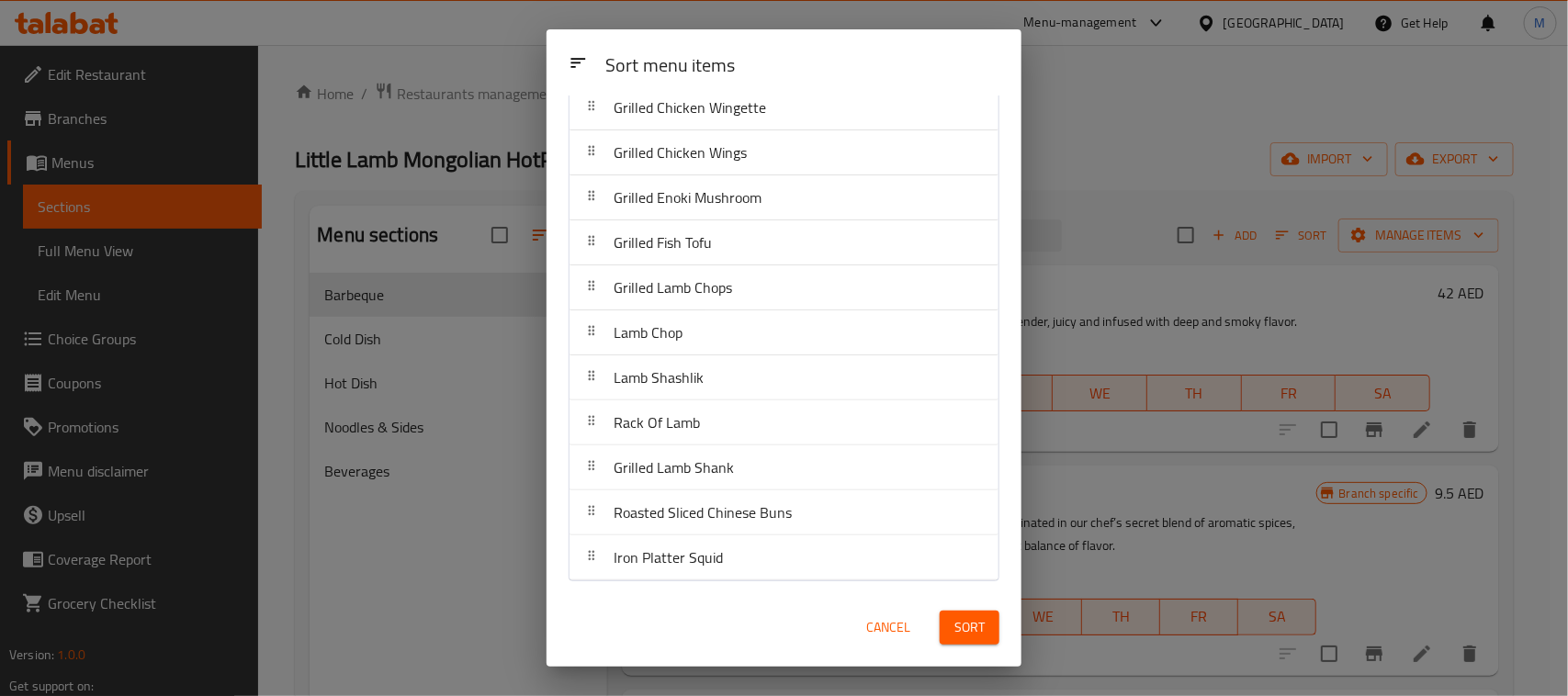
click at [951, 625] on button "Sort" at bounding box center [969, 627] width 60 height 34
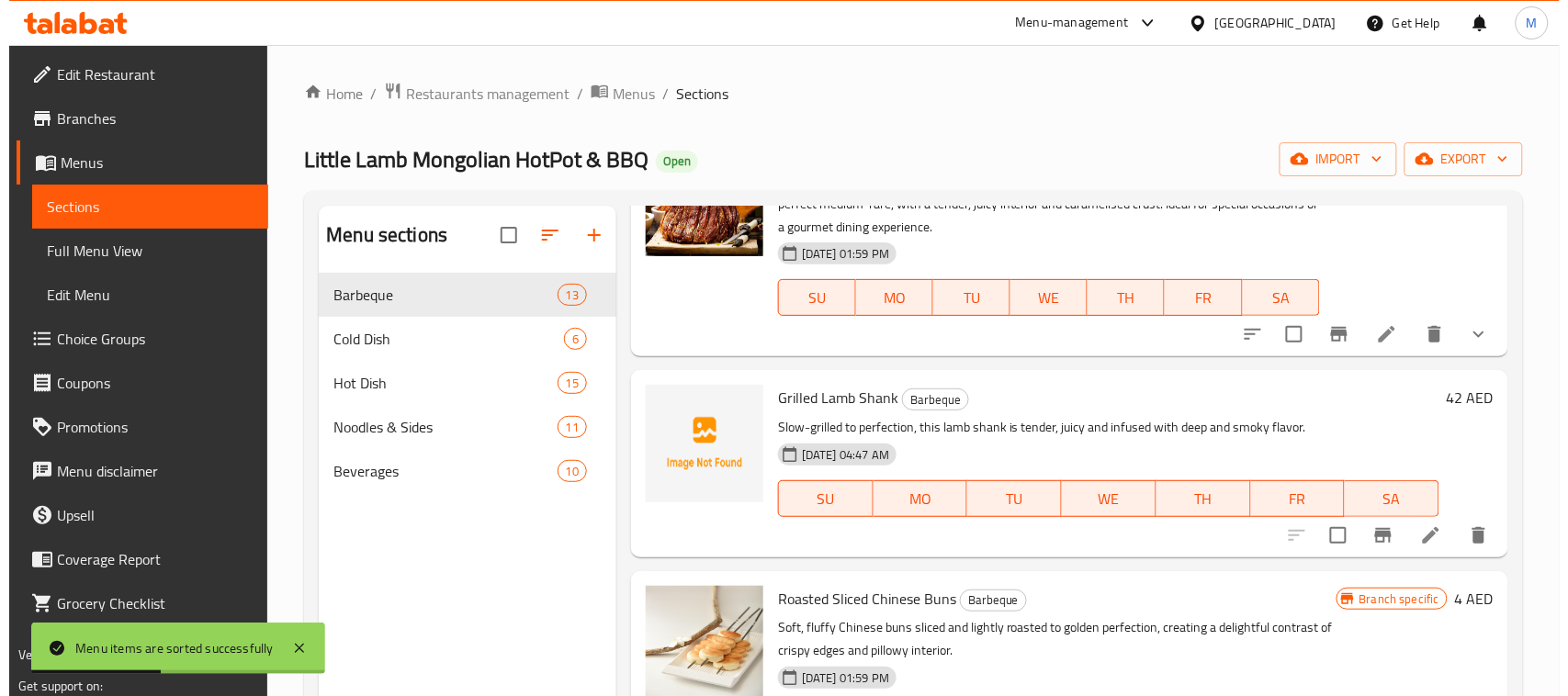
scroll to position [2117, 0]
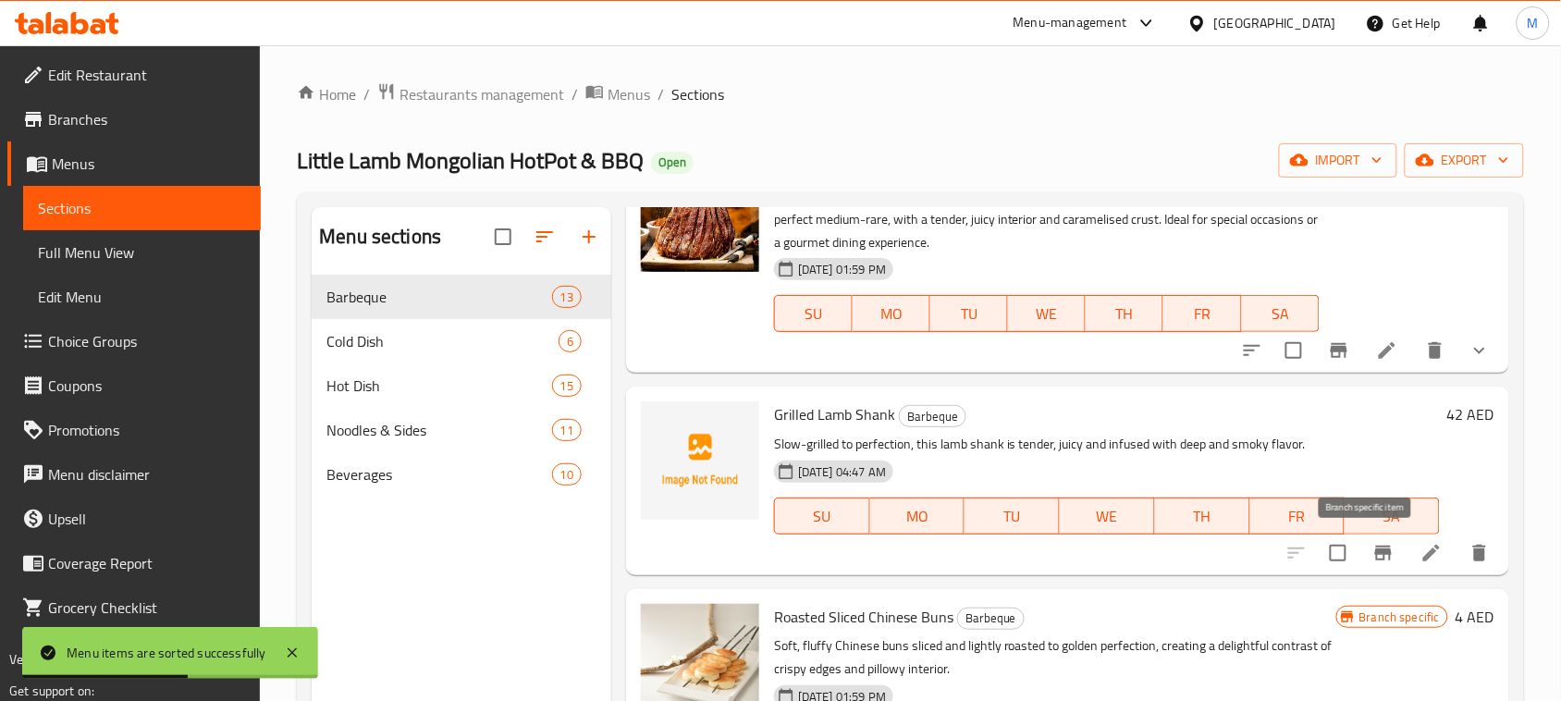
click at [1372, 547] on icon "Branch-specific-item" at bounding box center [1383, 553] width 22 height 22
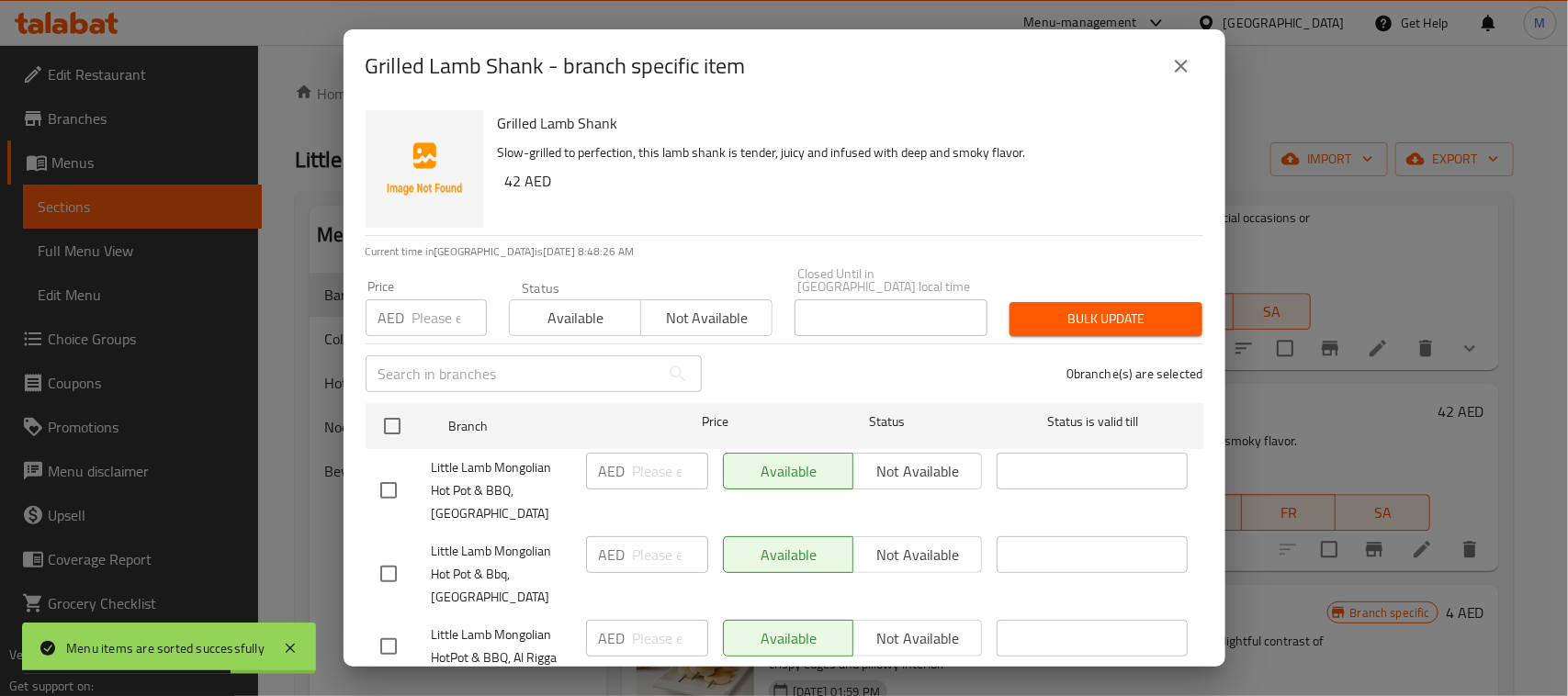
click at [907, 470] on div "Available Not available" at bounding box center [853, 471] width 260 height 37
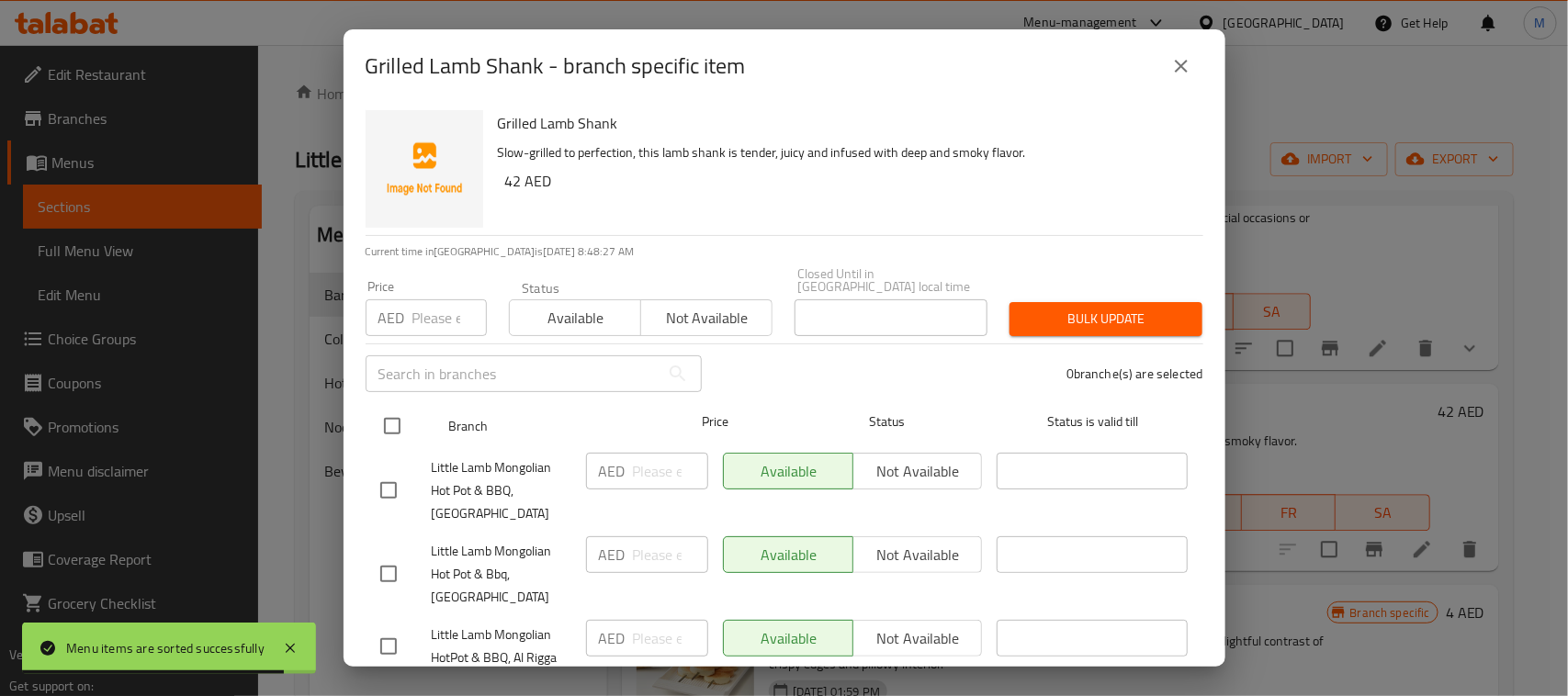
click at [392, 433] on input "checkbox" at bounding box center [391, 426] width 39 height 39
checkbox input "true"
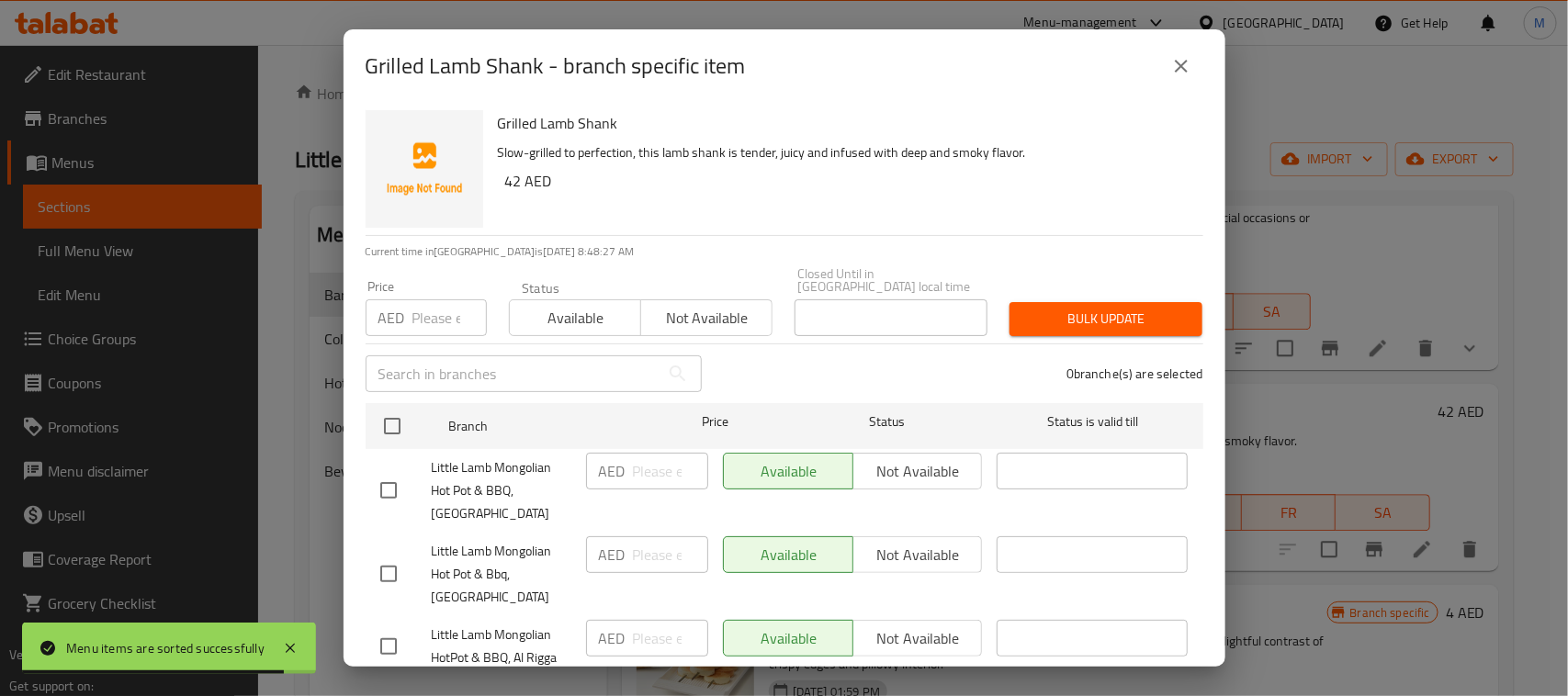
checkbox input "true"
click at [914, 469] on span "Not available" at bounding box center [919, 471] width 115 height 27
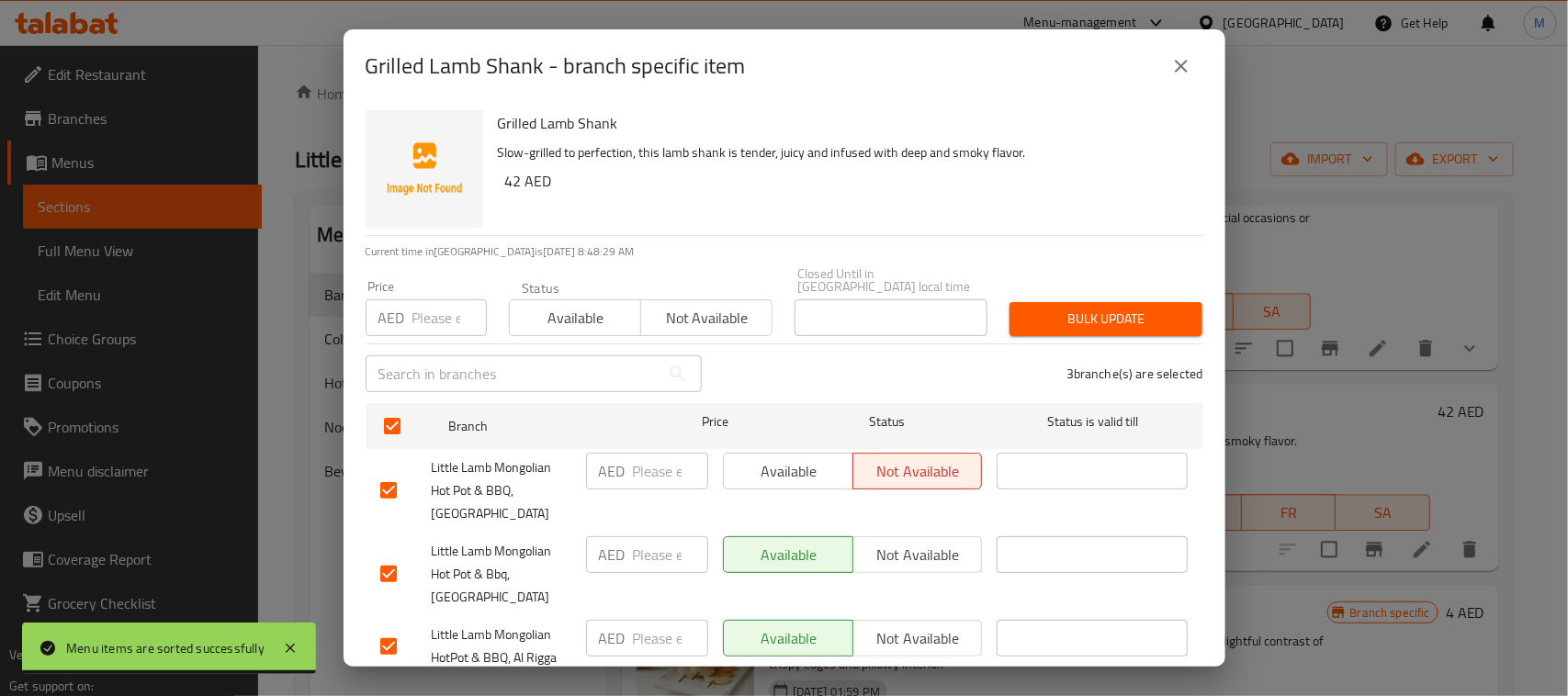
click at [917, 544] on span "Not available" at bounding box center [919, 555] width 115 height 27
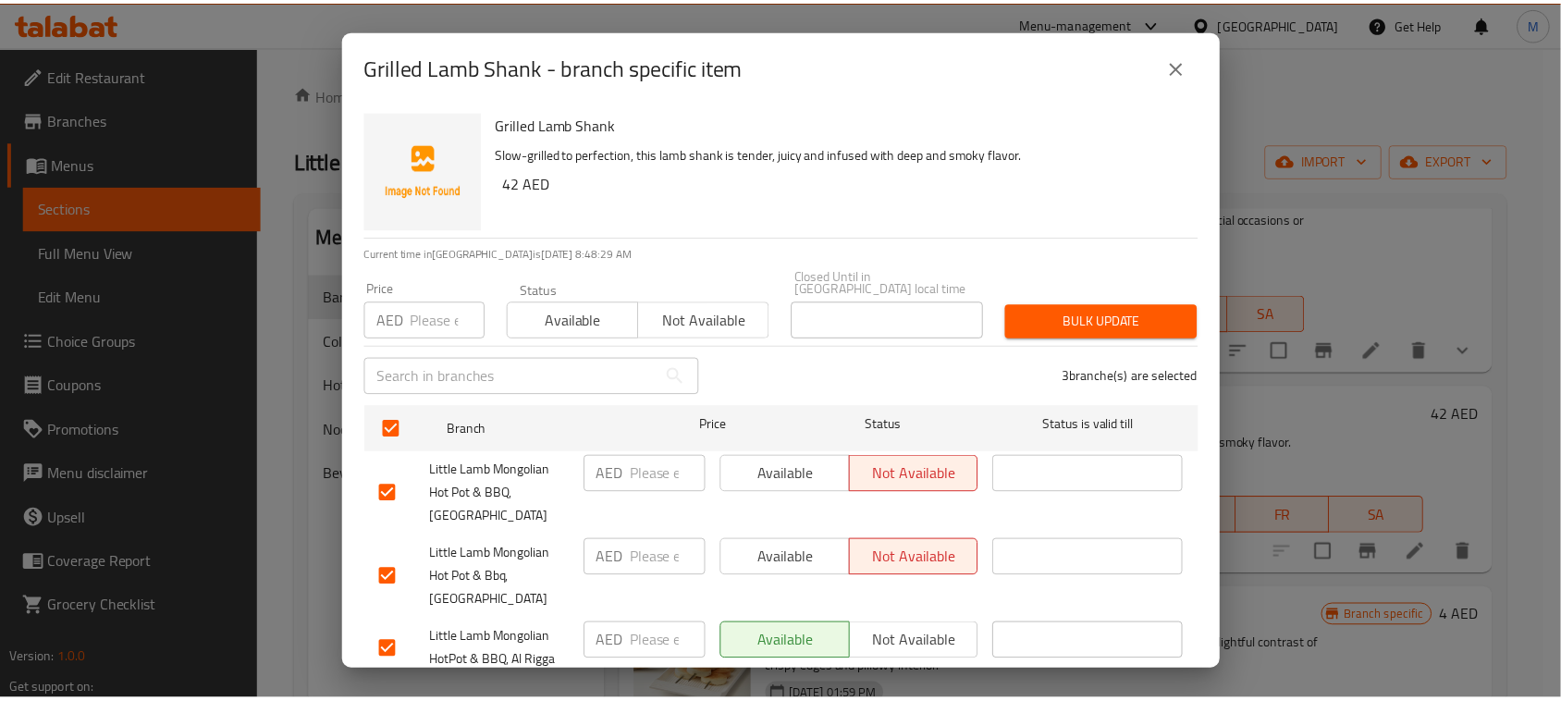
scroll to position [57, 0]
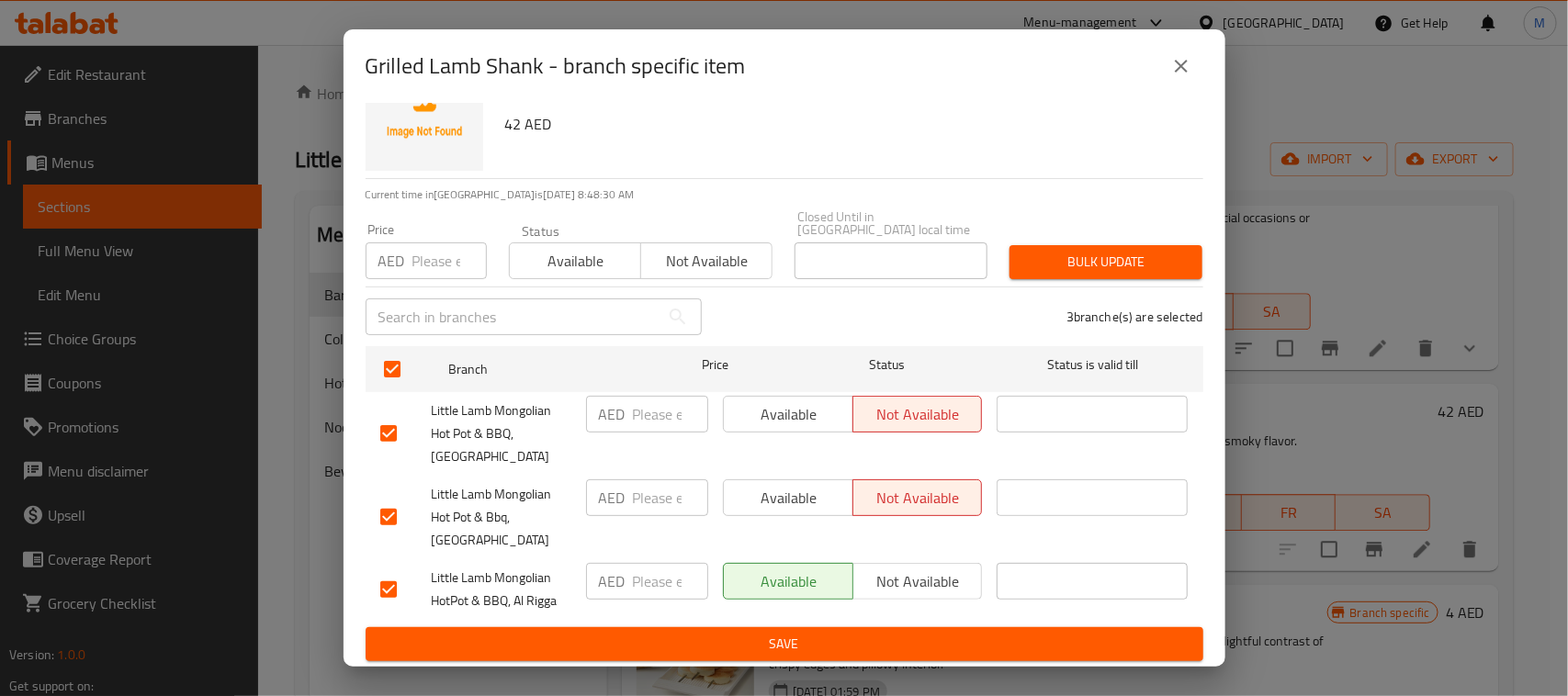
click at [635, 580] on input "number" at bounding box center [670, 581] width 75 height 37
type input "42"
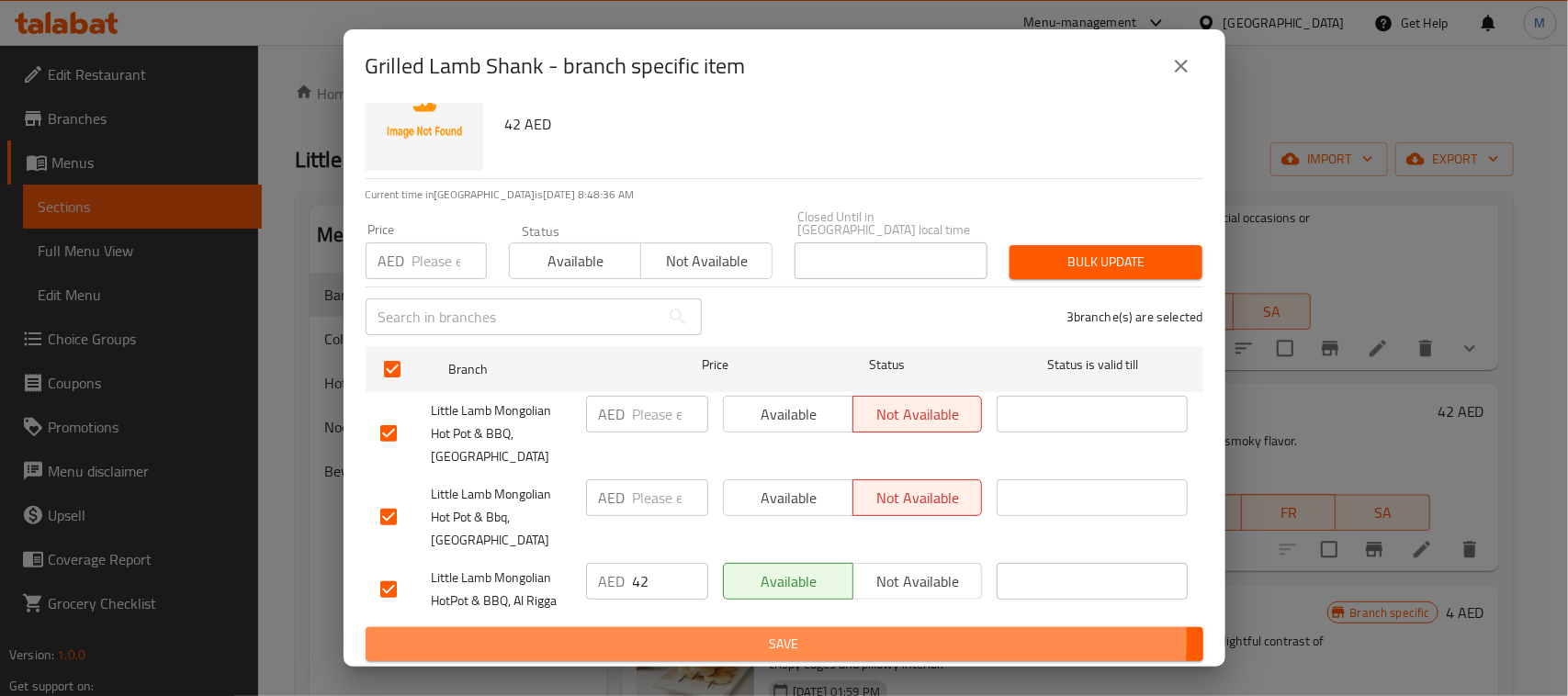
click at [754, 641] on span "Save" at bounding box center [784, 643] width 808 height 23
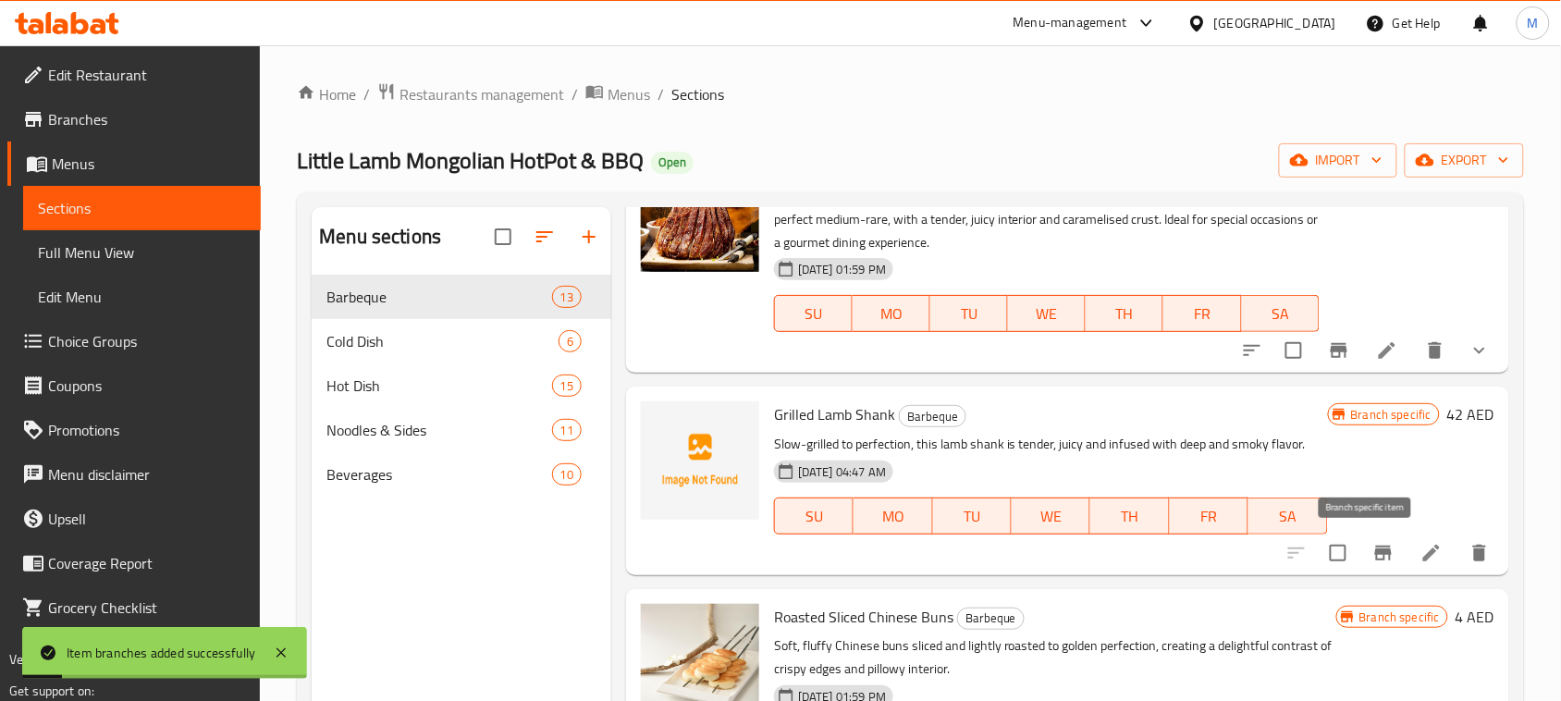
click at [1378, 551] on icon "Branch-specific-item" at bounding box center [1383, 553] width 22 height 22
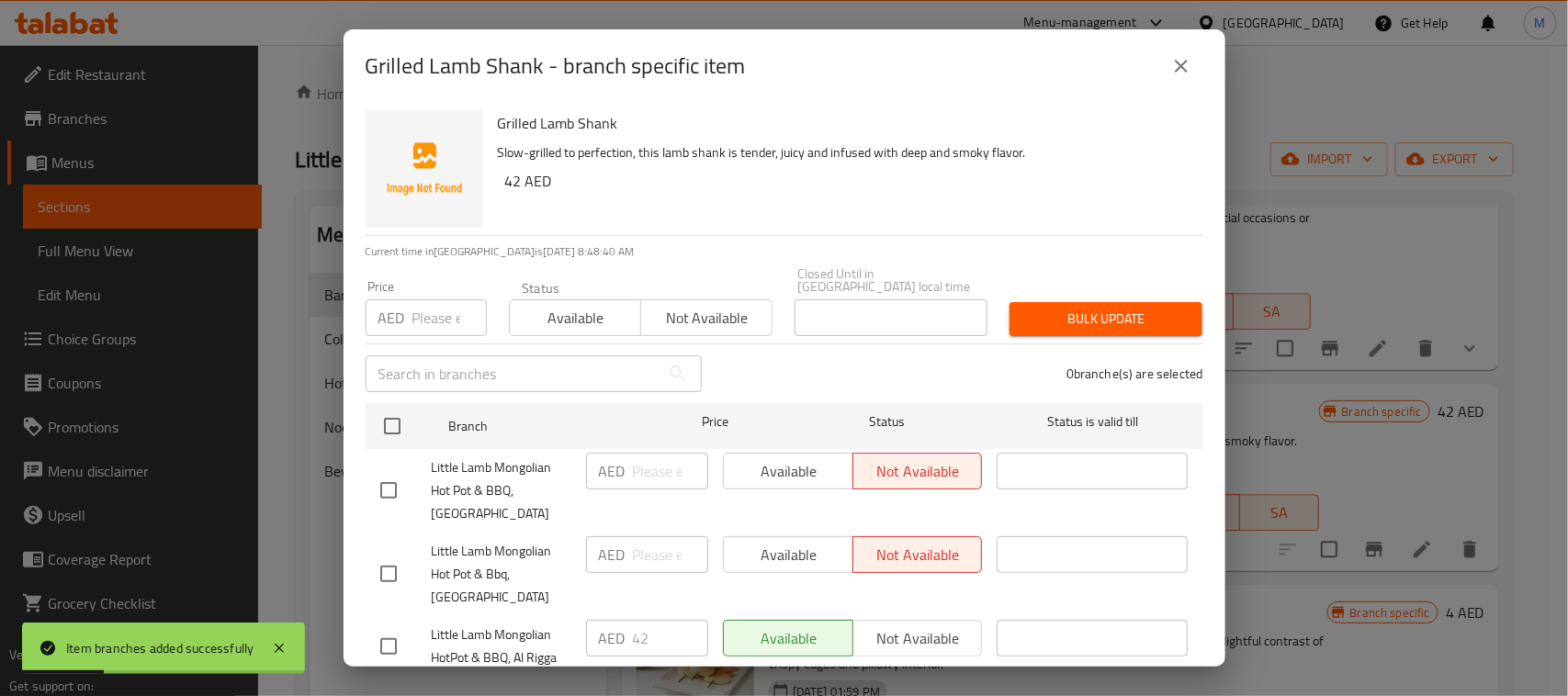
click at [1190, 66] on icon "close" at bounding box center [1181, 66] width 22 height 22
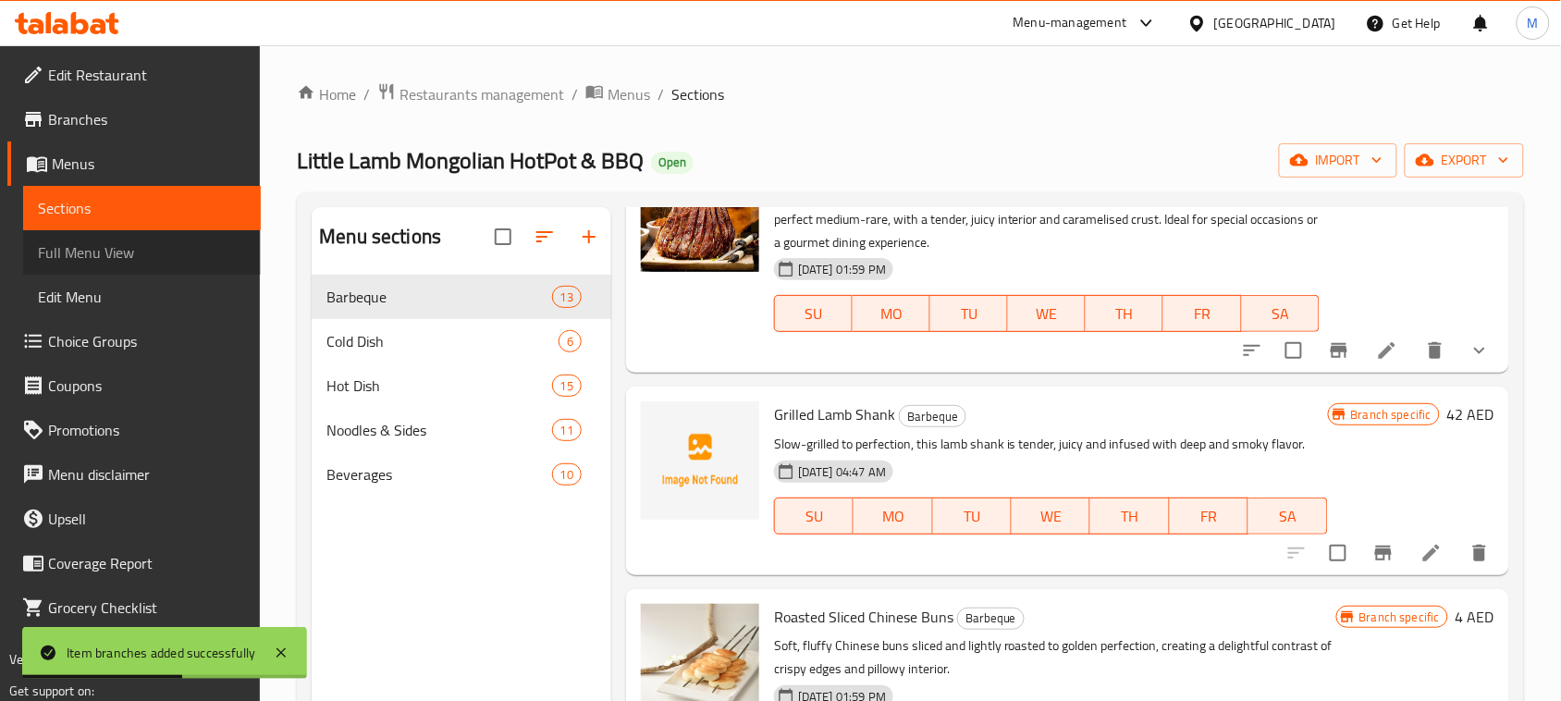
click at [185, 246] on span "Full Menu View" at bounding box center [142, 252] width 208 height 22
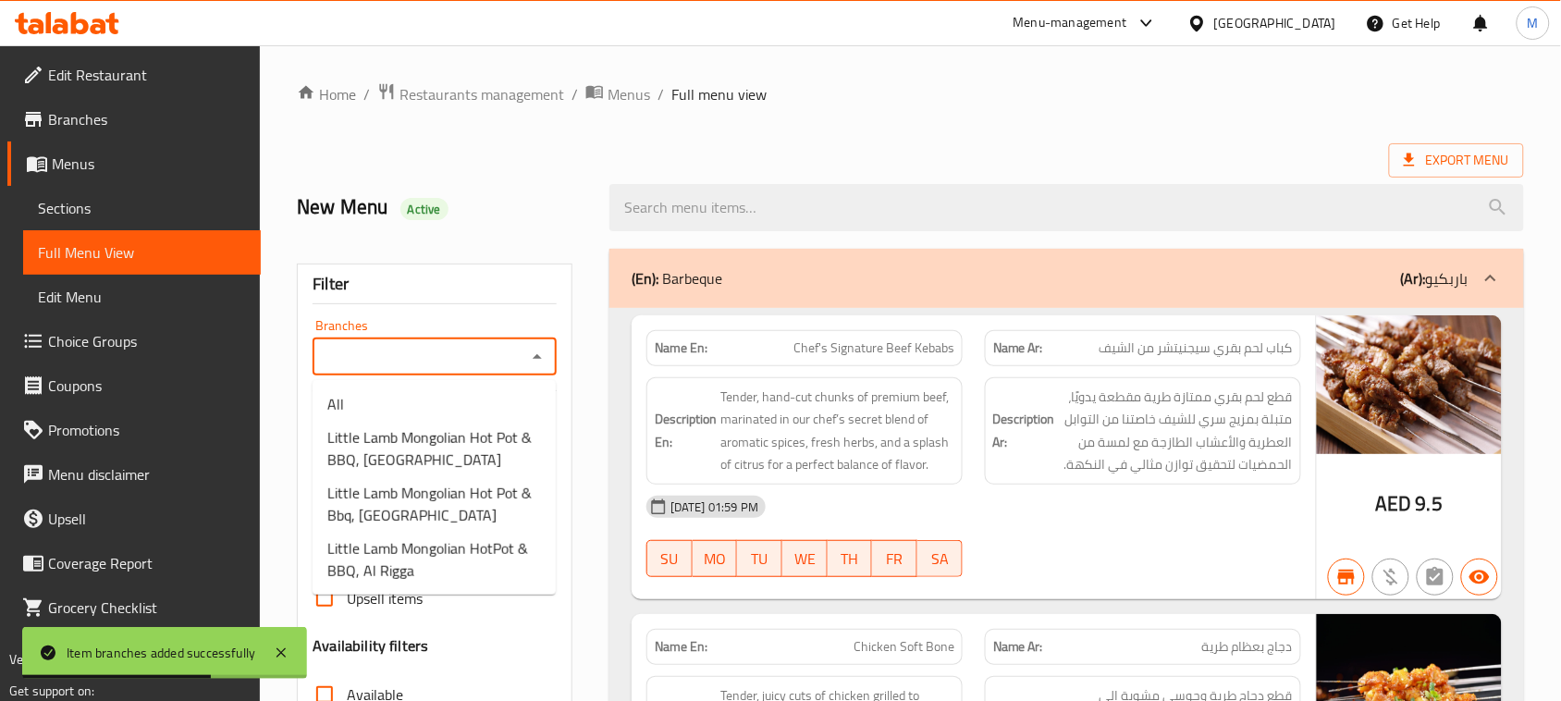
click at [467, 362] on input "Branches" at bounding box center [419, 357] width 203 height 26
click at [477, 539] on span "Little Lamb Mongolian HotPot & BBQ, Al Rigga" at bounding box center [434, 559] width 214 height 44
type input "Little Lamb Mongolian HotPot & BBQ, Al Rigga"
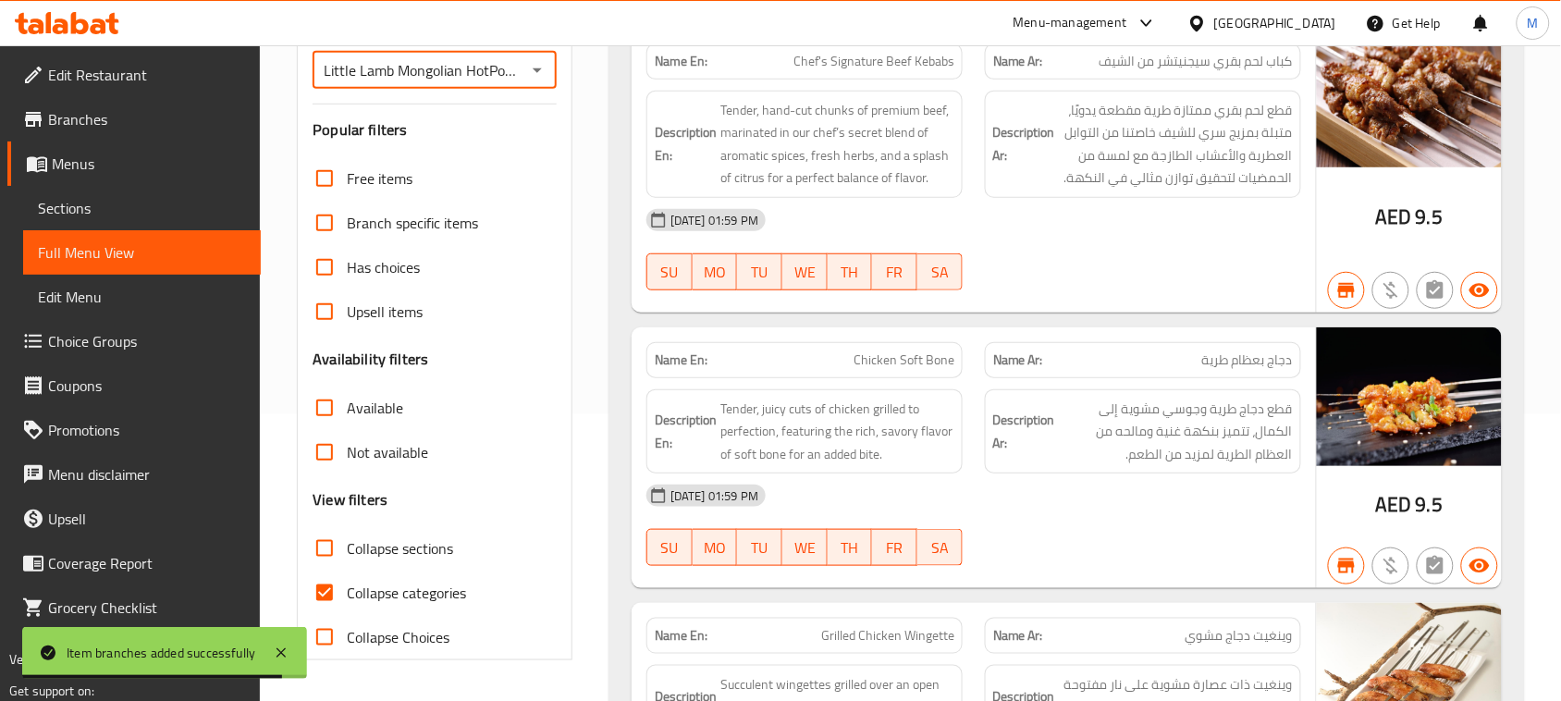
scroll to position [347, 0]
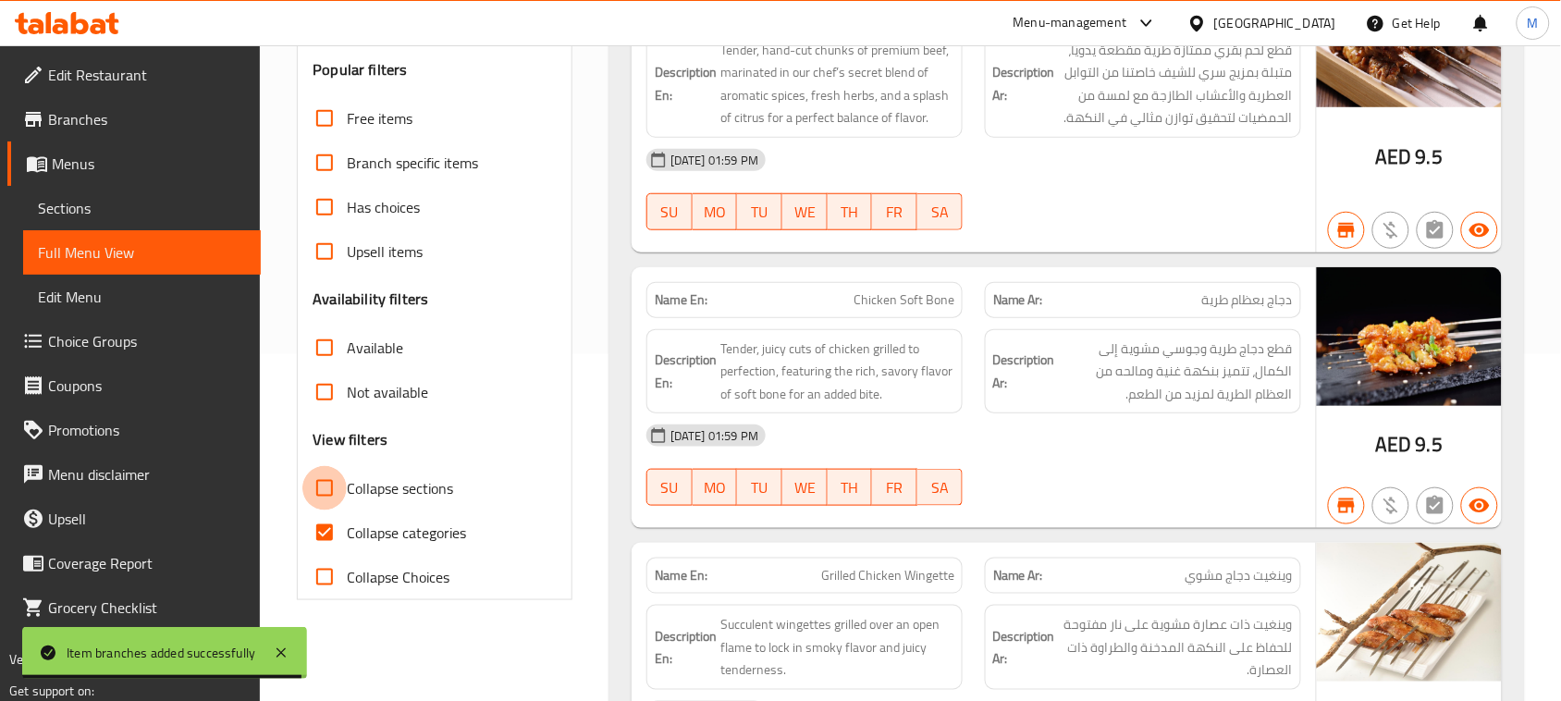
click at [314, 495] on input "Collapse sections" at bounding box center [324, 488] width 44 height 44
checkbox input "true"
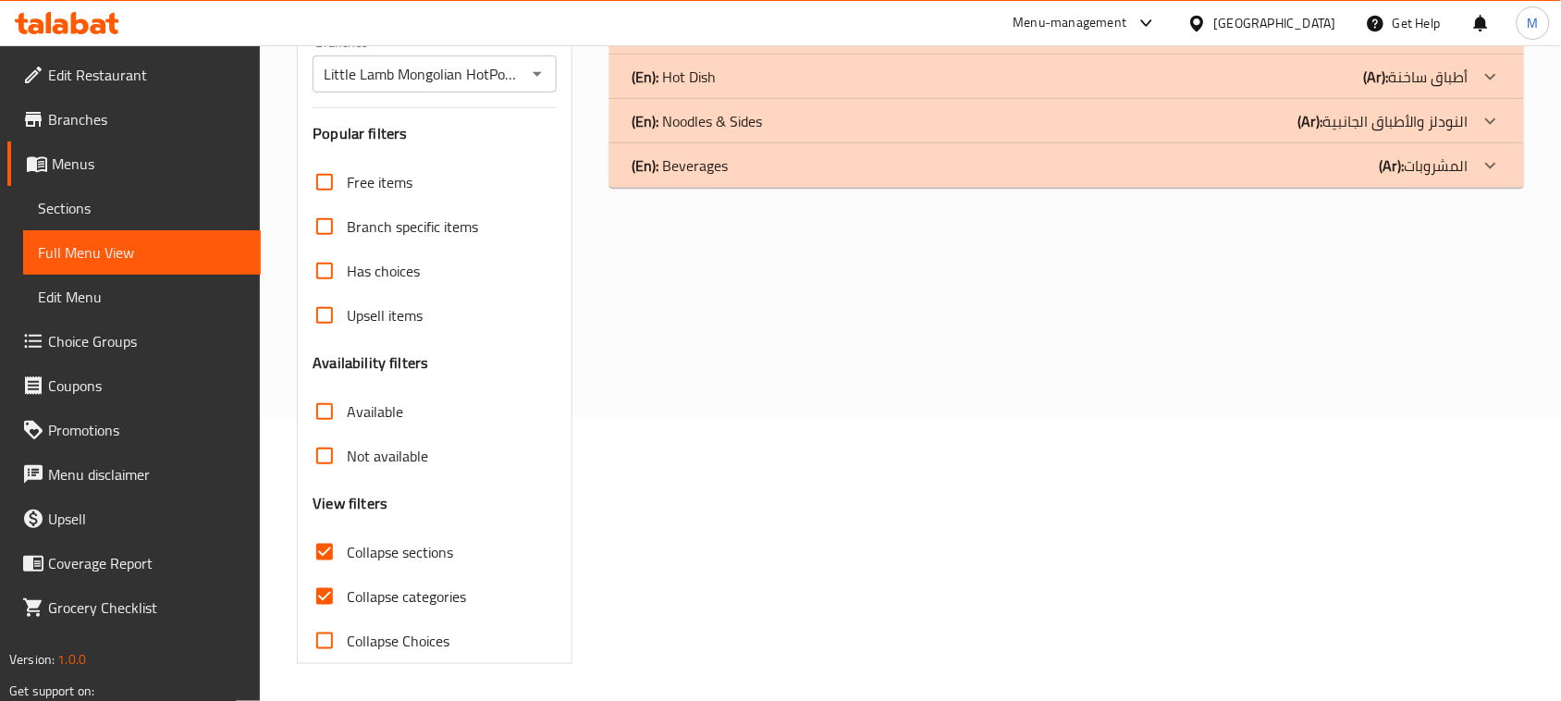
scroll to position [283, 0]
click at [322, 598] on input "Collapse categories" at bounding box center [324, 596] width 44 height 44
checkbox input "false"
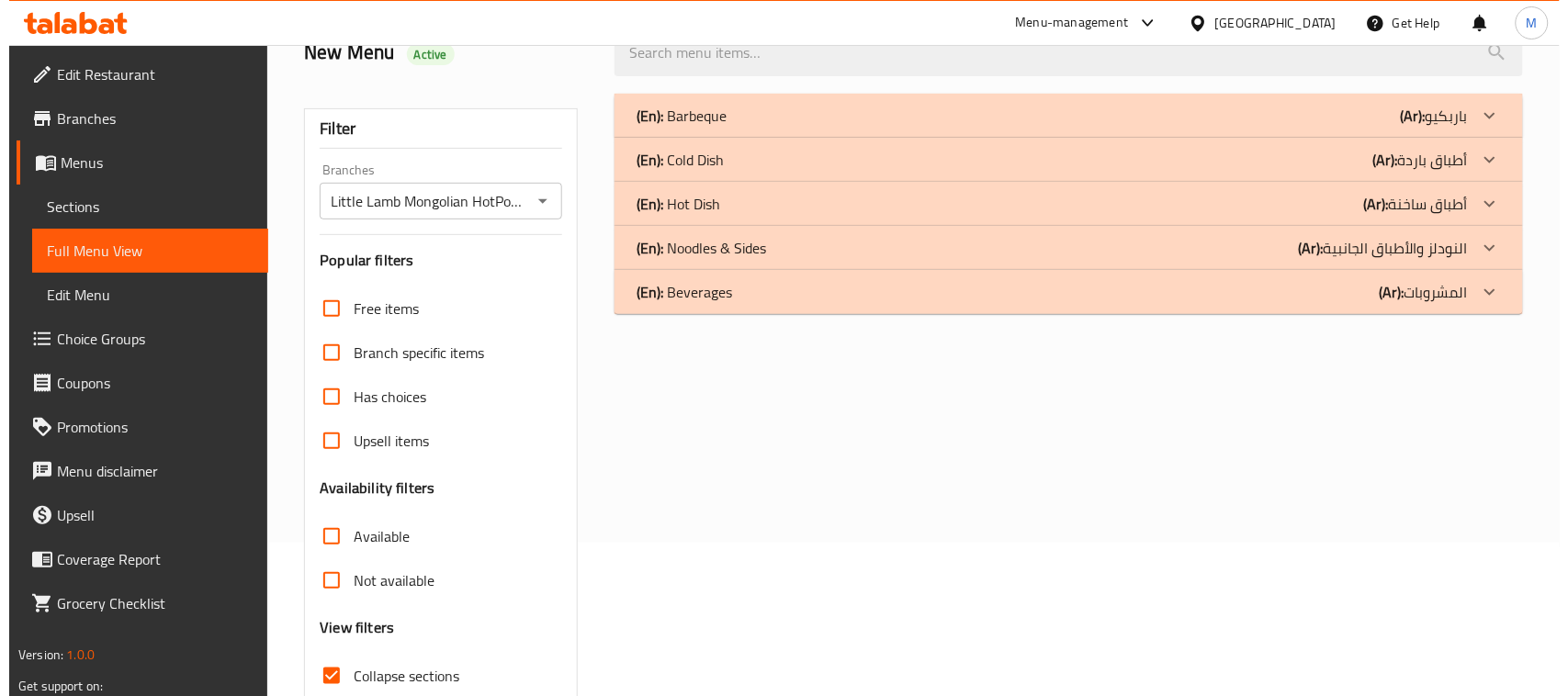
scroll to position [0, 0]
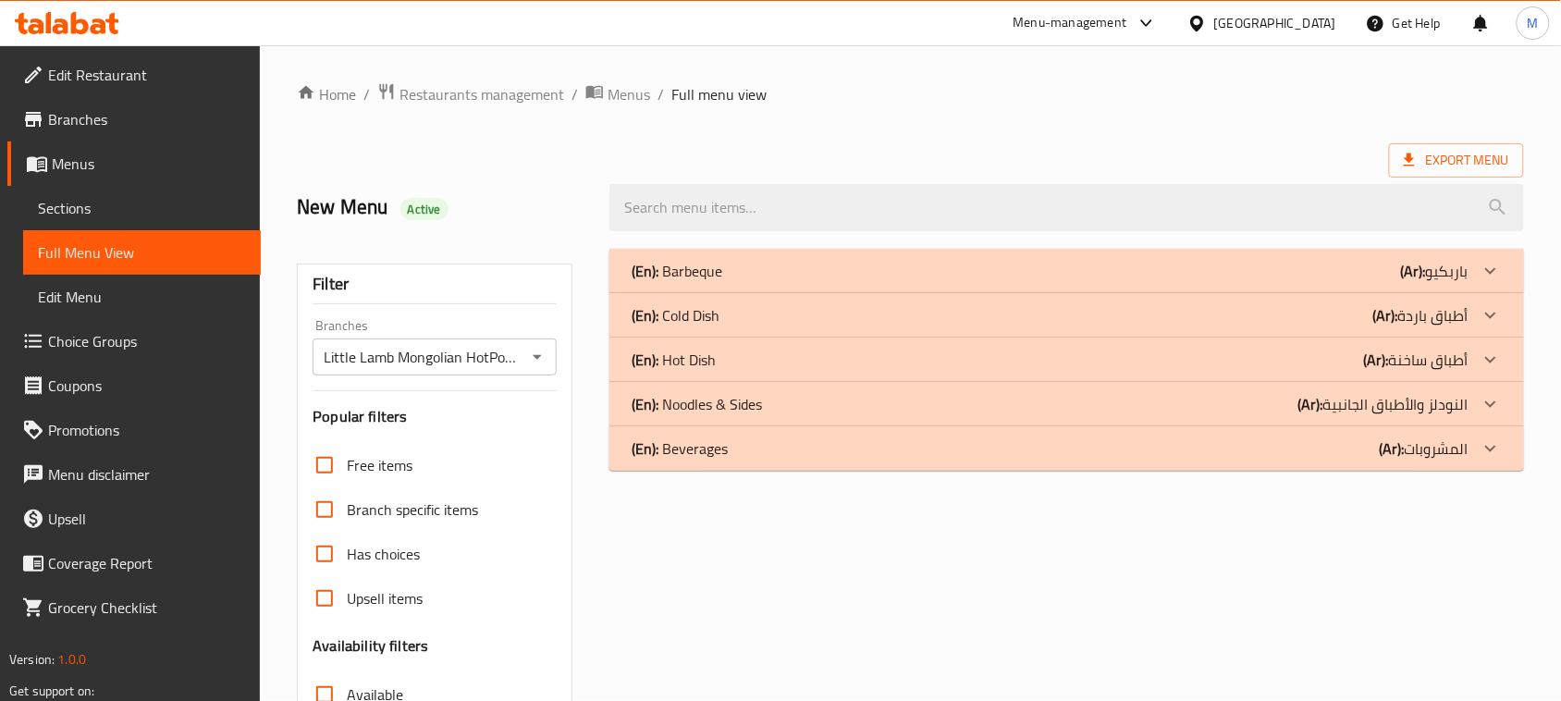
click at [735, 278] on div "(En): Barbeque (Ar): باربكيو" at bounding box center [1050, 271] width 837 height 22
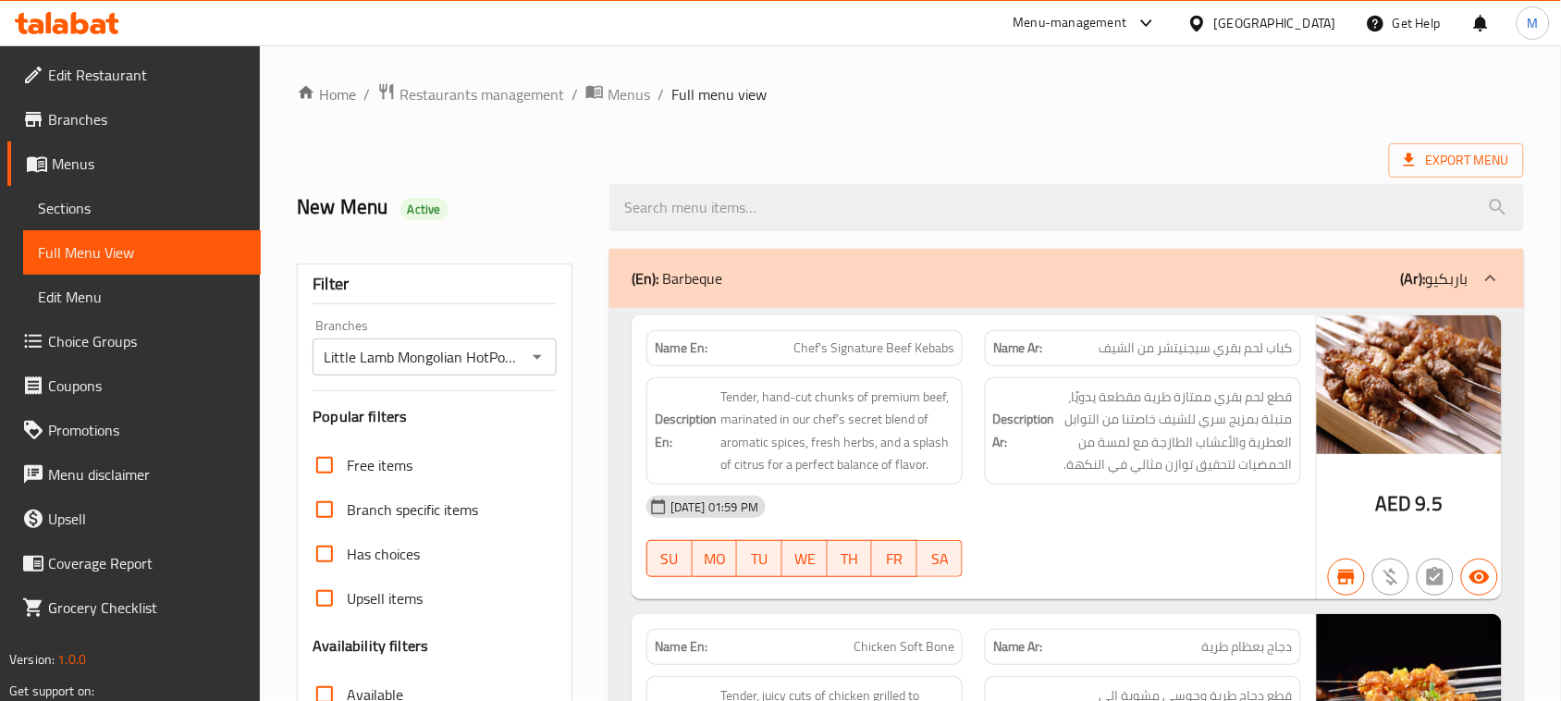
click at [113, 201] on span "Sections" at bounding box center [142, 208] width 208 height 22
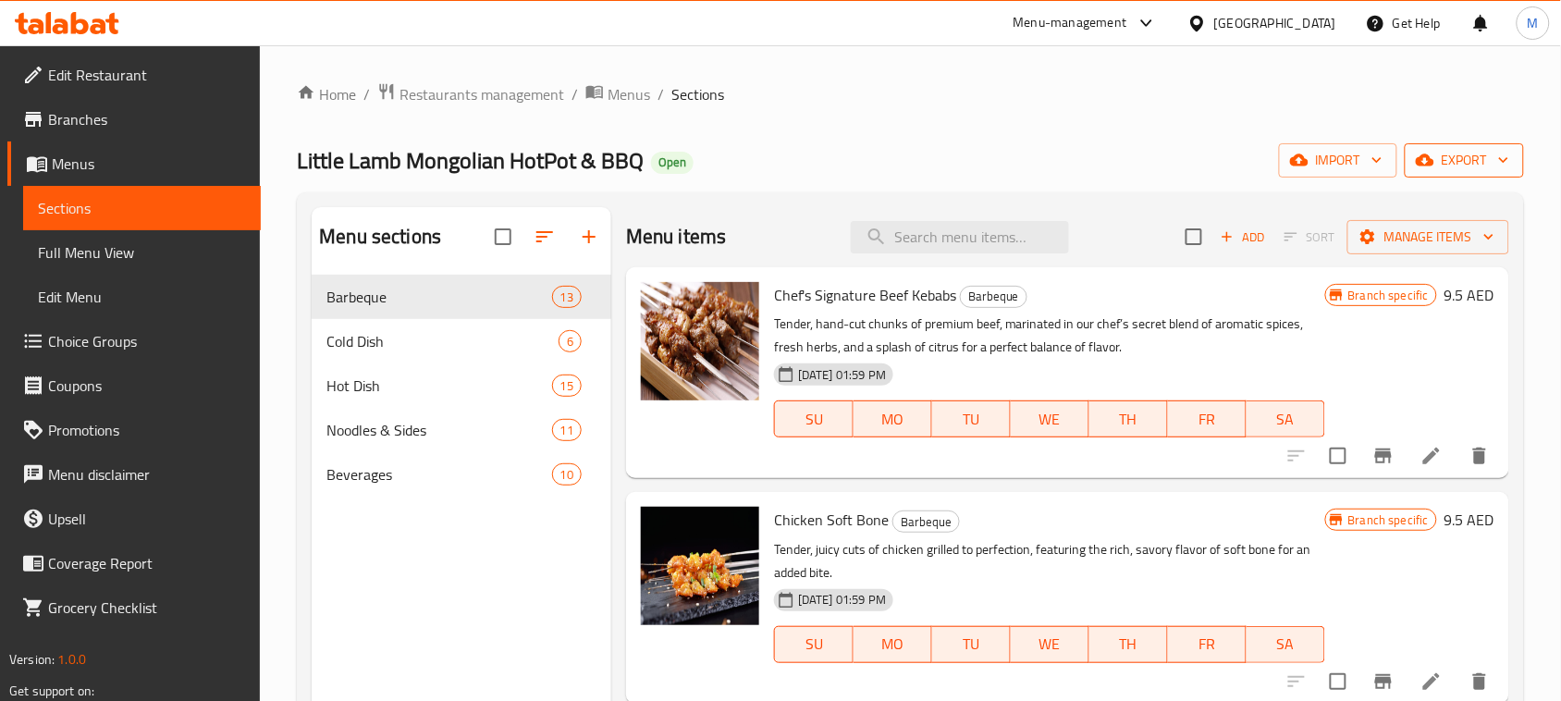
click at [1441, 159] on span "export" at bounding box center [1465, 160] width 90 height 23
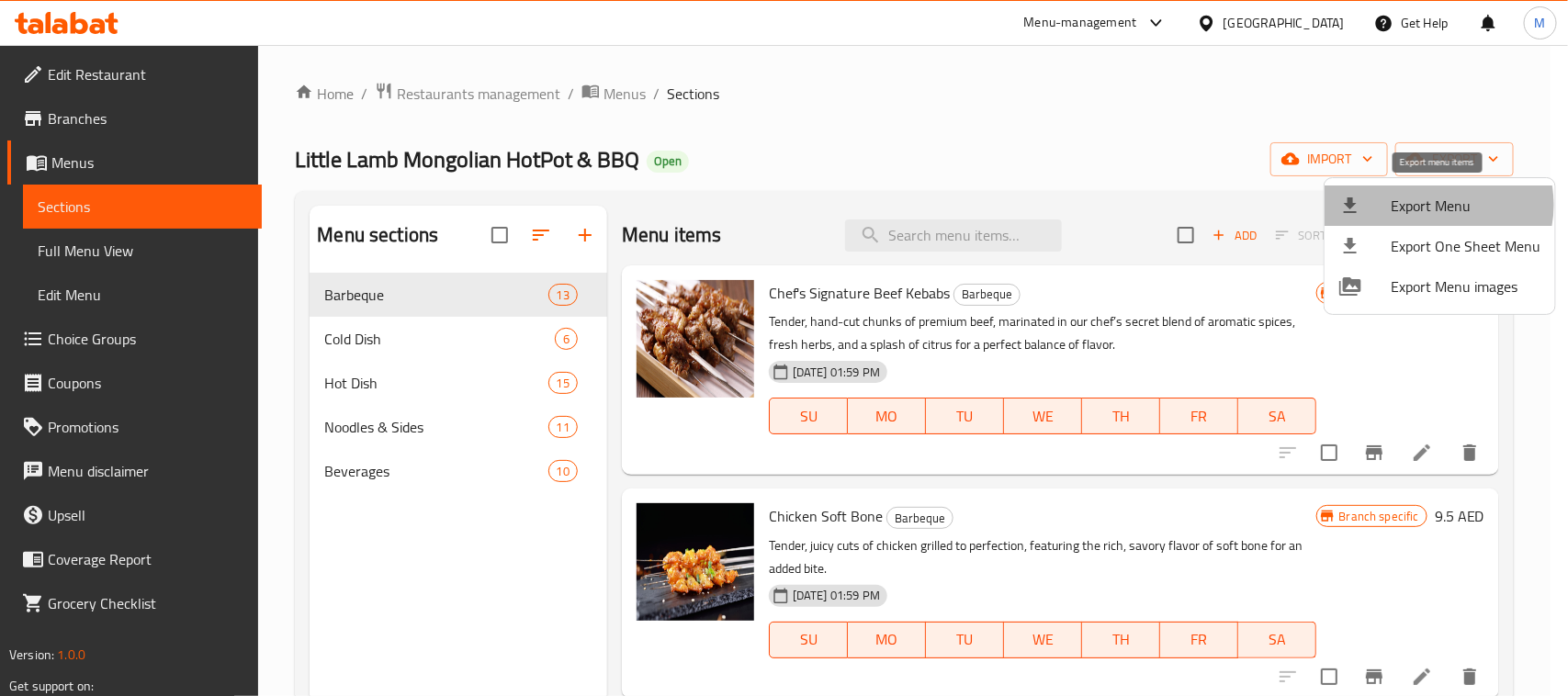
click at [1435, 205] on span "Export Menu" at bounding box center [1465, 206] width 150 height 22
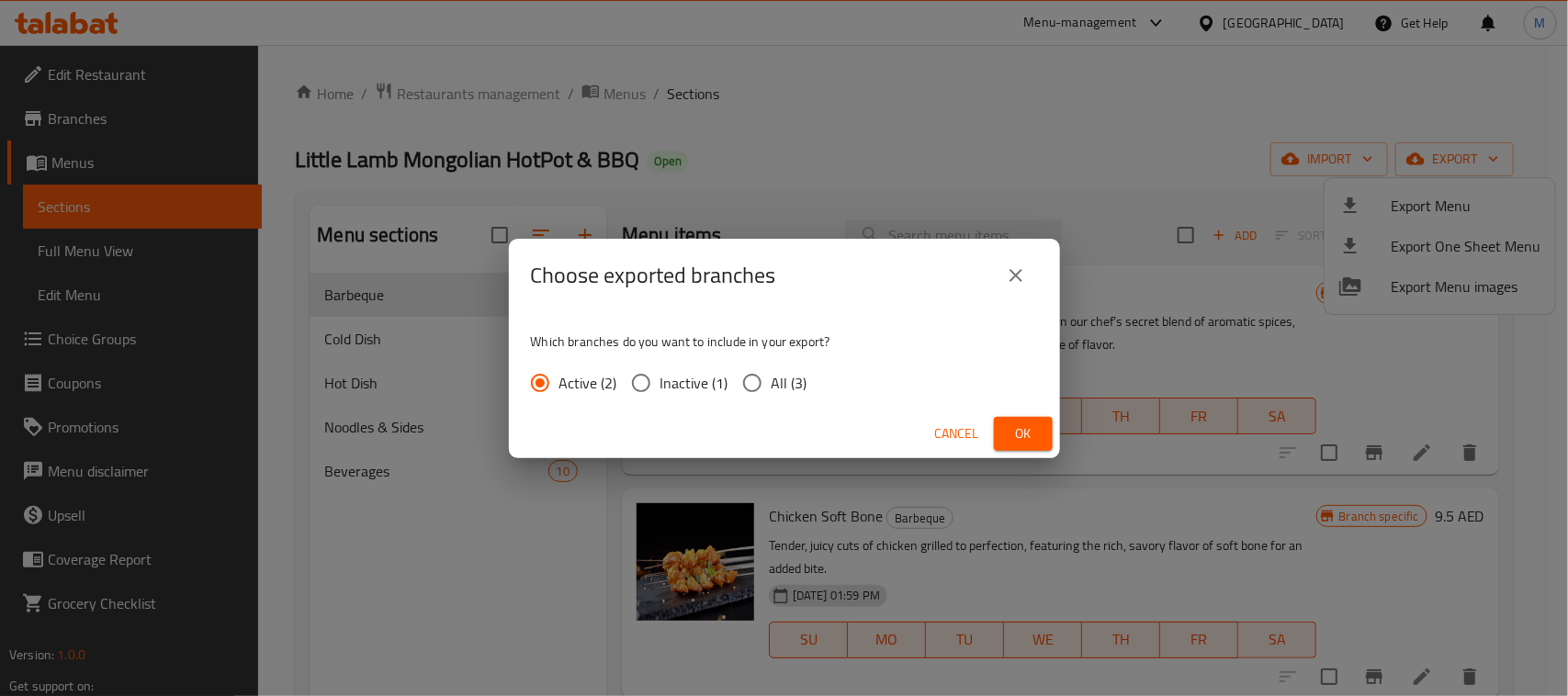
click at [792, 391] on span "All (3)" at bounding box center [789, 383] width 36 height 22
click at [772, 391] on input "All (3)" at bounding box center [752, 382] width 39 height 39
radio input "true"
click at [1020, 437] on span "Ok" at bounding box center [1023, 433] width 30 height 23
